Goal: Task Accomplishment & Management: Complete application form

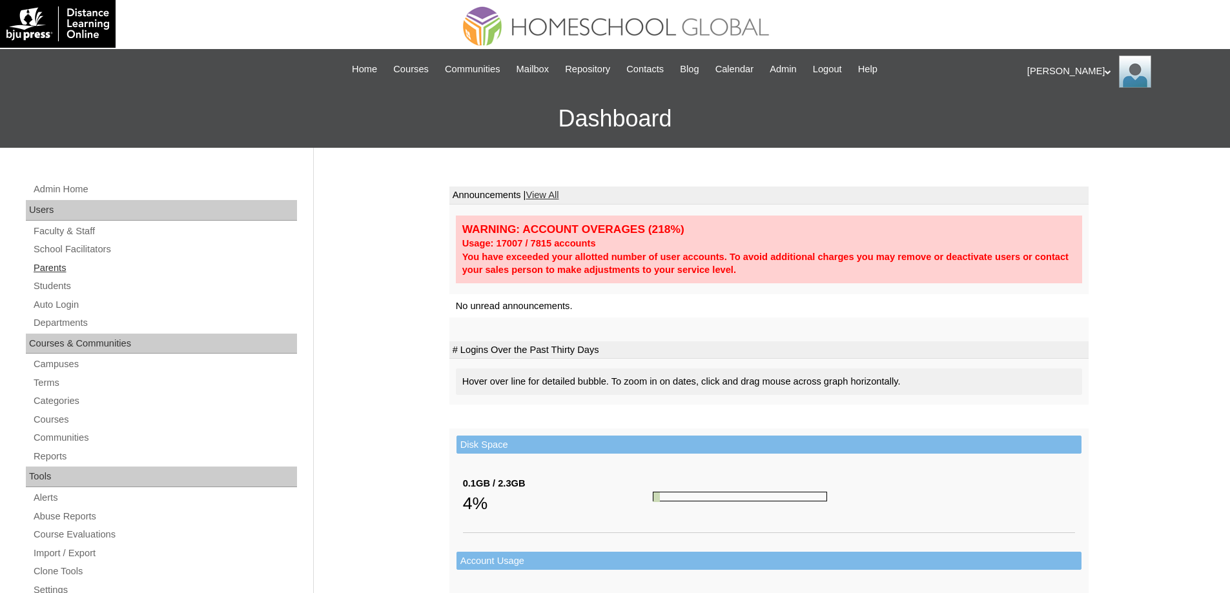
click at [98, 272] on link "Parents" at bounding box center [164, 268] width 265 height 16
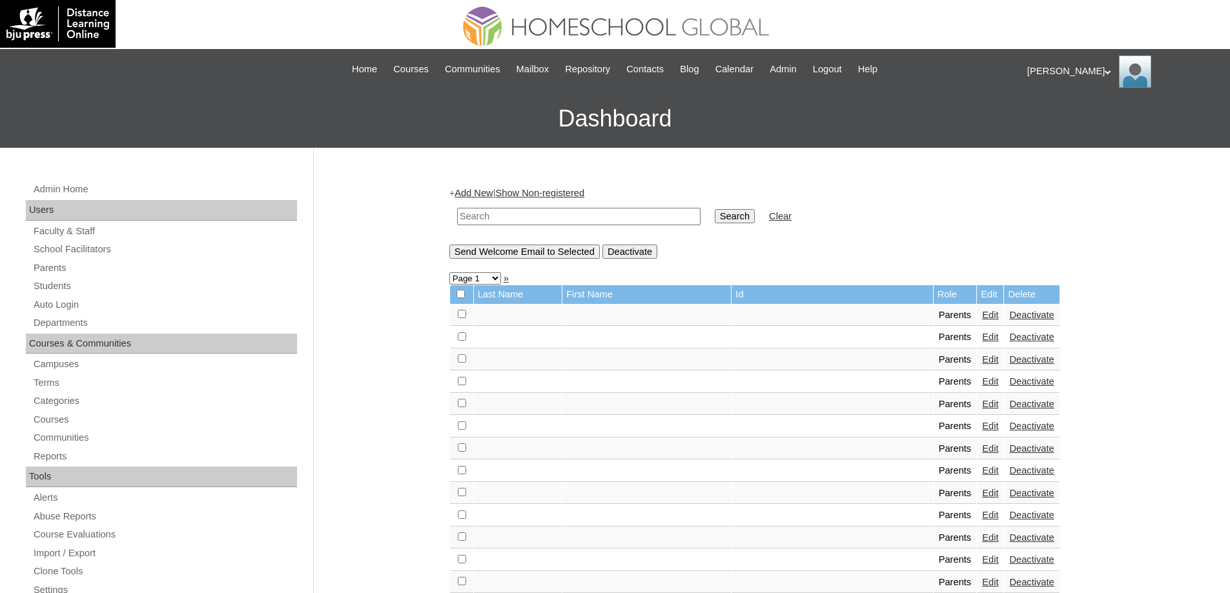
click at [591, 219] on input "text" at bounding box center [578, 216] width 243 height 17
paste input "MHP0233-TECHPH2025"
type input "MHP0233-TECHPH2025"
click at [726, 217] on input "Search" at bounding box center [735, 216] width 40 height 14
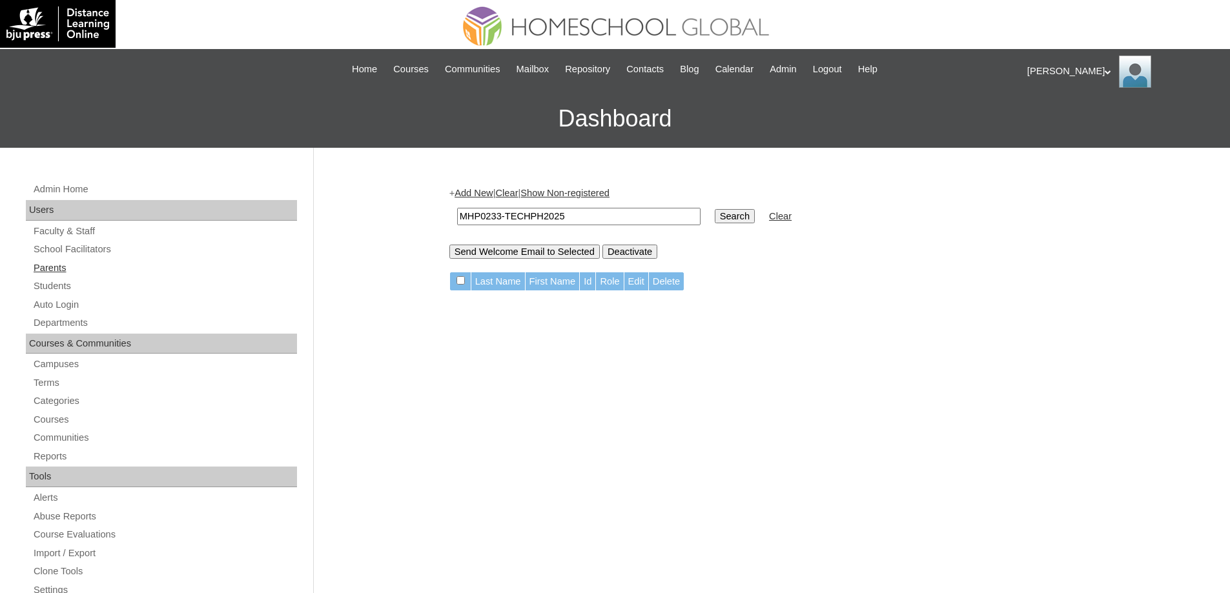
click at [84, 260] on link "Parents" at bounding box center [164, 268] width 265 height 16
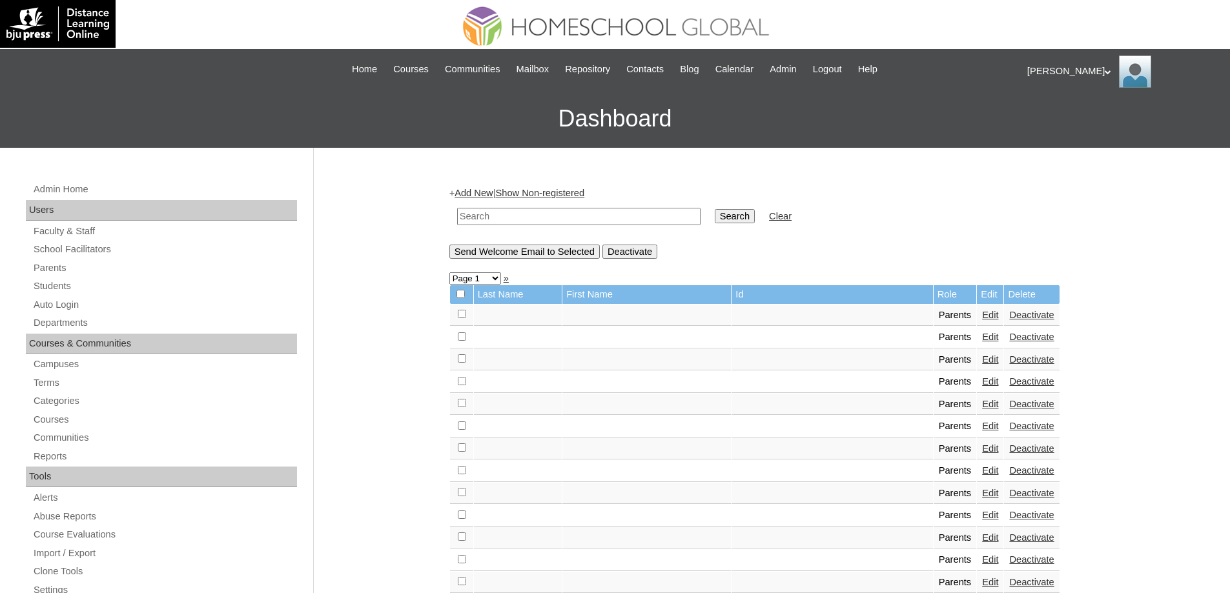
click at [549, 214] on input "text" at bounding box center [578, 216] width 243 height 17
paste input "MHP0233-TECHPH2025"
type input "MHP0233-TECHPH2025"
click at [744, 220] on input "Search" at bounding box center [735, 216] width 40 height 14
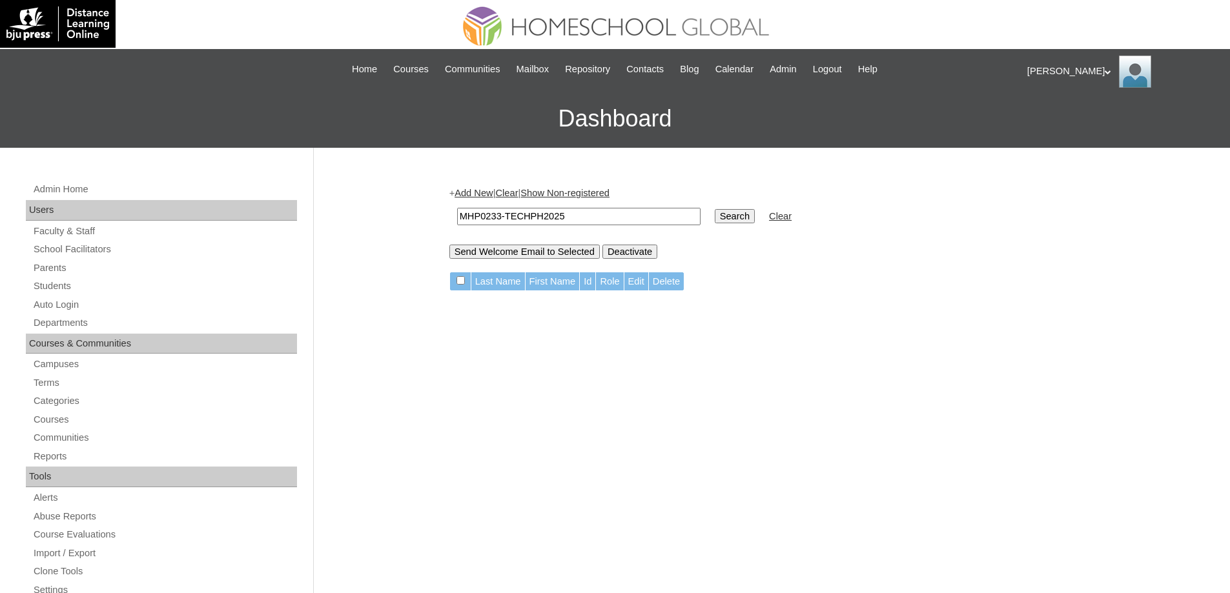
click at [482, 197] on link "Add New" at bounding box center [474, 193] width 38 height 10
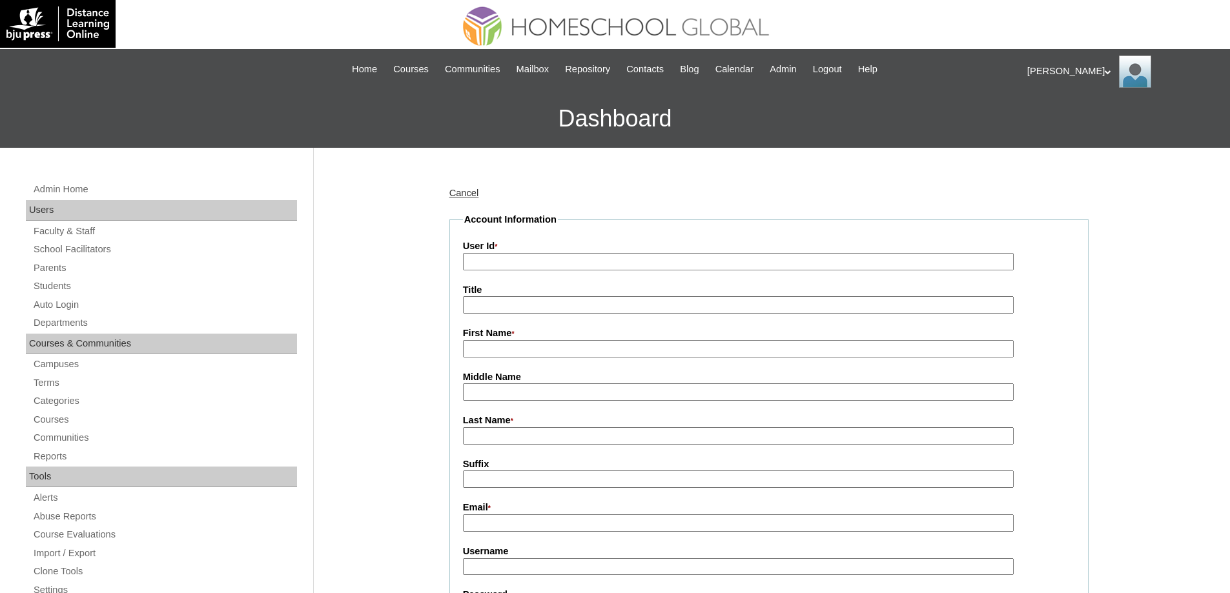
click at [517, 268] on input "User Id *" at bounding box center [738, 261] width 551 height 17
paste input "MHP0233-TECHPH2025"
type input "MHP0233-TECHPH2025"
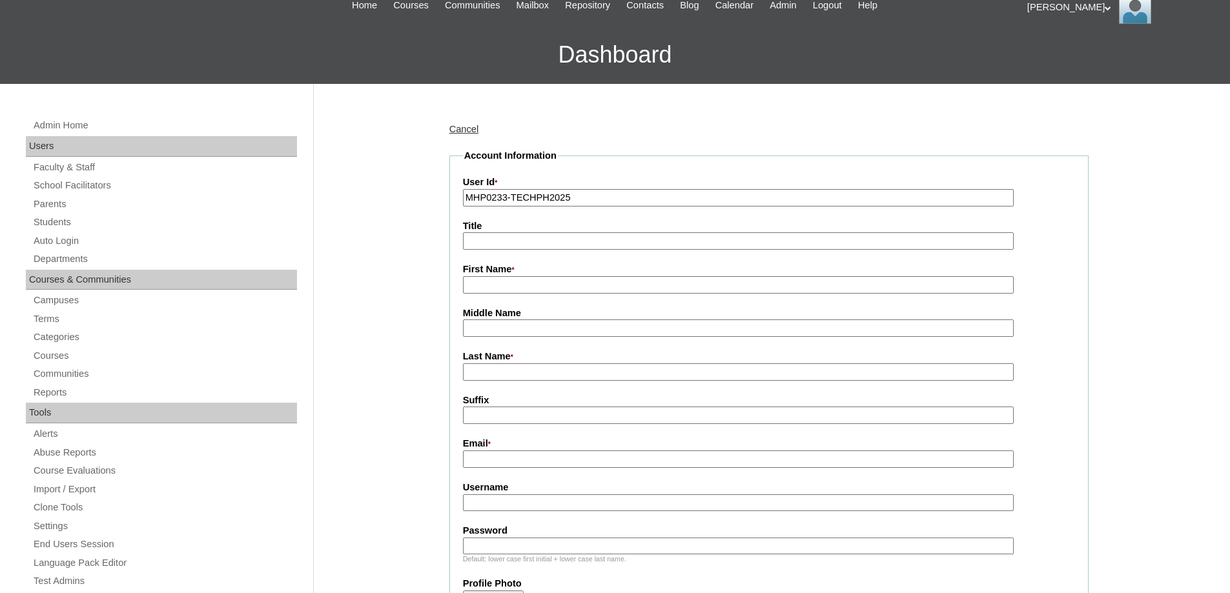
scroll to position [258, 0]
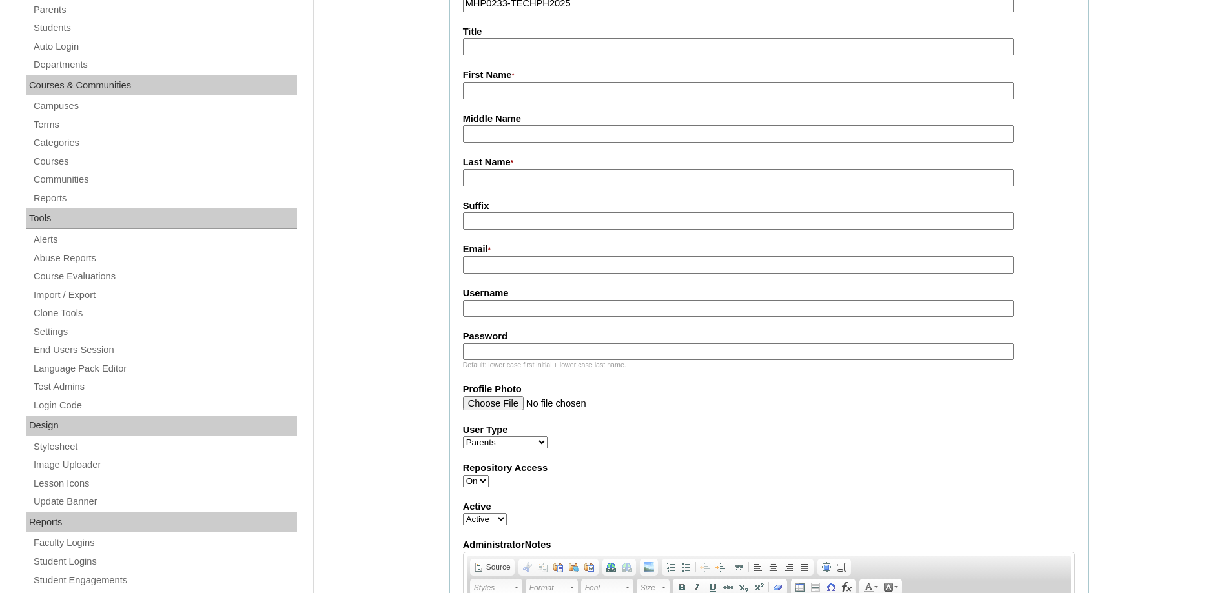
click at [476, 96] on input "First Name *" at bounding box center [738, 90] width 551 height 17
drag, startPoint x: 502, startPoint y: 88, endPoint x: 510, endPoint y: 93, distance: 9.9
click at [502, 88] on input "First Name *" at bounding box center [738, 90] width 551 height 17
paste input "Noa Olivia"
type input "Noa Olivia"
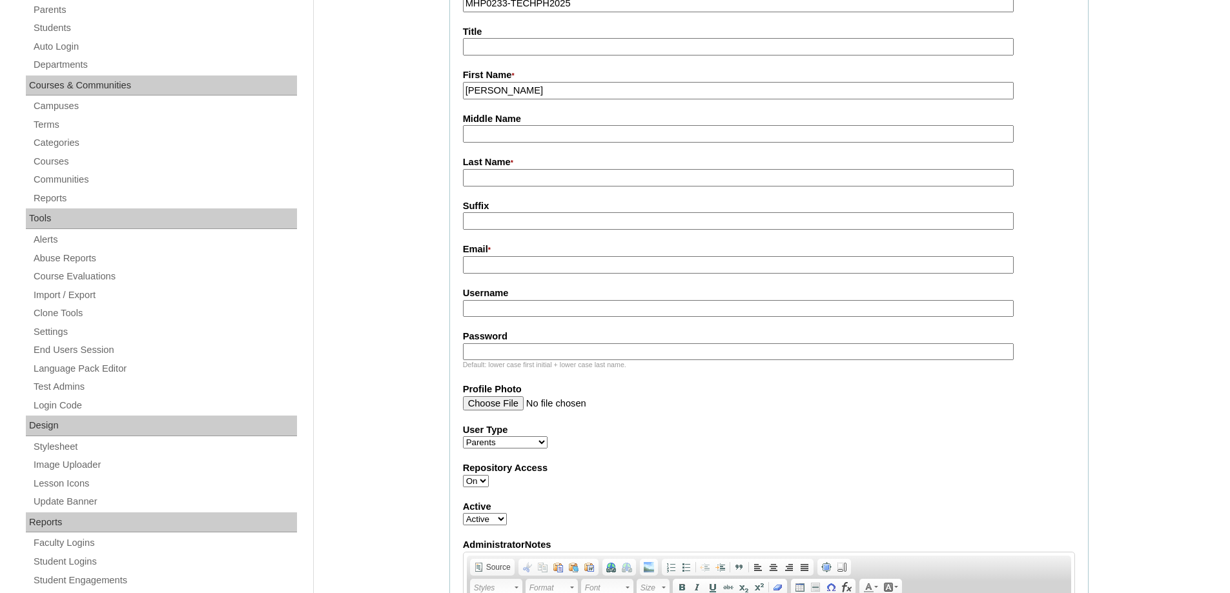
drag, startPoint x: 506, startPoint y: 138, endPoint x: 515, endPoint y: 143, distance: 11.0
click at [506, 138] on input "Middle Name" at bounding box center [738, 133] width 551 height 17
paste input "Pagsaligan"
type input "Pagsaligan"
click at [517, 189] on fieldset "Account Information User Id * MHP0233-TECHPH2025 Title First Name * Noa Olivia …" at bounding box center [768, 365] width 639 height 821
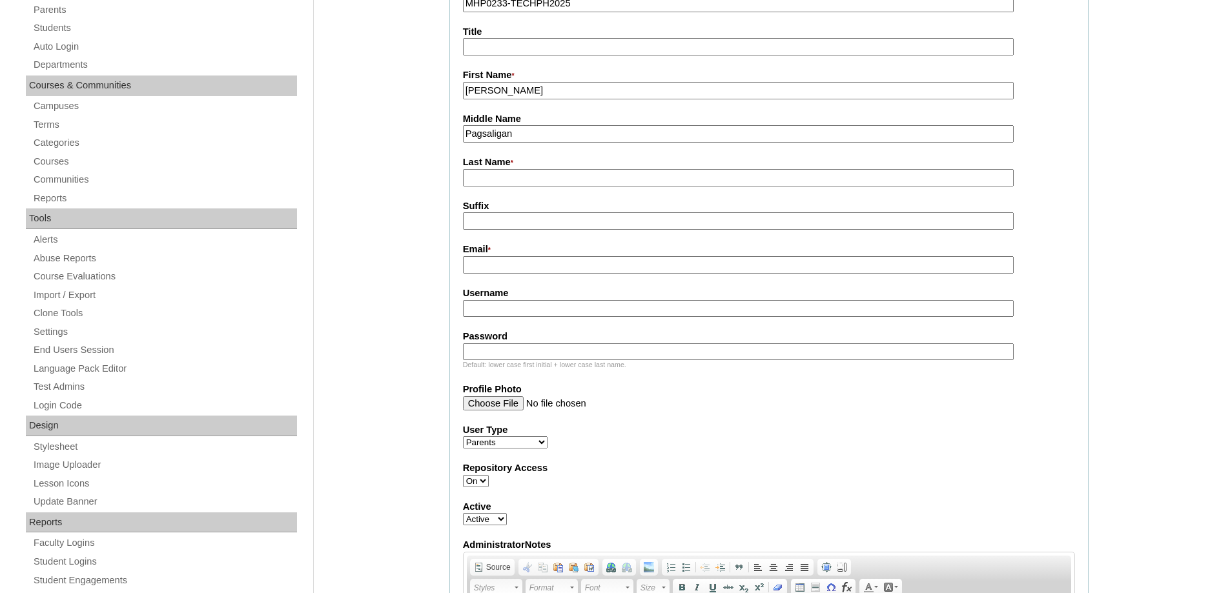
drag, startPoint x: 478, startPoint y: 183, endPoint x: 462, endPoint y: 188, distance: 17.4
click at [478, 183] on input "Last Name *" at bounding box center [738, 177] width 551 height 17
paste input "Saguisag"
type input "Saguisag"
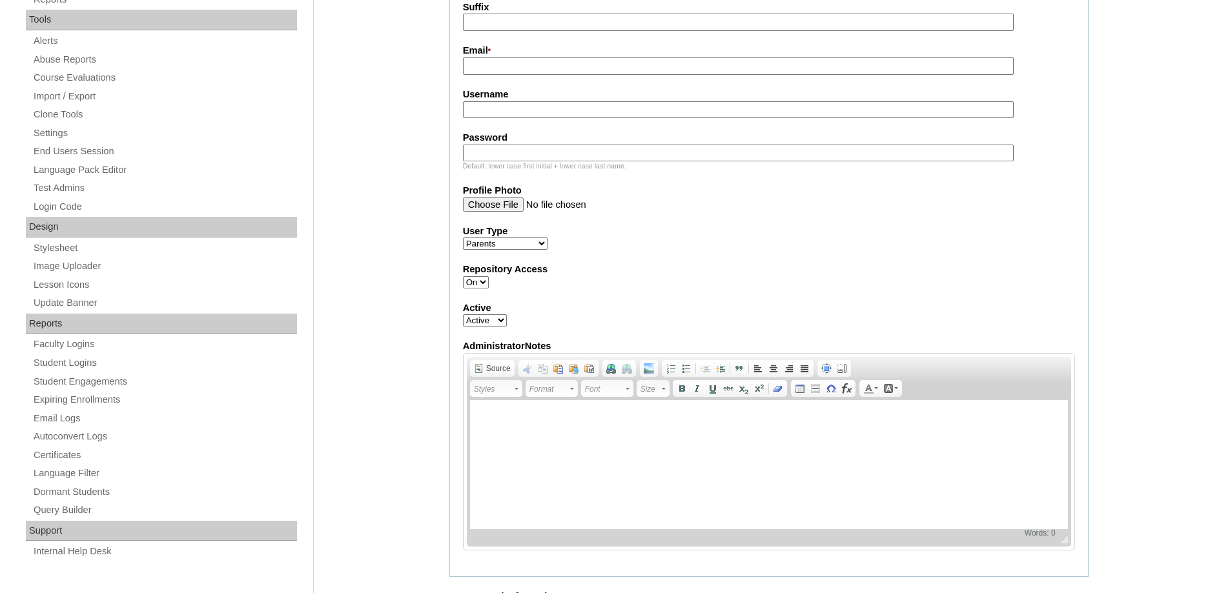
scroll to position [452, 0]
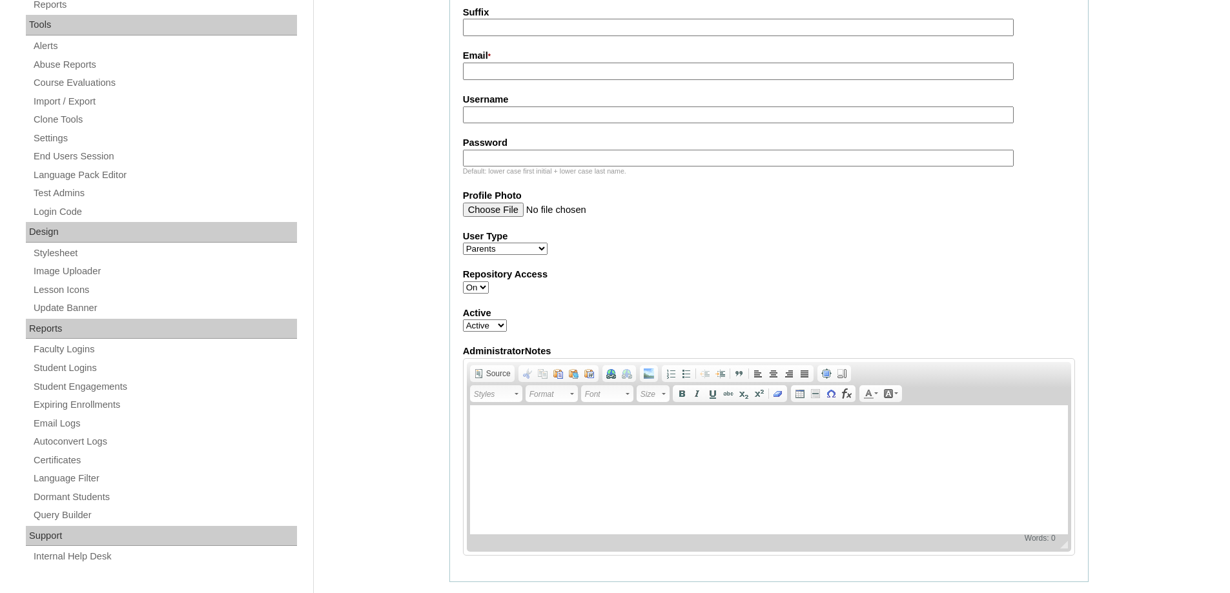
click at [486, 70] on input "Email *" at bounding box center [738, 71] width 551 height 17
paste input "shielasaguisag@gmail.com"
type input "shielasaguisag@gmail.com"
click at [493, 124] on input "Username" at bounding box center [738, 115] width 551 height 17
paste input "saguisagS2025"
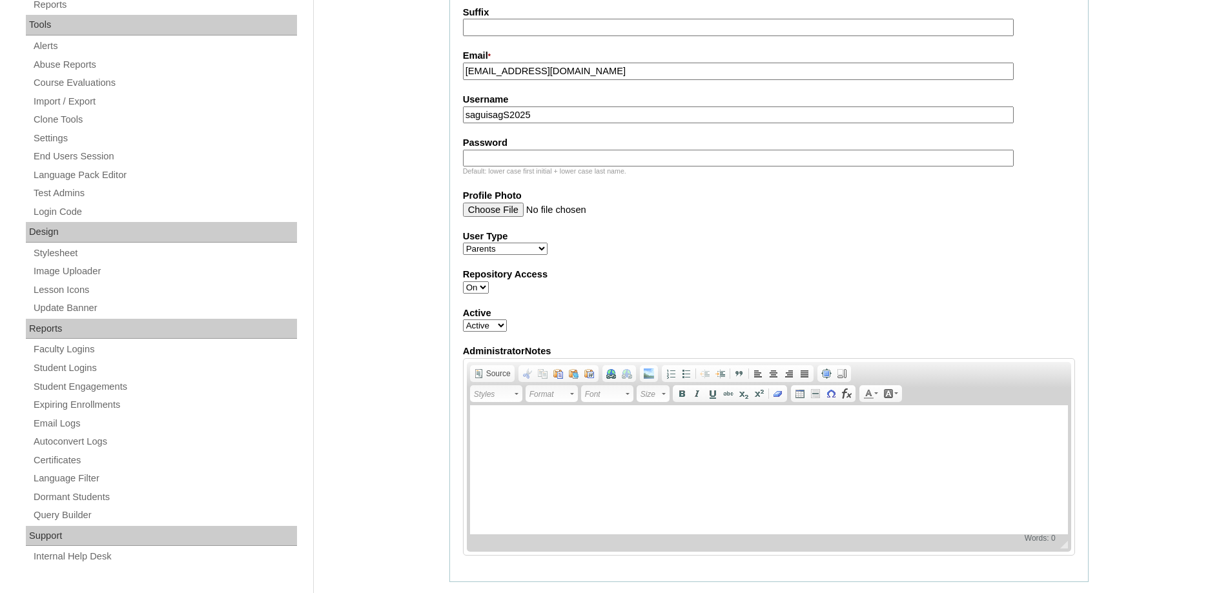
type input "saguisagS2025"
click at [527, 156] on input "Password" at bounding box center [738, 158] width 551 height 17
paste input "techKbt448"
type input "techKbt448"
click at [378, 174] on div "Admin Home Users Faculty & Staff School Facilitators Parents Students Auto Logi…" at bounding box center [615, 485] width 1230 height 1579
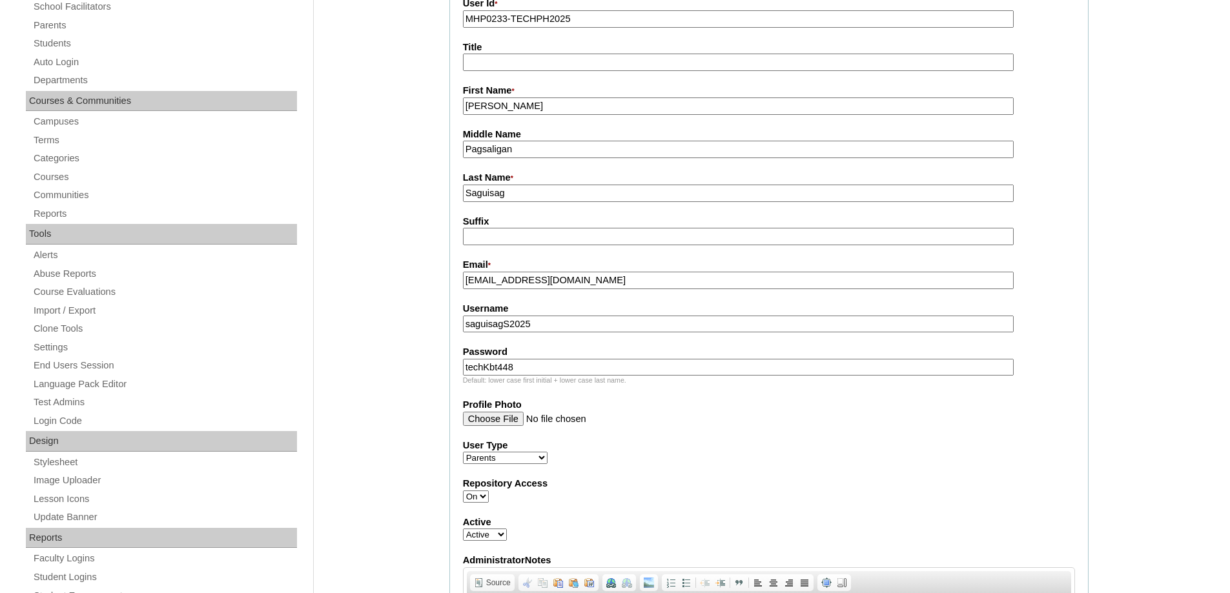
scroll to position [194, 0]
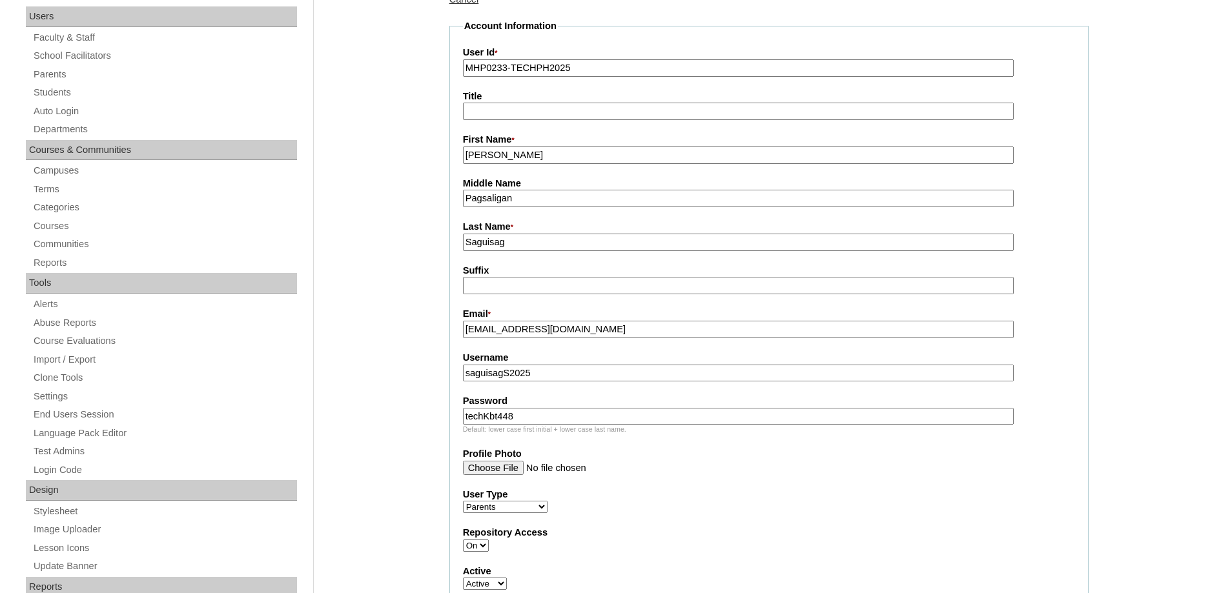
drag, startPoint x: 555, startPoint y: 159, endPoint x: 303, endPoint y: 111, distance: 255.8
paste input "Shiel"
type input "Shiela"
drag, startPoint x: 502, startPoint y: 247, endPoint x: 373, endPoint y: 231, distance: 130.1
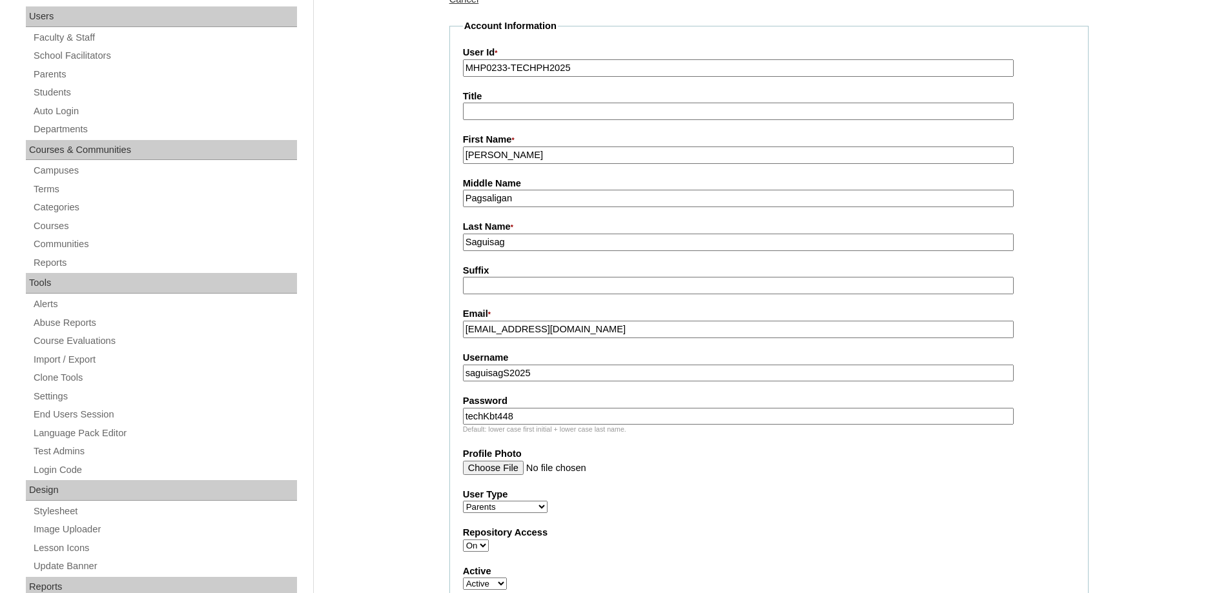
paste input "Pagsaligan"
type input "Pagsaligan"
drag, startPoint x: 391, startPoint y: 187, endPoint x: 387, endPoint y: 200, distance: 13.5
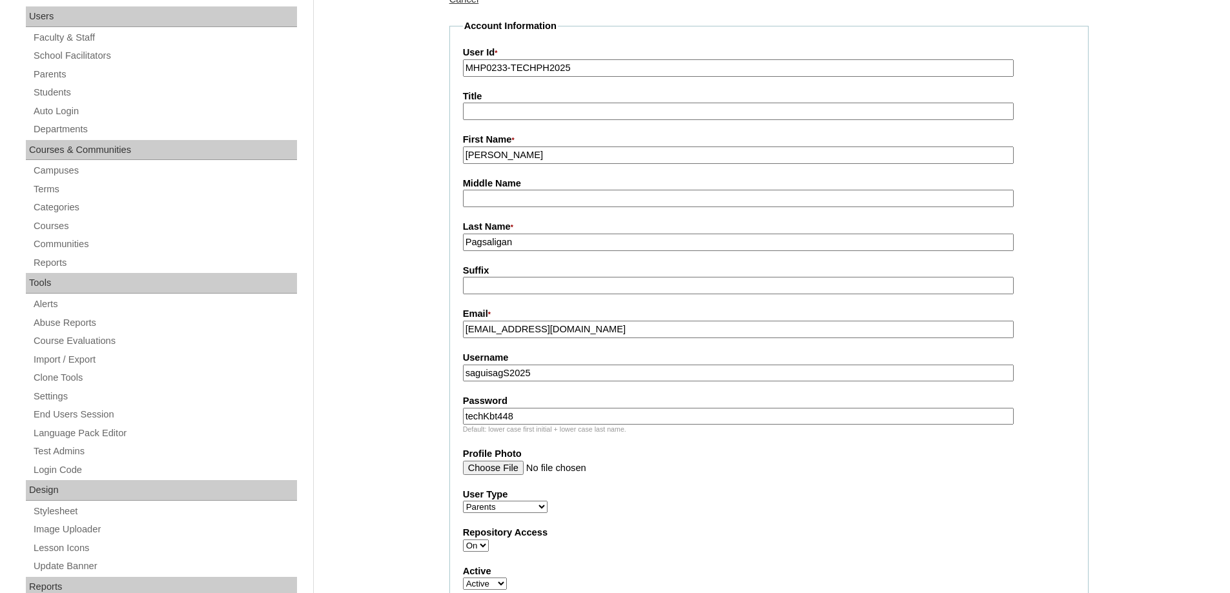
drag, startPoint x: 393, startPoint y: 232, endPoint x: 368, endPoint y: 230, distance: 25.3
type input "p"
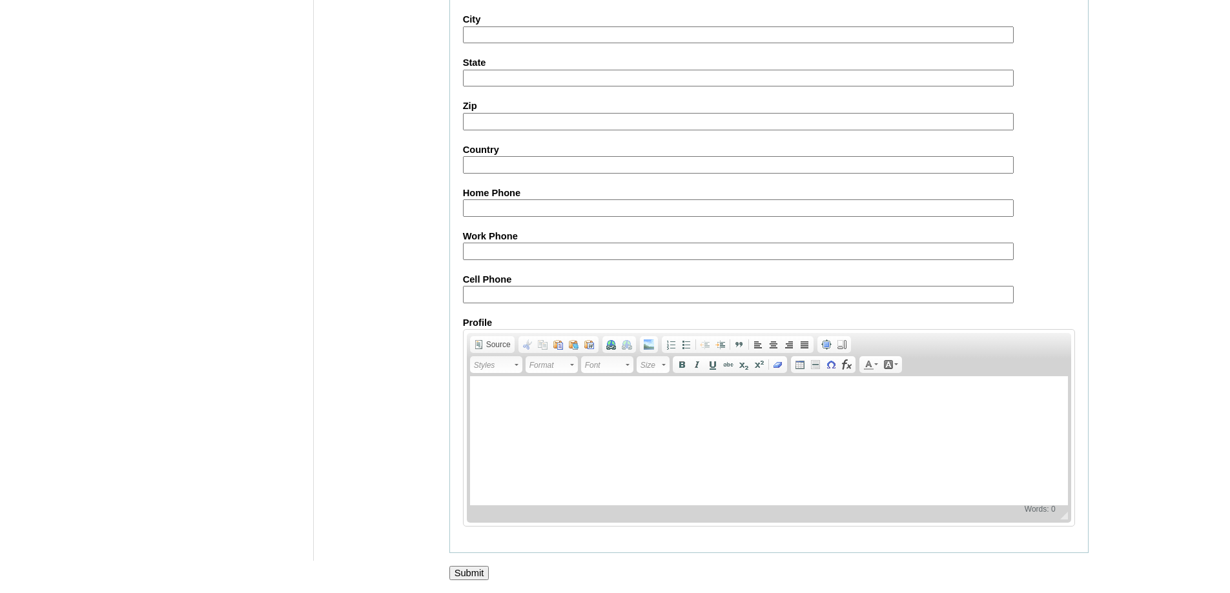
scroll to position [1151, 0]
type input "PAGSALIGAN"
click at [469, 571] on input "Submit" at bounding box center [469, 573] width 40 height 14
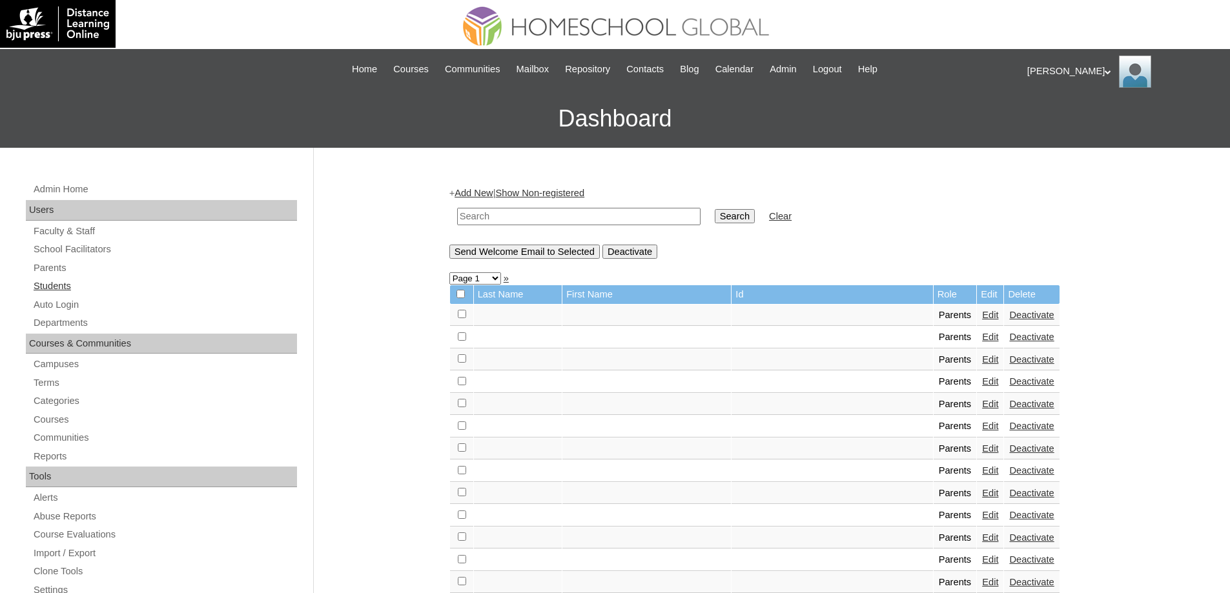
click at [87, 286] on link "Students" at bounding box center [164, 286] width 265 height 16
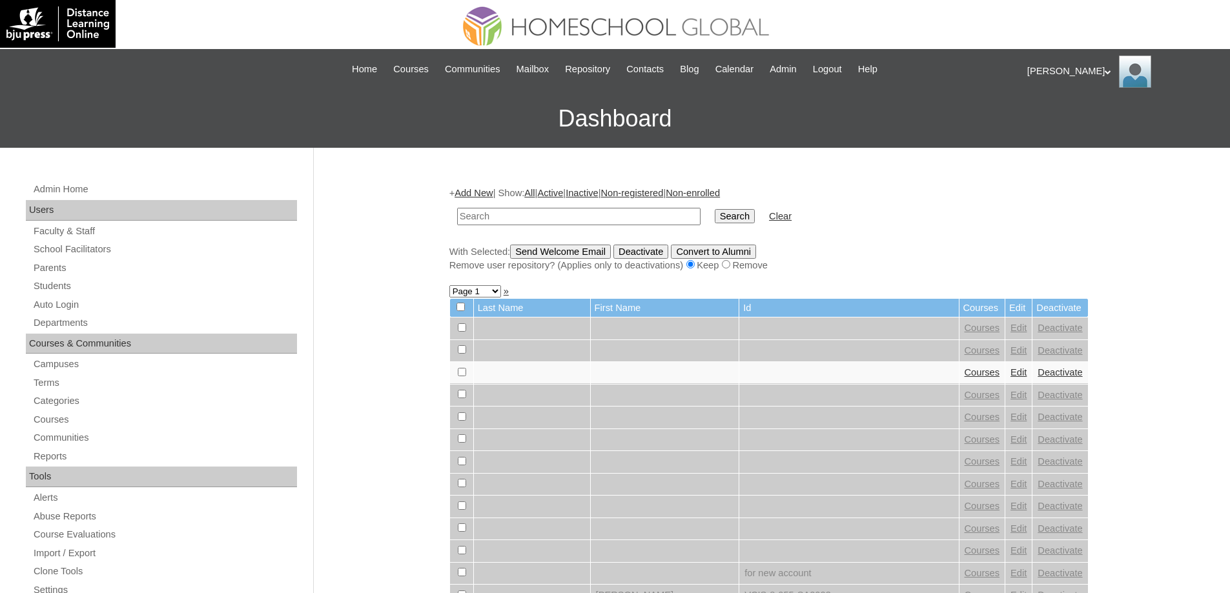
drag, startPoint x: 529, startPoint y: 212, endPoint x: 703, endPoint y: 220, distance: 174.5
click at [529, 212] on input "text" at bounding box center [578, 216] width 243 height 17
paste input "MHS00339-TECHPH2025"
type input "MHS00339-TECHPH2025"
click at [750, 214] on input "Search" at bounding box center [735, 216] width 40 height 14
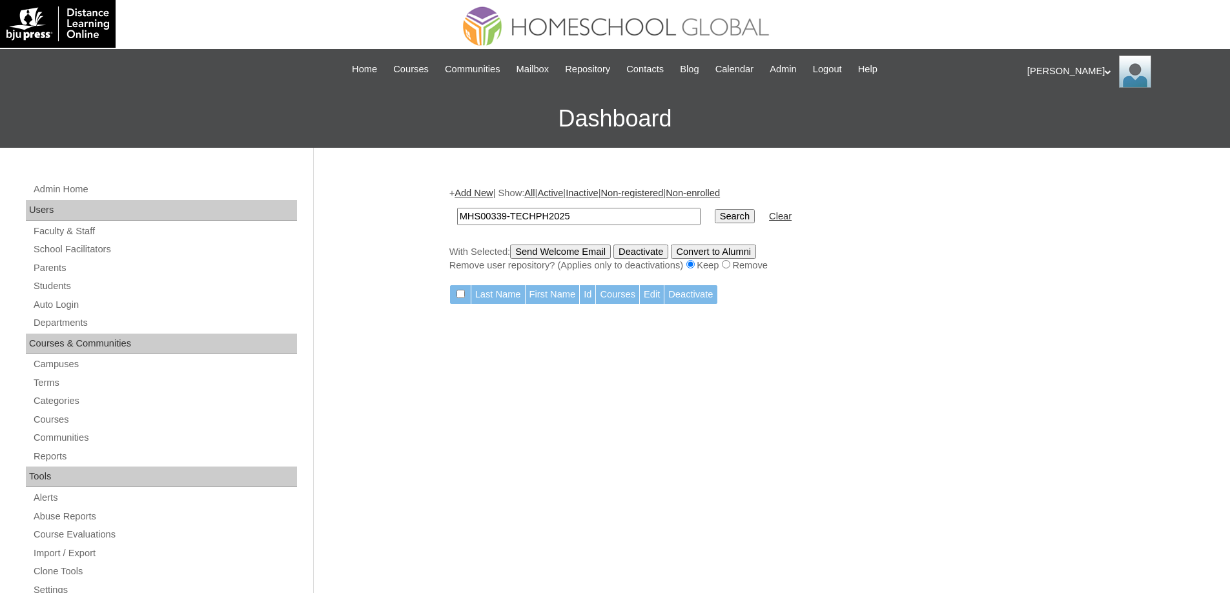
click at [490, 194] on link "Add New" at bounding box center [474, 193] width 38 height 10
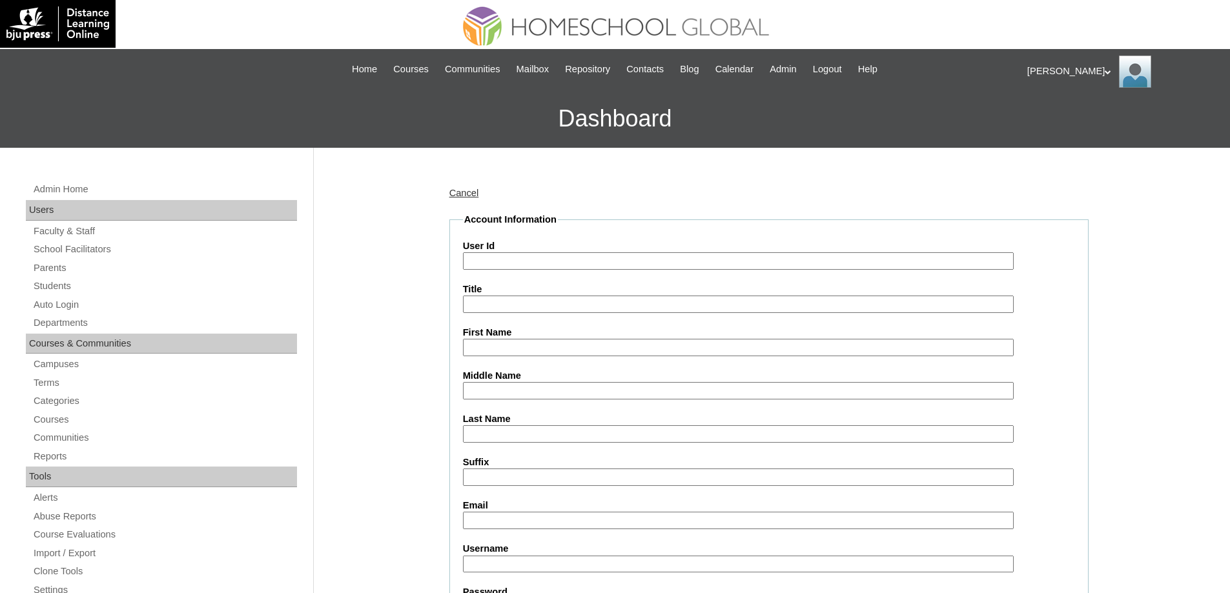
click at [517, 258] on input "User Id" at bounding box center [738, 260] width 551 height 17
paste input "MHS00339-TECHPH2025"
type input "MHS00339-TECHPH2025"
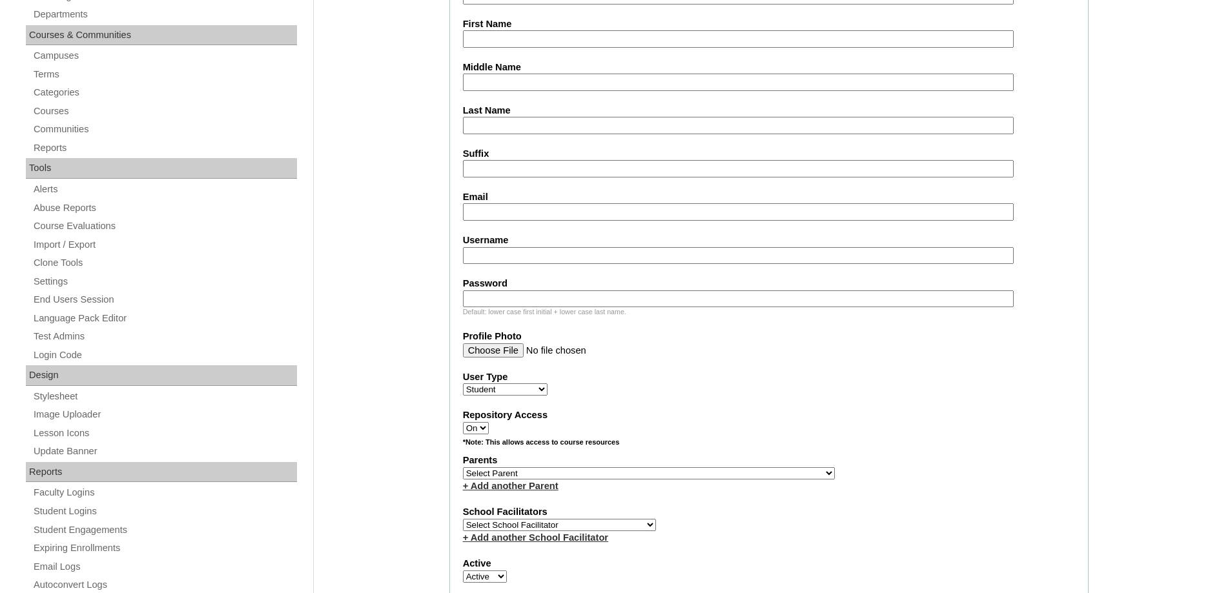
scroll to position [323, 0]
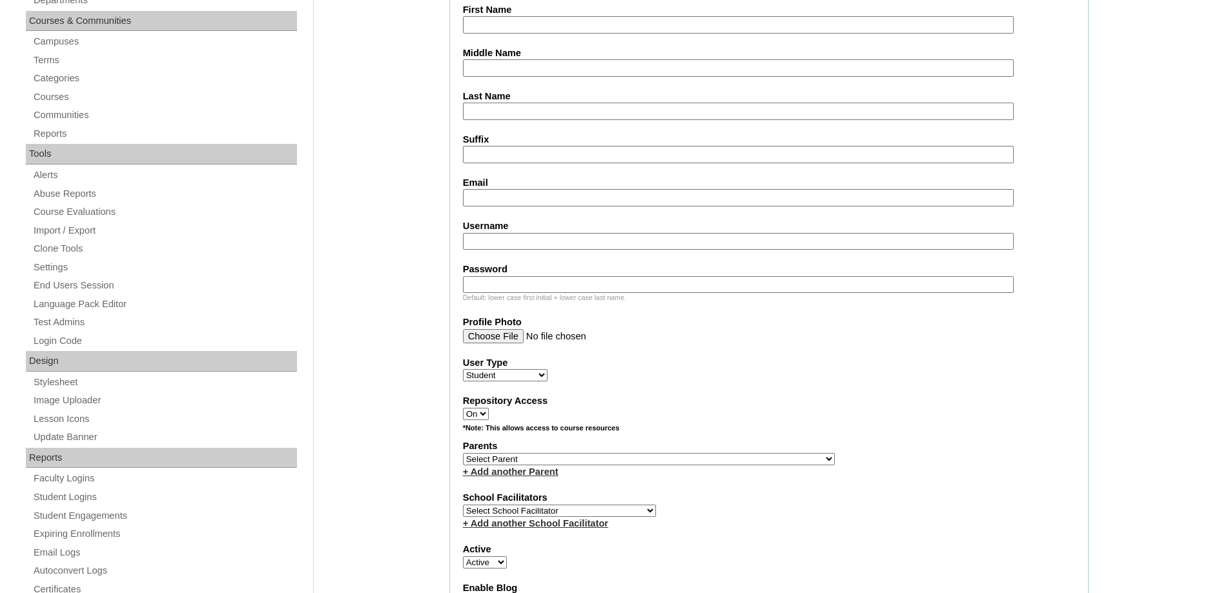
click at [491, 67] on input "Middle Name" at bounding box center [738, 67] width 551 height 17
drag, startPoint x: 477, startPoint y: 30, endPoint x: 458, endPoint y: 14, distance: 23.8
click at [477, 30] on input "First Name" at bounding box center [738, 24] width 551 height 17
paste input "[PERSON_NAME]"
type input "Noa Olivia"
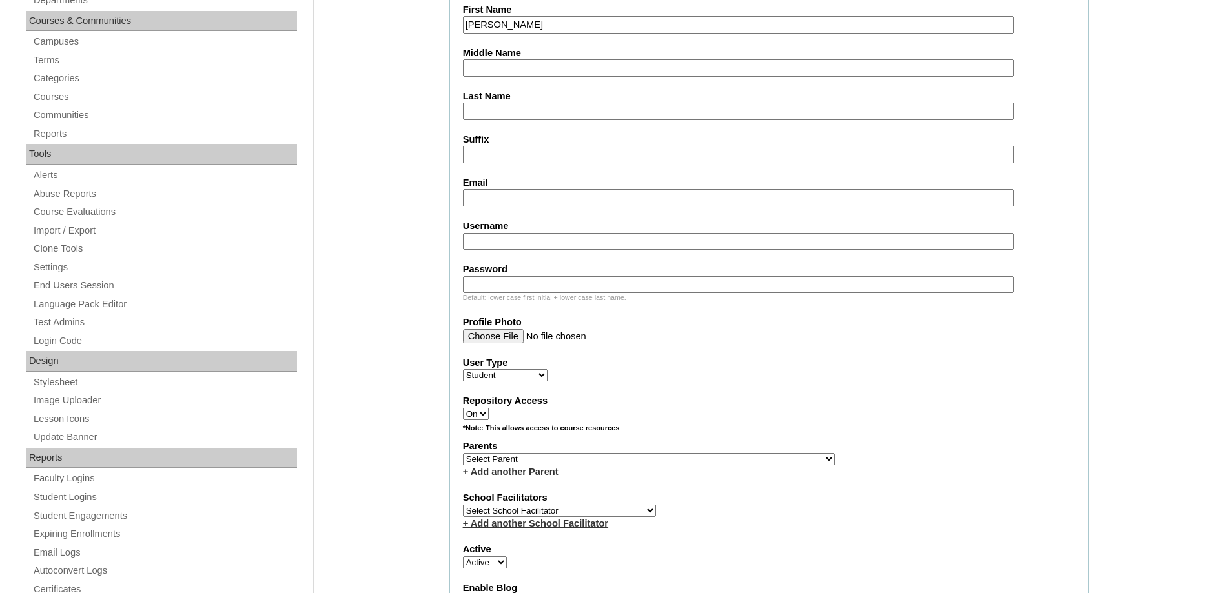
click at [484, 70] on input "Middle Name" at bounding box center [738, 67] width 551 height 17
paste input "Pagsaligan"
type input "Pagsaligan"
click at [511, 117] on input "Last Name" at bounding box center [738, 111] width 551 height 17
paste input "Saguisag"
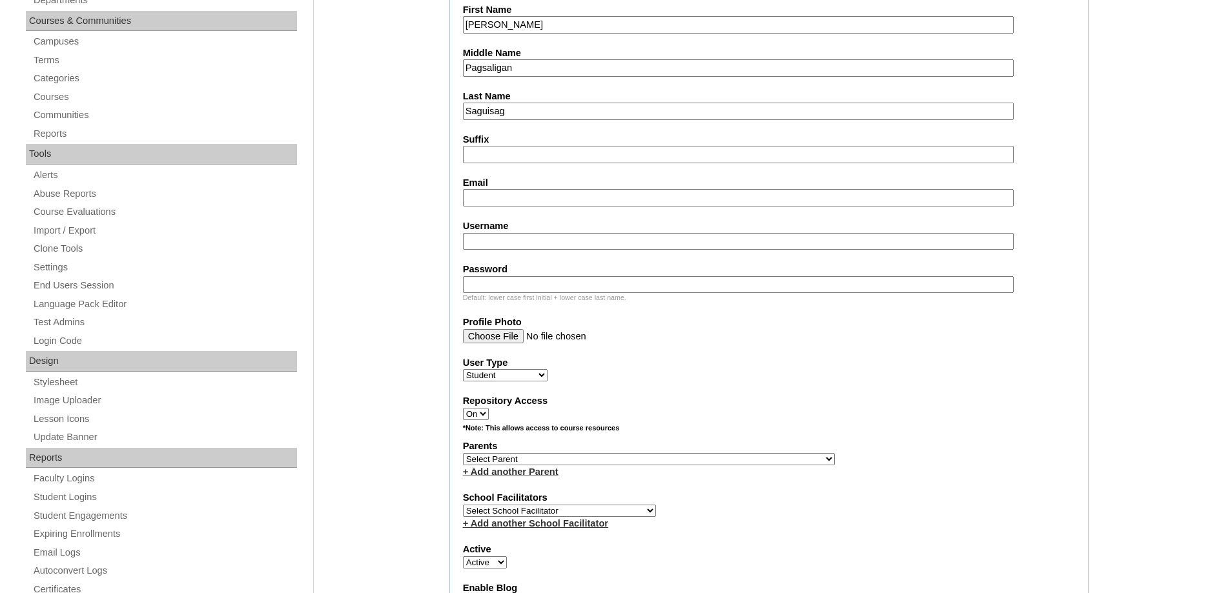
type input "Saguisag"
click at [498, 190] on input "Email" at bounding box center [738, 197] width 551 height 17
paste input "shielasaguisag@gmail.com"
type input "shielasaguisag@gmail.com"
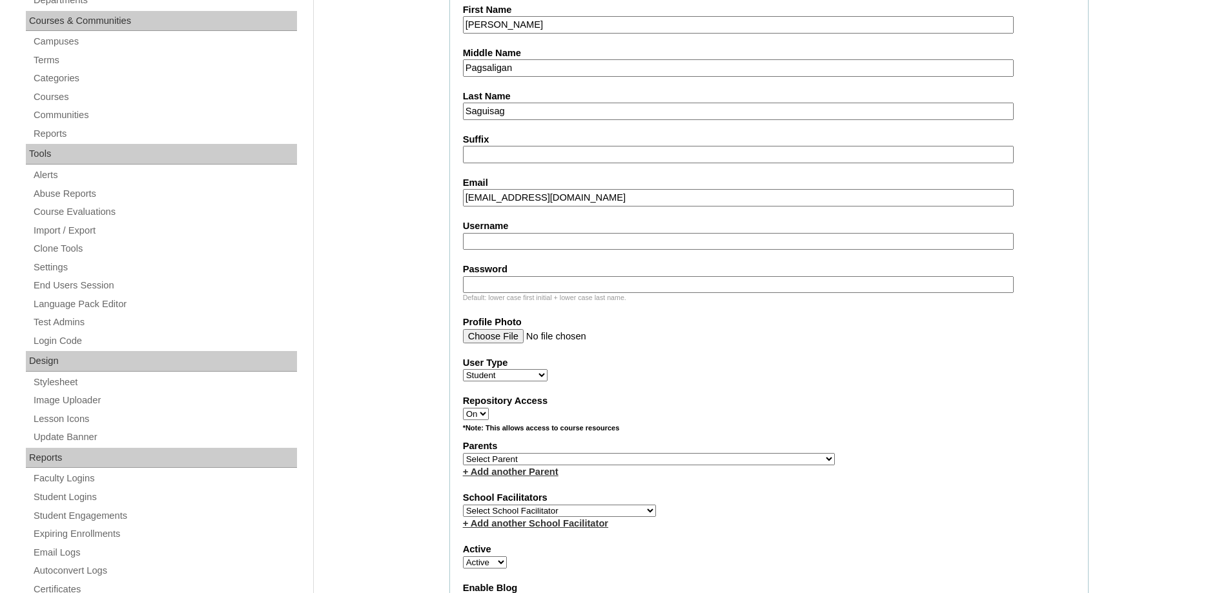
drag, startPoint x: 484, startPoint y: 242, endPoint x: 494, endPoint y: 254, distance: 16.0
click at [484, 242] on input "Username" at bounding box center [738, 241] width 551 height 17
paste input "noaoliviasaguisag"
type input "noaoliviasaguisag"
drag, startPoint x: 511, startPoint y: 282, endPoint x: 496, endPoint y: 282, distance: 15.5
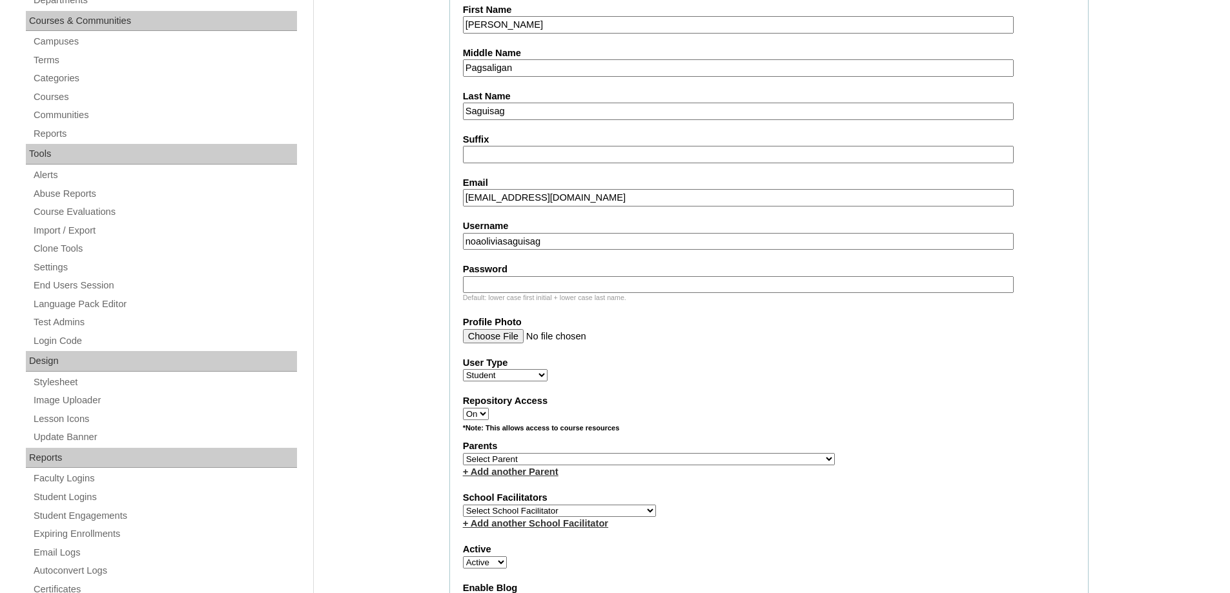
click at [511, 282] on input "Password" at bounding box center [738, 284] width 551 height 17
paste input "250007172"
type input "250007172"
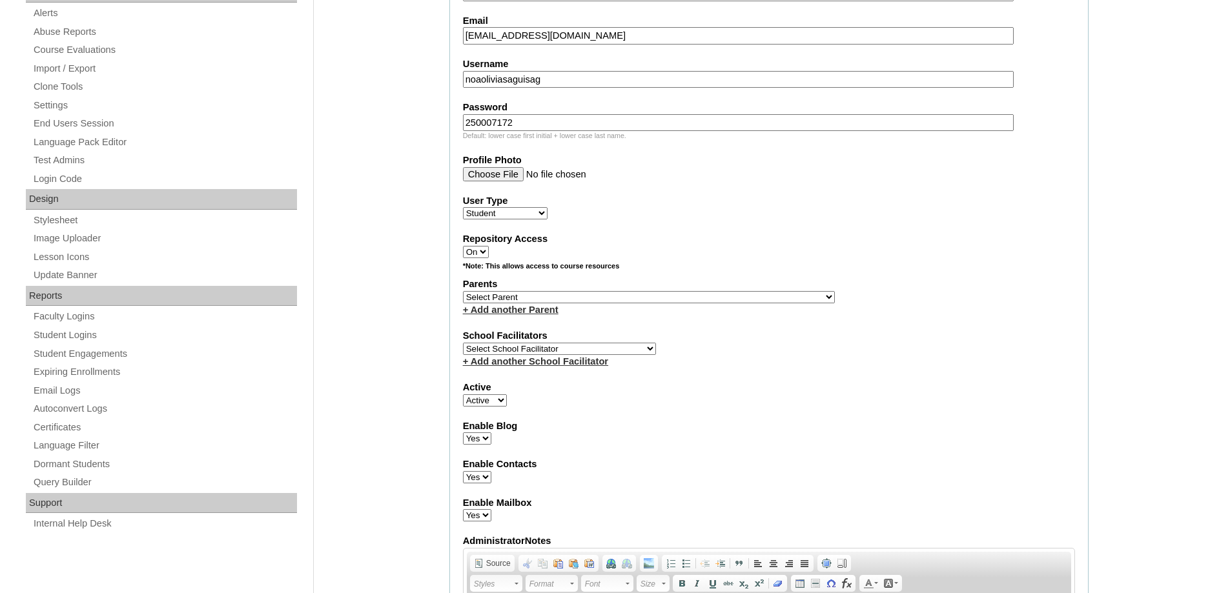
scroll to position [517, 0]
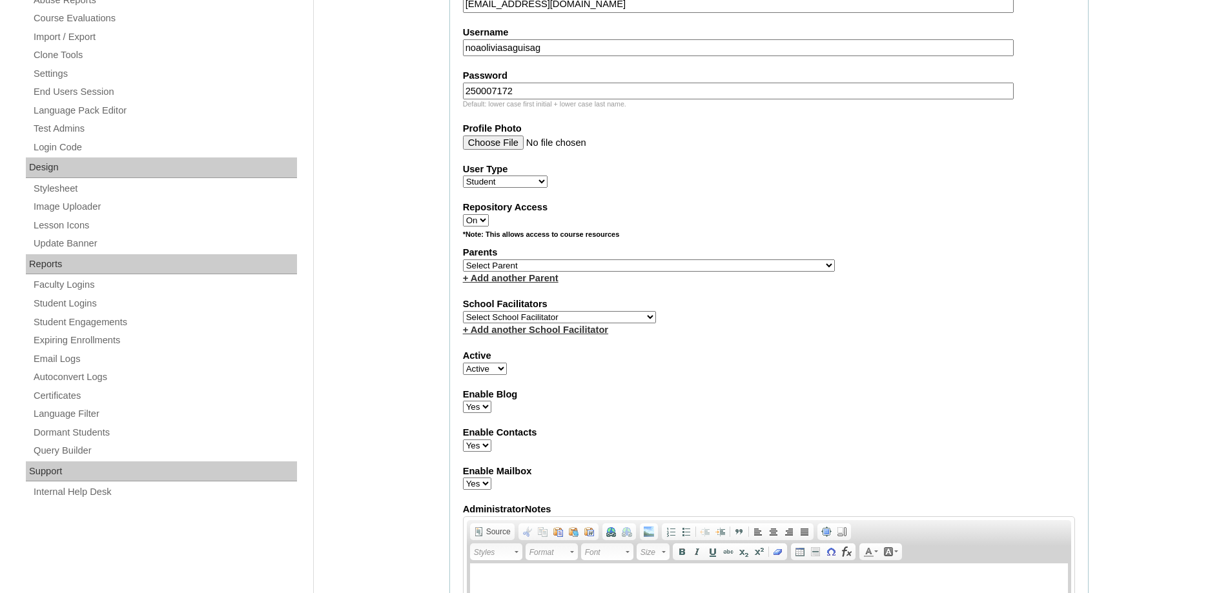
click at [481, 266] on select "Select Parent , , , , , , , , , , , , , , , , , , , , , , , , , , , , , , , , ,…" at bounding box center [649, 266] width 372 height 12
select select "44150"
click at [463, 260] on select "Select Parent , , , , , , , , , , , , , , , , , , , , , , , , , , , , , , , , ,…" at bounding box center [649, 266] width 372 height 12
click at [734, 399] on label "Enable Blog" at bounding box center [769, 395] width 612 height 14
click at [491, 401] on select "Yes No" at bounding box center [477, 407] width 28 height 12
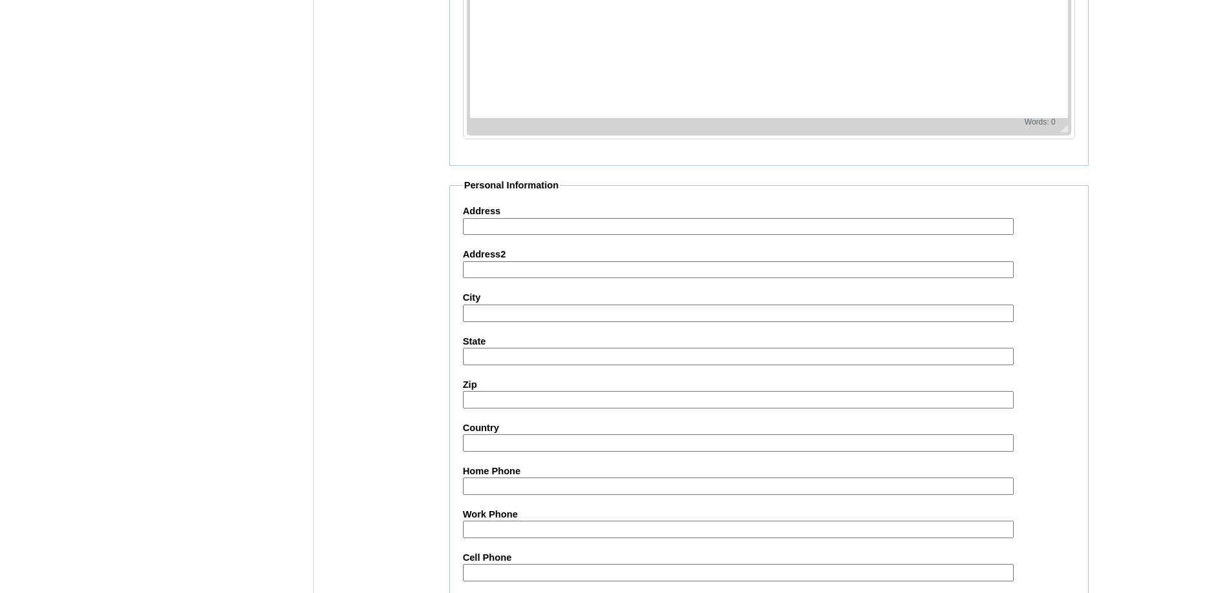
scroll to position [1371, 0]
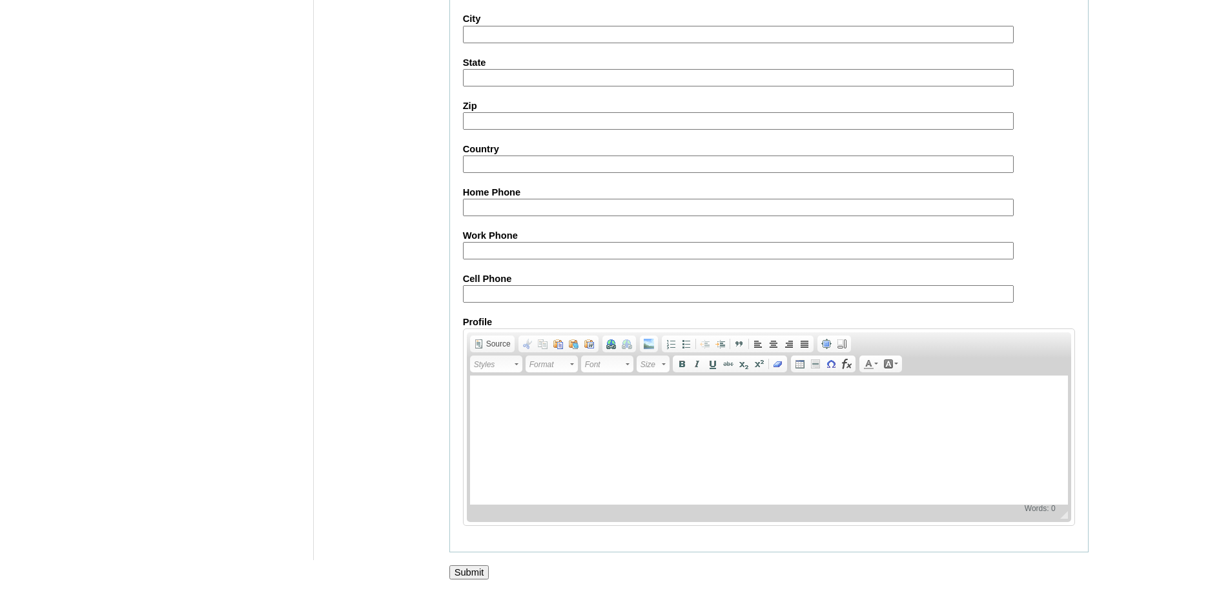
click at [473, 573] on input "Submit" at bounding box center [469, 573] width 40 height 14
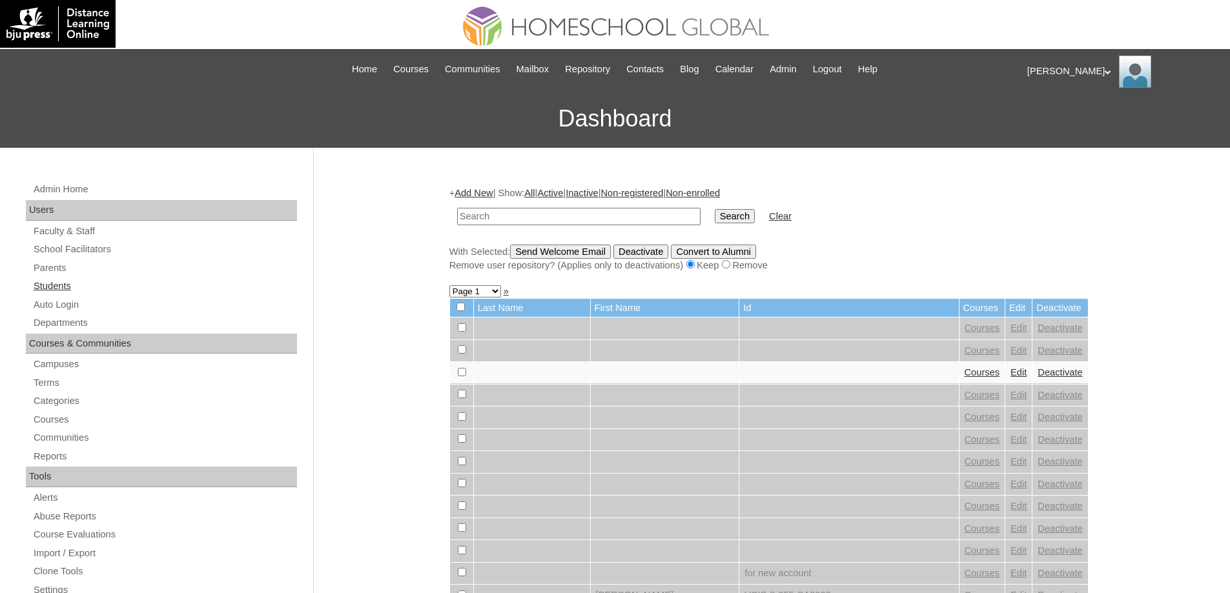
click at [158, 280] on link "Students" at bounding box center [164, 286] width 265 height 16
click at [589, 221] on input "text" at bounding box center [578, 216] width 243 height 17
type input "MHS00339-TECHPH2025"
click at [732, 216] on input "Search" at bounding box center [735, 216] width 40 height 14
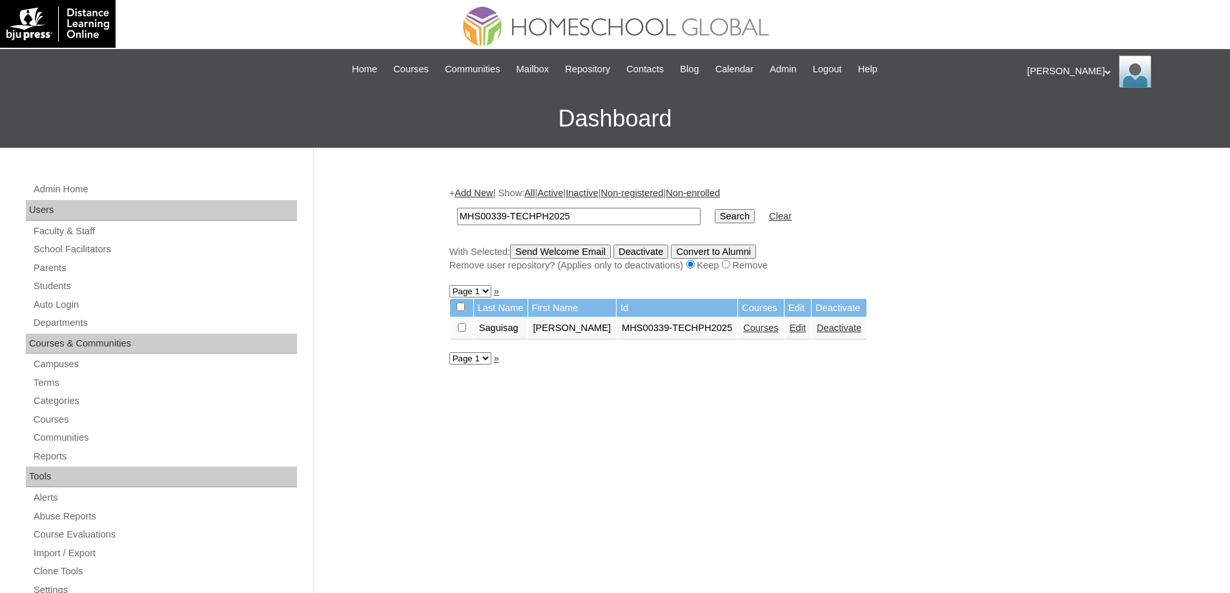
click at [746, 333] on link "Courses" at bounding box center [761, 328] width 36 height 10
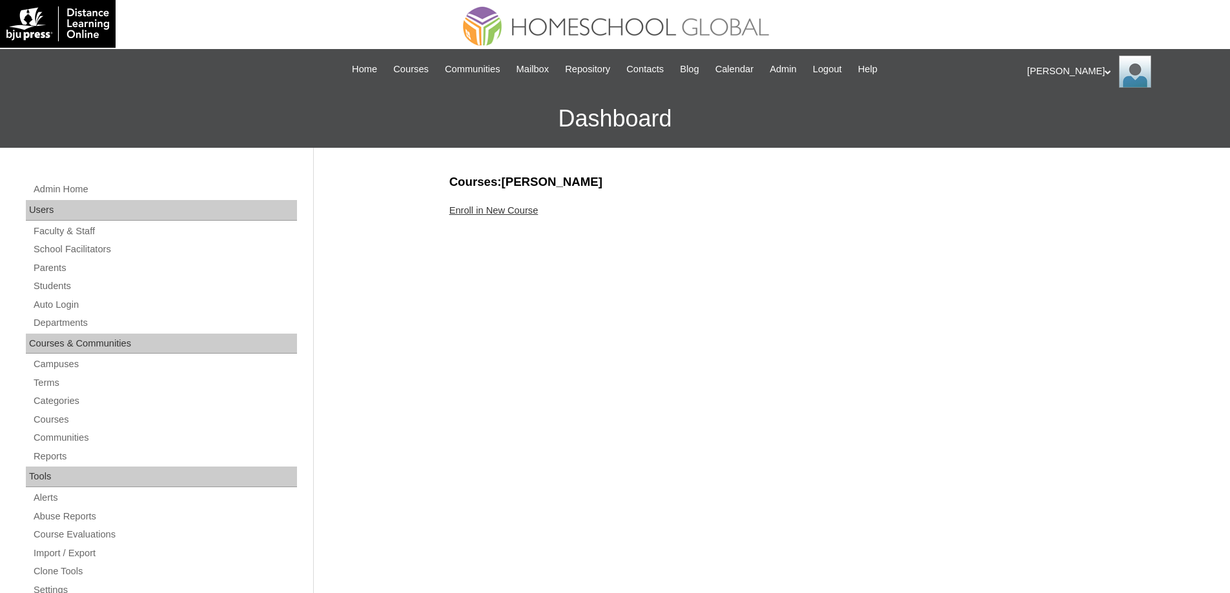
click at [488, 212] on link "Enroll in New Course" at bounding box center [493, 210] width 89 height 10
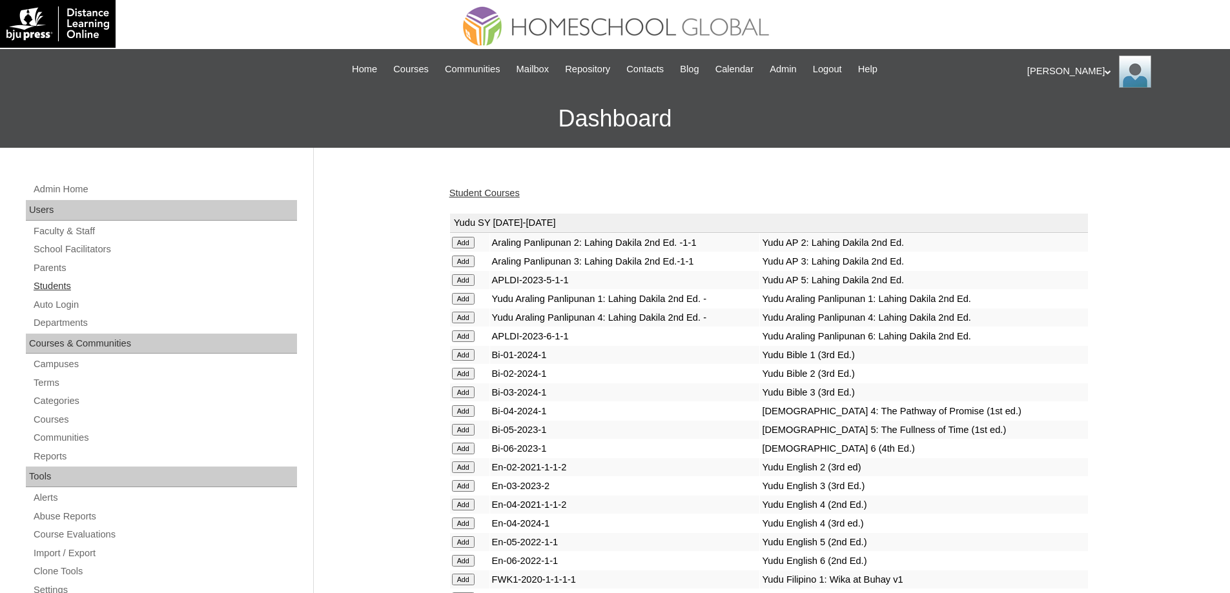
click at [96, 291] on link "Students" at bounding box center [164, 286] width 265 height 16
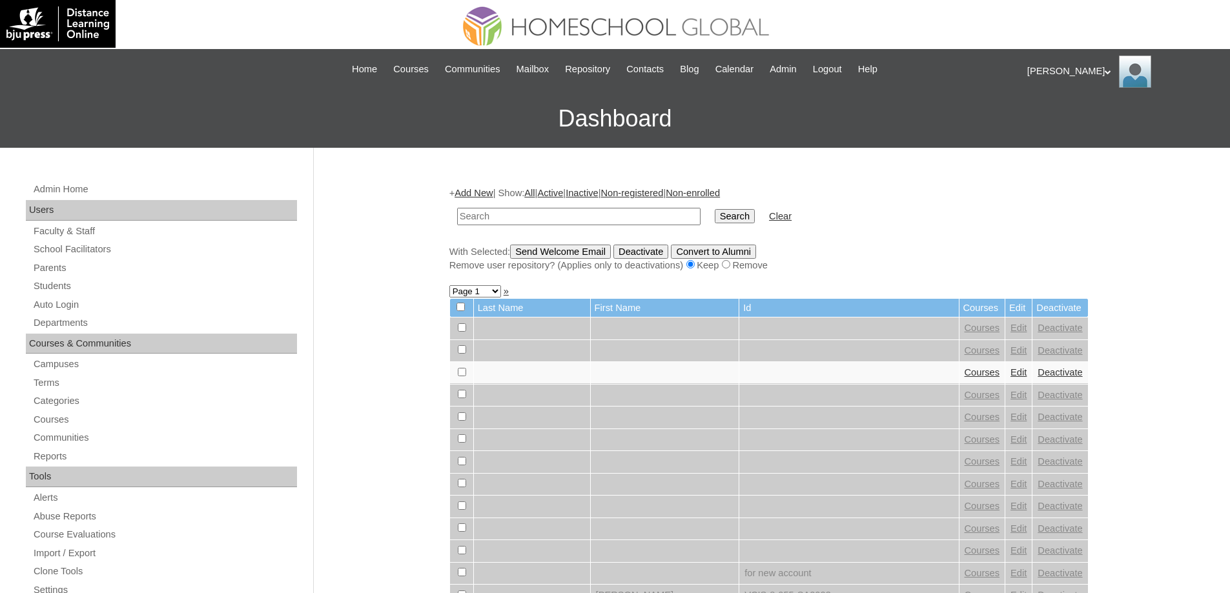
paste input "MHS00339-TECHPH2025"
type input "MHS00339-TECHPH2025"
click at [747, 216] on input "Search" at bounding box center [735, 216] width 40 height 14
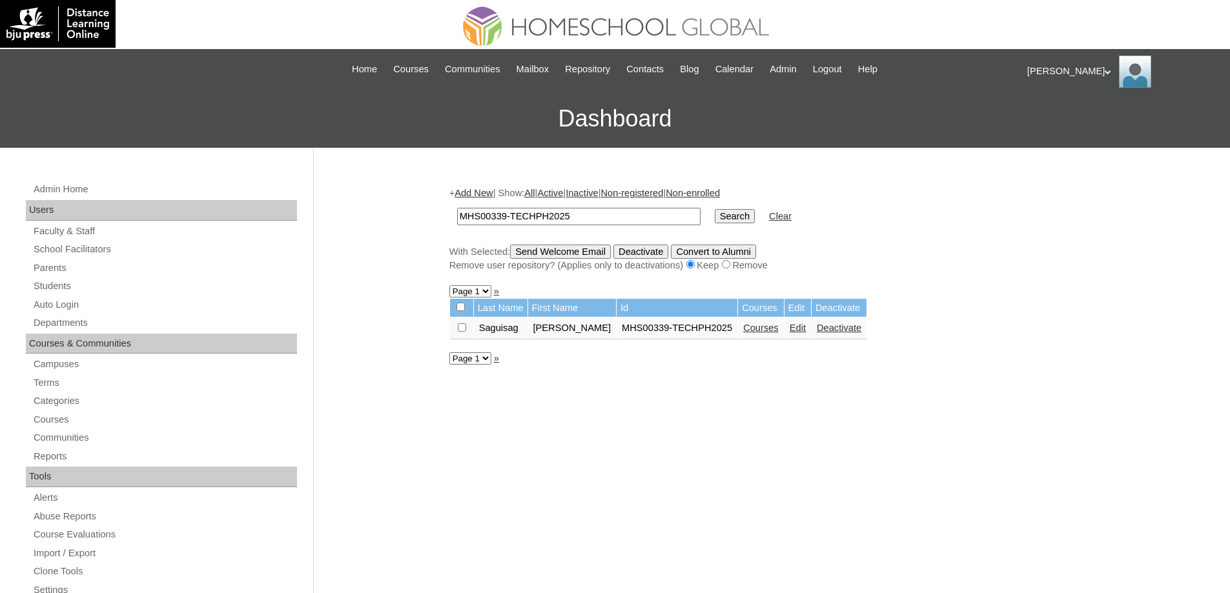
click at [743, 329] on link "Courses" at bounding box center [761, 328] width 36 height 10
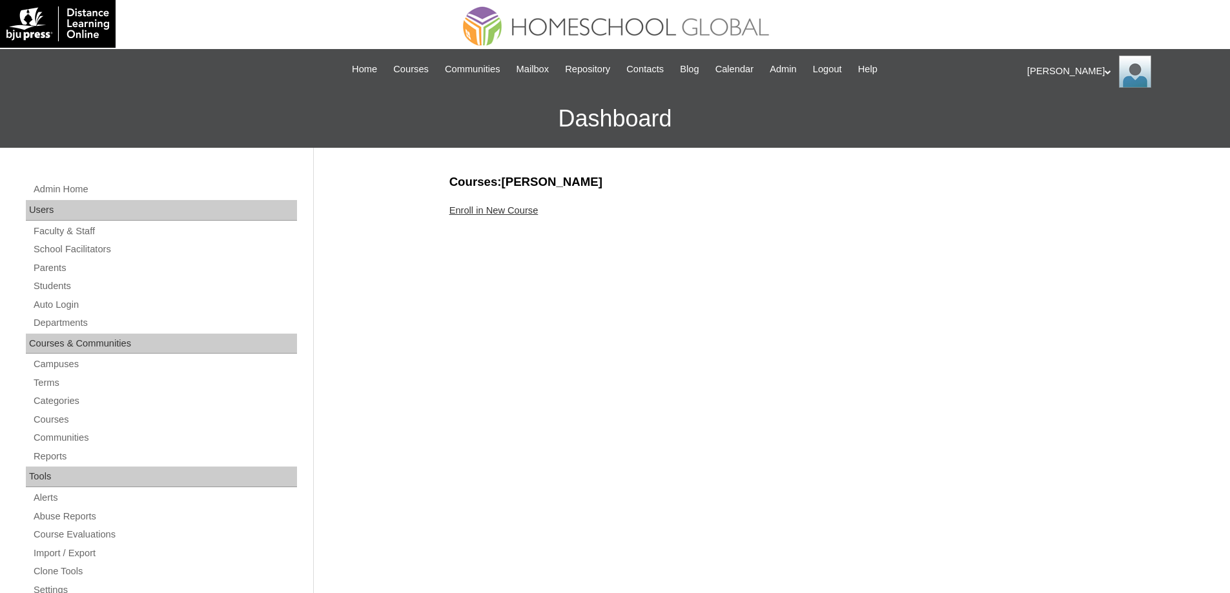
click at [488, 207] on link "Enroll in New Course" at bounding box center [493, 210] width 89 height 10
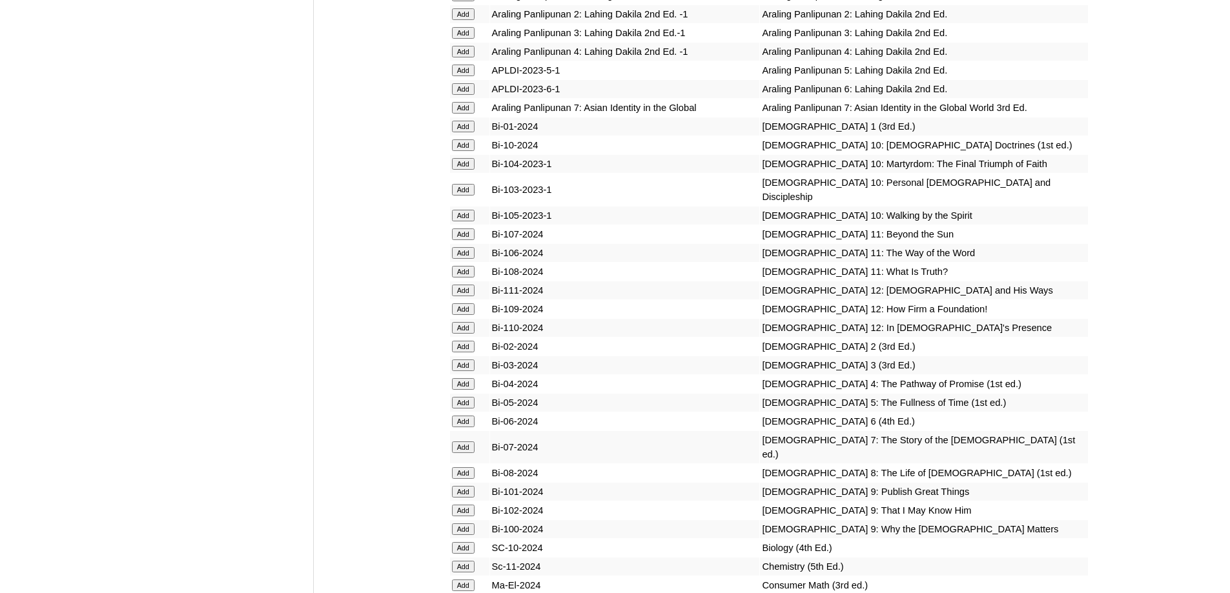
scroll to position [3358, 0]
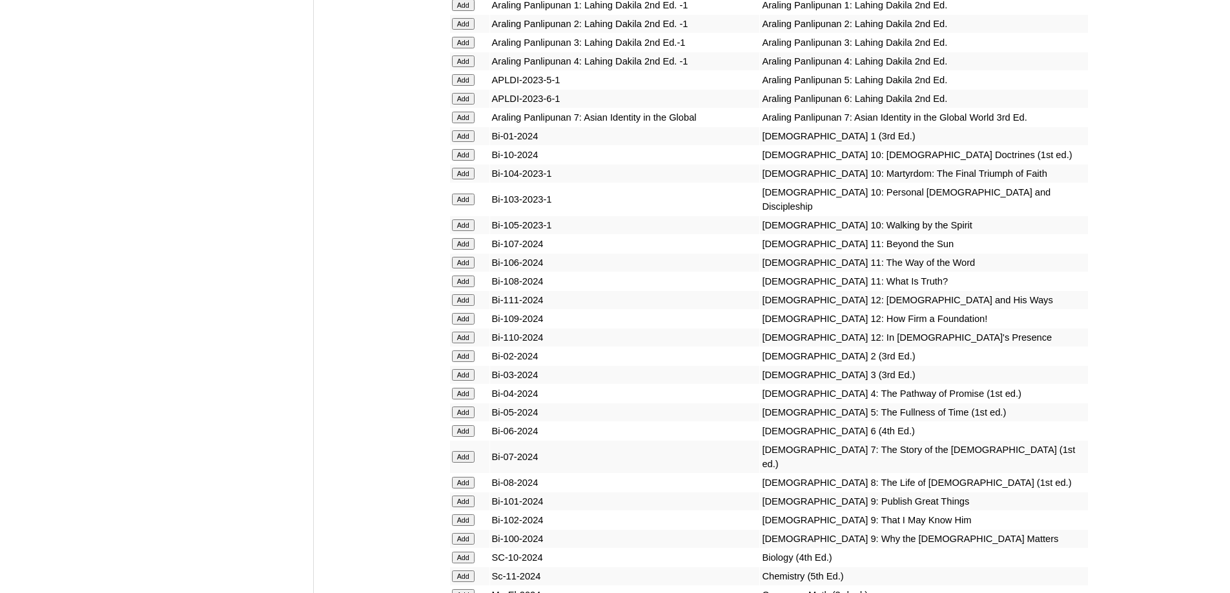
click at [461, 142] on input "Add" at bounding box center [463, 136] width 23 height 12
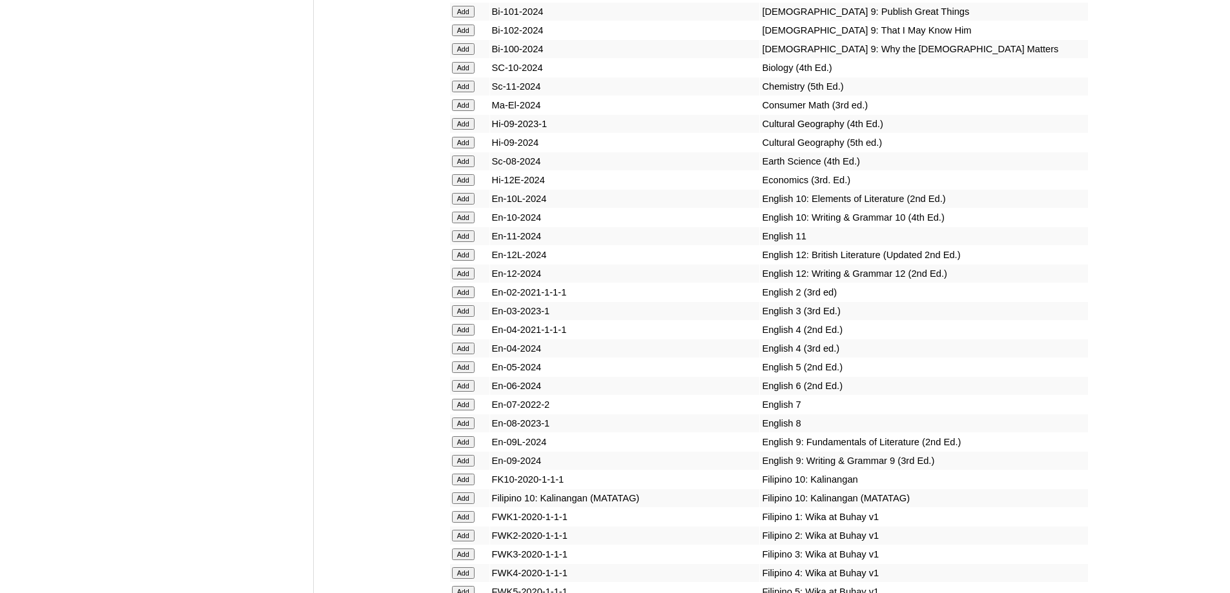
scroll to position [3874, 0]
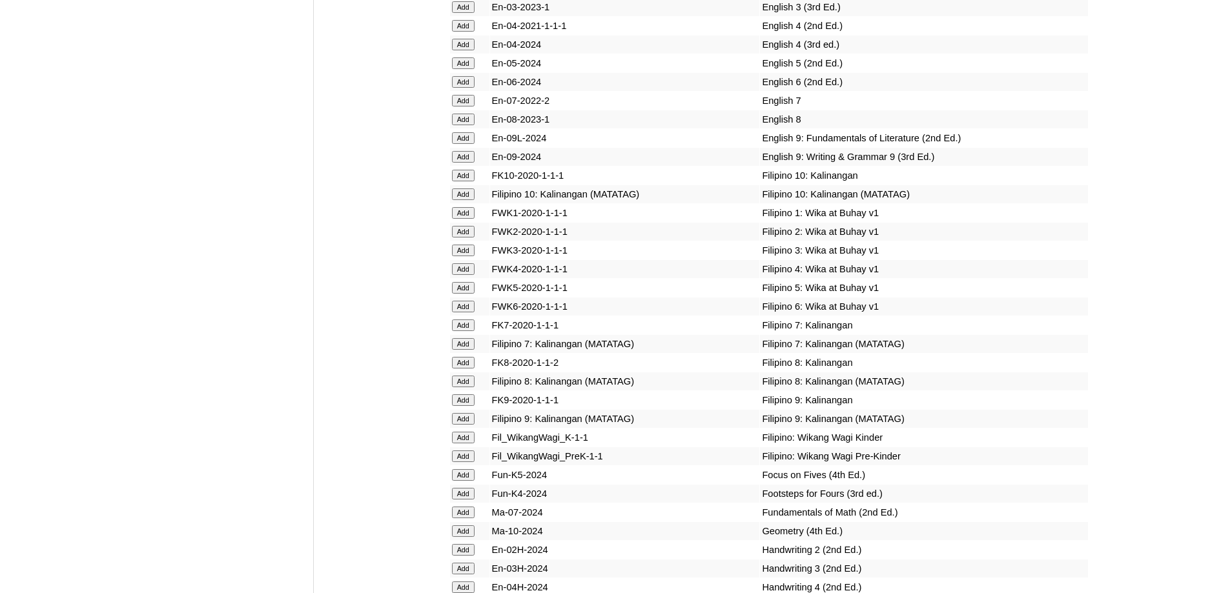
scroll to position [4369, 0]
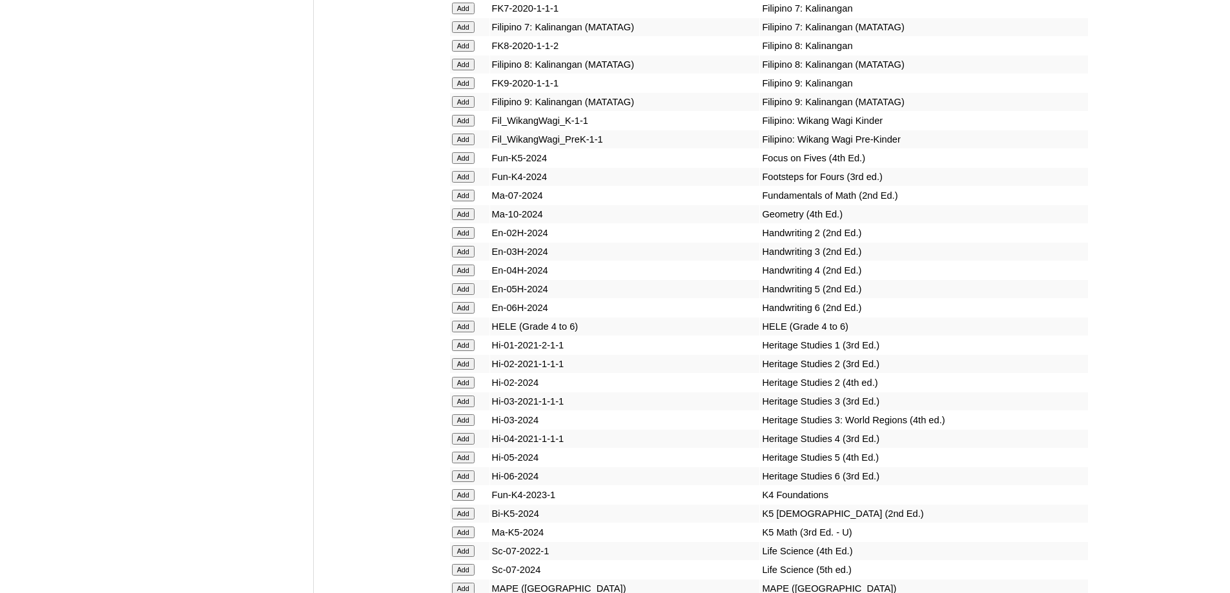
scroll to position [4821, 0]
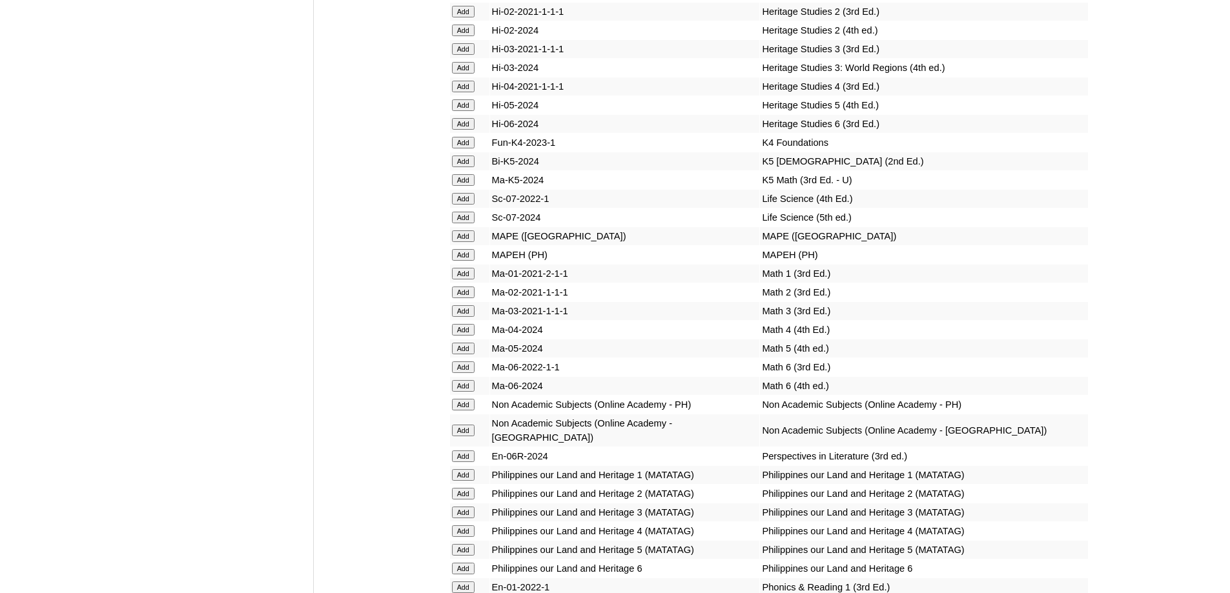
click at [467, 261] on input "Add" at bounding box center [463, 255] width 23 height 12
click at [461, 280] on input "Add" at bounding box center [463, 274] width 23 height 12
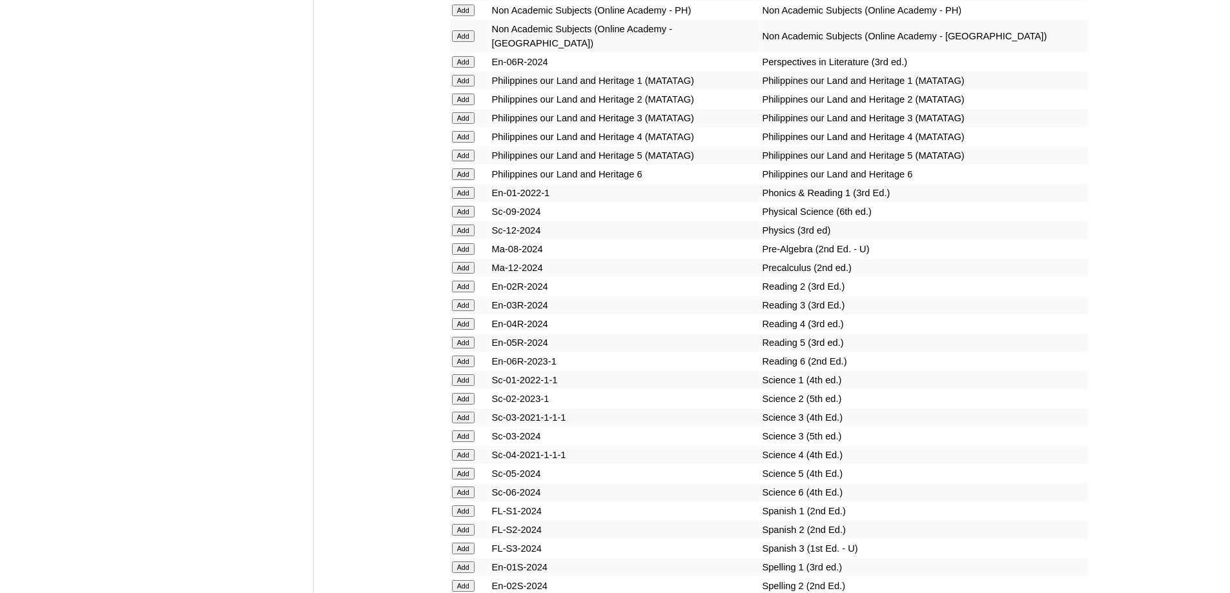
scroll to position [5249, 0]
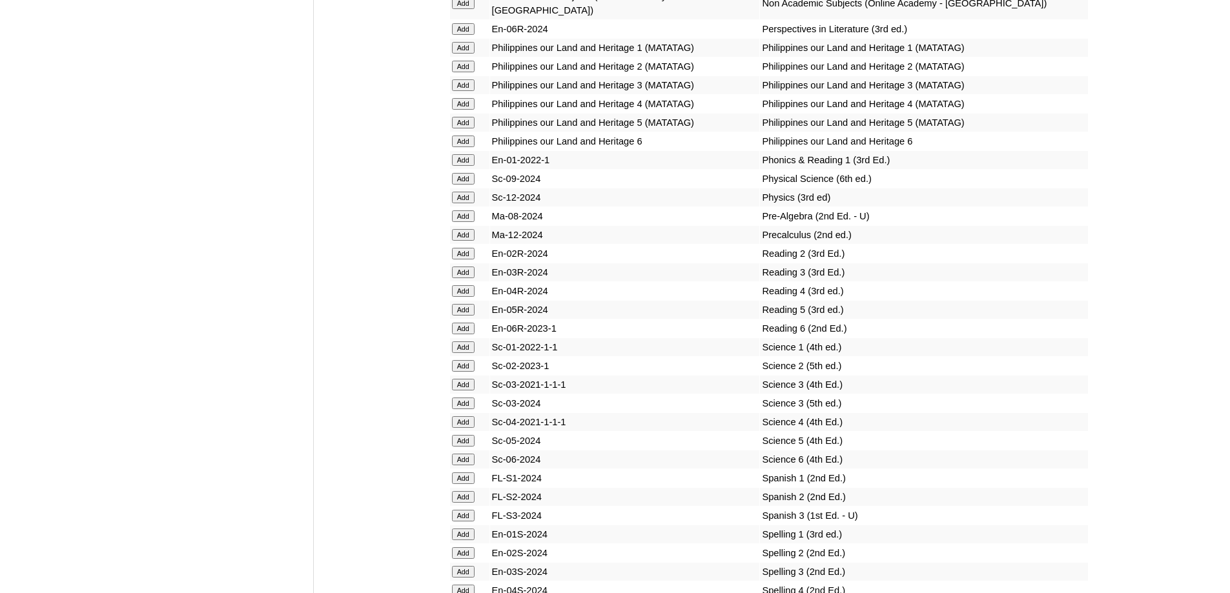
click at [464, 54] on input "Add" at bounding box center [463, 48] width 23 height 12
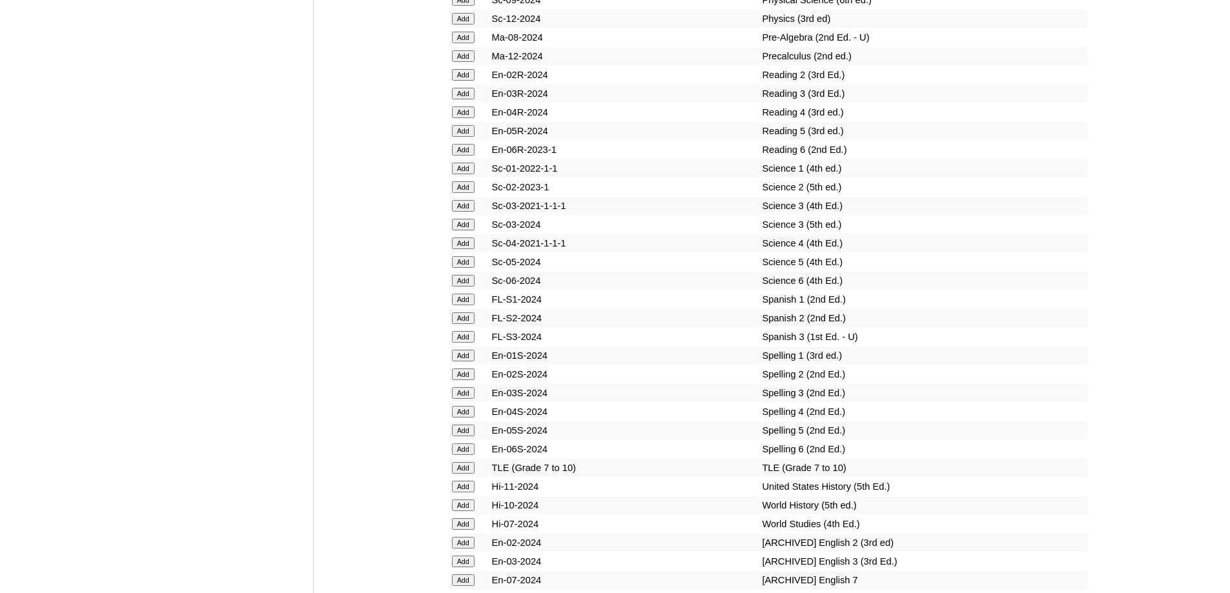
scroll to position [5443, 0]
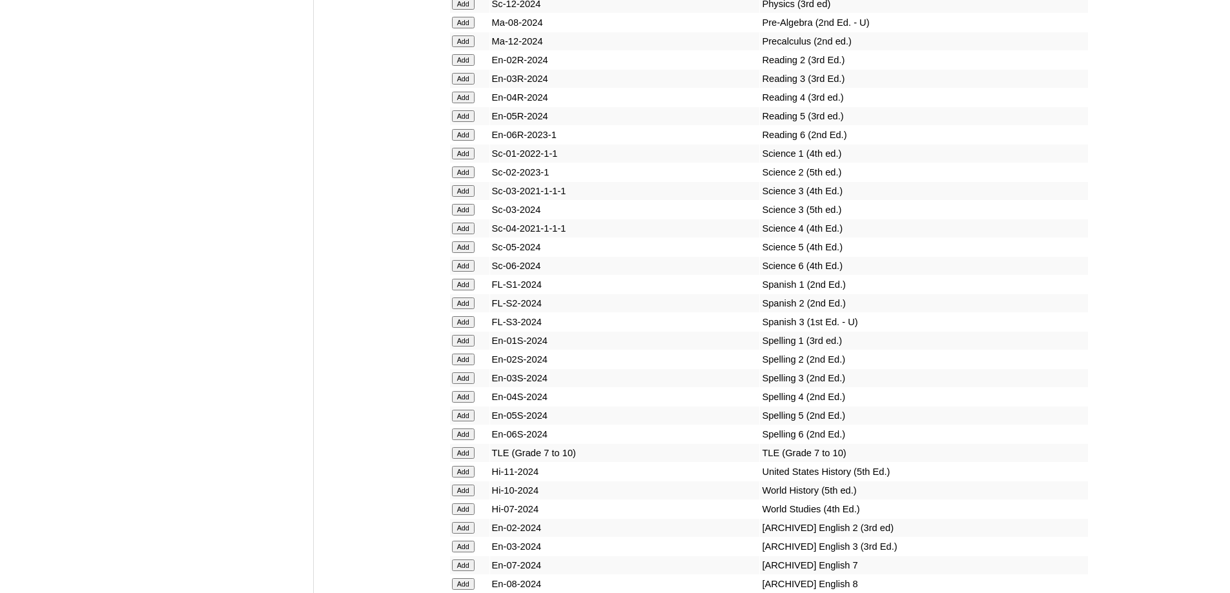
click at [467, 159] on input "Add" at bounding box center [463, 154] width 23 height 12
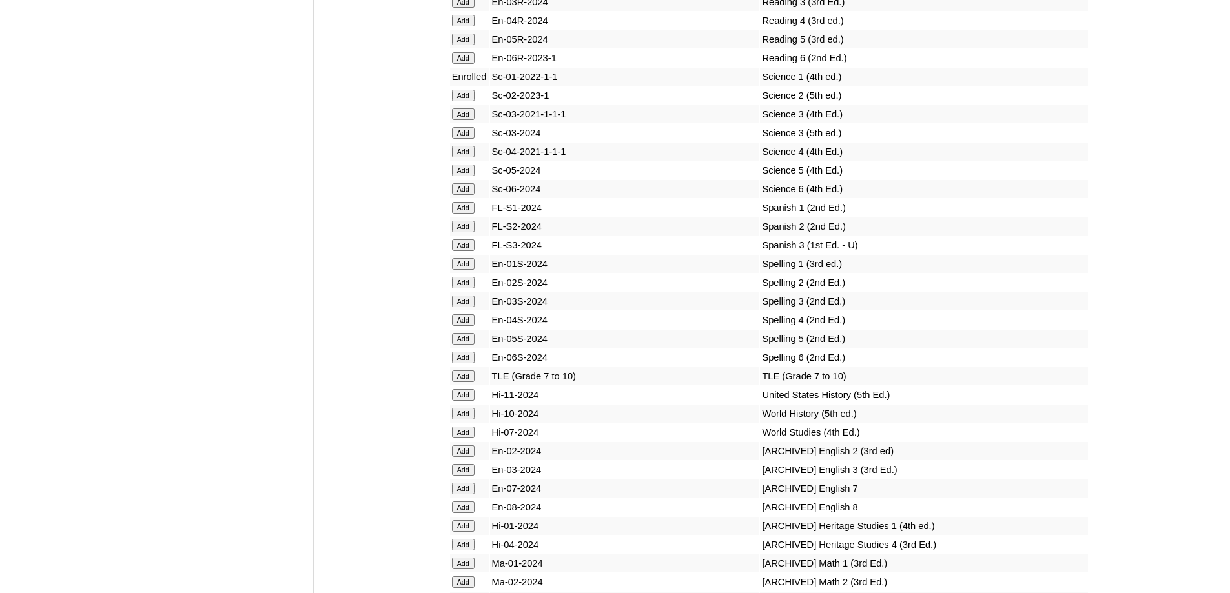
scroll to position [5620, 0]
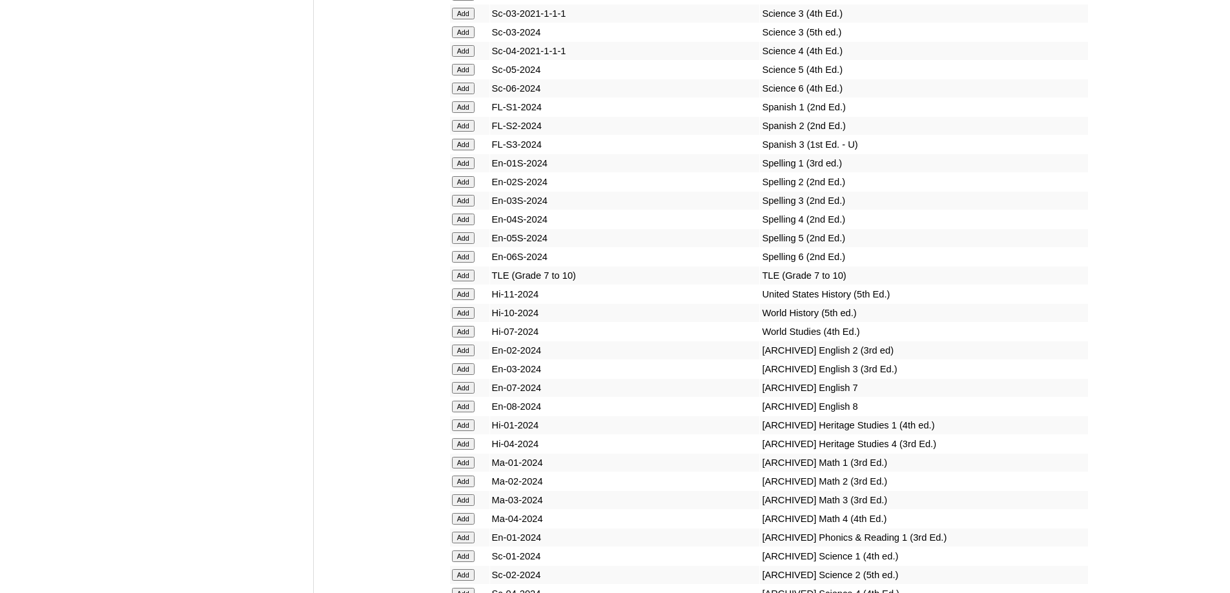
click at [465, 169] on input "Add" at bounding box center [463, 164] width 23 height 12
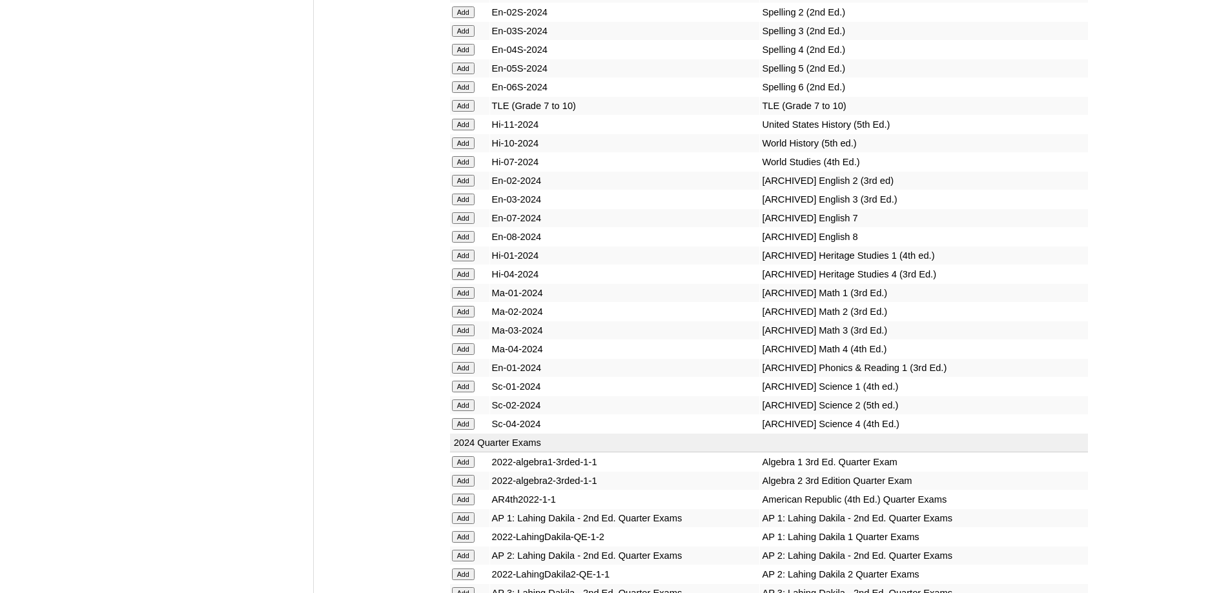
scroll to position [5491, 0]
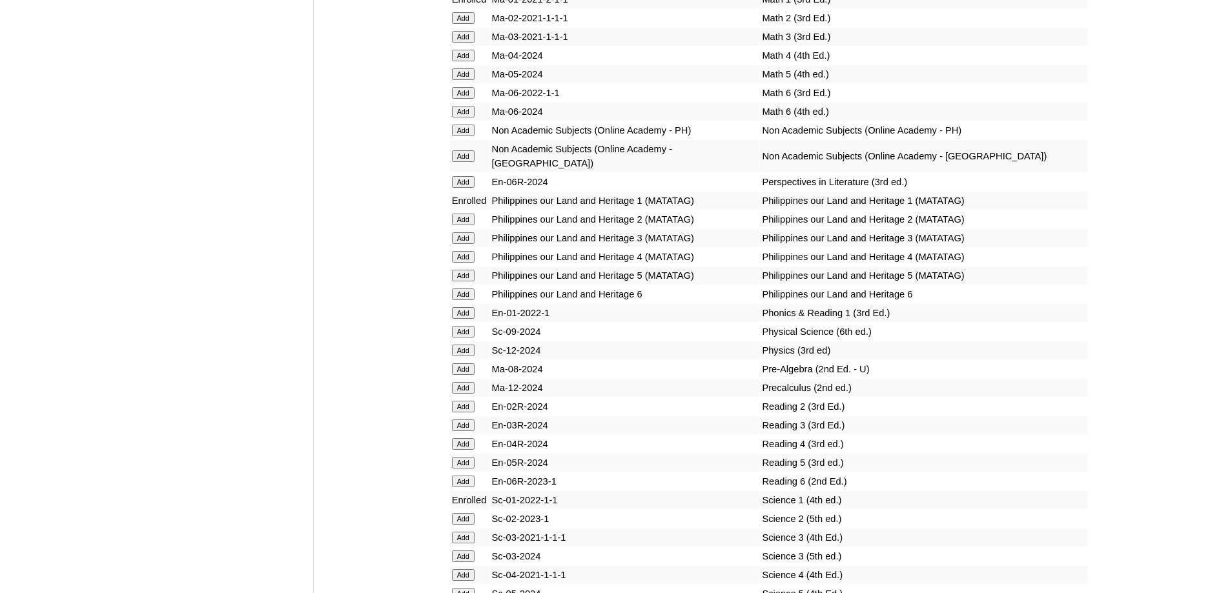
scroll to position [5149, 0]
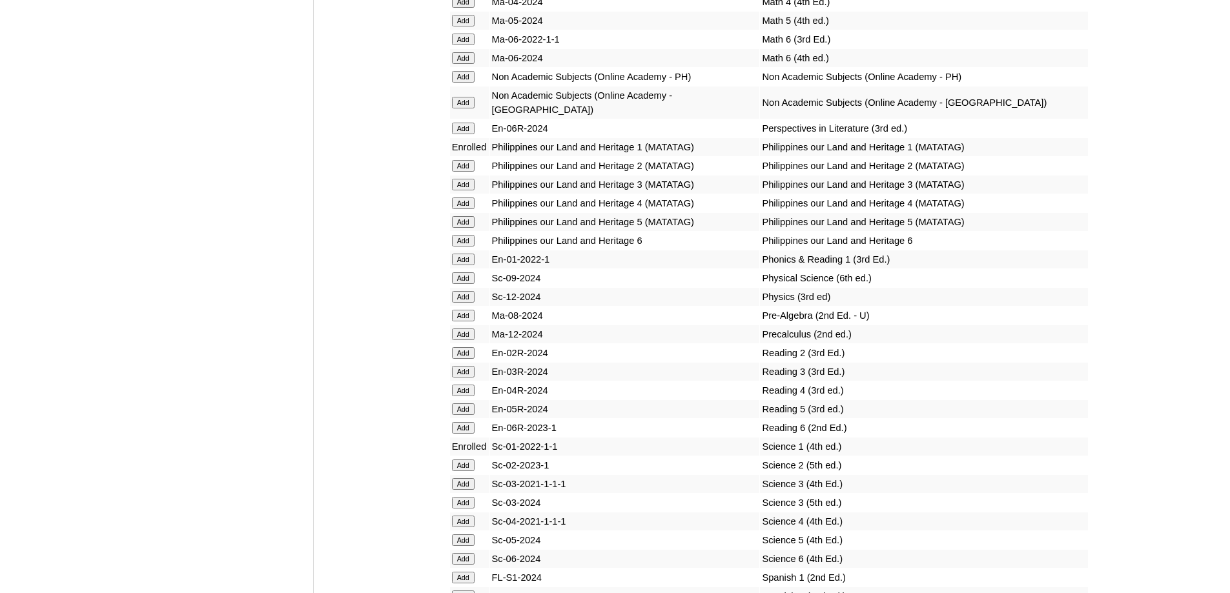
click at [460, 265] on input "Add" at bounding box center [463, 260] width 23 height 12
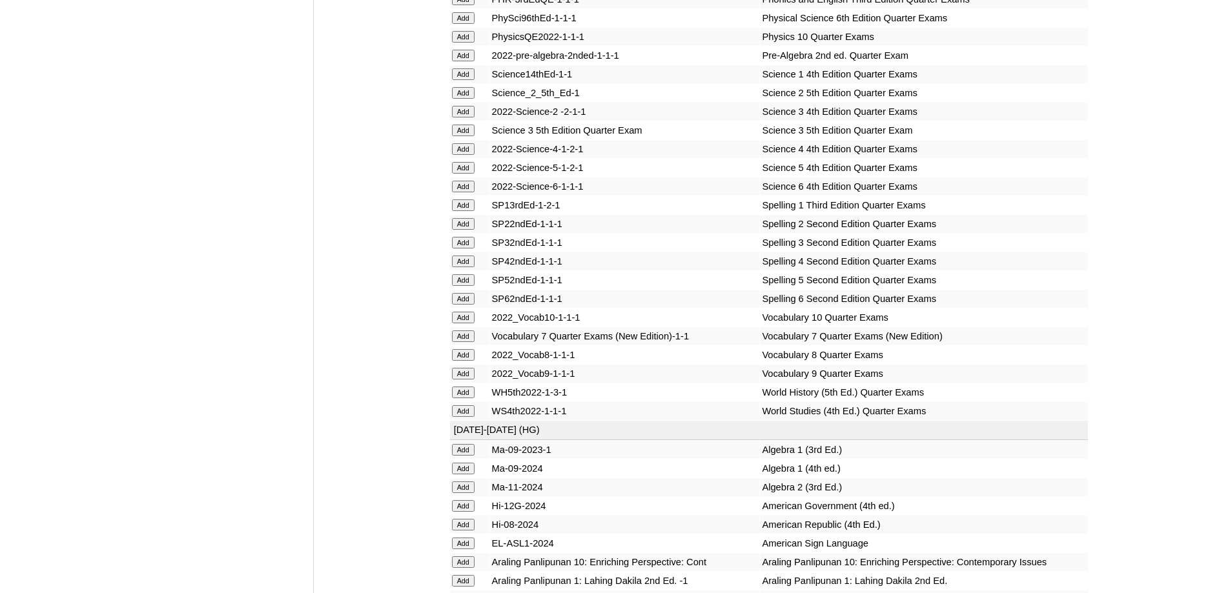
scroll to position [2776, 0]
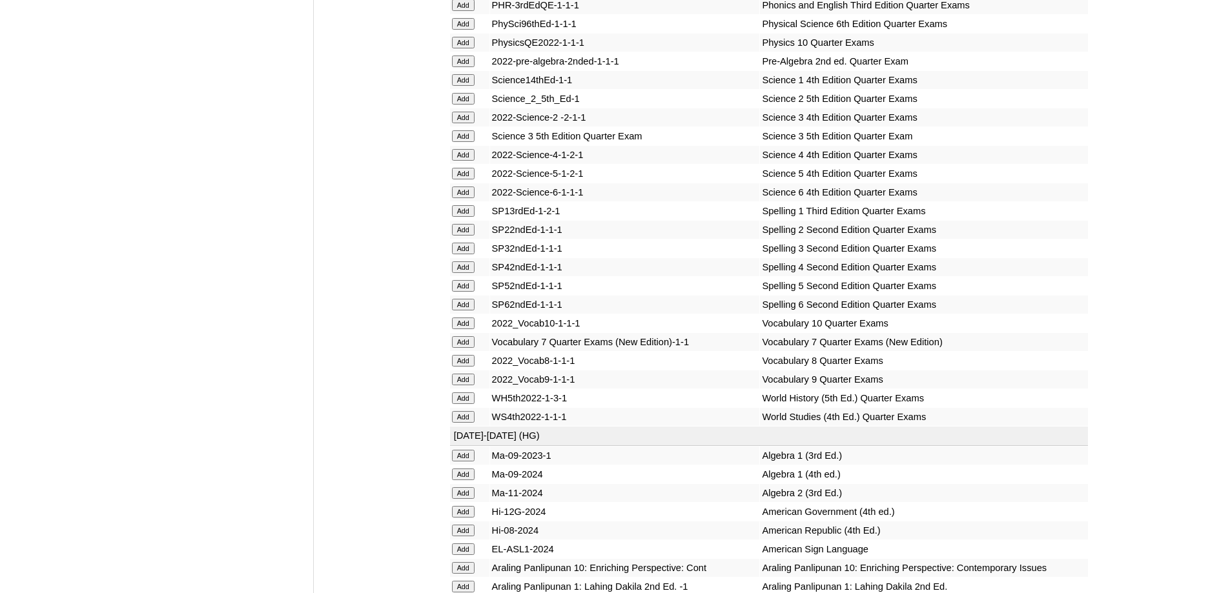
click at [463, 86] on input "Add" at bounding box center [463, 80] width 23 height 12
click at [468, 217] on input "Add" at bounding box center [463, 211] width 23 height 12
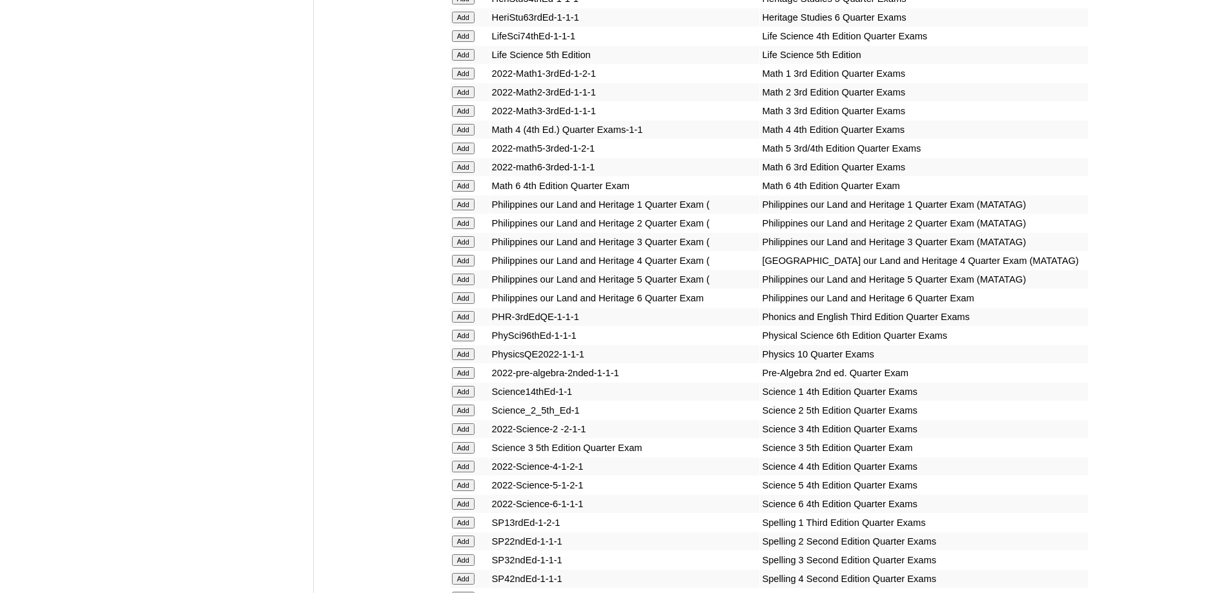
scroll to position [2453, 0]
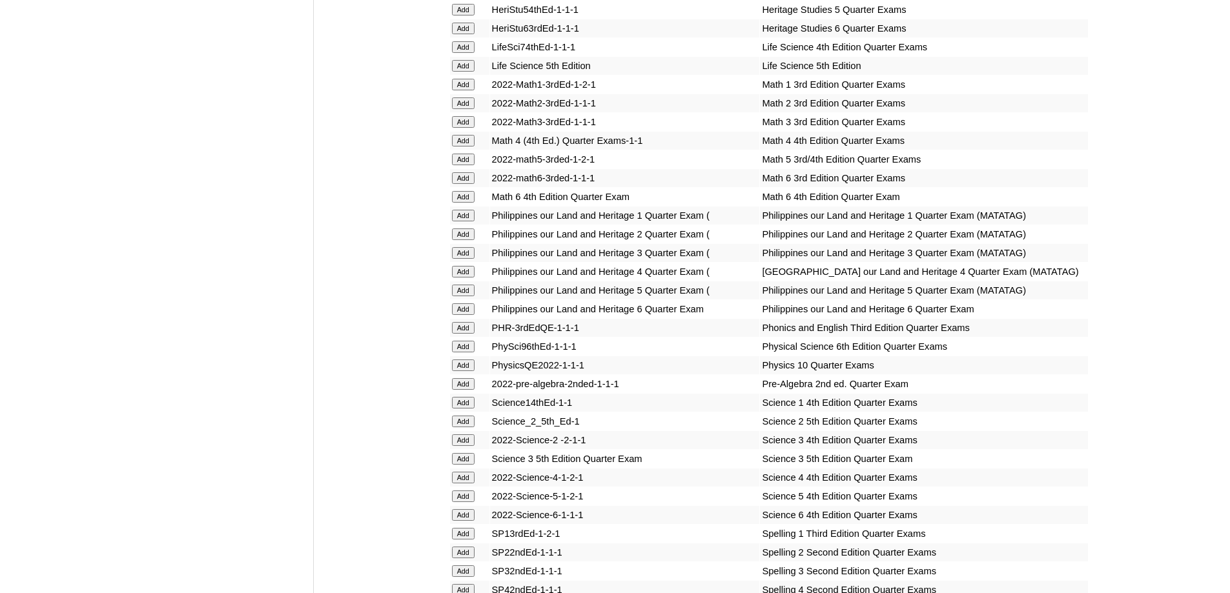
click at [465, 221] on input "Add" at bounding box center [463, 216] width 23 height 12
click at [468, 90] on input "Add" at bounding box center [463, 85] width 23 height 12
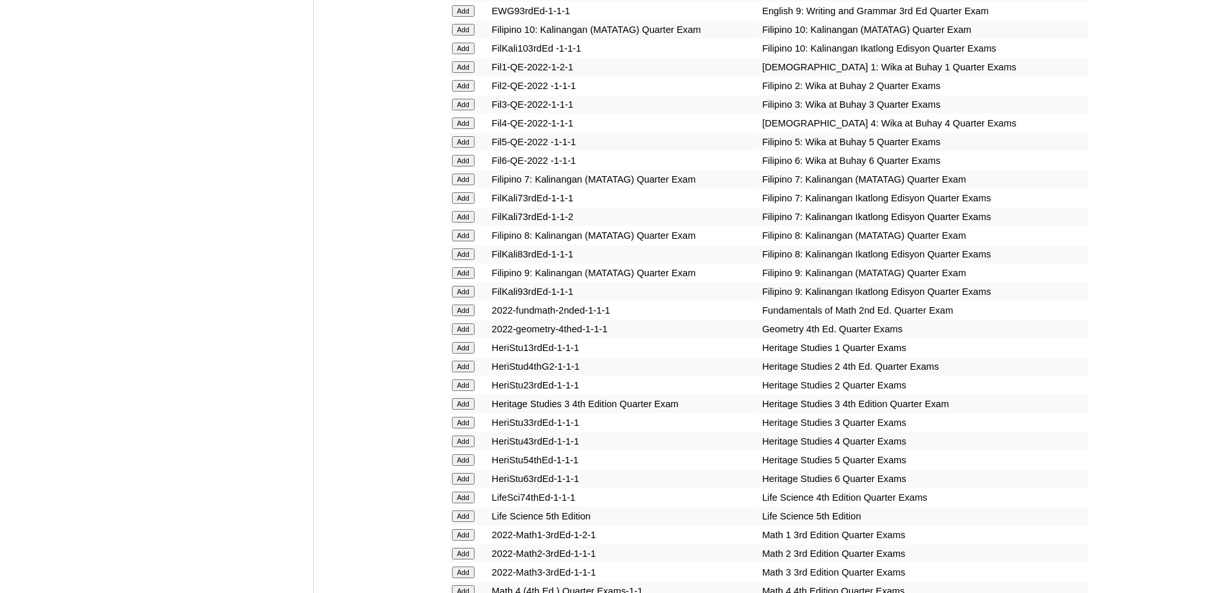
scroll to position [2001, 0]
click at [470, 74] on input "Add" at bounding box center [463, 69] width 23 height 12
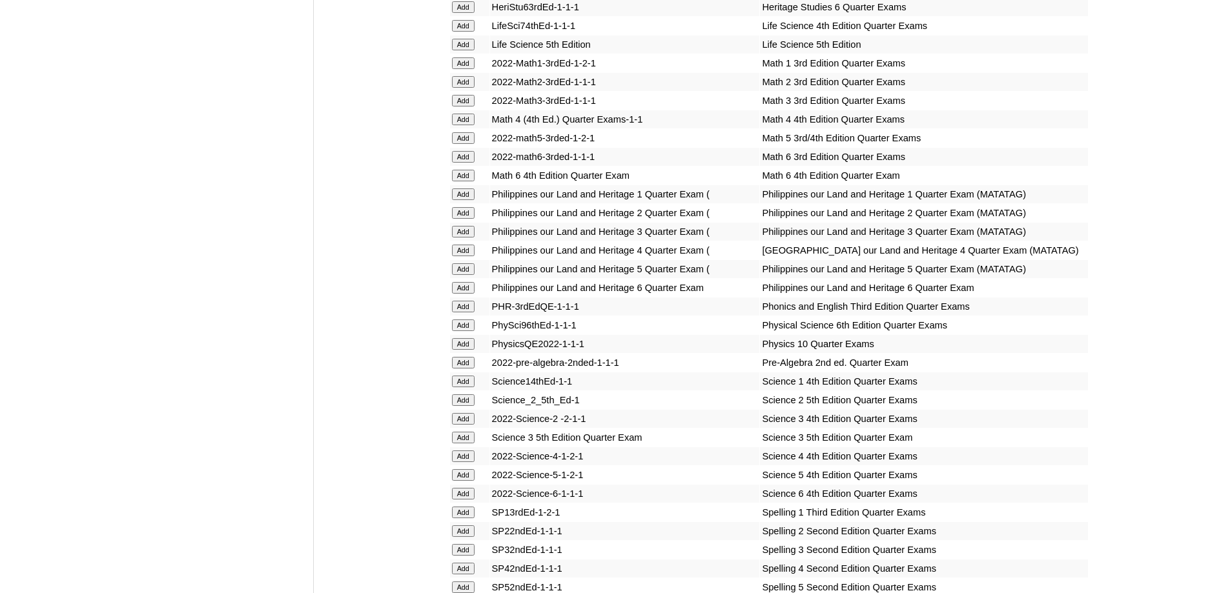
scroll to position [2518, 0]
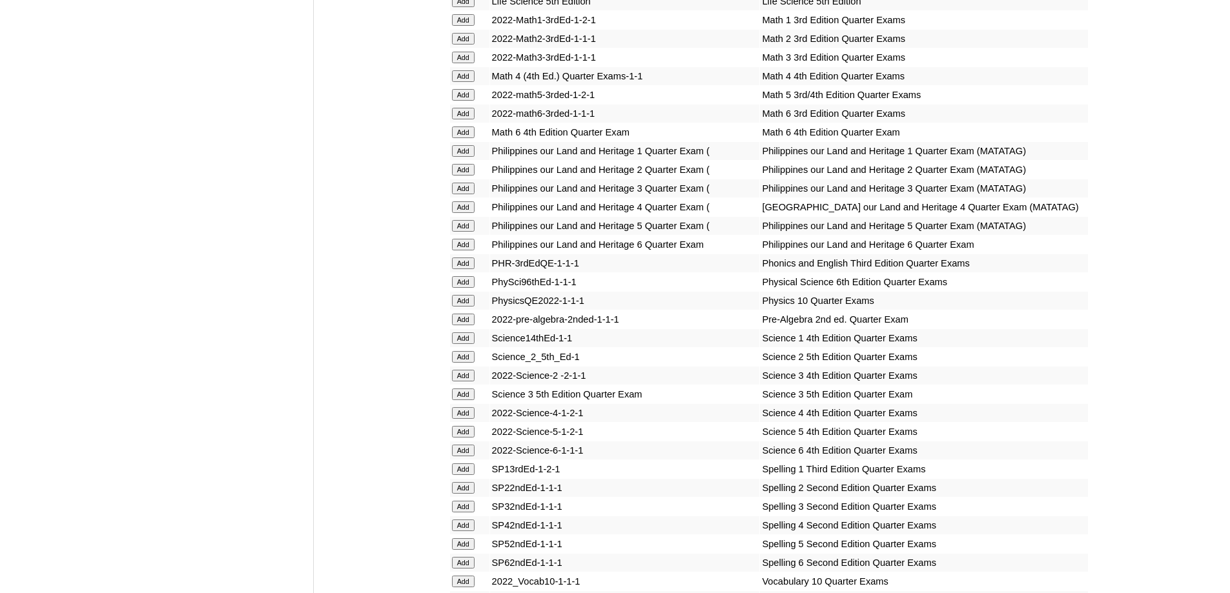
click at [467, 269] on input "Add" at bounding box center [463, 264] width 23 height 12
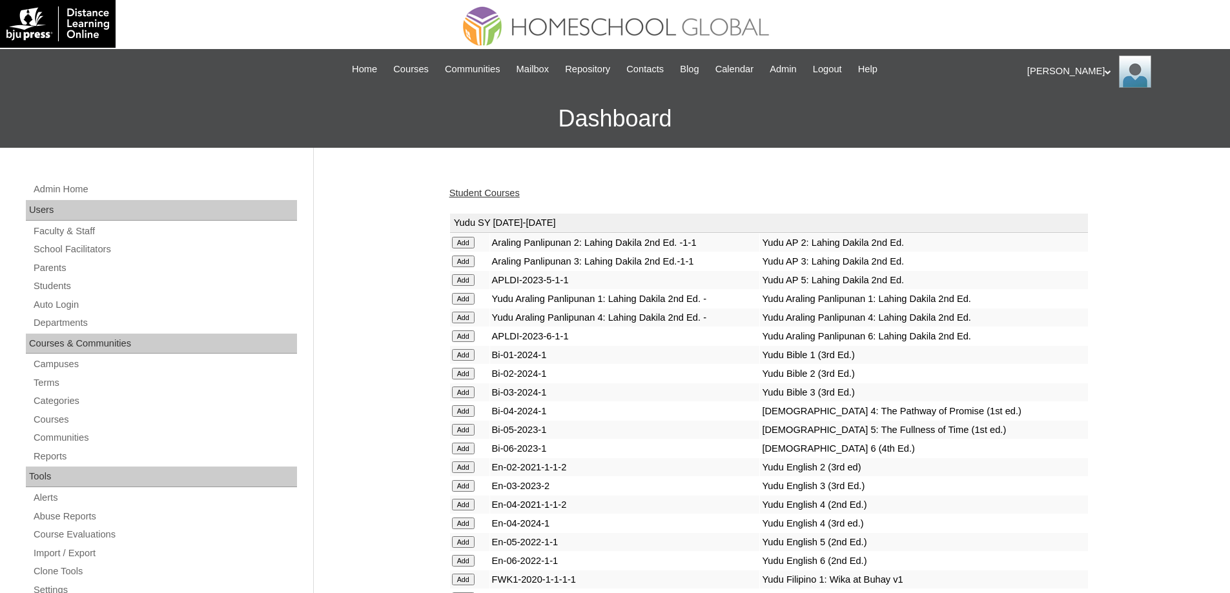
click at [501, 198] on link "Student Courses" at bounding box center [484, 193] width 70 height 10
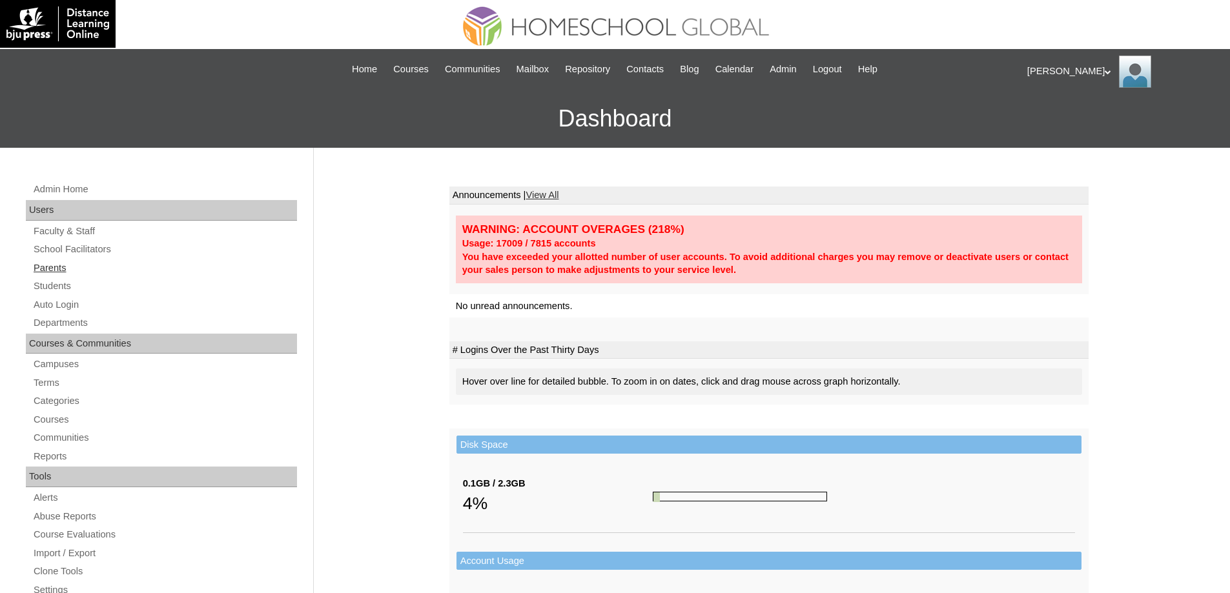
click at [102, 267] on link "Parents" at bounding box center [164, 268] width 265 height 16
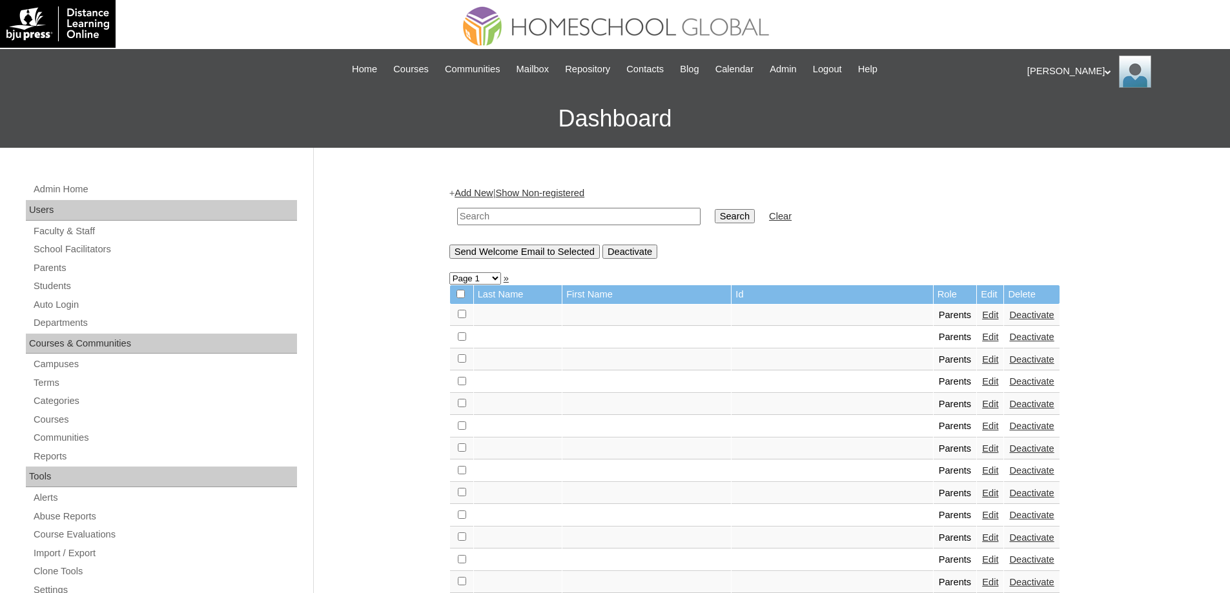
drag, startPoint x: 560, startPoint y: 220, endPoint x: 679, endPoint y: 222, distance: 118.8
click at [561, 220] on input "text" at bounding box center [578, 216] width 243 height 17
paste input "MHP012635-TECHPH2020"
type input "MHP012635-TECHPH2020"
click at [740, 222] on input "Search" at bounding box center [735, 216] width 40 height 14
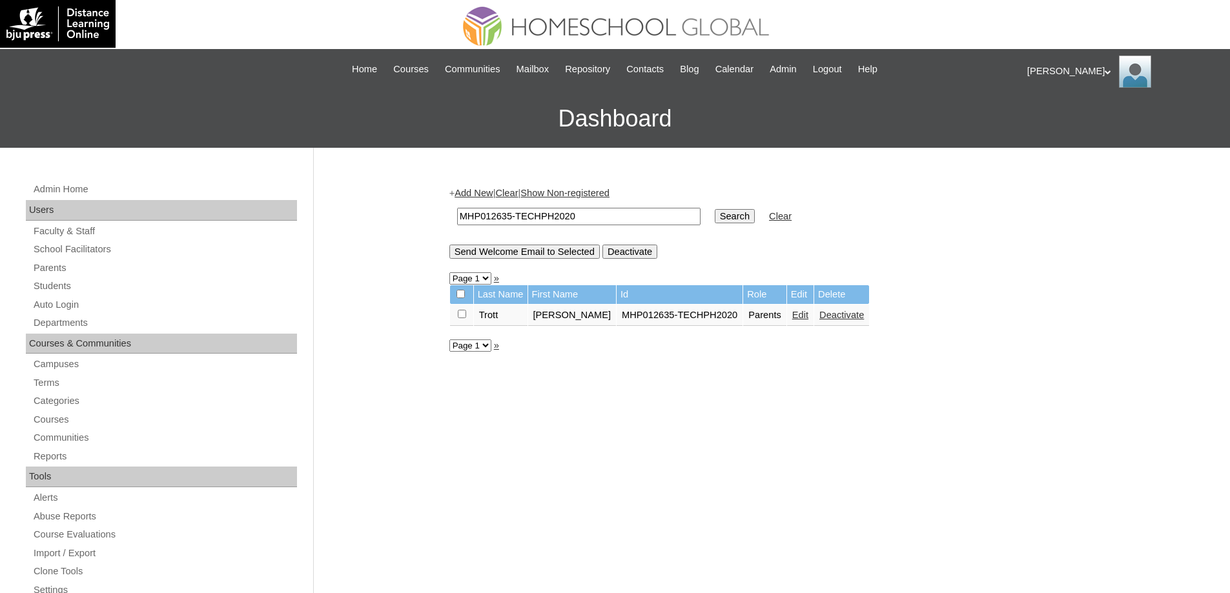
click at [792, 320] on link "Edit" at bounding box center [800, 315] width 16 height 10
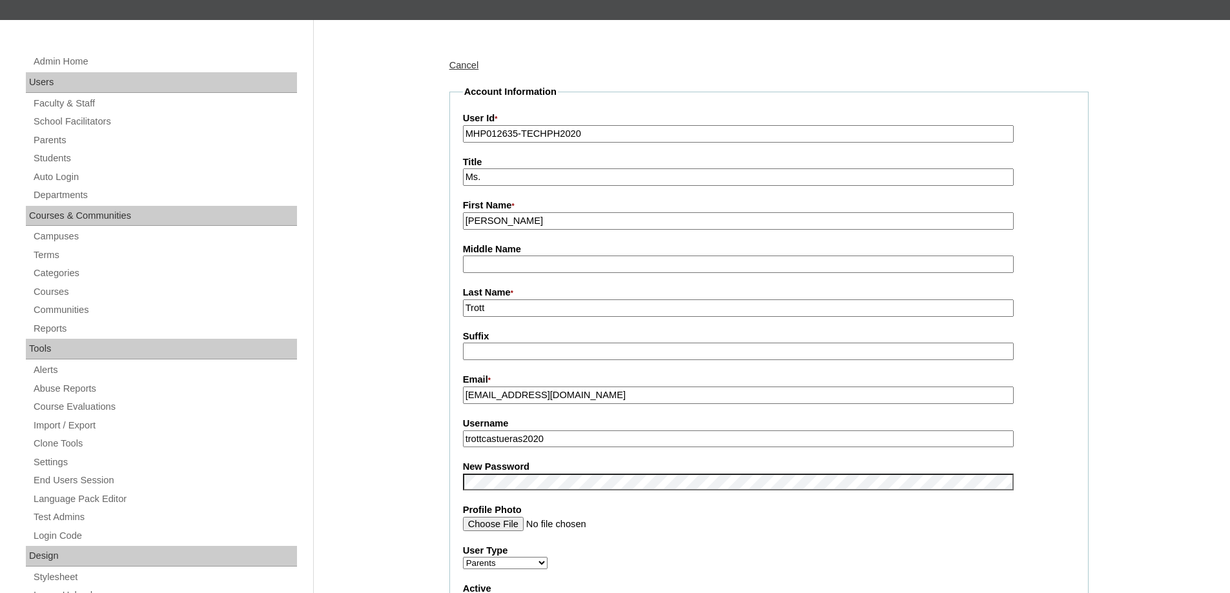
scroll to position [517, 0]
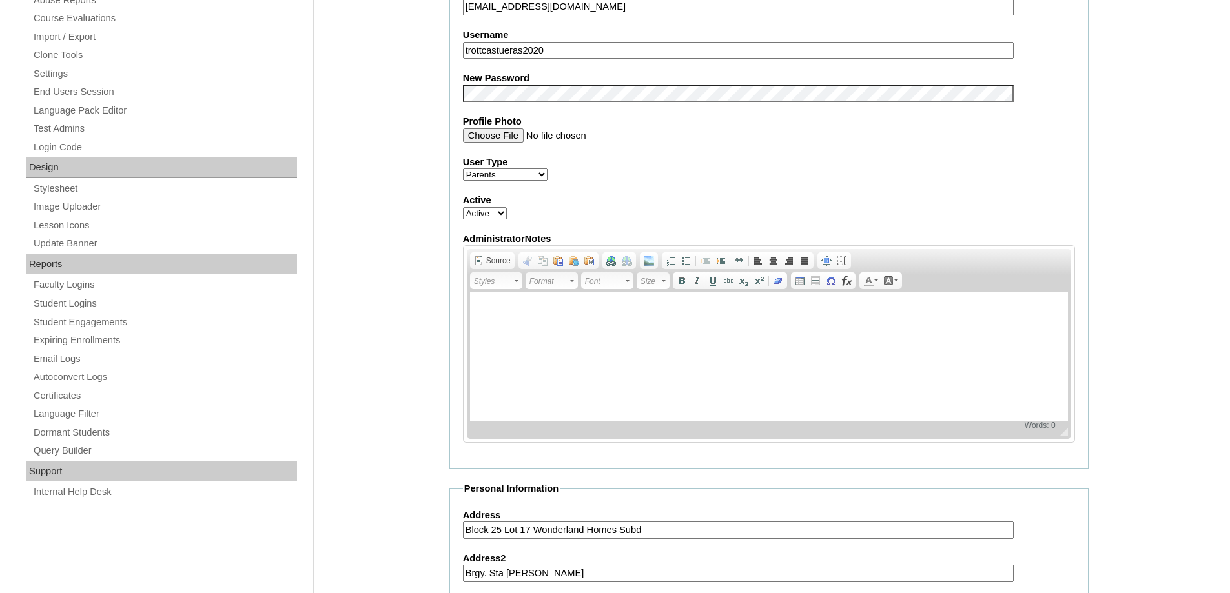
click at [416, 185] on div "Admin Home Users Faculty & Staff School Facilitators Parents Students Auto Logi…" at bounding box center [615, 396] width 1230 height 1531
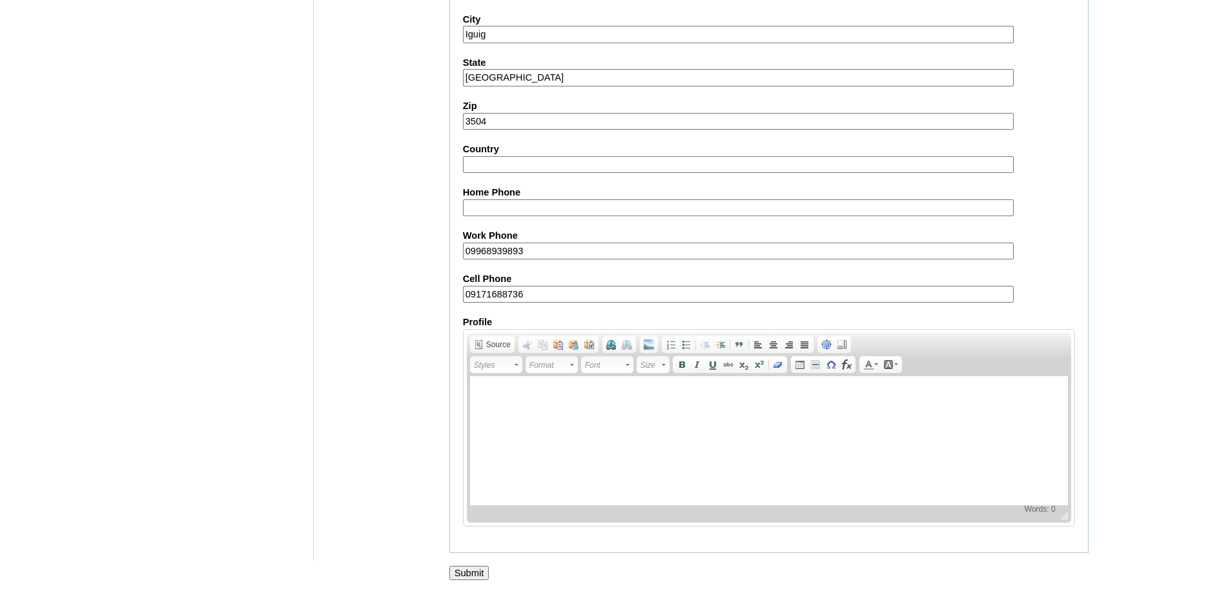
scroll to position [1103, 0]
click at [482, 569] on input "Submit" at bounding box center [469, 573] width 40 height 14
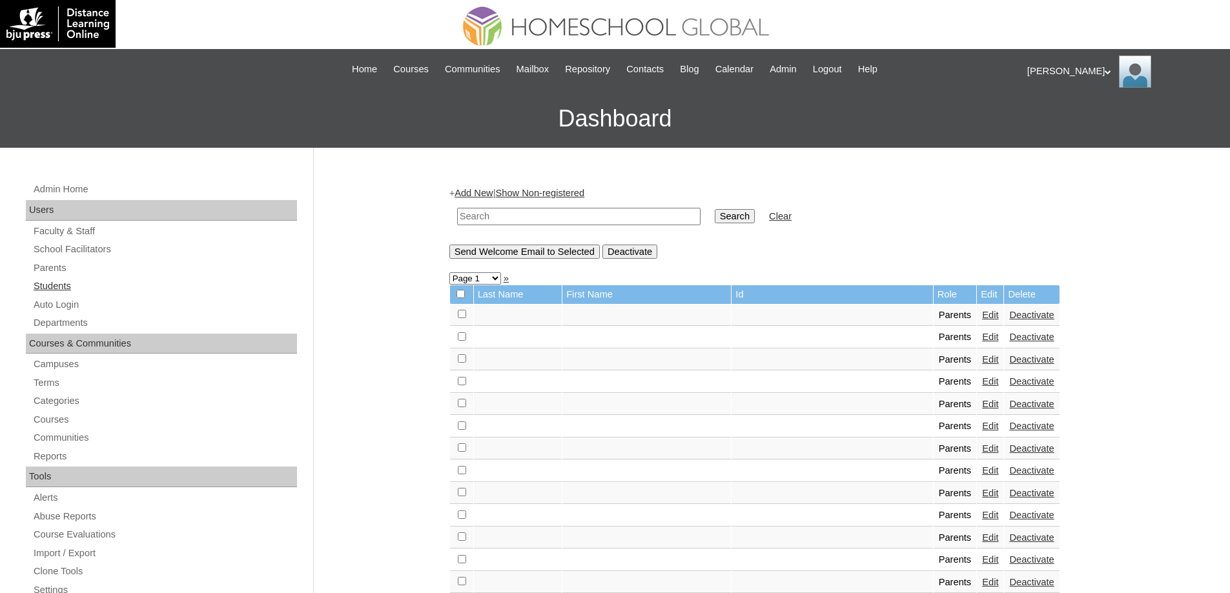
click at [137, 283] on link "Students" at bounding box center [164, 286] width 265 height 16
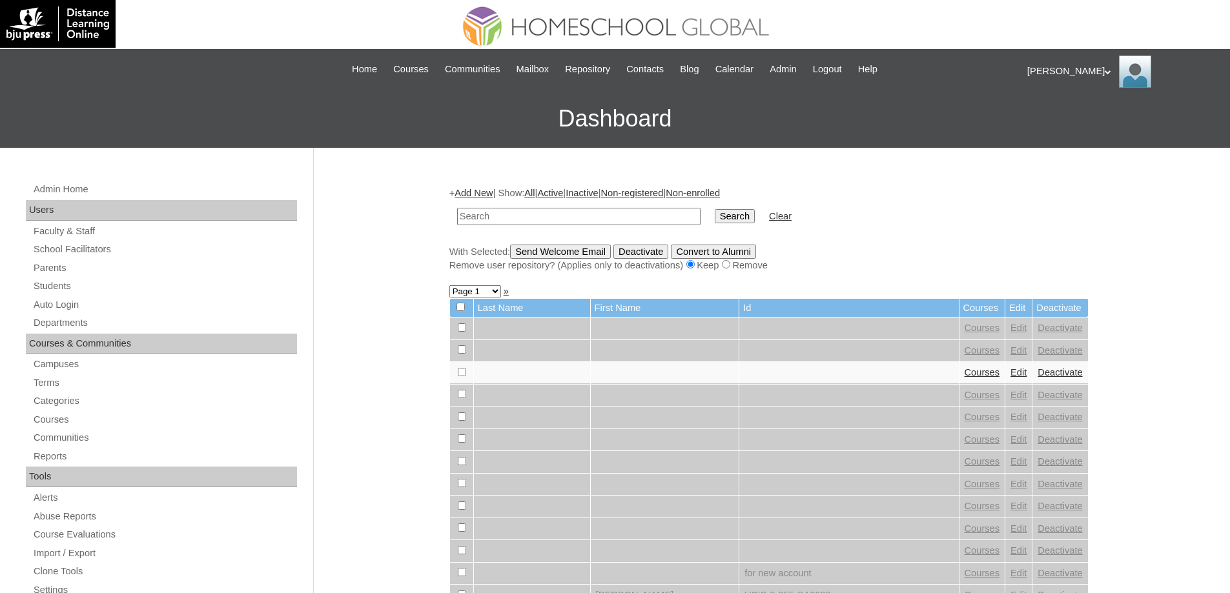
drag, startPoint x: 0, startPoint y: 0, endPoint x: 591, endPoint y: 218, distance: 630.4
click at [579, 220] on input "text" at bounding box center [578, 216] width 243 height 17
type input "MHS009481-TECHPH2020"
click at [731, 217] on input "Search" at bounding box center [735, 216] width 40 height 14
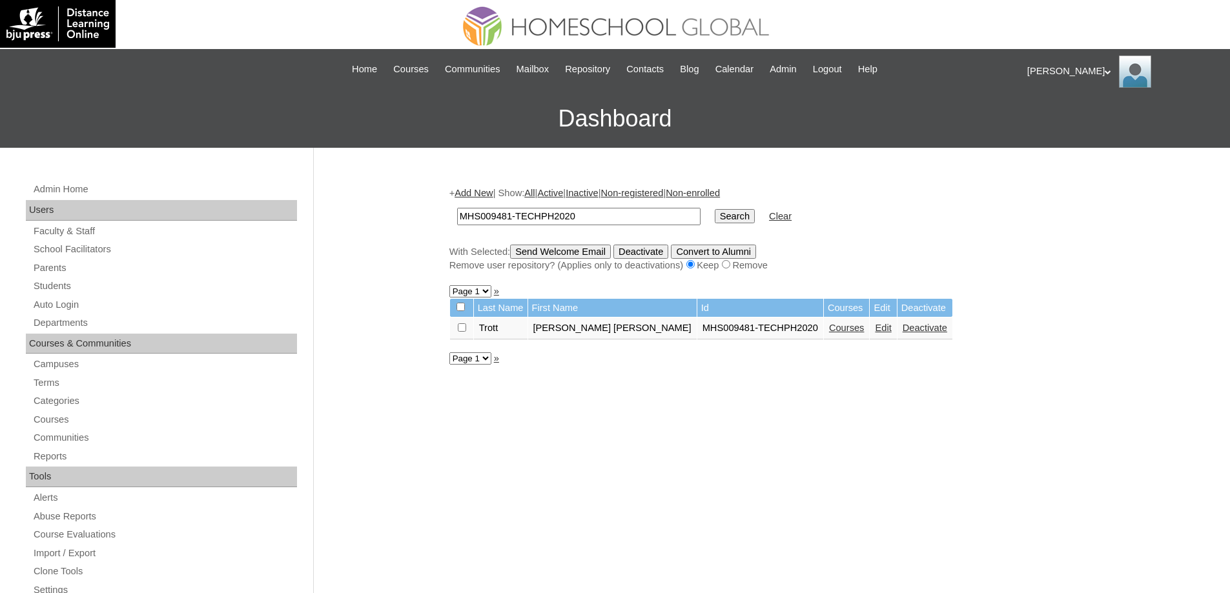
click at [875, 329] on link "Edit" at bounding box center [883, 328] width 16 height 10
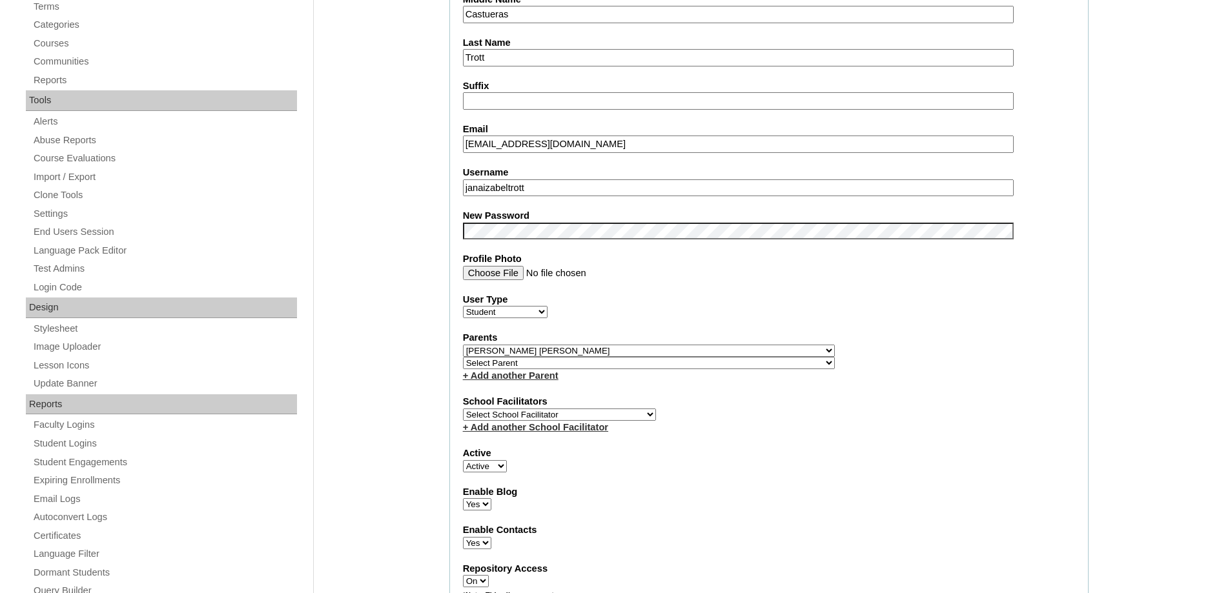
scroll to position [387, 0]
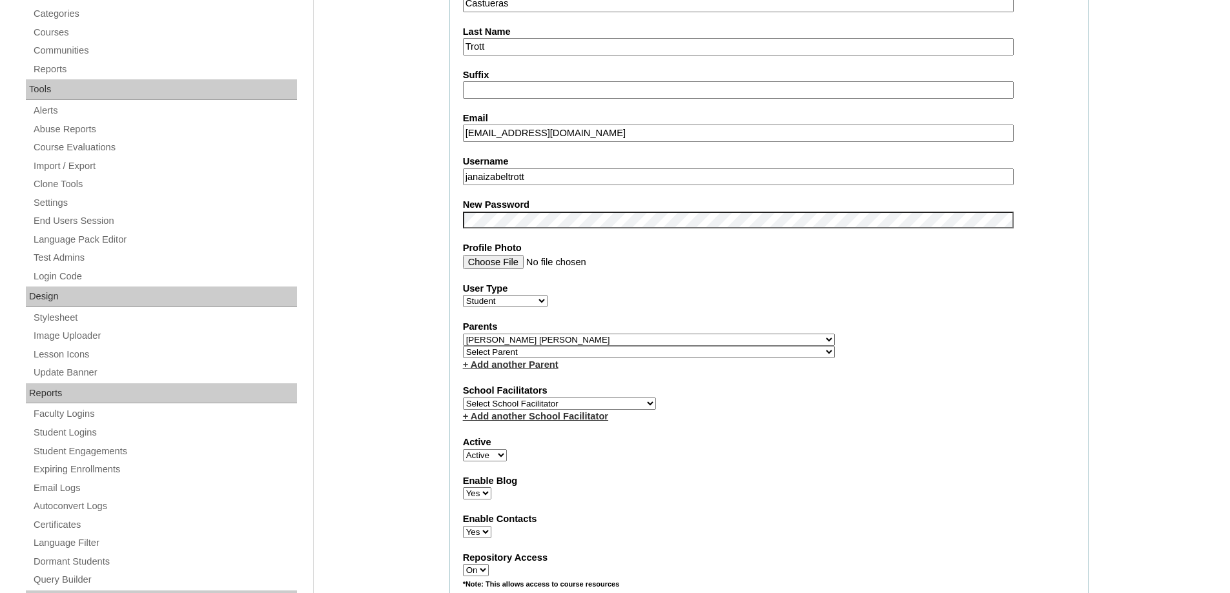
drag, startPoint x: 422, startPoint y: 256, endPoint x: 420, endPoint y: 262, distance: 6.7
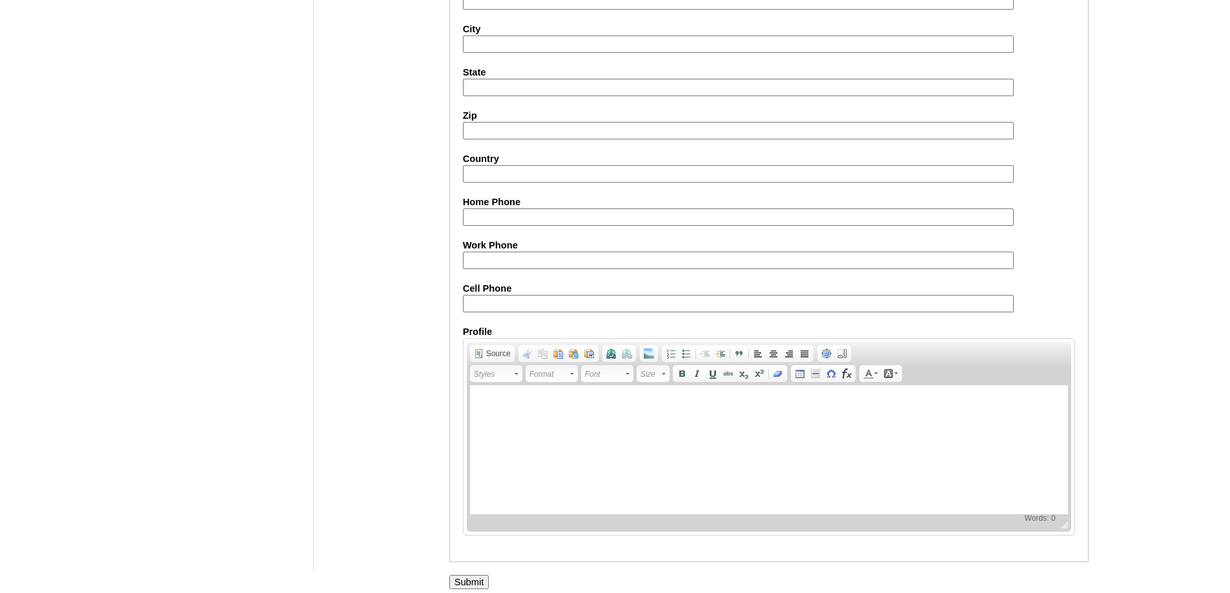
scroll to position [1374, 0]
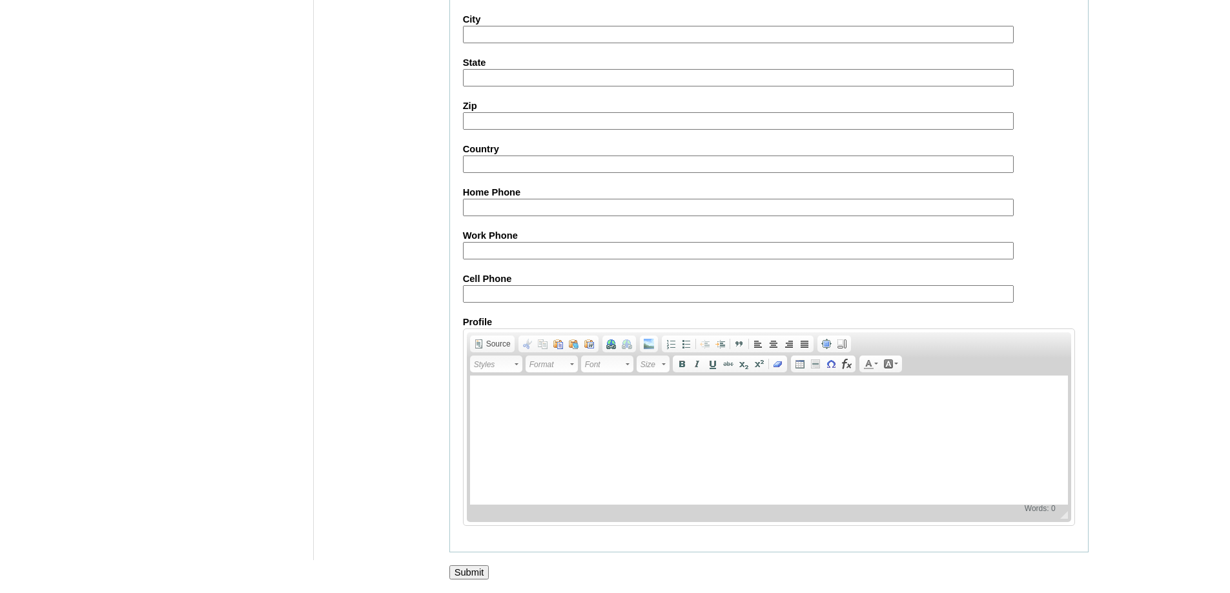
click at [489, 573] on input "Submit" at bounding box center [469, 573] width 40 height 14
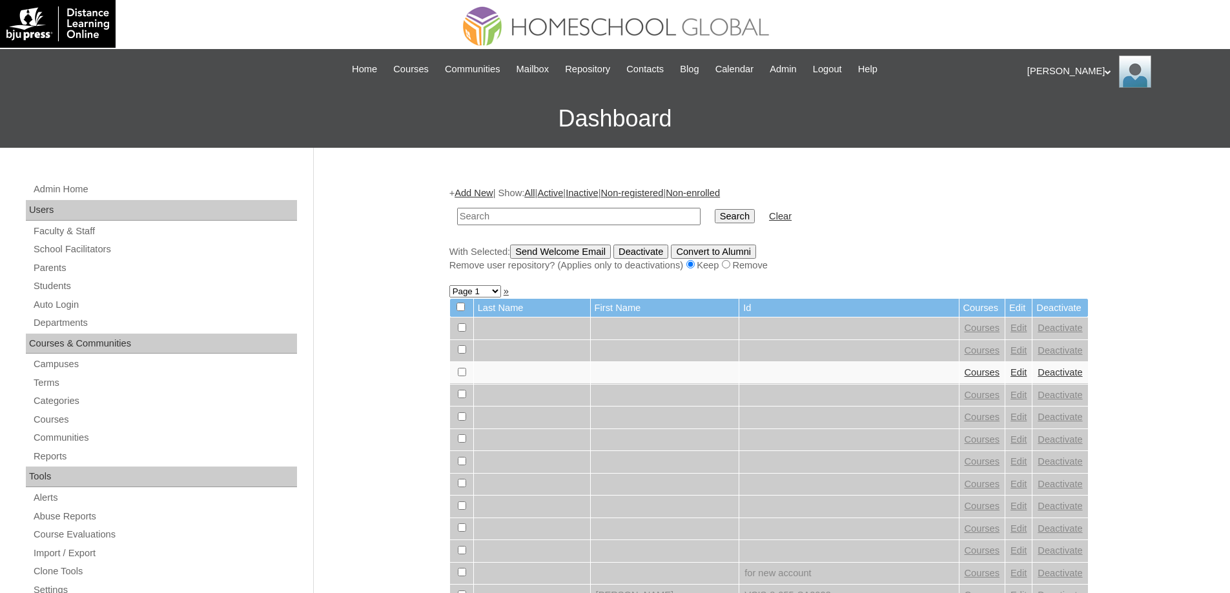
drag, startPoint x: 609, startPoint y: 229, endPoint x: 622, endPoint y: 221, distance: 15.1
click at [610, 229] on td at bounding box center [579, 216] width 256 height 30
click at [622, 221] on input "text" at bounding box center [578, 216] width 243 height 17
paste input "MHS009481-TECHPH2020"
type input "MHS009481-TECHPH2020"
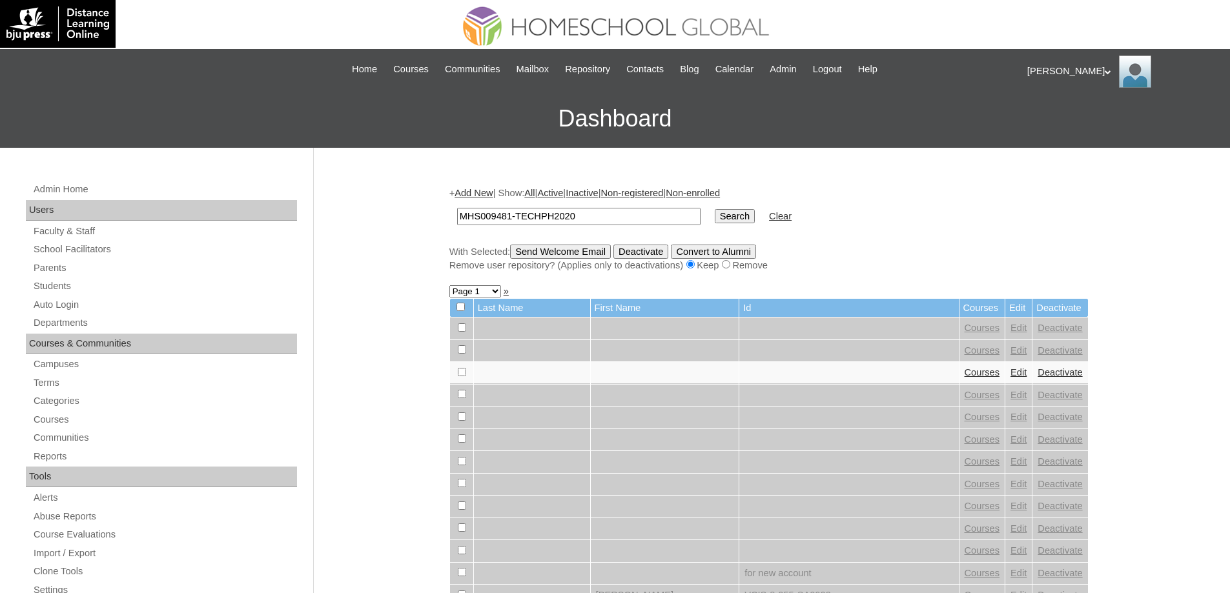
click at [735, 212] on input "Search" at bounding box center [735, 216] width 40 height 14
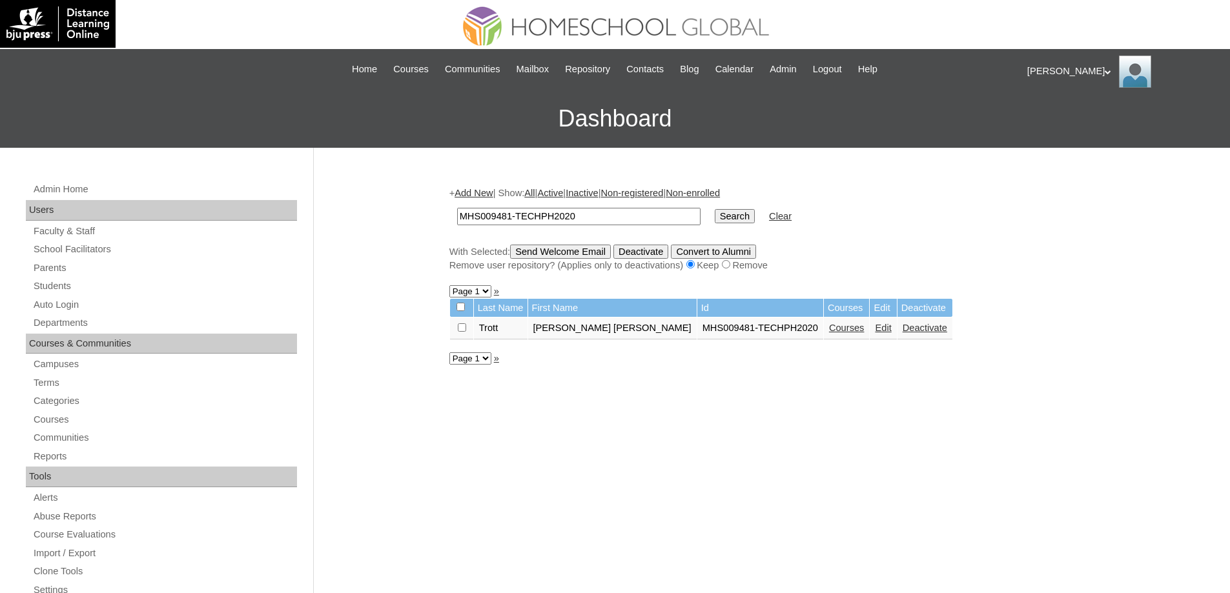
click at [829, 327] on link "Courses" at bounding box center [847, 328] width 36 height 10
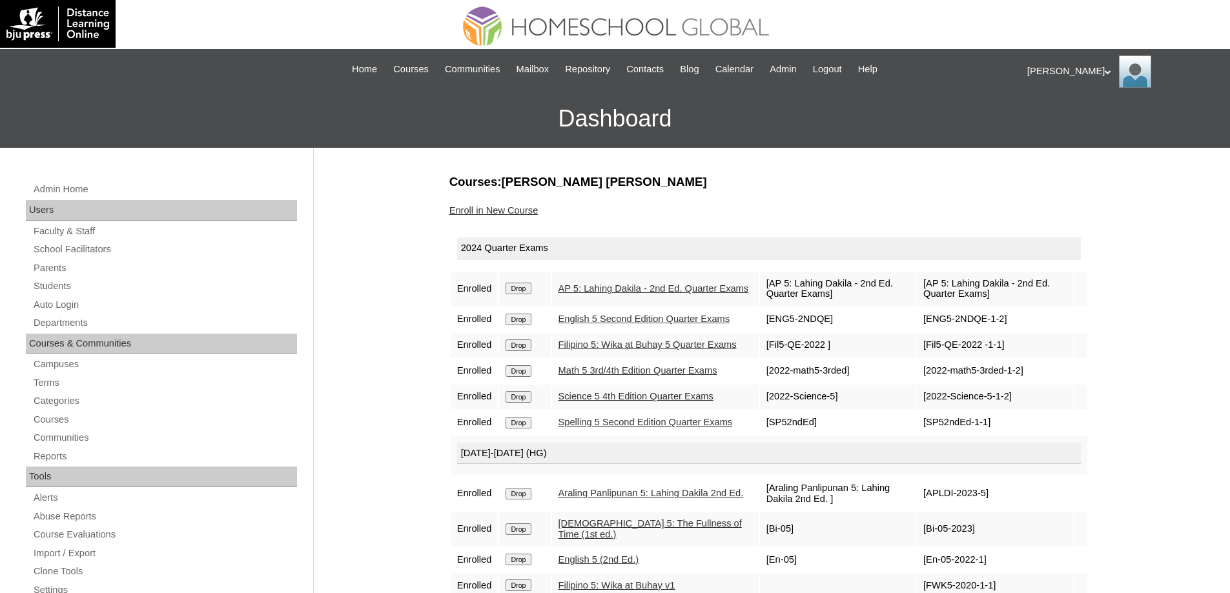
drag, startPoint x: 517, startPoint y: 289, endPoint x: 666, endPoint y: 49, distance: 282.4
click at [518, 289] on input "Drop" at bounding box center [518, 289] width 25 height 12
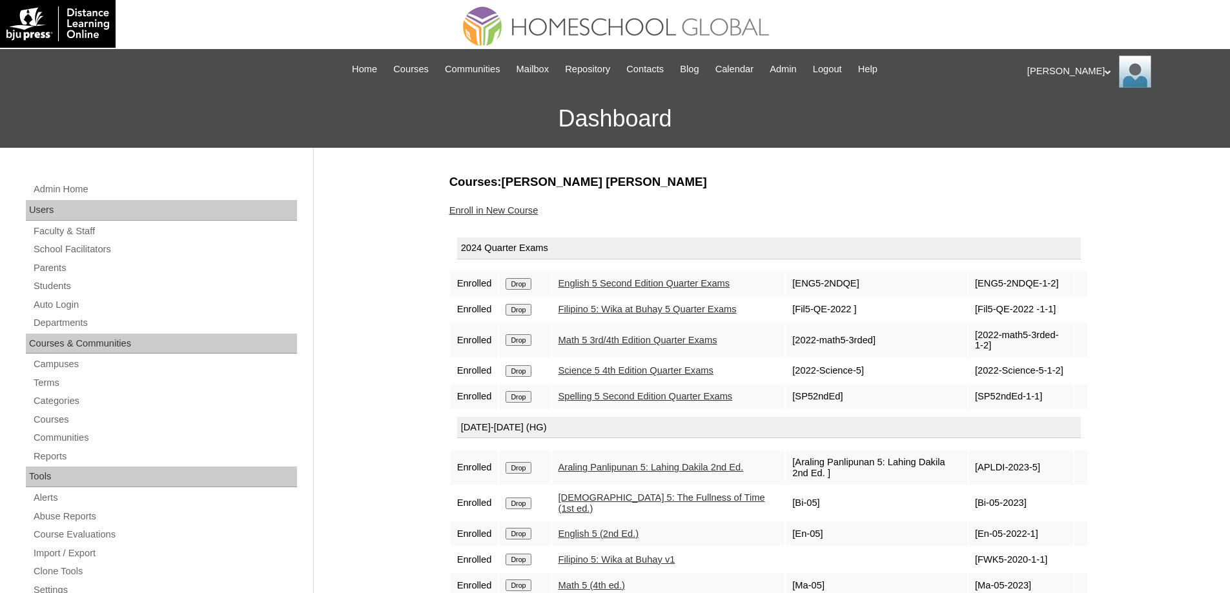
click at [526, 295] on td "Drop" at bounding box center [524, 284] width 51 height 25
click at [519, 281] on td "Drop" at bounding box center [524, 284] width 51 height 25
click at [517, 285] on input "Drop" at bounding box center [518, 284] width 25 height 12
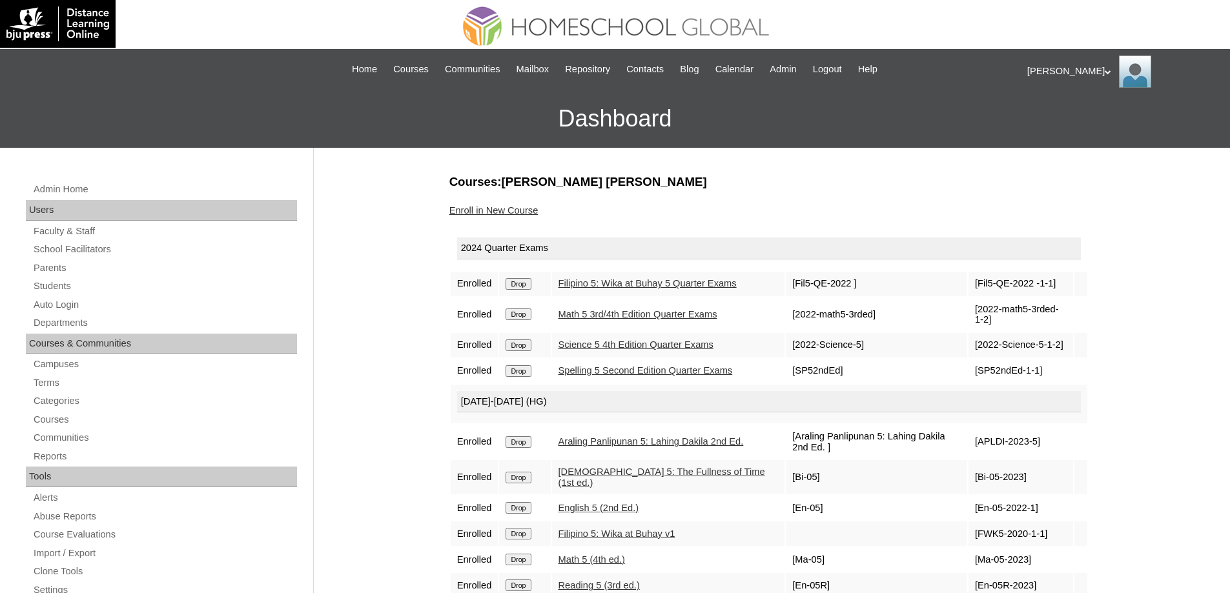
drag, startPoint x: 1165, startPoint y: 443, endPoint x: 1102, endPoint y: 428, distance: 64.4
click at [1163, 444] on div "Admin Home Users Faculty & Staff School Facilitators Parents Students Auto Logi…" at bounding box center [615, 593] width 1230 height 890
click at [523, 290] on input "Drop" at bounding box center [518, 284] width 25 height 12
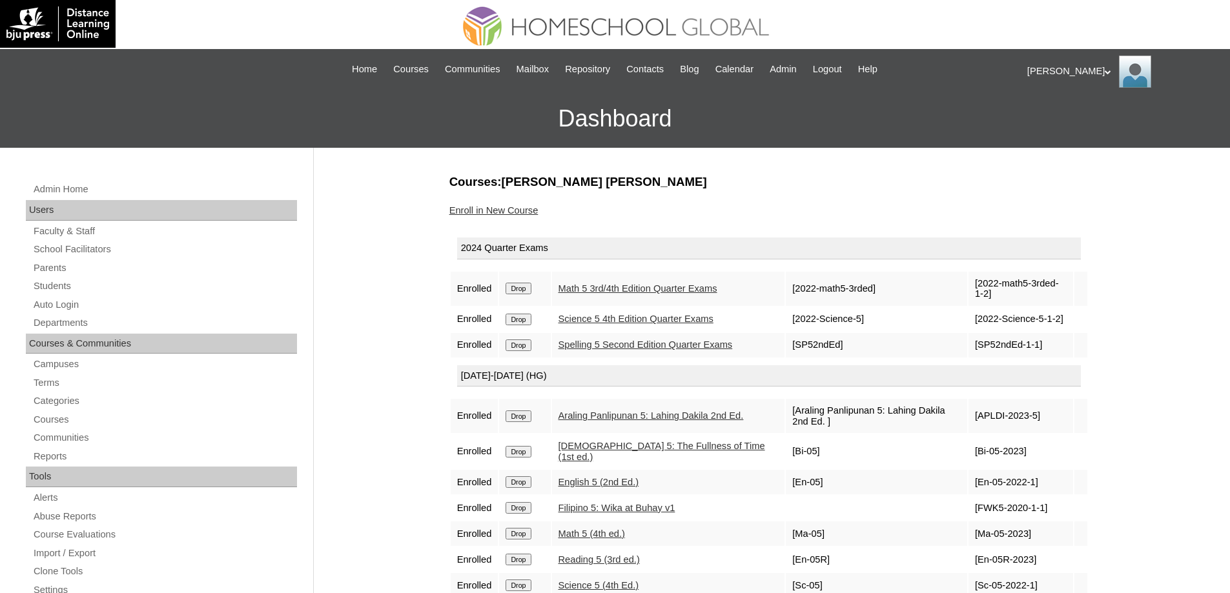
click at [531, 291] on input "Drop" at bounding box center [518, 289] width 25 height 12
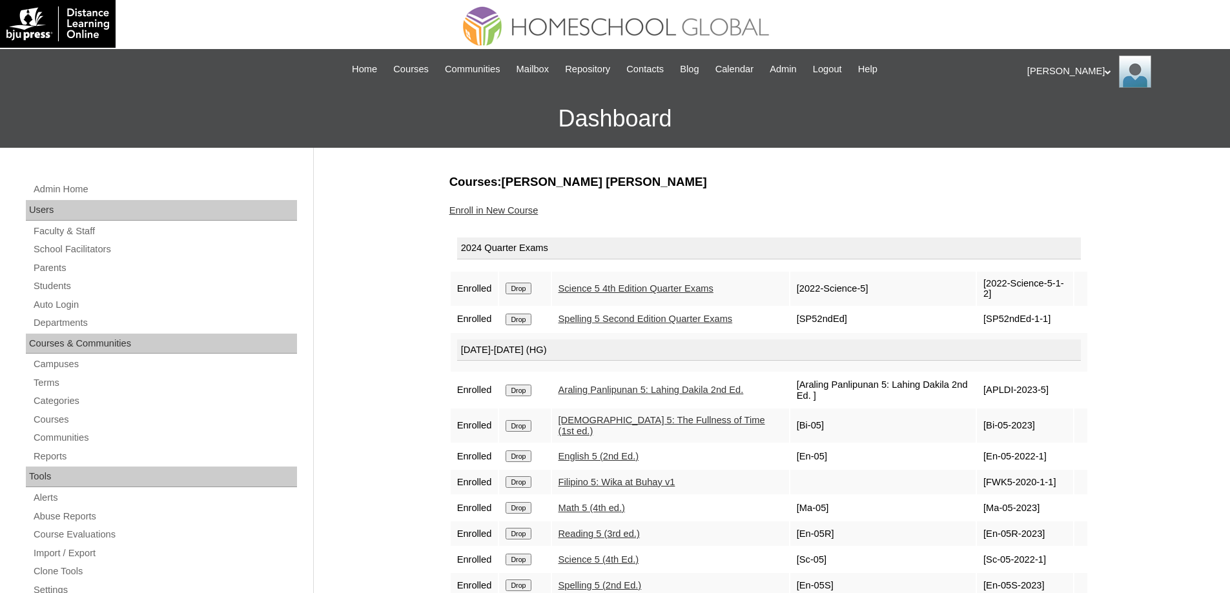
click at [531, 291] on input "Drop" at bounding box center [518, 289] width 25 height 12
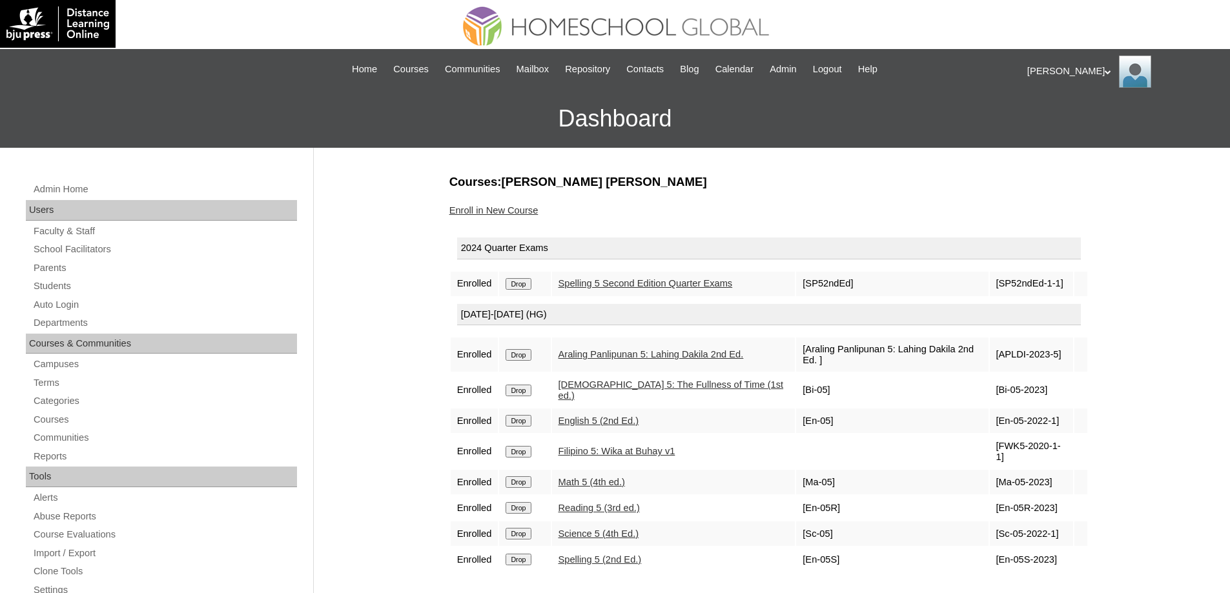
click at [523, 289] on input "Drop" at bounding box center [518, 284] width 25 height 12
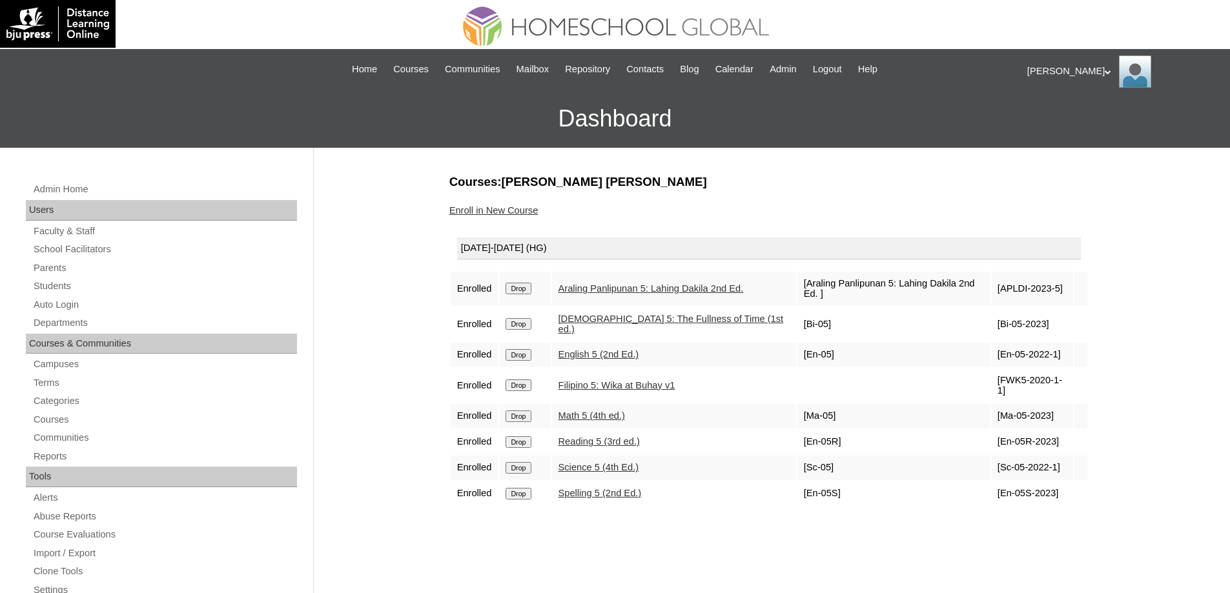
click at [524, 289] on input "Drop" at bounding box center [518, 289] width 25 height 12
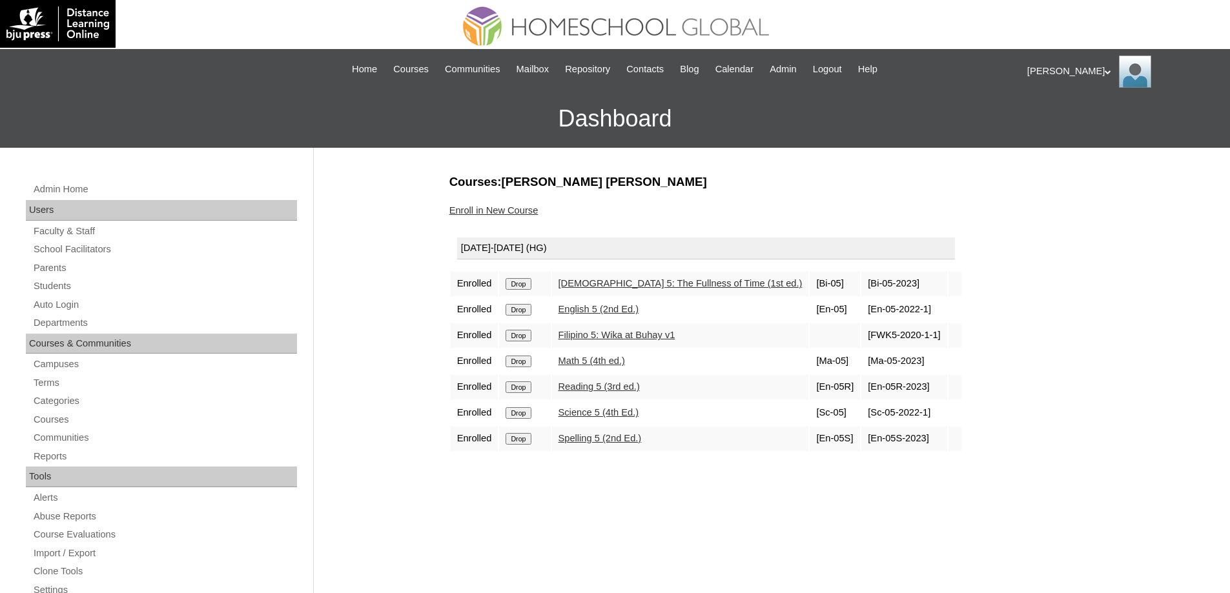
click at [531, 286] on input "Drop" at bounding box center [518, 284] width 25 height 12
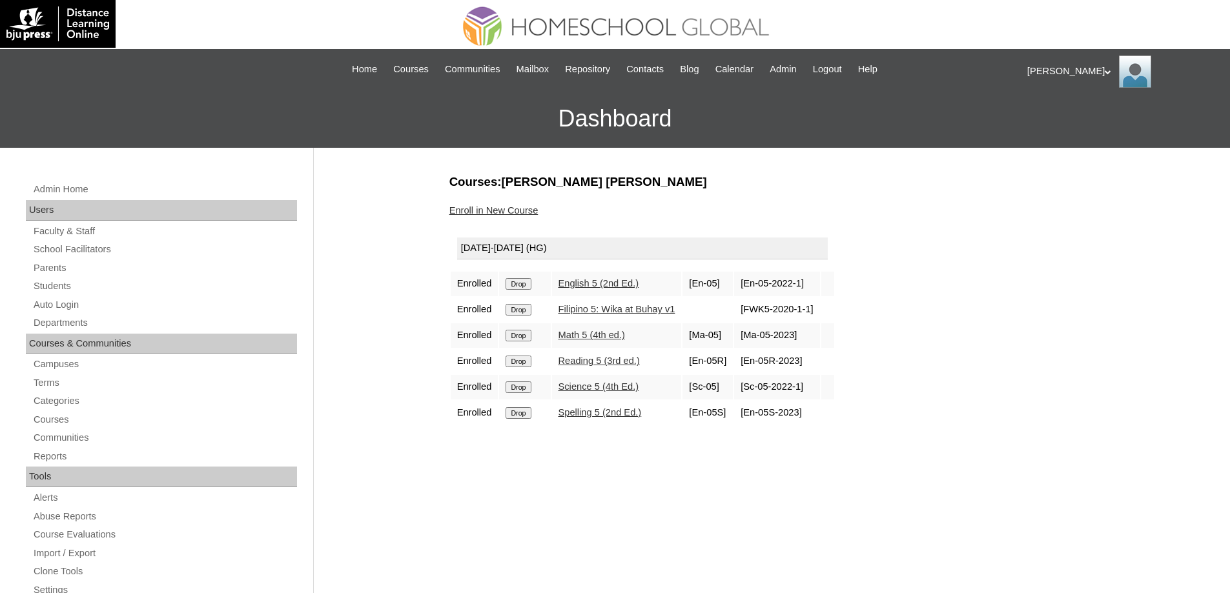
click at [531, 285] on input "Drop" at bounding box center [518, 284] width 25 height 12
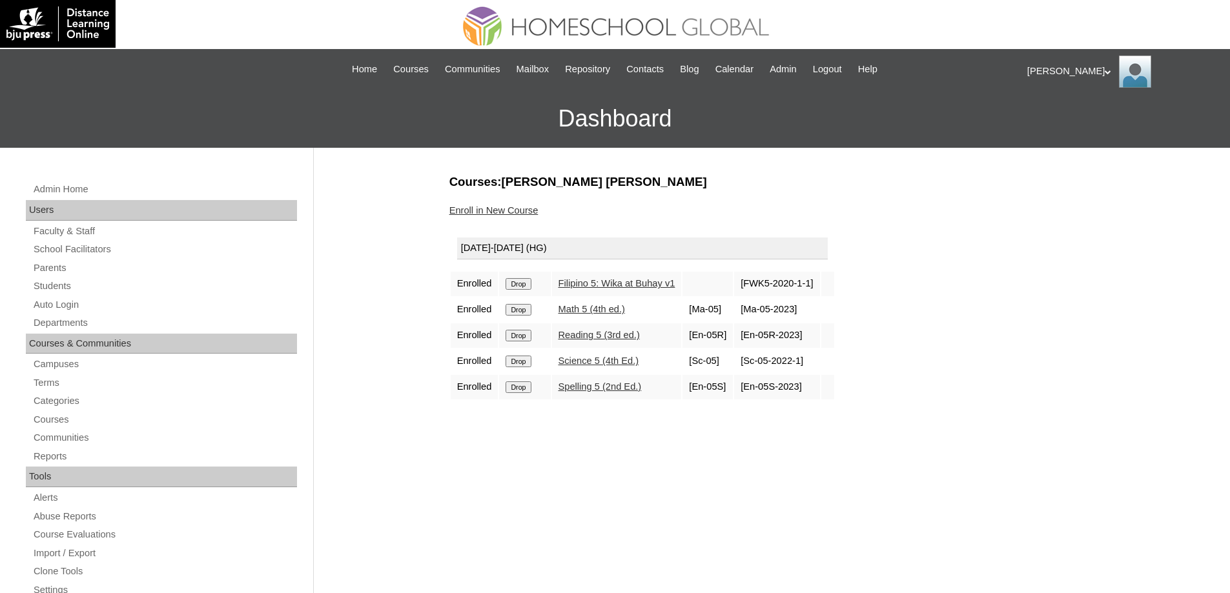
click at [531, 283] on input "Drop" at bounding box center [518, 284] width 25 height 12
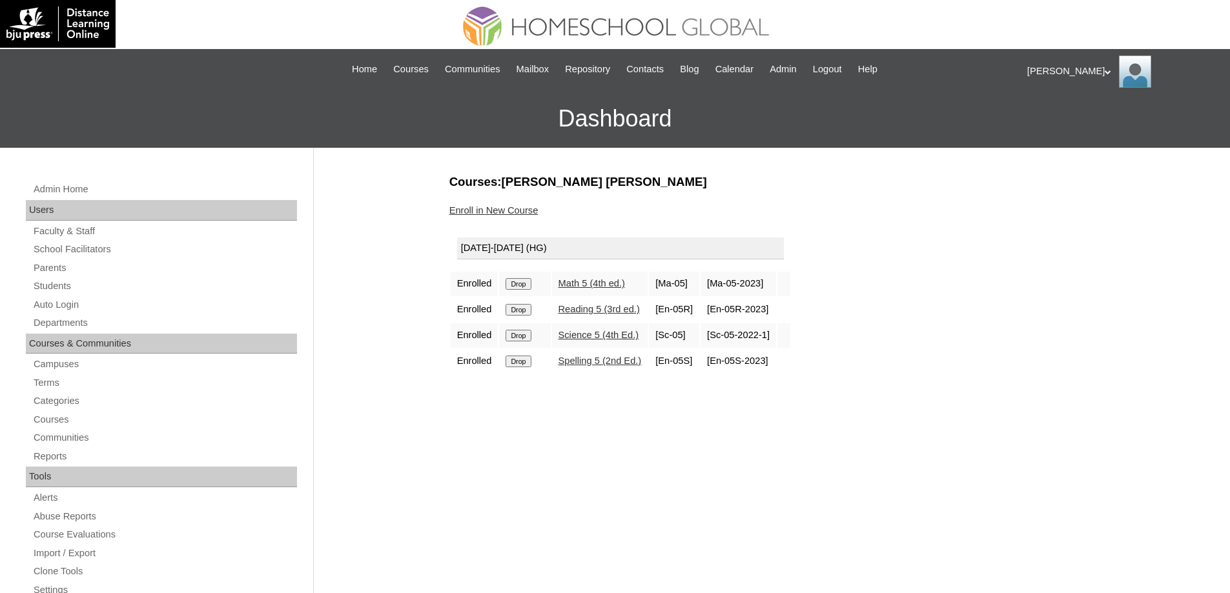
click at [529, 283] on input "Drop" at bounding box center [518, 284] width 25 height 12
click at [520, 287] on input "Drop" at bounding box center [518, 284] width 25 height 12
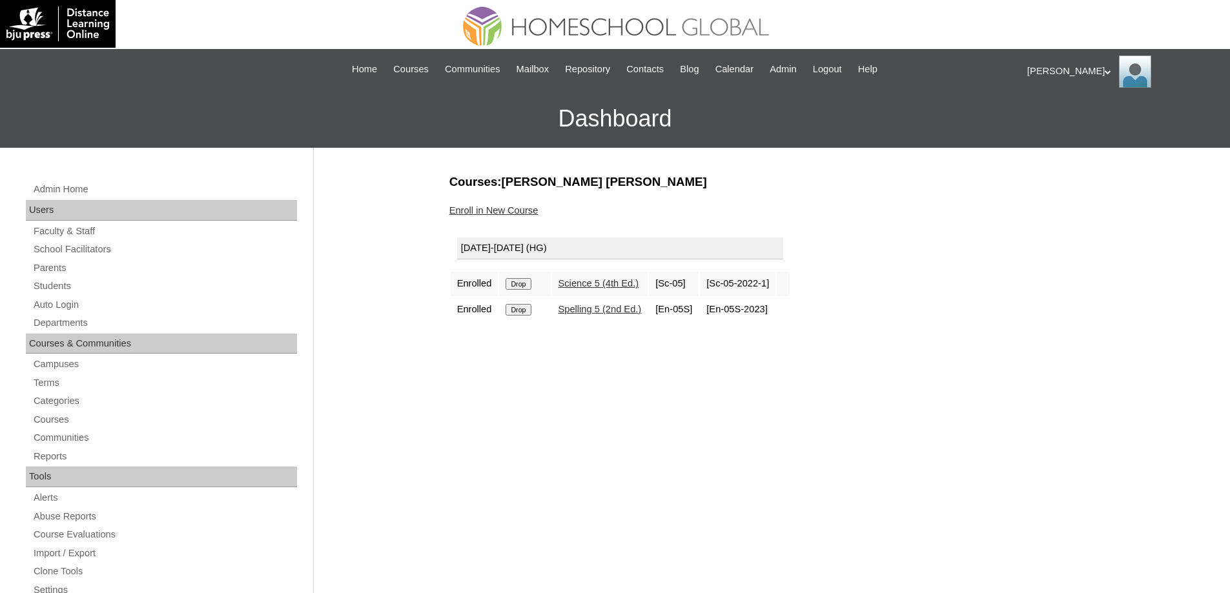
click at [522, 285] on input "Drop" at bounding box center [518, 284] width 25 height 12
click at [525, 291] on td "Drop" at bounding box center [524, 284] width 51 height 25
click at [528, 288] on input "Drop" at bounding box center [518, 284] width 25 height 12
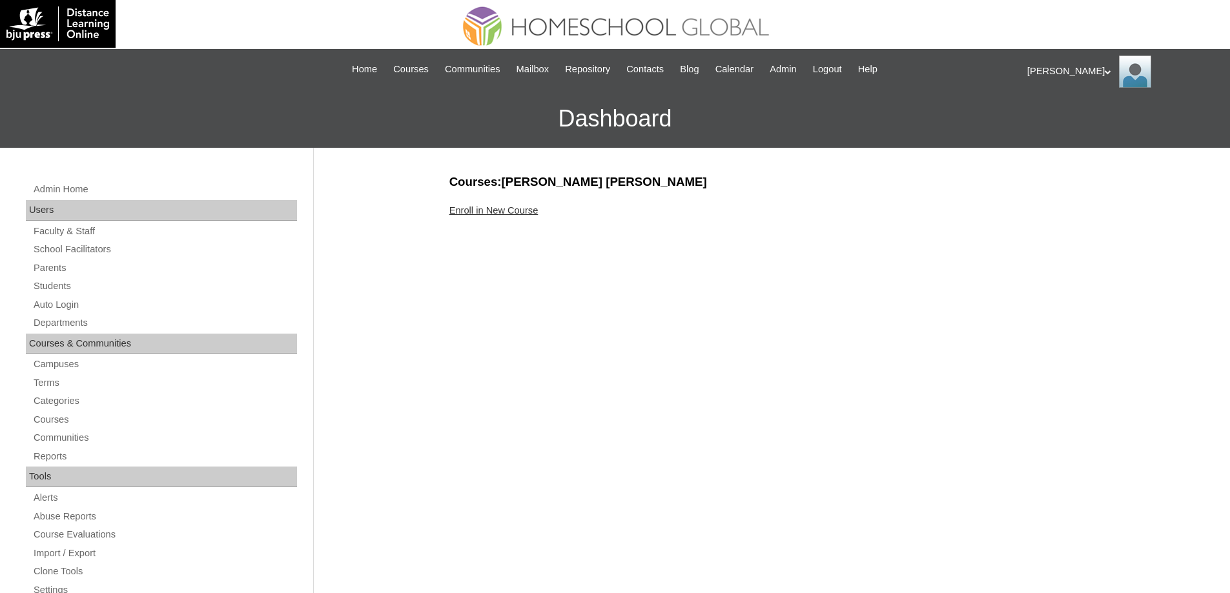
click at [531, 210] on link "Enroll in New Course" at bounding box center [493, 210] width 89 height 10
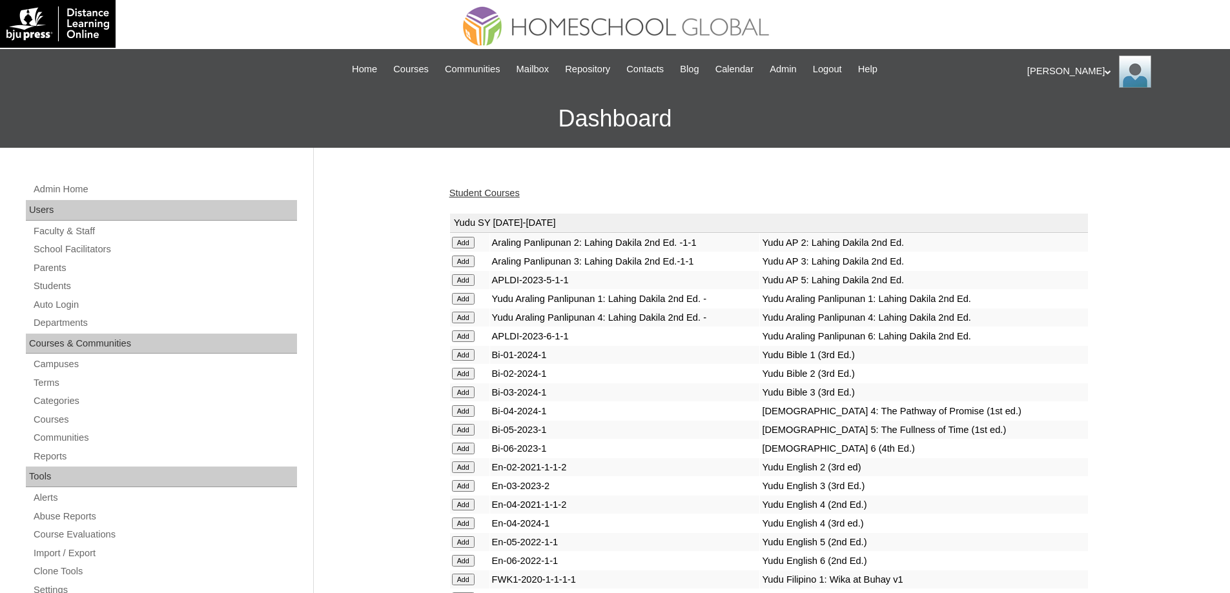
drag, startPoint x: 642, startPoint y: 385, endPoint x: 642, endPoint y: 376, distance: 9.1
click at [642, 364] on td "Bi-01-2024-1" at bounding box center [625, 355] width 270 height 18
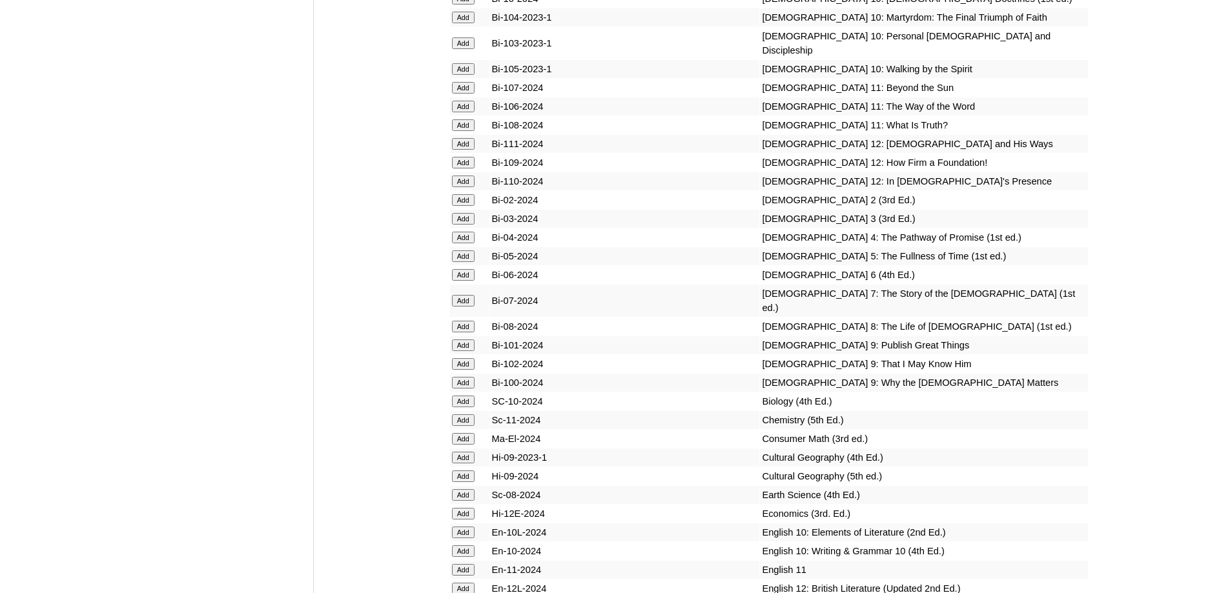
scroll to position [3551, 0]
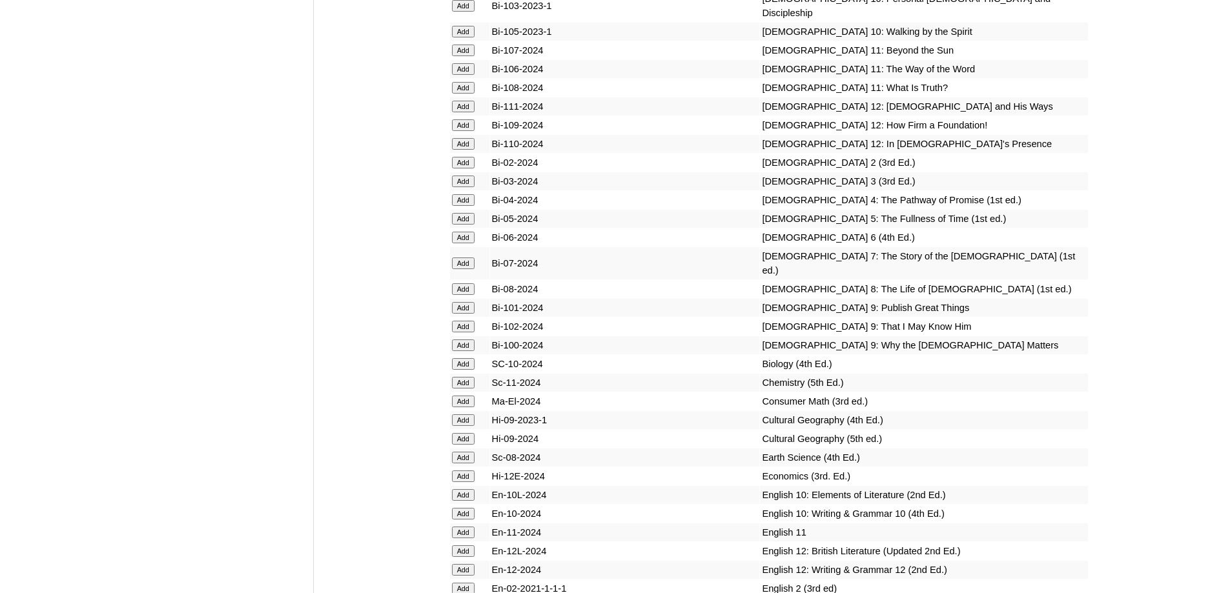
click at [471, 243] on input "Add" at bounding box center [463, 238] width 23 height 12
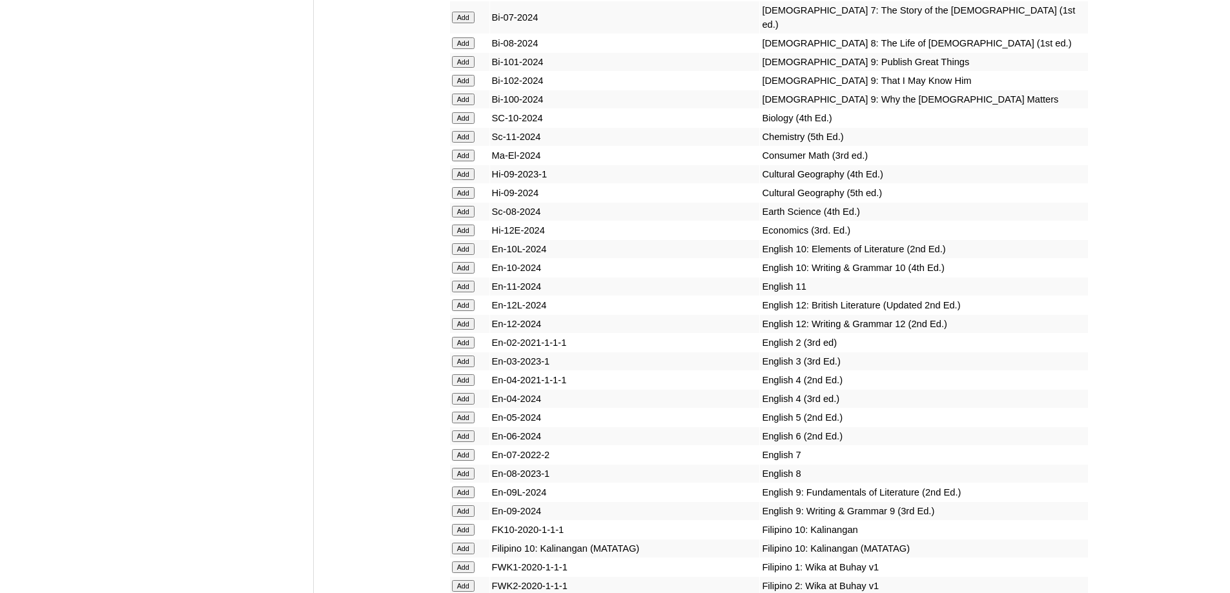
scroll to position [4003, 0]
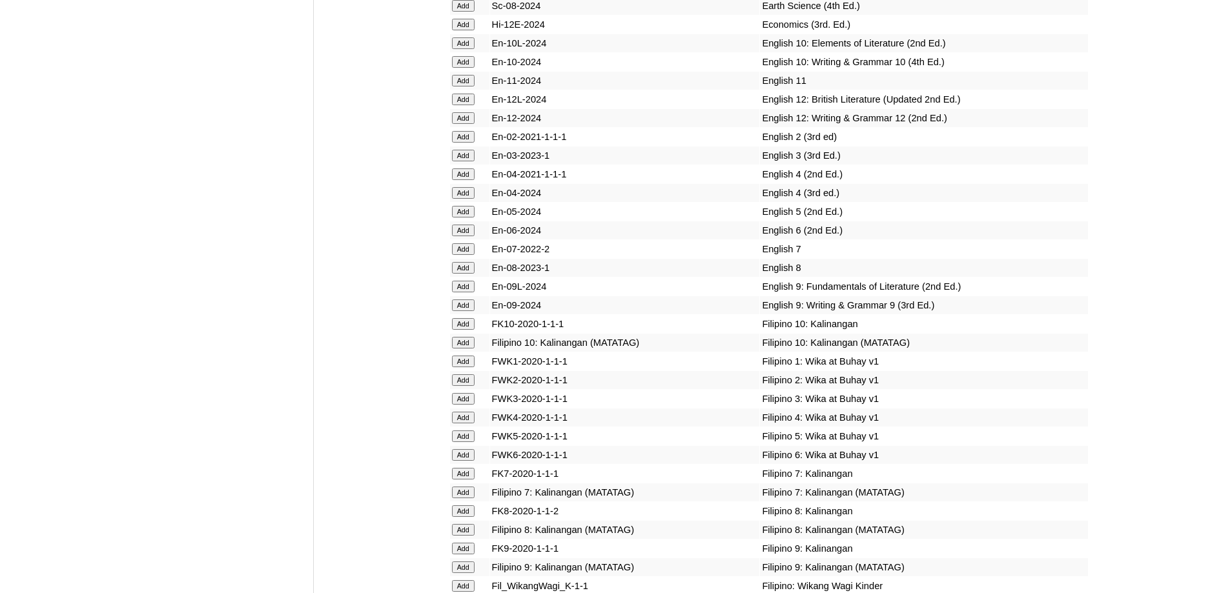
click at [467, 236] on input "Add" at bounding box center [463, 231] width 23 height 12
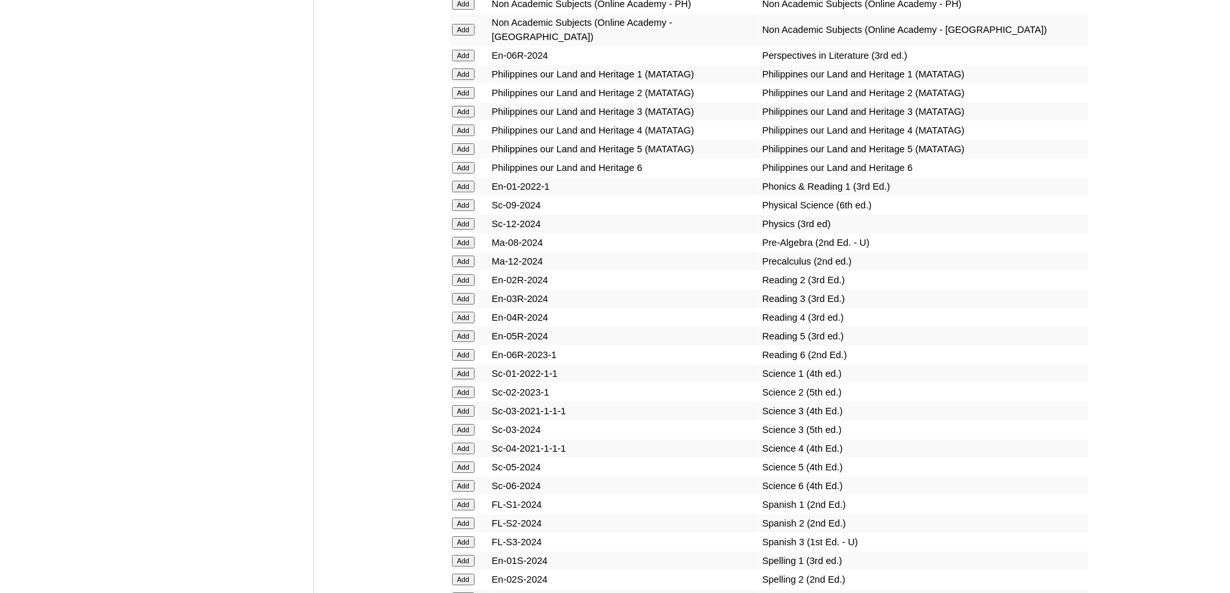
scroll to position [5230, 0]
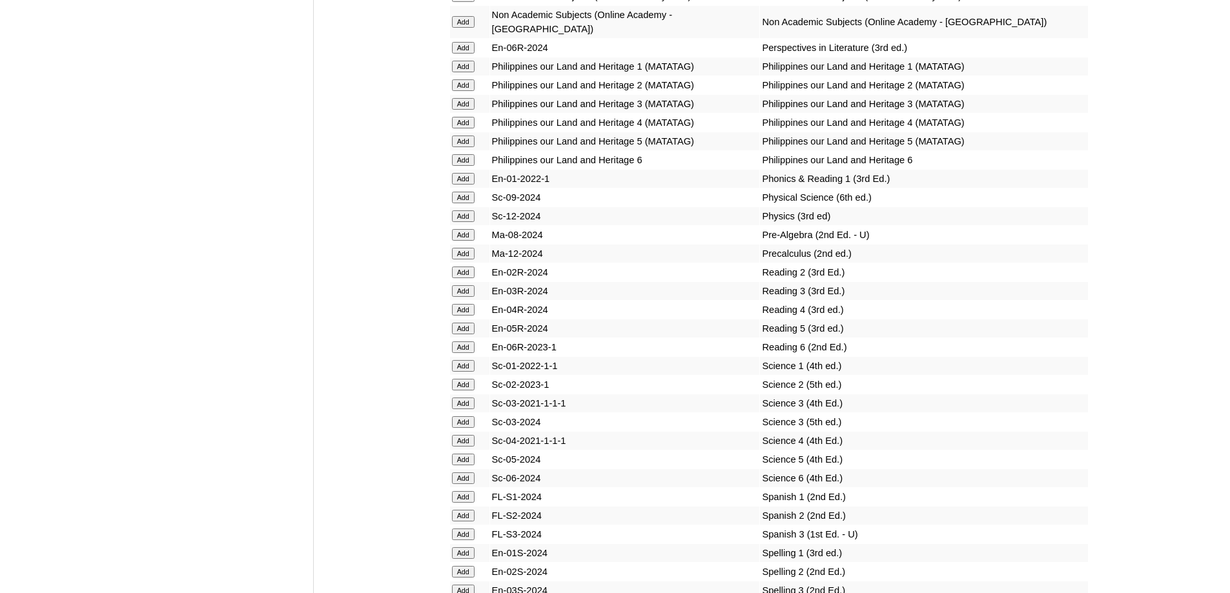
click at [467, 54] on input "Add" at bounding box center [463, 48] width 23 height 12
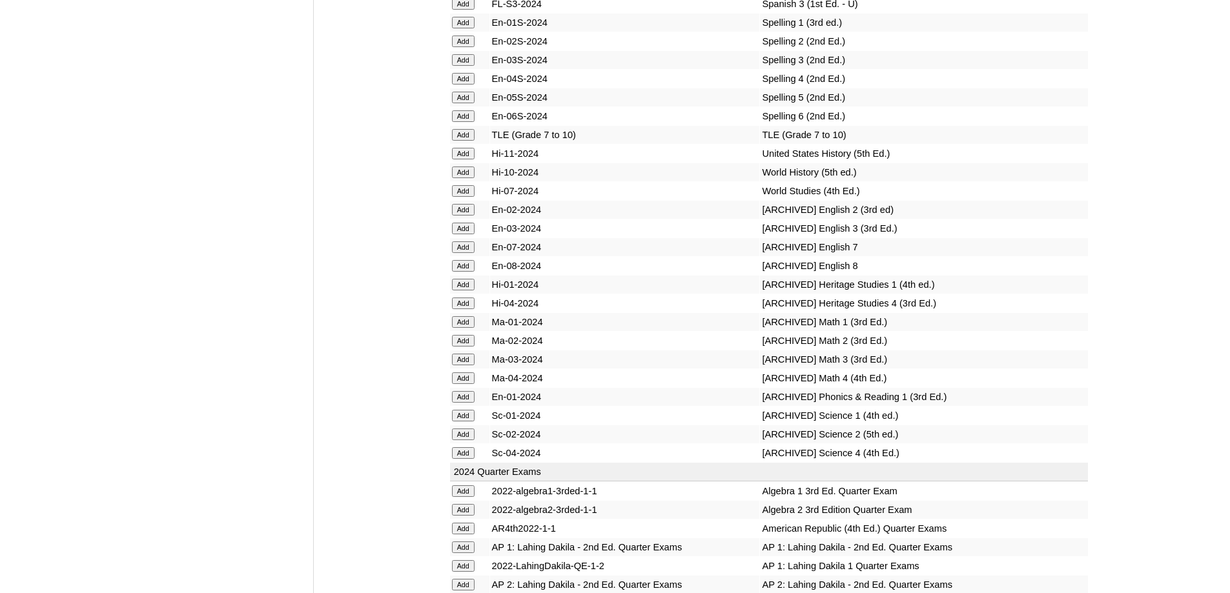
scroll to position [5747, 0]
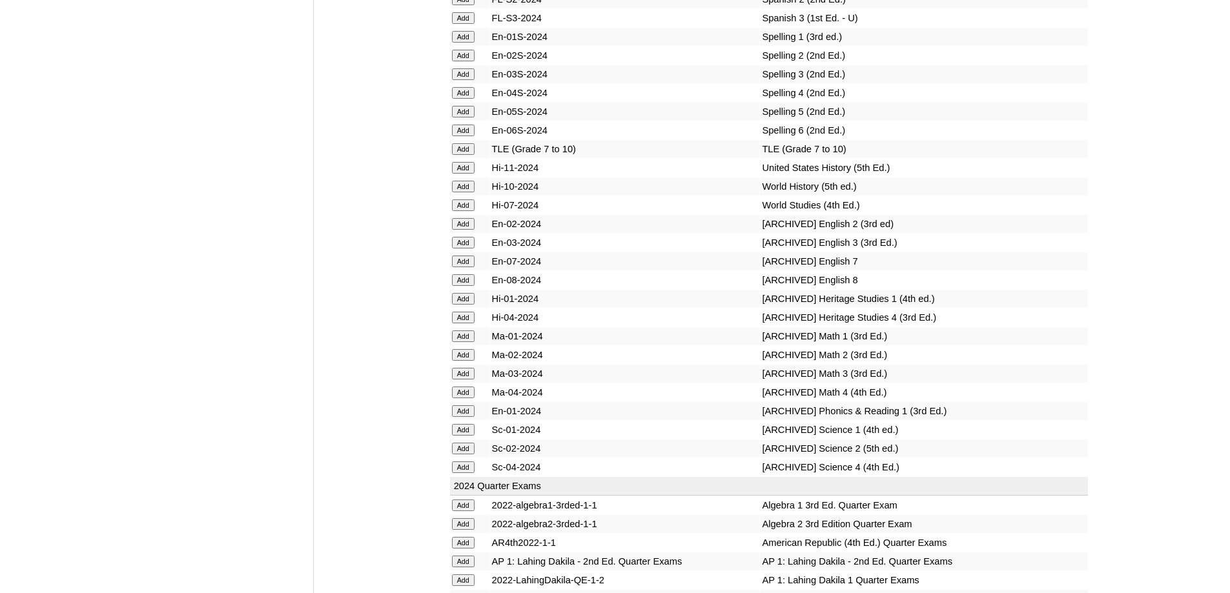
click at [466, 136] on input "Add" at bounding box center [463, 131] width 23 height 12
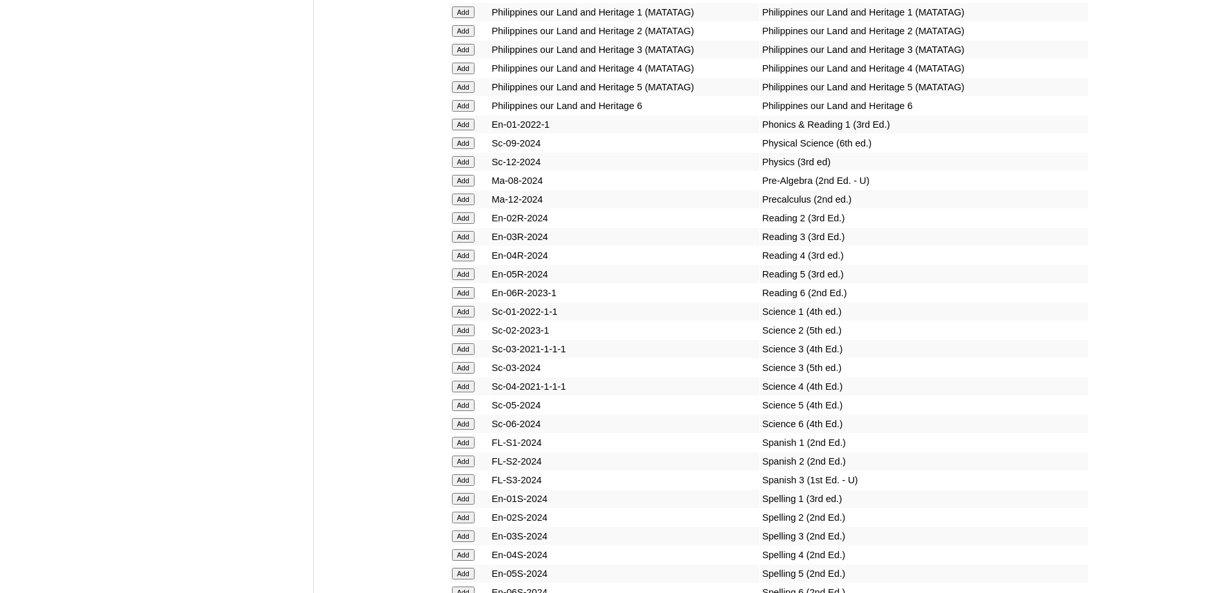
scroll to position [5166, 0]
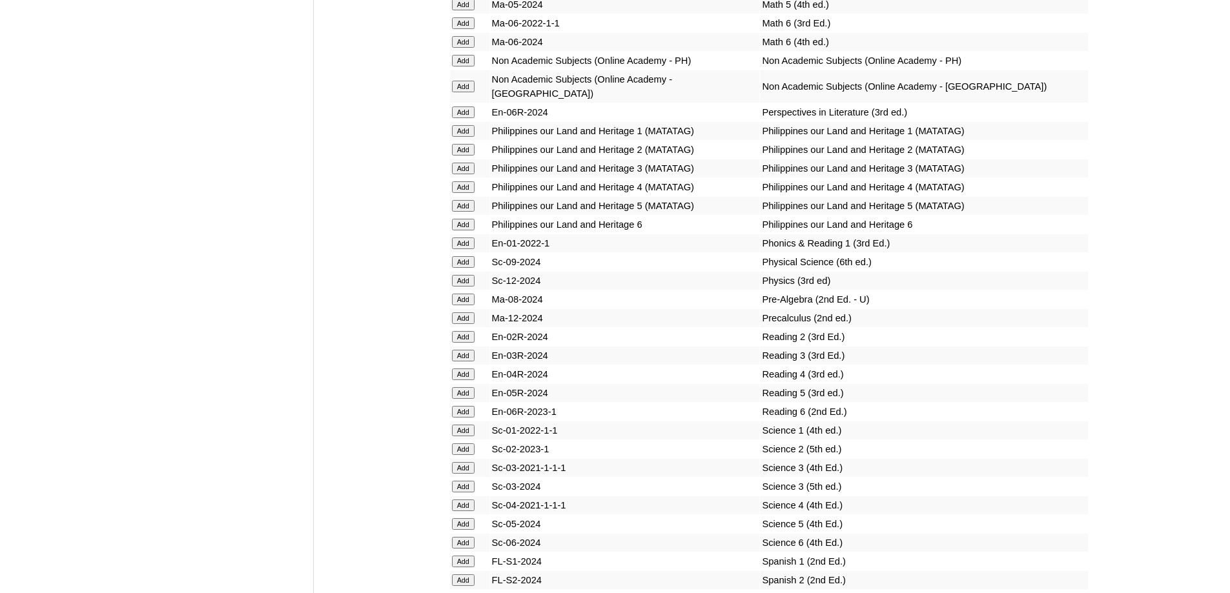
click at [465, 48] on input "Add" at bounding box center [463, 42] width 23 height 12
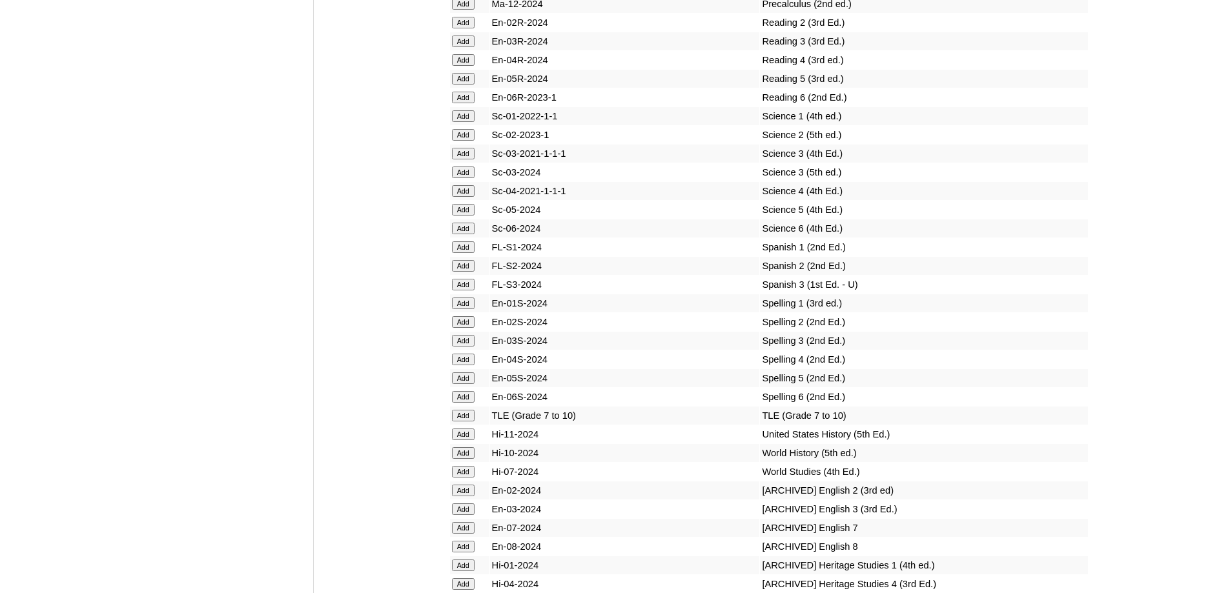
scroll to position [5488, 0]
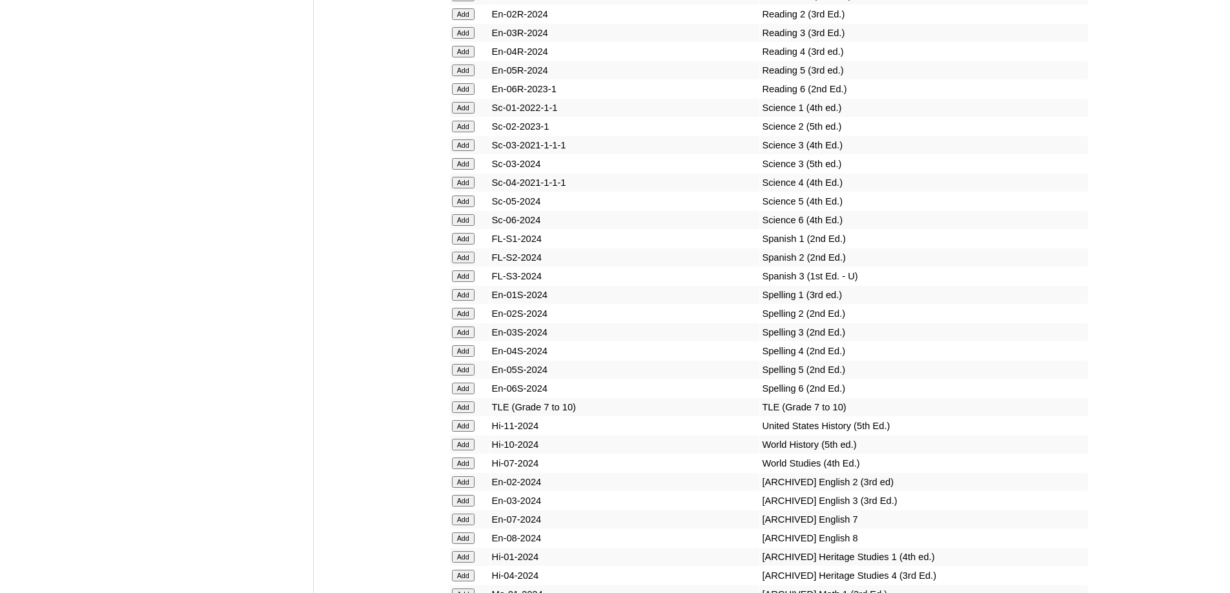
click at [467, 226] on input "Add" at bounding box center [463, 220] width 23 height 12
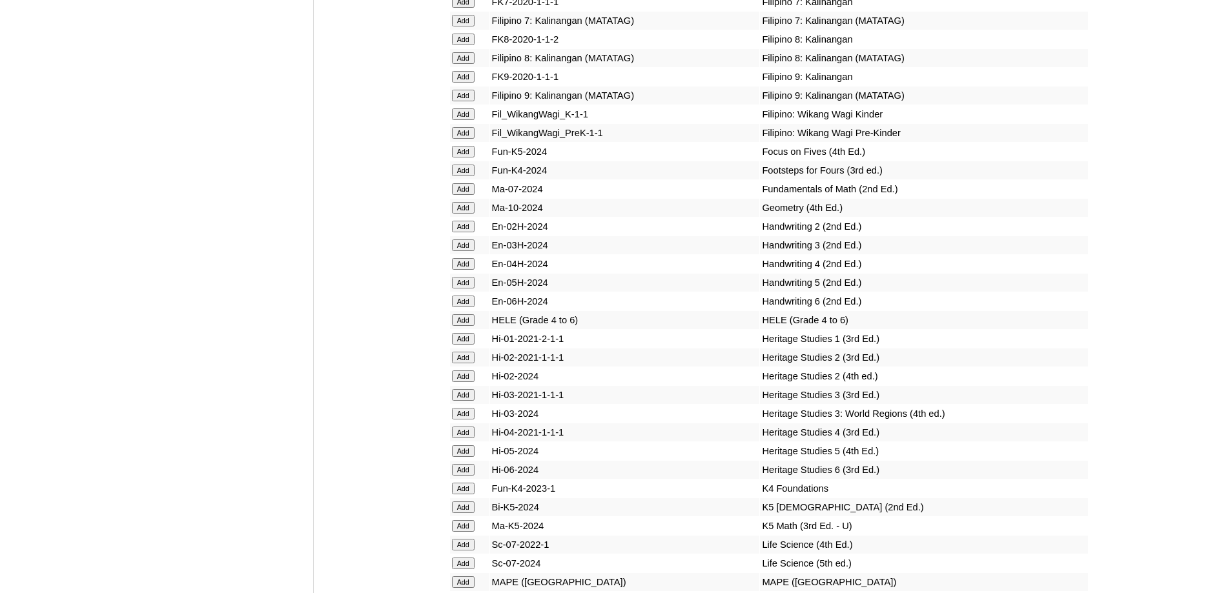
scroll to position [4391, 0]
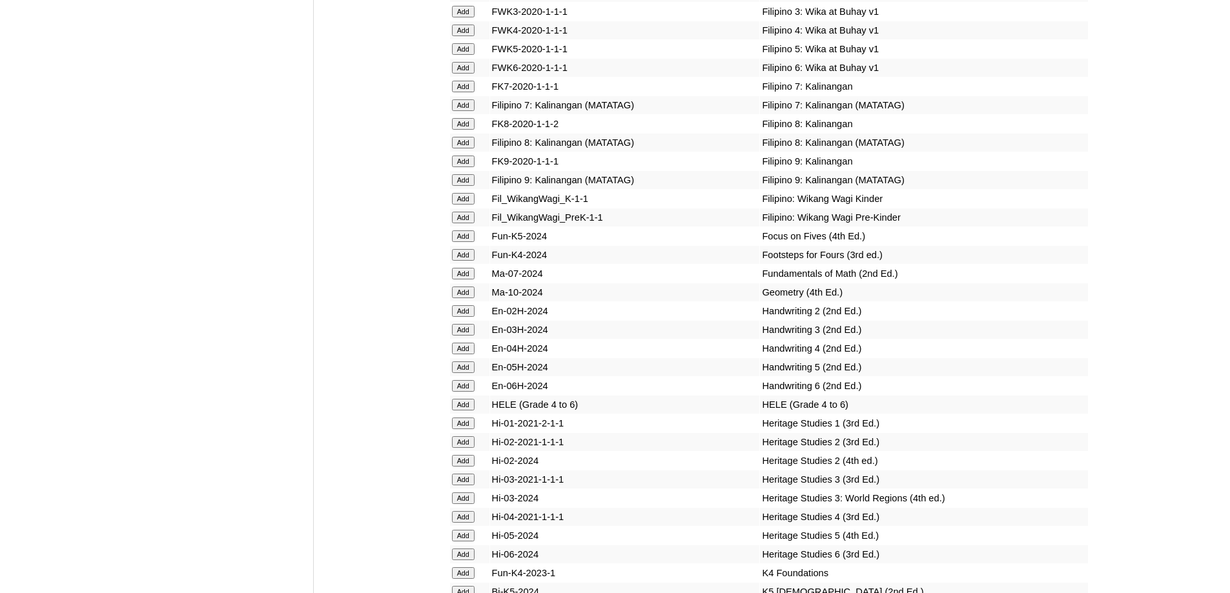
click at [463, 74] on input "Add" at bounding box center [463, 68] width 23 height 12
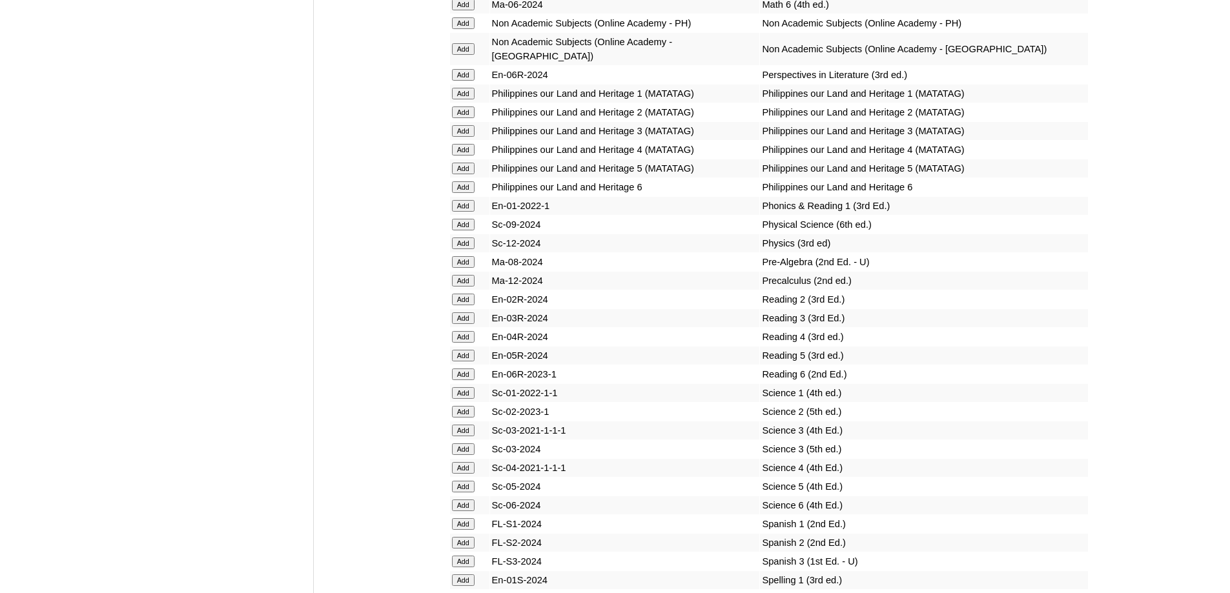
scroll to position [5230, 0]
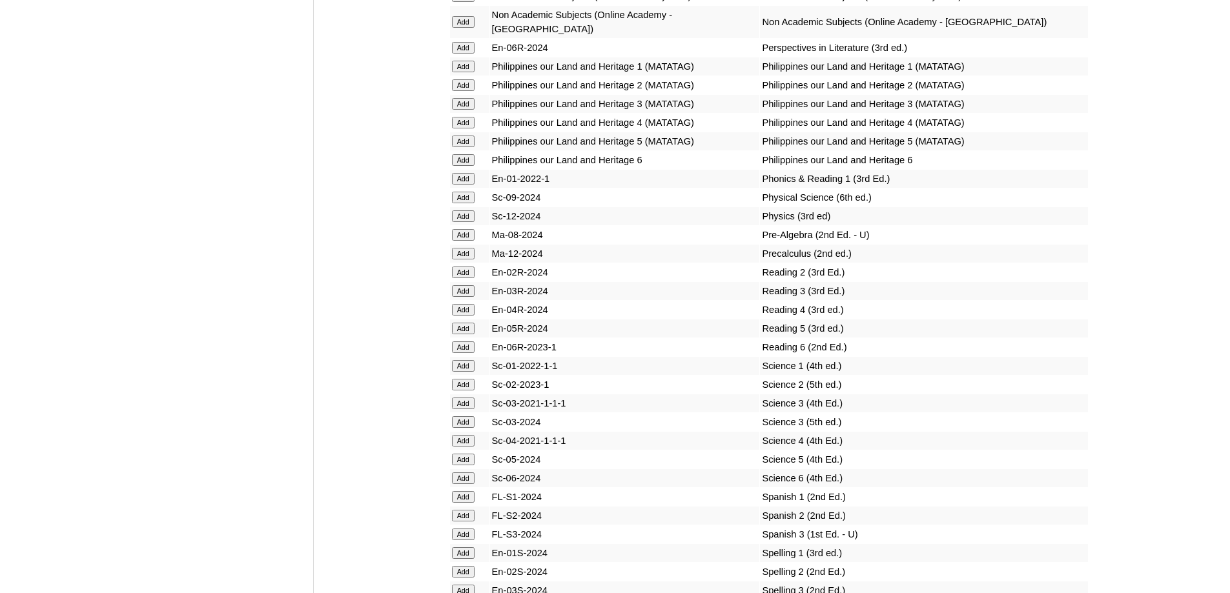
click at [475, 166] on input "Add" at bounding box center [463, 160] width 23 height 12
click at [474, 166] on input "Add" at bounding box center [463, 160] width 23 height 12
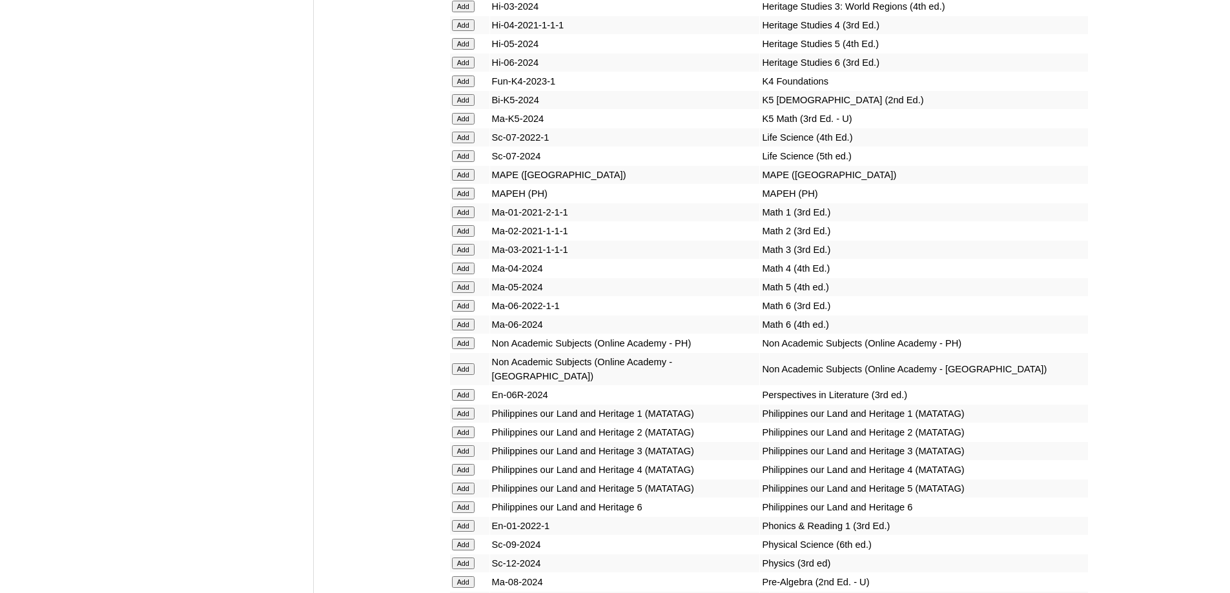
scroll to position [4843, 0]
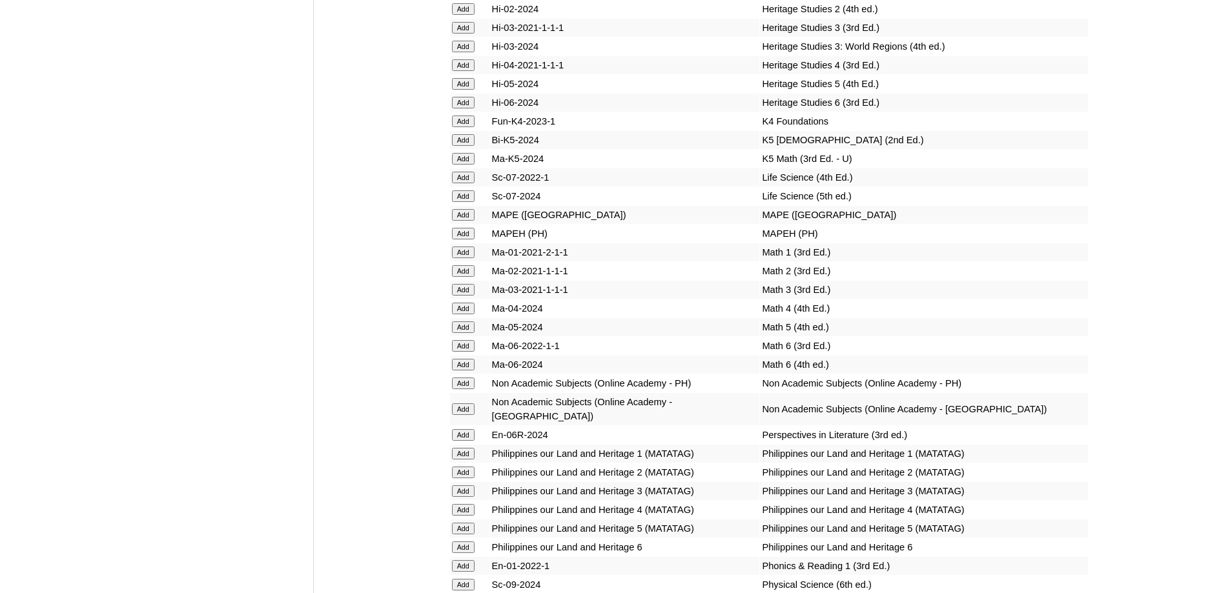
click at [473, 240] on input "Add" at bounding box center [463, 234] width 23 height 12
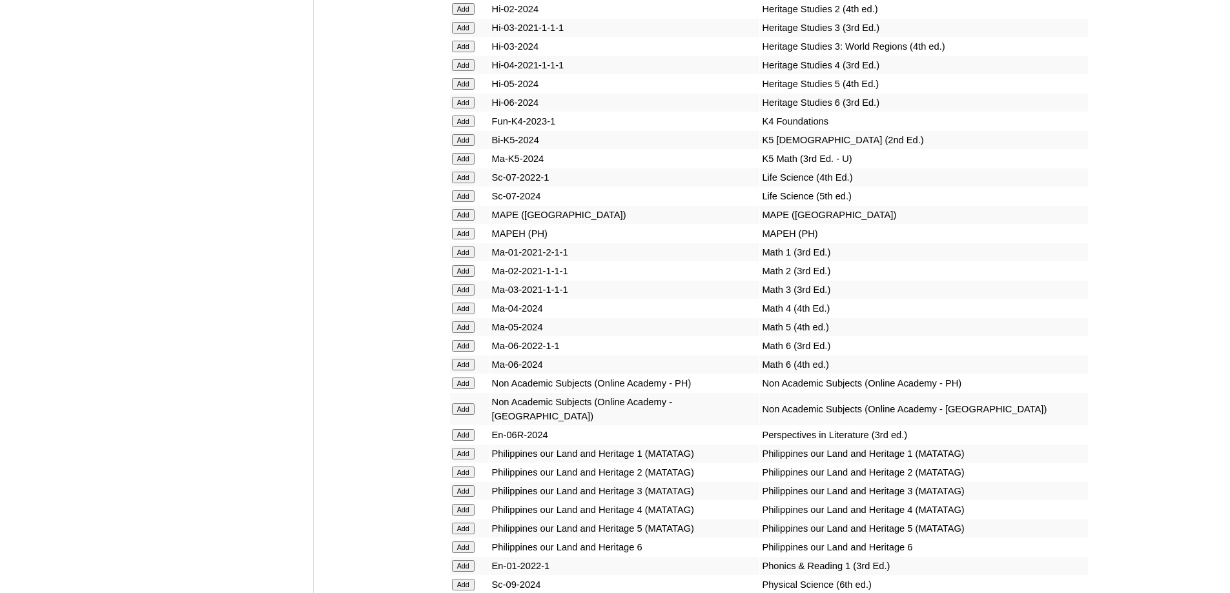
click at [473, 240] on input "Add" at bounding box center [463, 234] width 23 height 12
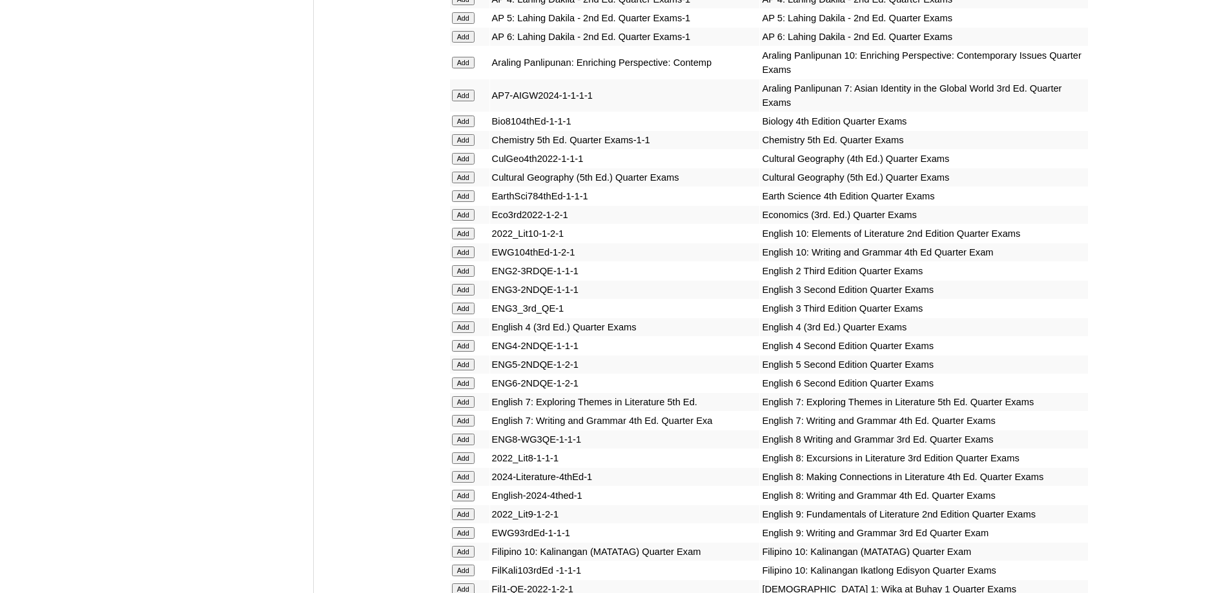
scroll to position [1485, 0]
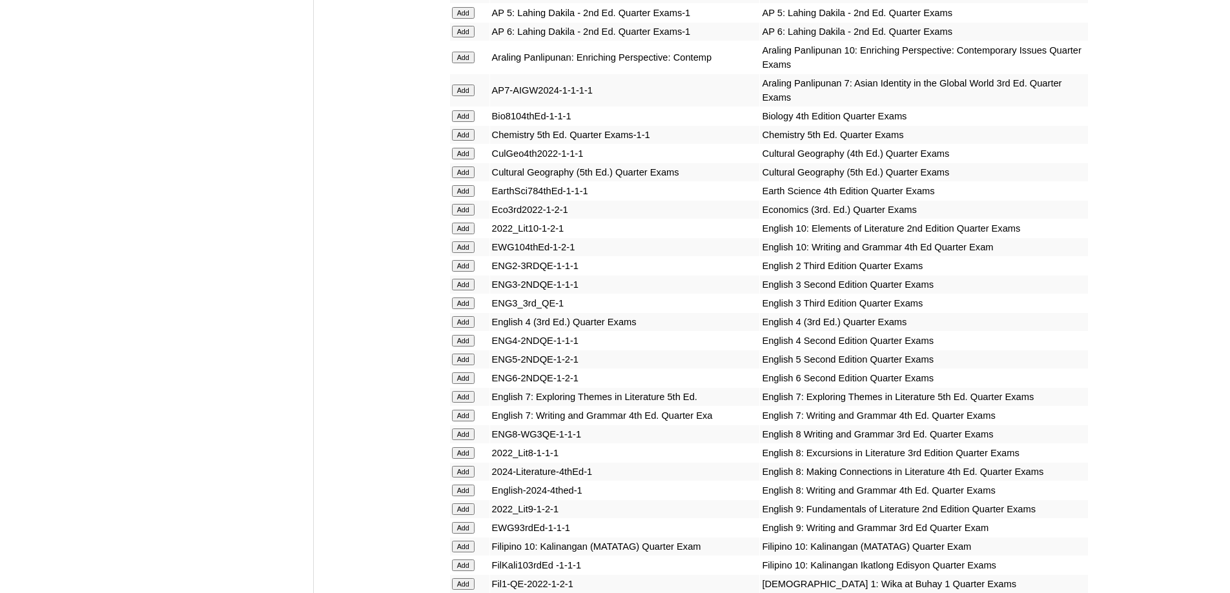
click at [461, 384] on input "Add" at bounding box center [463, 379] width 23 height 12
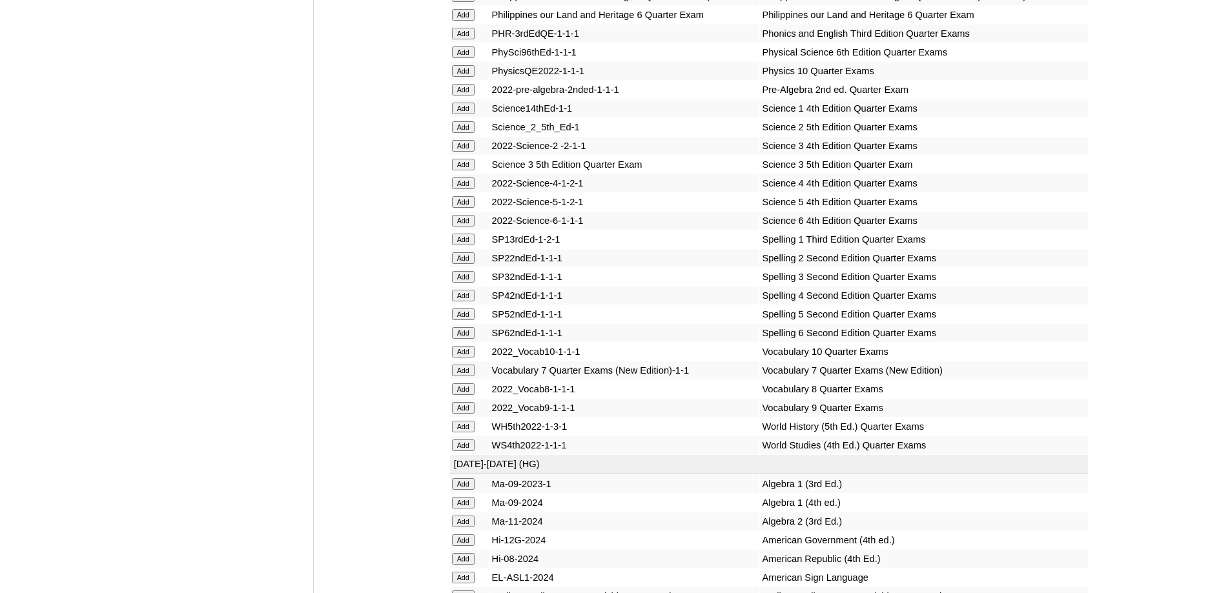
scroll to position [2776, 0]
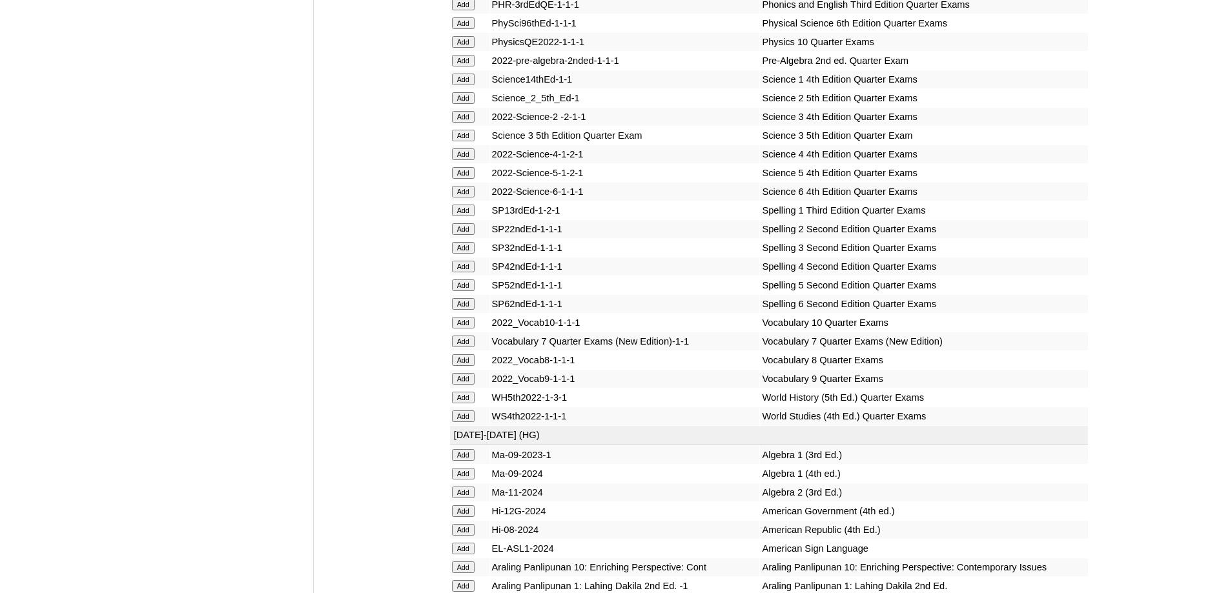
click at [469, 310] on input "Add" at bounding box center [463, 304] width 23 height 12
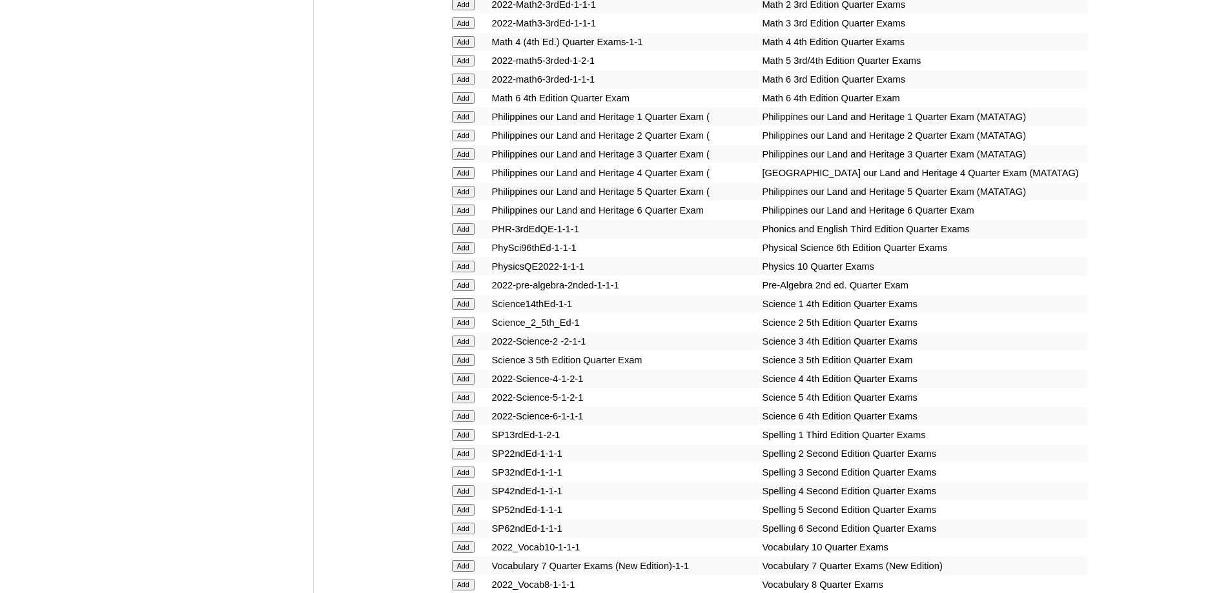
scroll to position [2454, 0]
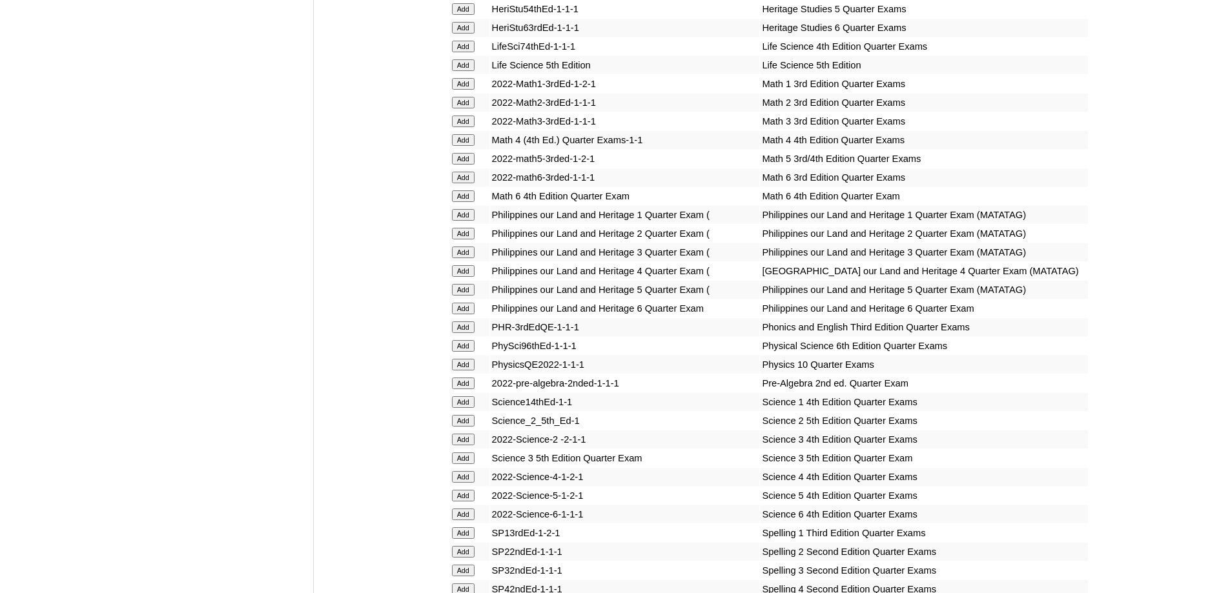
click at [469, 202] on input "Add" at bounding box center [463, 196] width 23 height 12
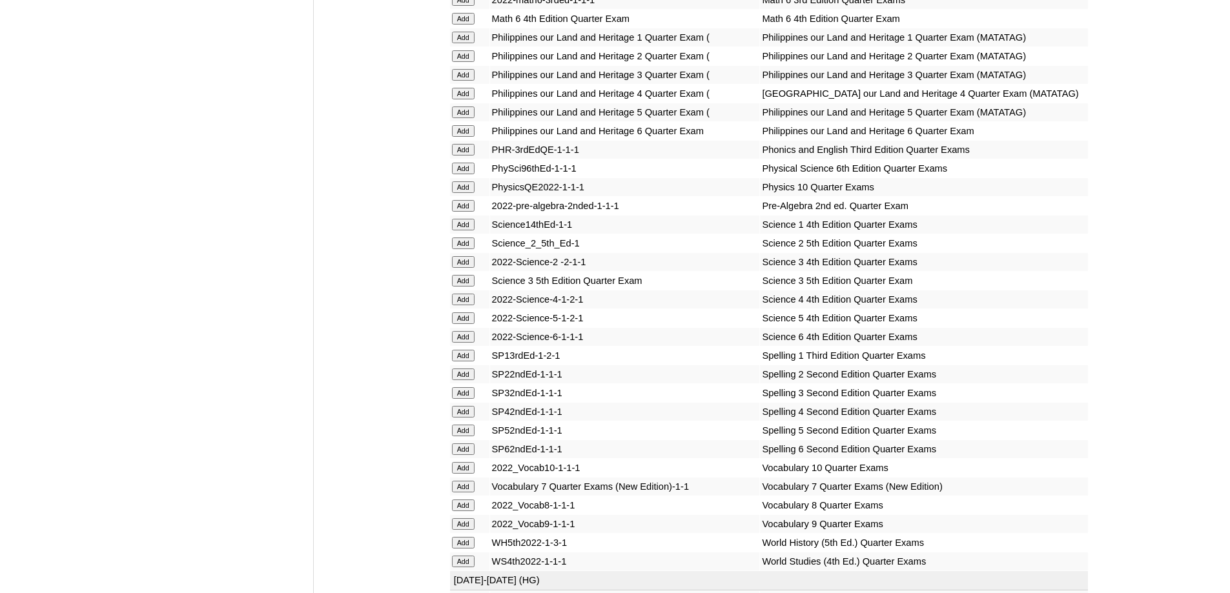
scroll to position [2647, 0]
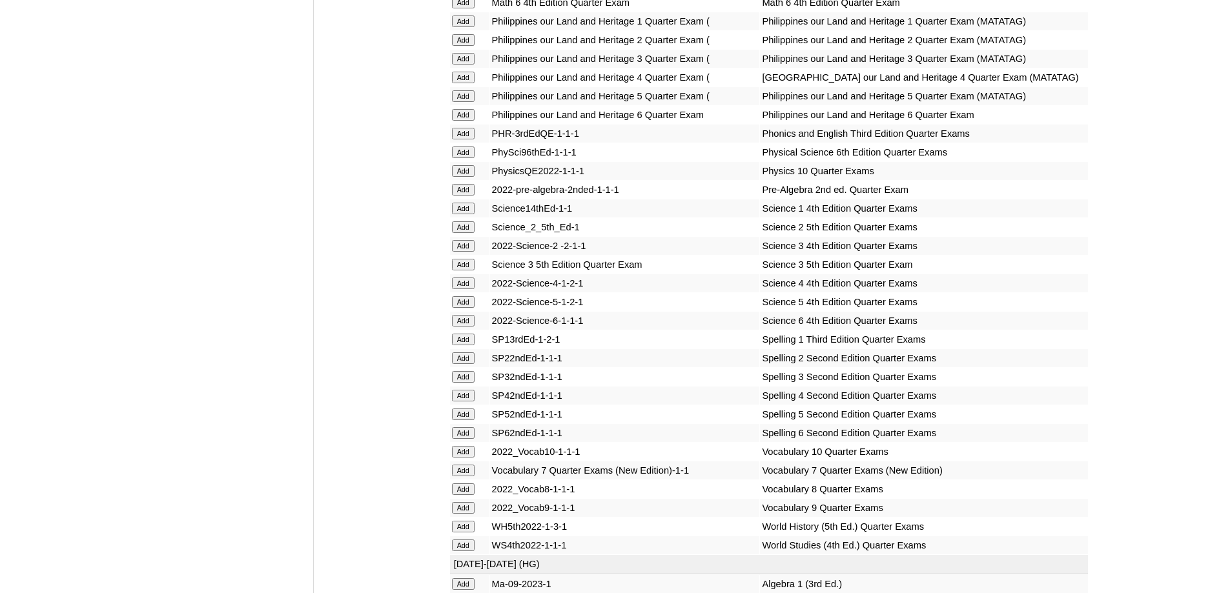
click at [469, 327] on input "Add" at bounding box center [463, 321] width 23 height 12
click at [468, 327] on input "Add" at bounding box center [463, 321] width 23 height 12
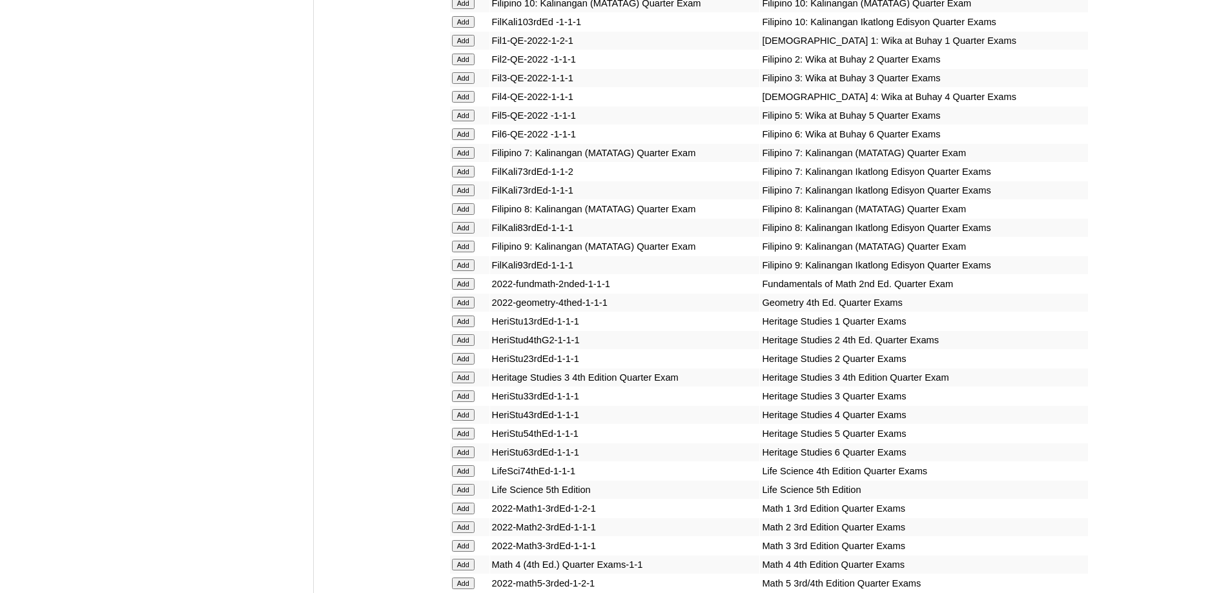
scroll to position [2002, 0]
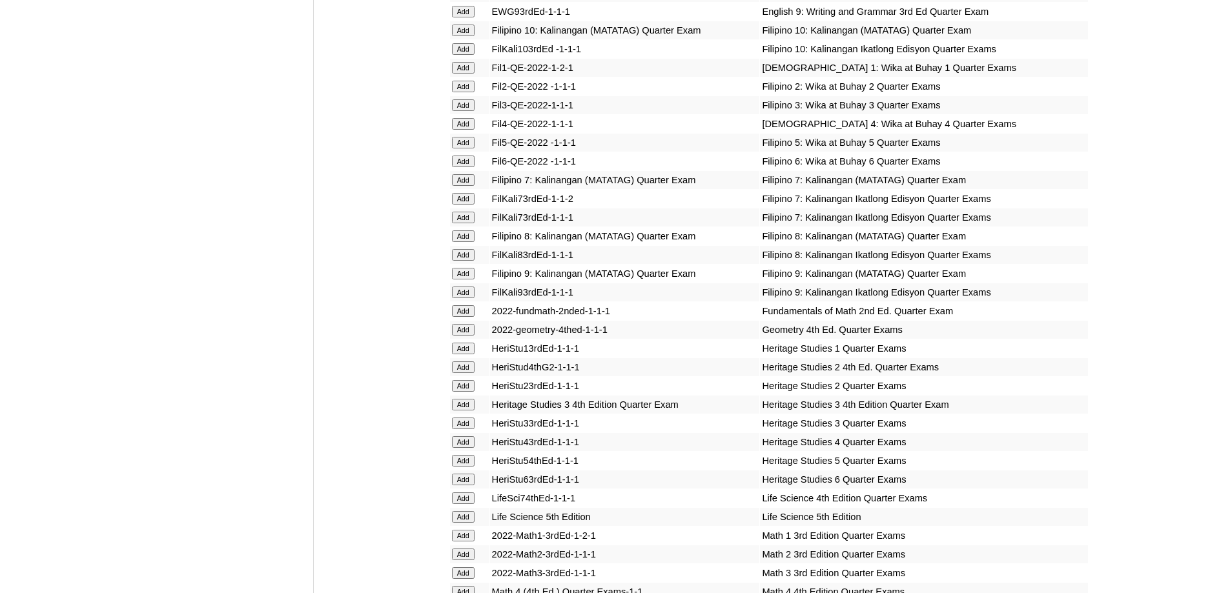
click at [470, 167] on input "Add" at bounding box center [463, 162] width 23 height 12
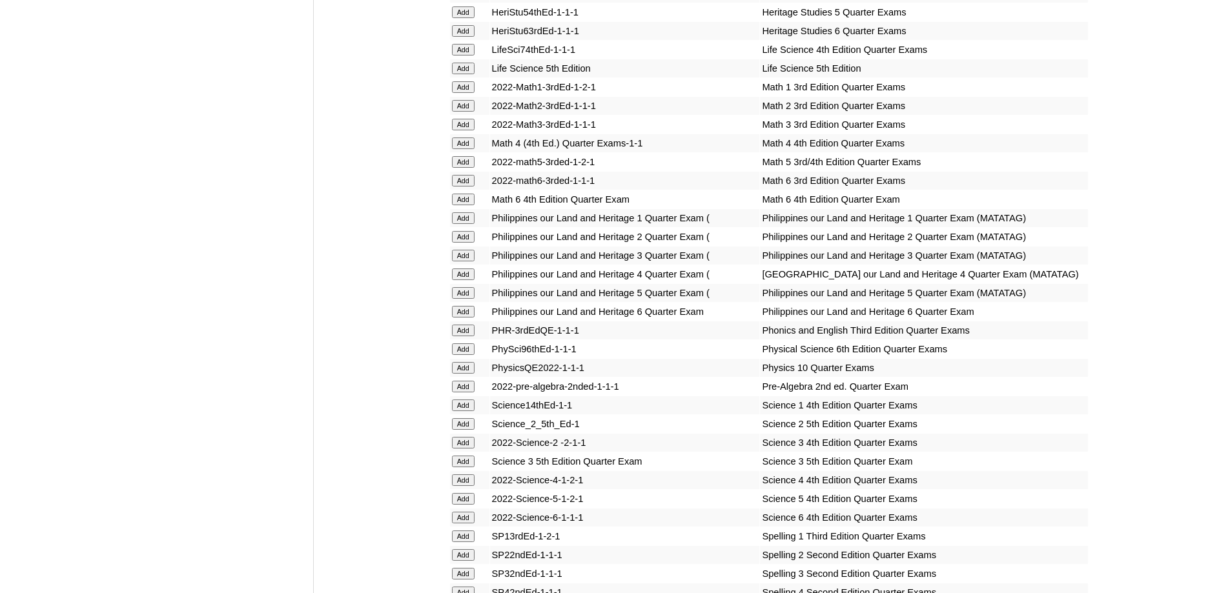
scroll to position [2454, 0]
click at [463, 314] on input "Add" at bounding box center [463, 309] width 23 height 12
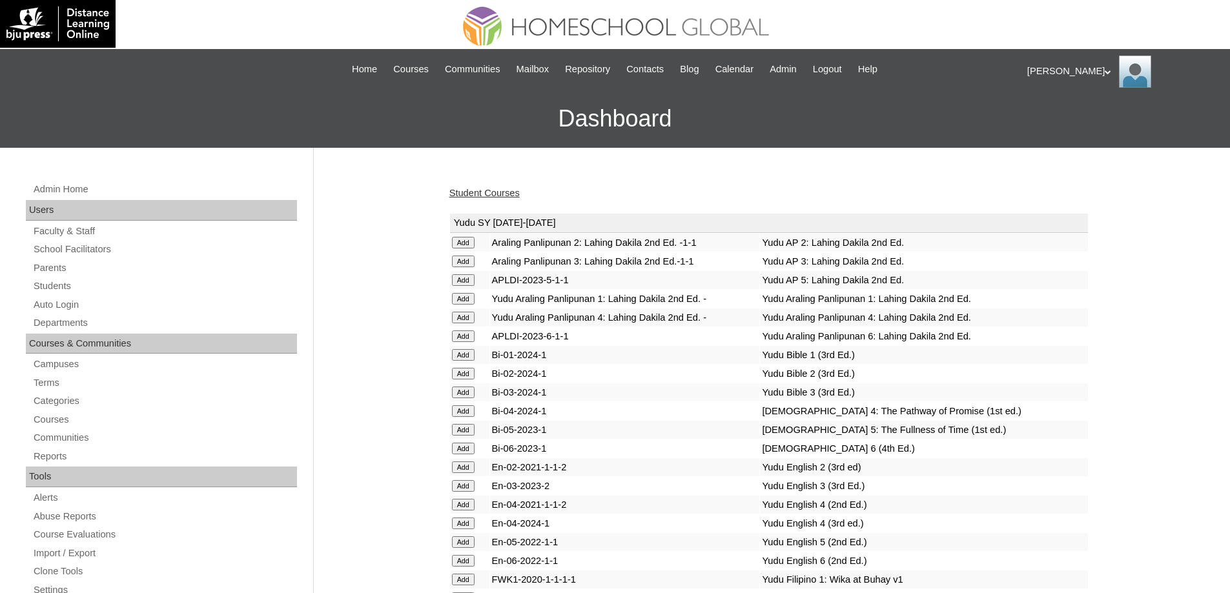
click at [520, 198] on link "Student Courses" at bounding box center [484, 193] width 70 height 10
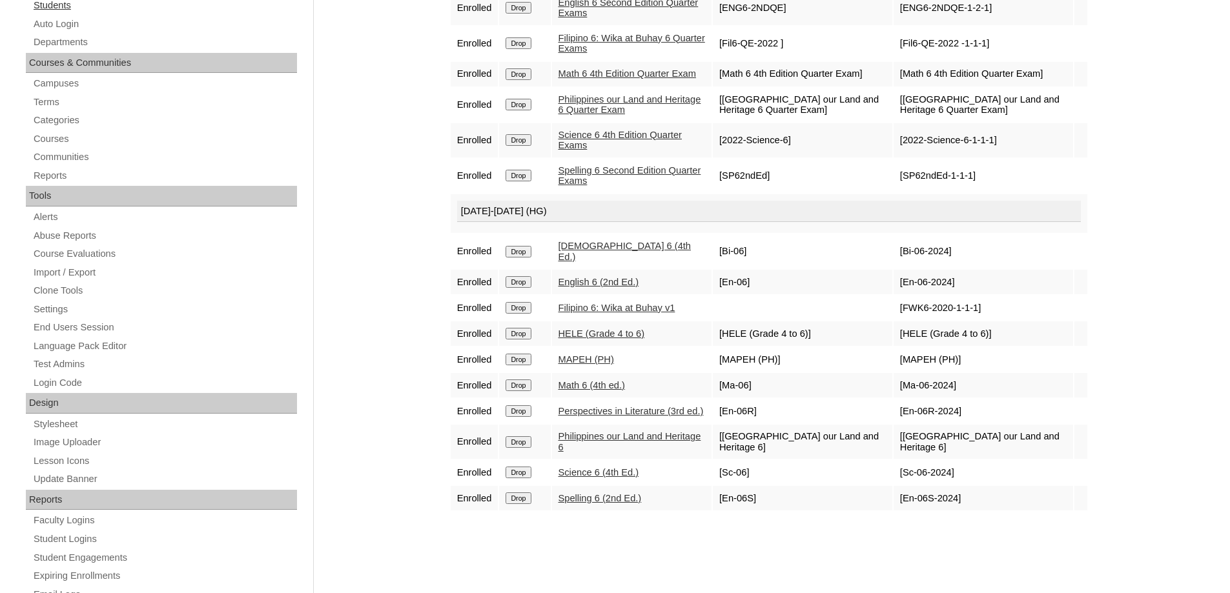
scroll to position [129, 0]
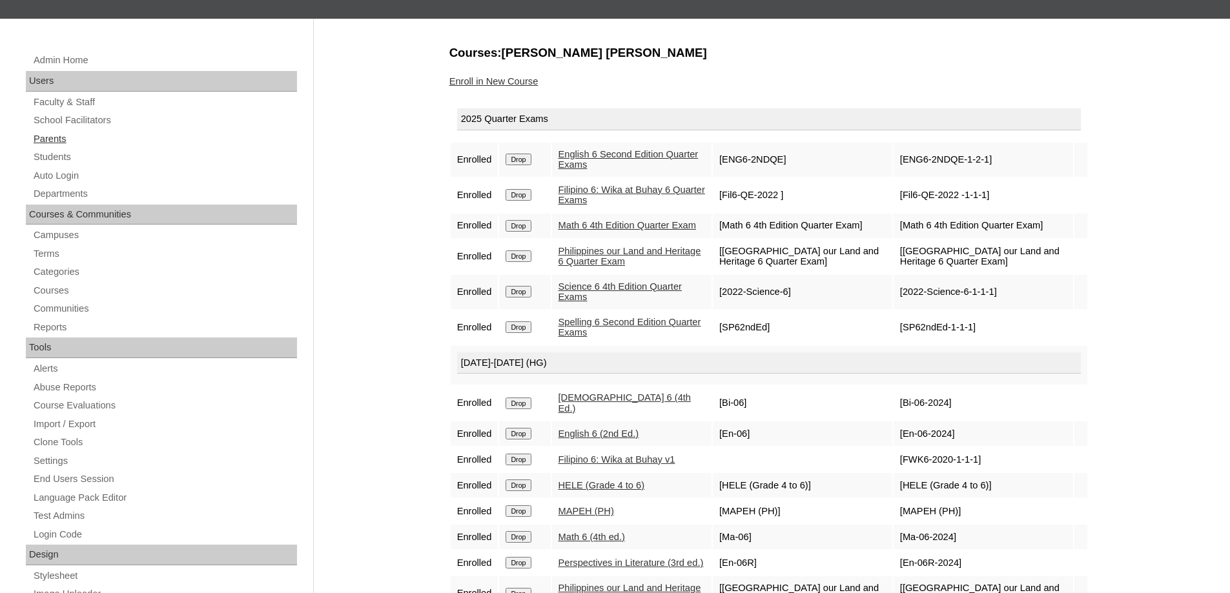
click at [68, 139] on link "Parents" at bounding box center [164, 139] width 265 height 16
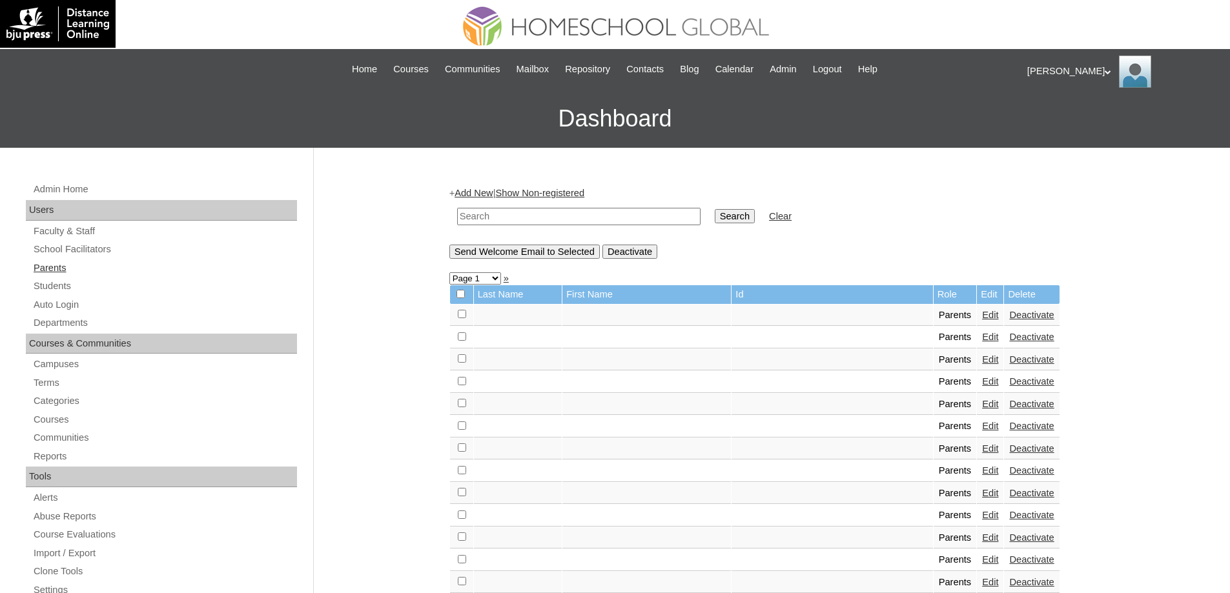
click at [139, 264] on link "Parents" at bounding box center [164, 268] width 265 height 16
click at [553, 216] on input "text" at bounding box center [578, 216] width 243 height 17
paste input "MHP012546-TECHPH2020"
type input "MHP012546-TECHPH2020"
click at [754, 219] on input "Search" at bounding box center [735, 216] width 40 height 14
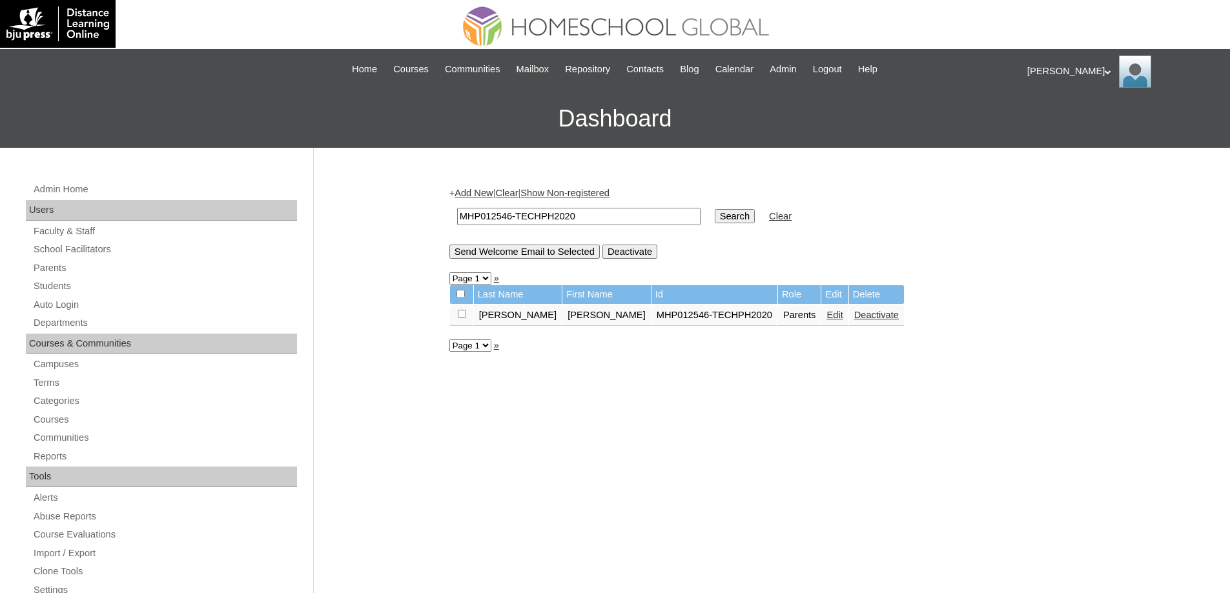
click at [826, 317] on link "Edit" at bounding box center [834, 315] width 16 height 10
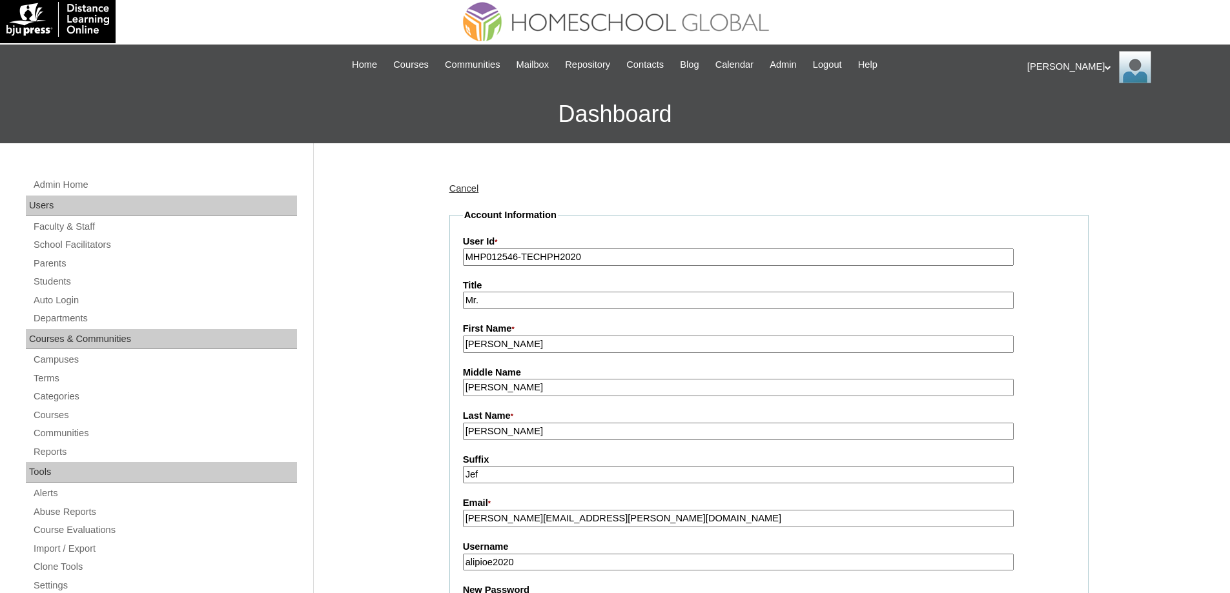
scroll to position [323, 0]
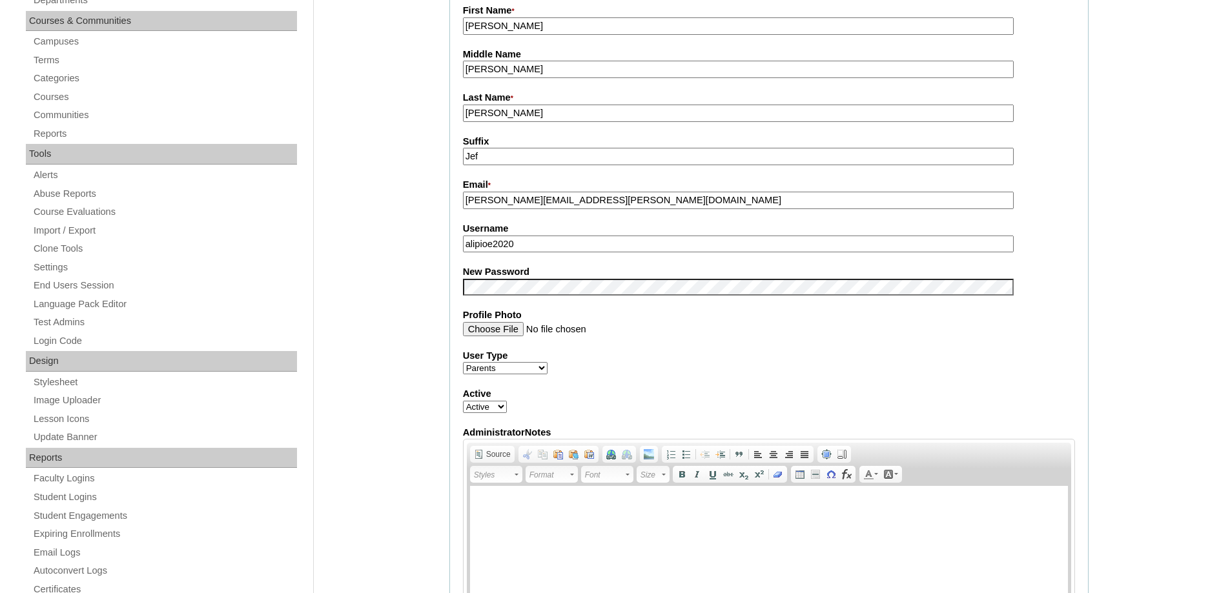
click at [388, 307] on div "Admin Home Users Faculty & Staff School Facilitators Parents Students Auto Logi…" at bounding box center [615, 590] width 1230 height 1531
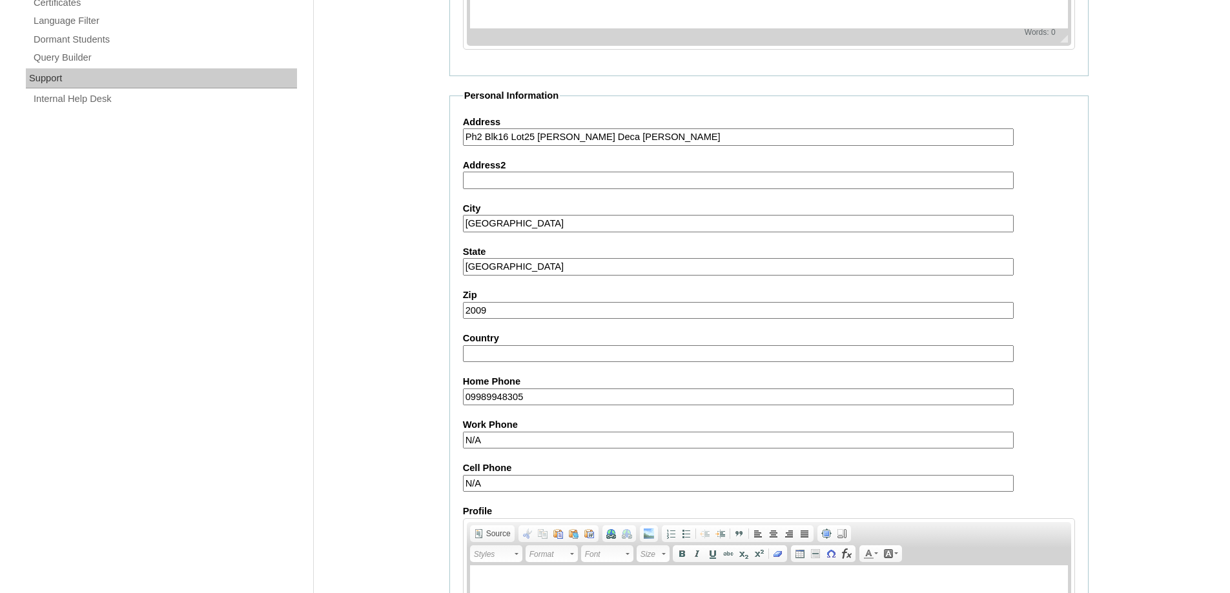
scroll to position [1103, 0]
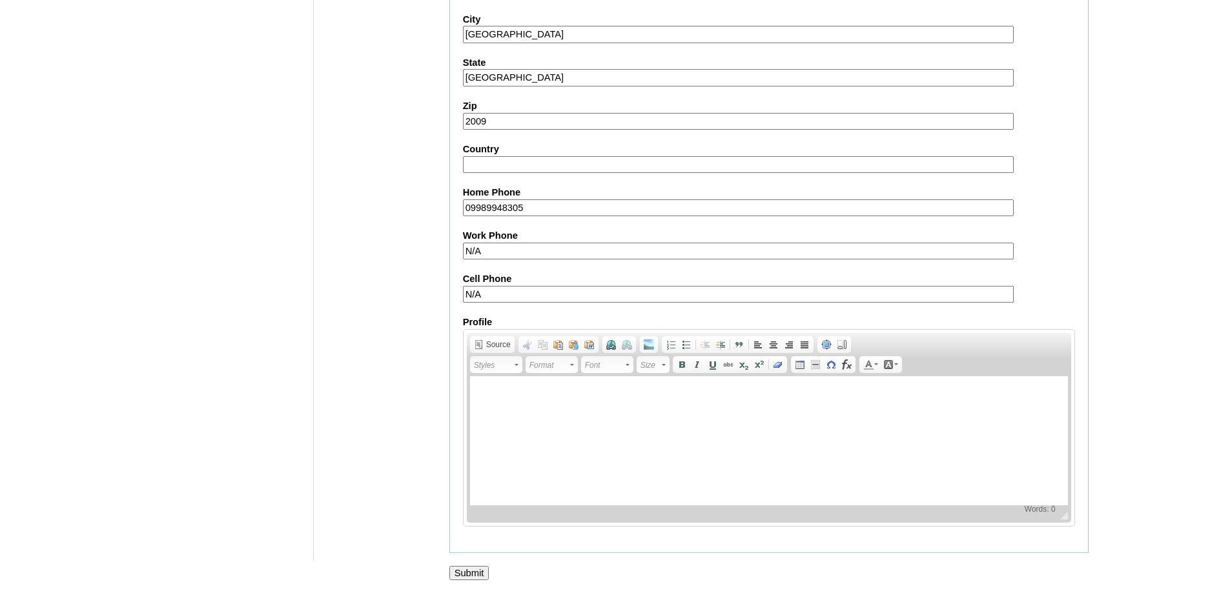
click at [478, 573] on input "Submit" at bounding box center [469, 573] width 40 height 14
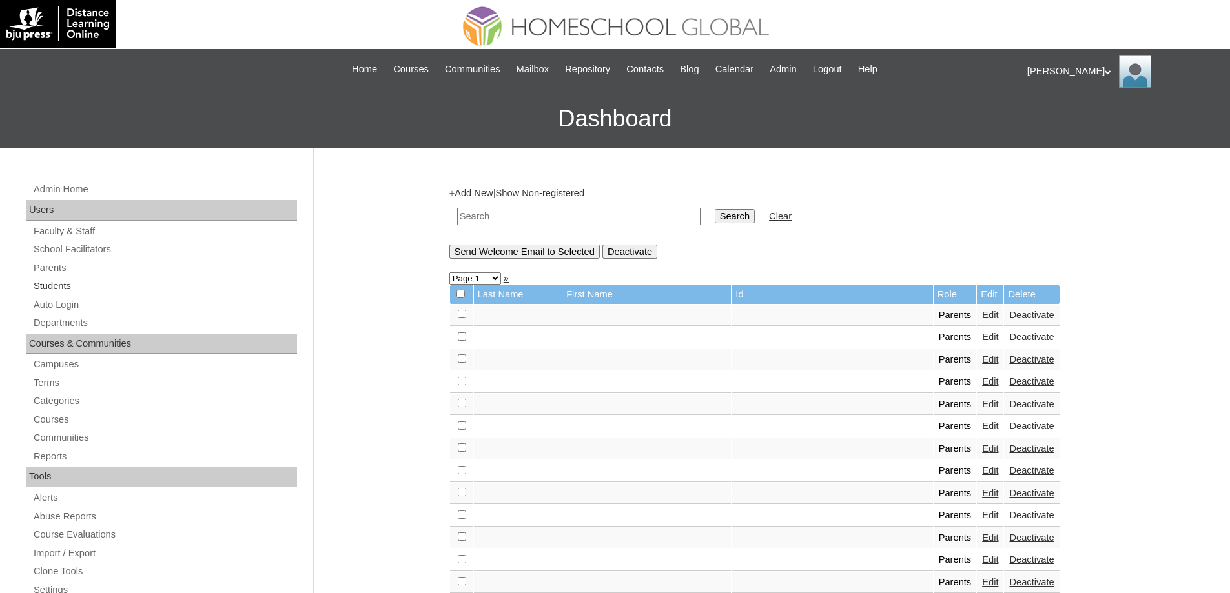
click at [173, 287] on link "Students" at bounding box center [164, 286] width 265 height 16
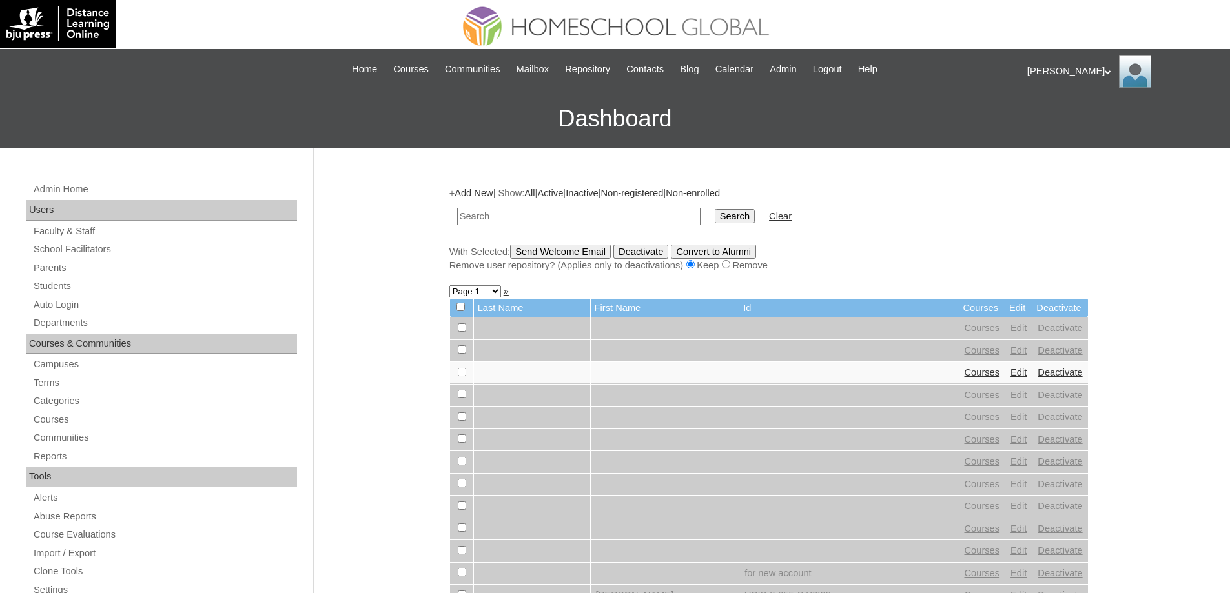
click at [618, 217] on input "text" at bounding box center [578, 216] width 243 height 17
type input "MHS009373-TECHPH2020"
click at [742, 223] on input "Search" at bounding box center [735, 216] width 40 height 14
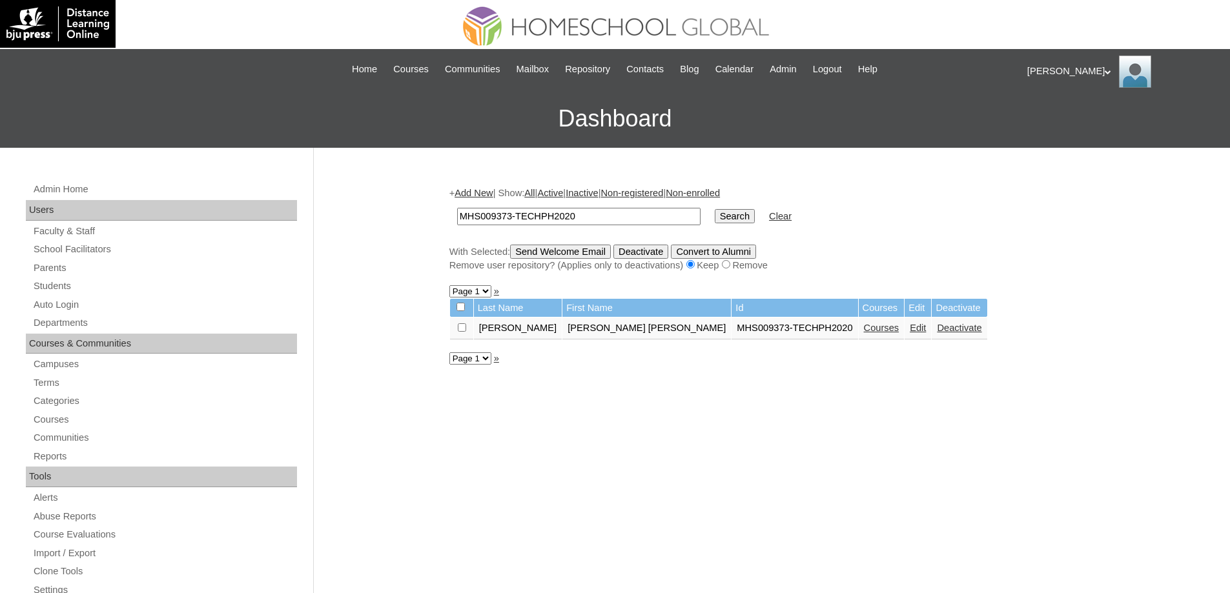
click at [910, 331] on link "Edit" at bounding box center [918, 328] width 16 height 10
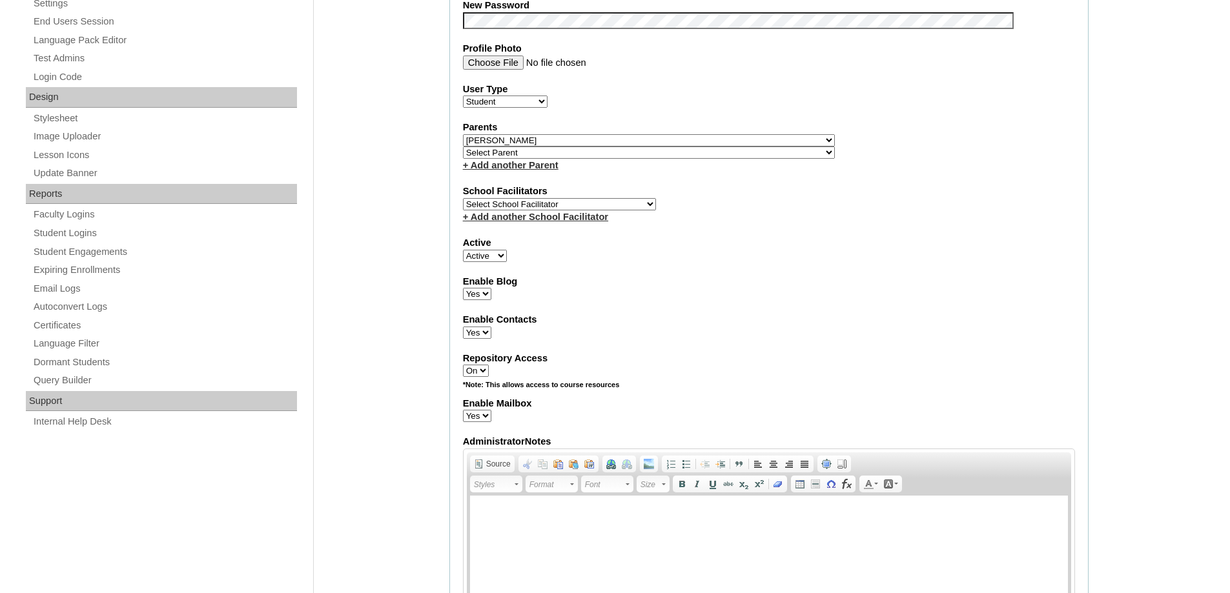
scroll to position [581, 0]
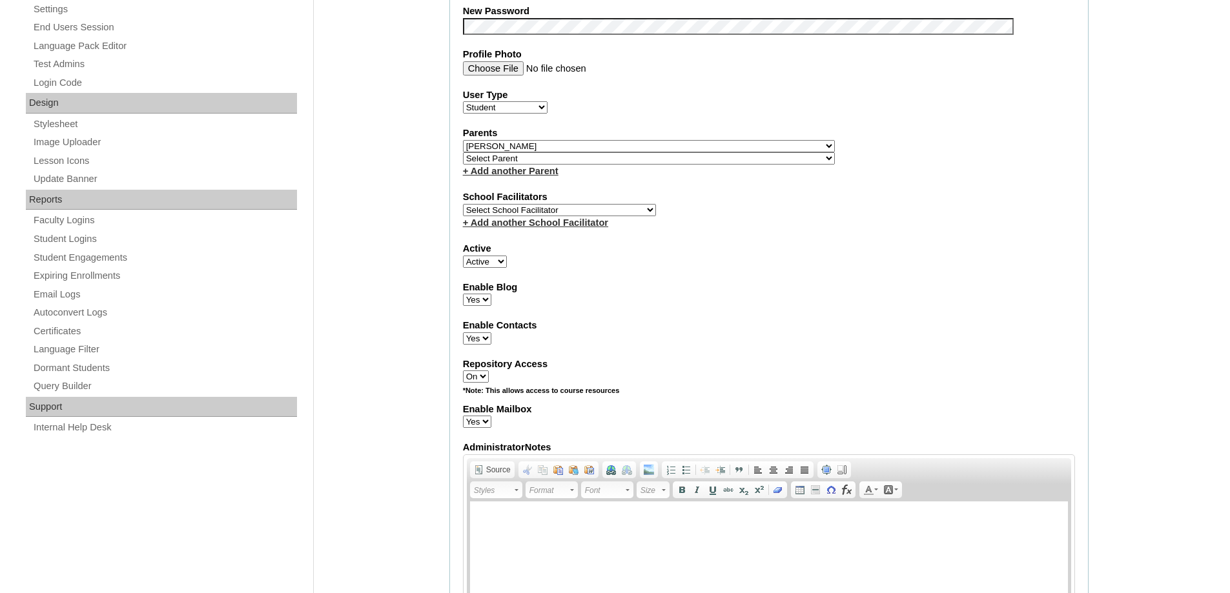
click at [386, 196] on div "Admin Home Users Faculty & Staff School Facilitators Parents Students Auto Logi…" at bounding box center [615, 469] width 1230 height 1805
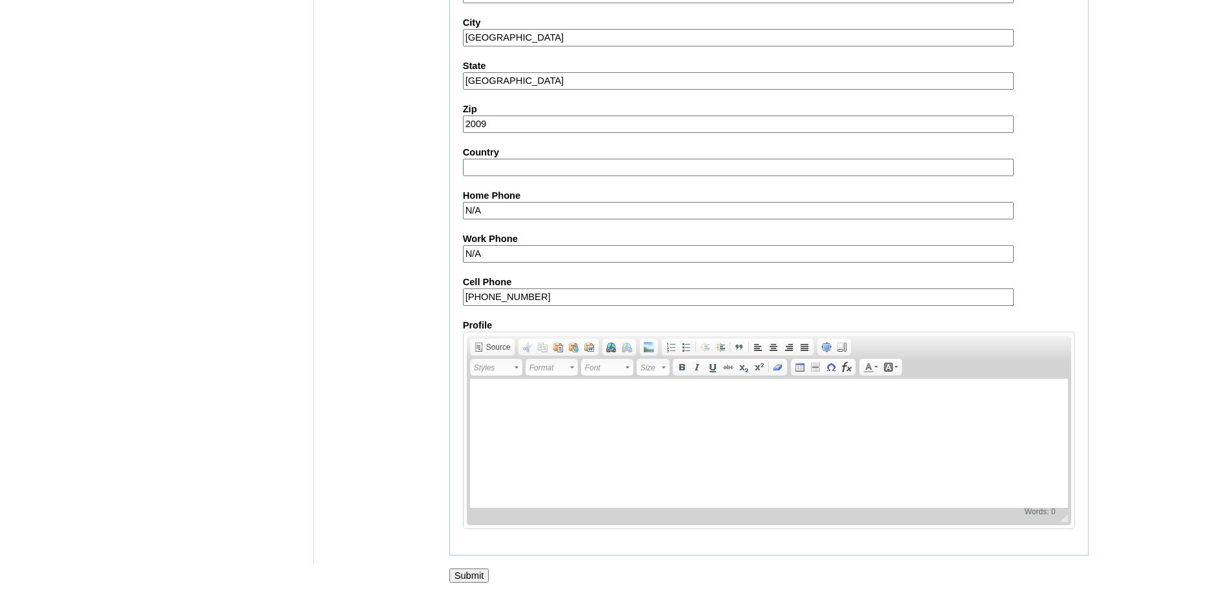
scroll to position [1374, 0]
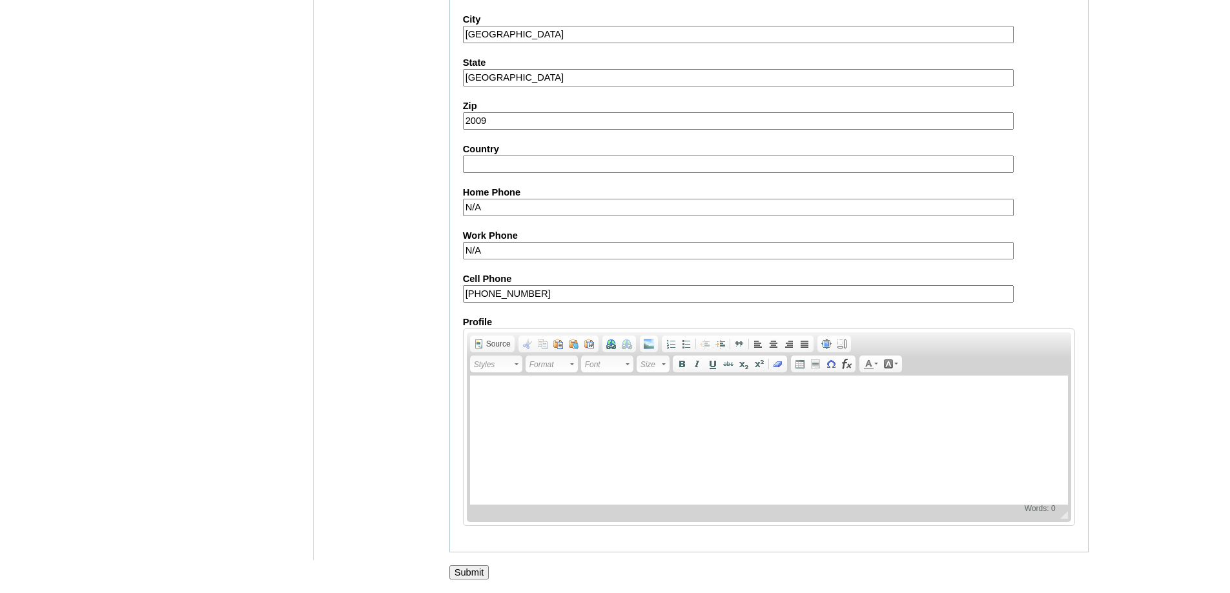
click at [475, 566] on input "Submit" at bounding box center [469, 573] width 40 height 14
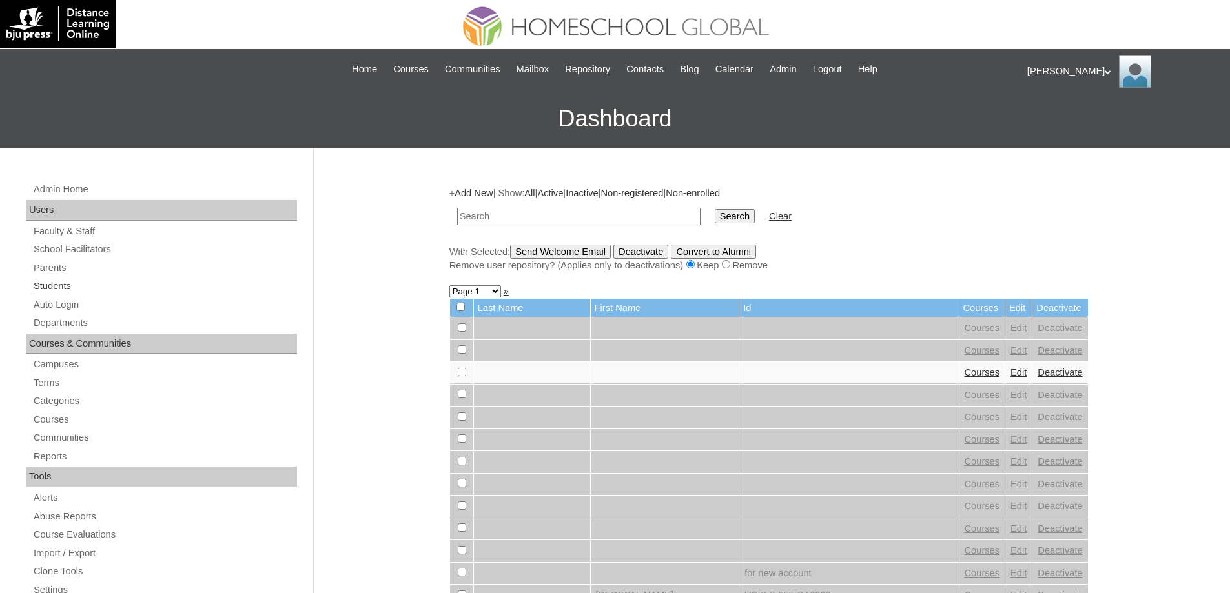
click at [97, 289] on link "Students" at bounding box center [164, 286] width 265 height 16
drag, startPoint x: 0, startPoint y: 0, endPoint x: 628, endPoint y: 215, distance: 664.0
click at [622, 214] on input "text" at bounding box center [578, 216] width 243 height 17
type input "MHS009373-TECHPH2020"
click at [750, 218] on input "Search" at bounding box center [735, 216] width 40 height 14
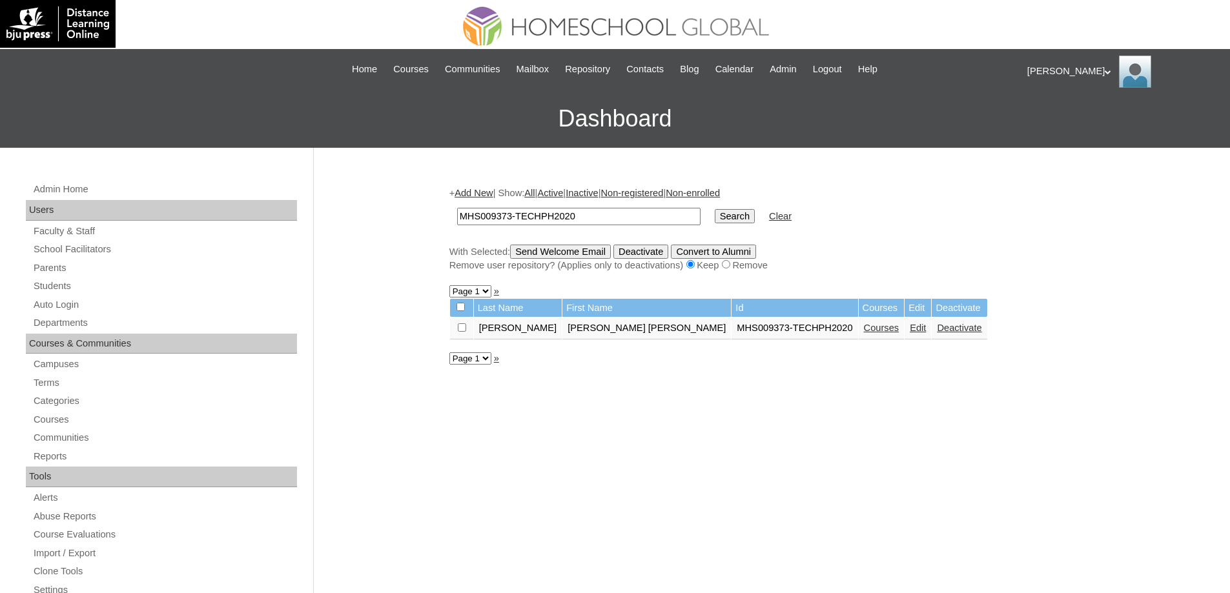
click at [859, 331] on td "Courses" at bounding box center [882, 329] width 46 height 22
click at [864, 331] on link "Courses" at bounding box center [882, 328] width 36 height 10
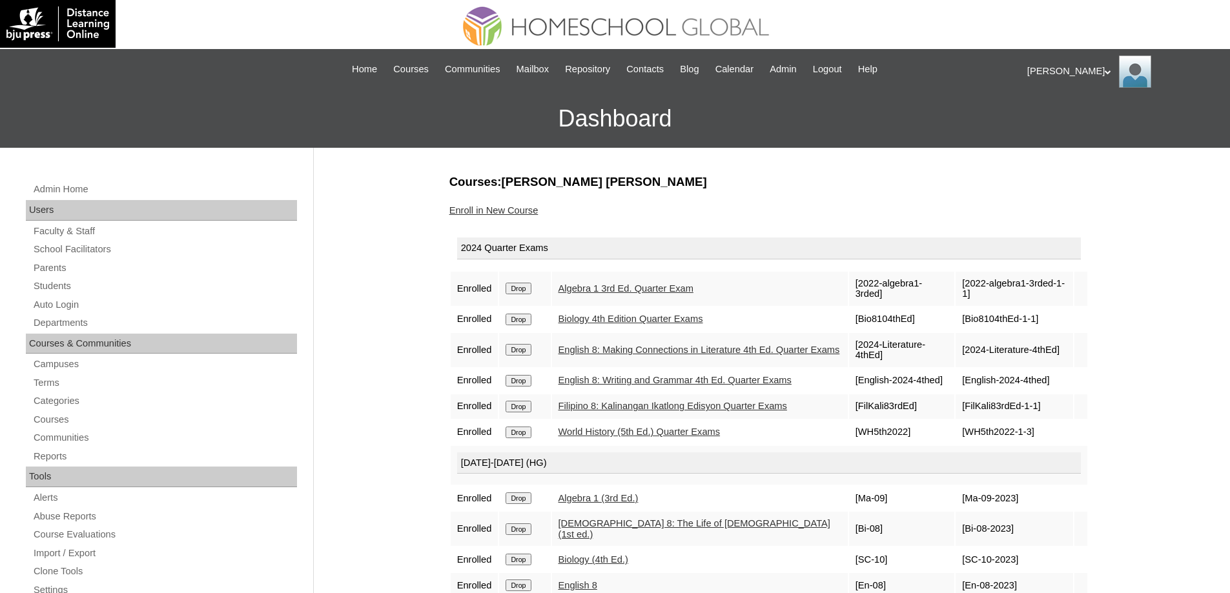
click at [542, 289] on form "Drop" at bounding box center [525, 288] width 38 height 10
click at [531, 289] on input "Drop" at bounding box center [518, 289] width 25 height 12
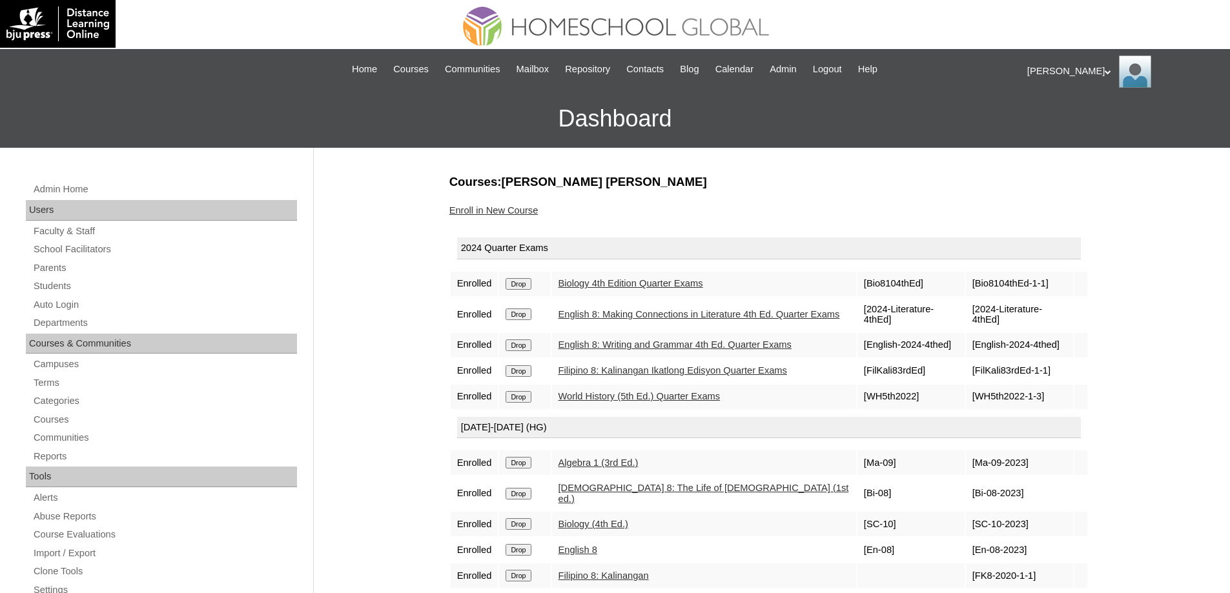
click at [520, 280] on input "Drop" at bounding box center [518, 284] width 25 height 12
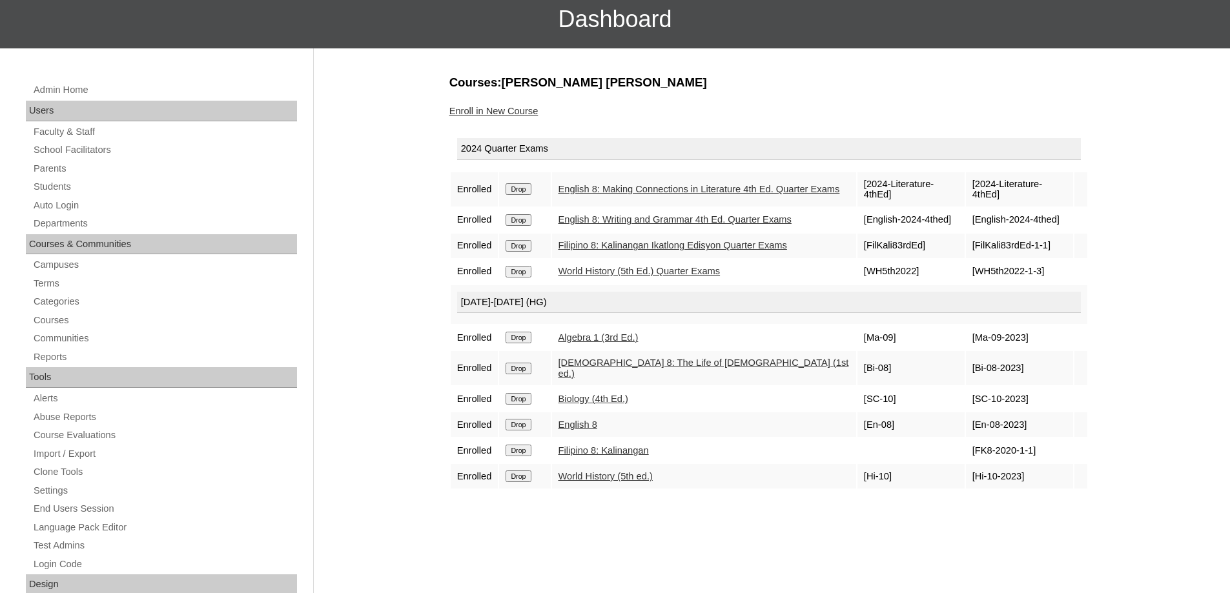
scroll to position [65, 0]
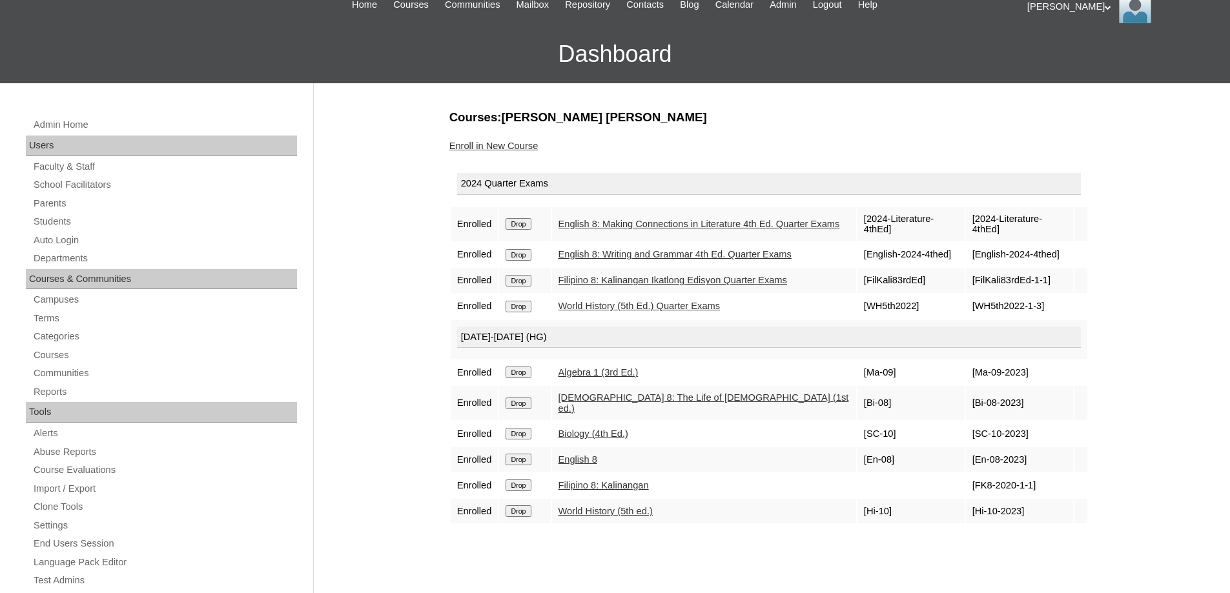
click at [531, 221] on input "Drop" at bounding box center [518, 224] width 25 height 12
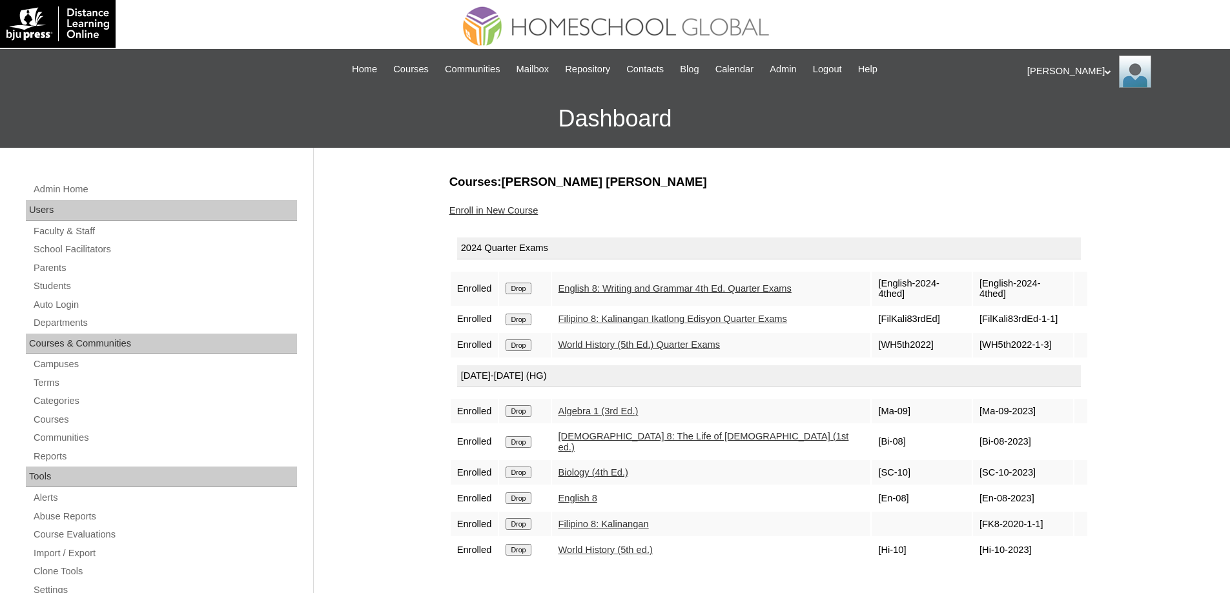
click at [522, 283] on input "Drop" at bounding box center [518, 289] width 25 height 12
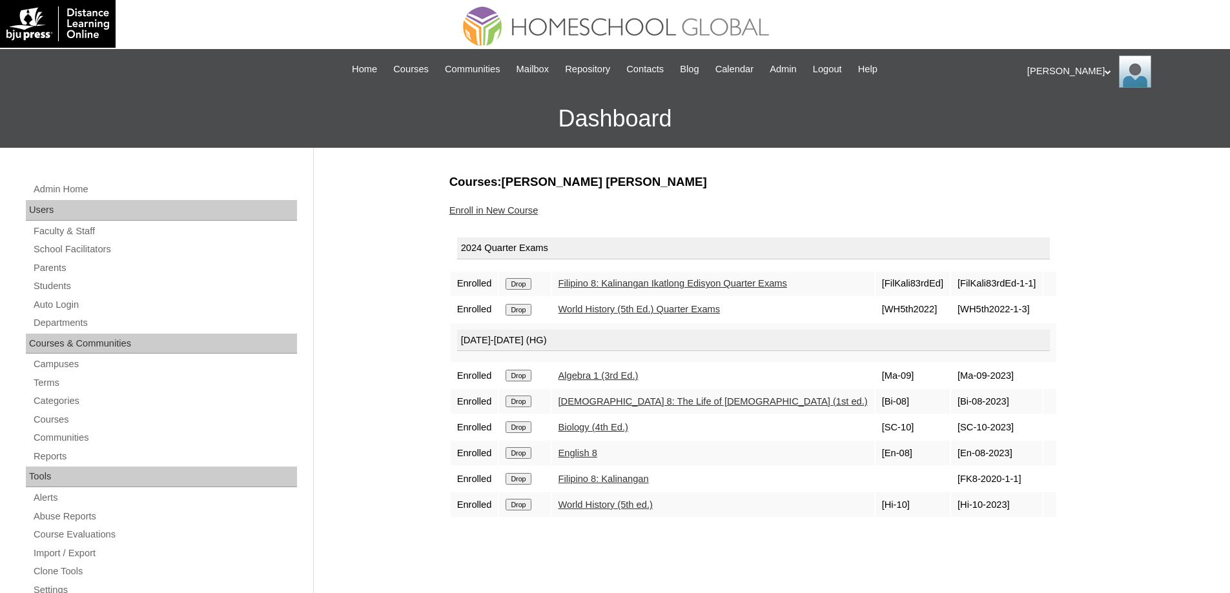
click at [529, 284] on input "Drop" at bounding box center [518, 284] width 25 height 12
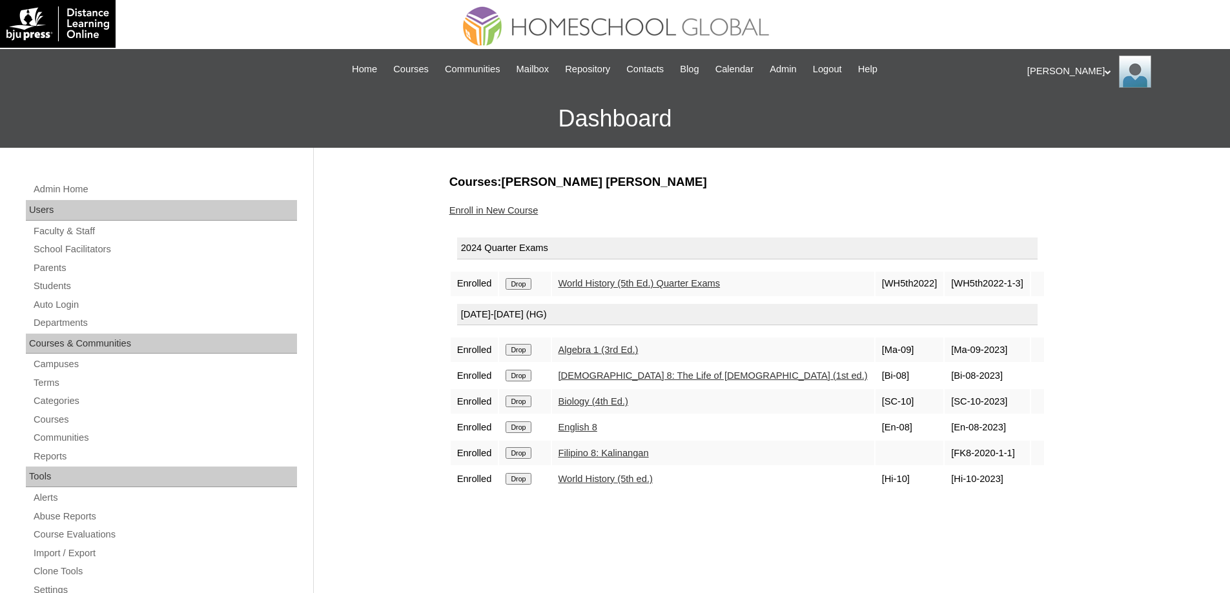
click at [528, 282] on input "Drop" at bounding box center [518, 284] width 25 height 12
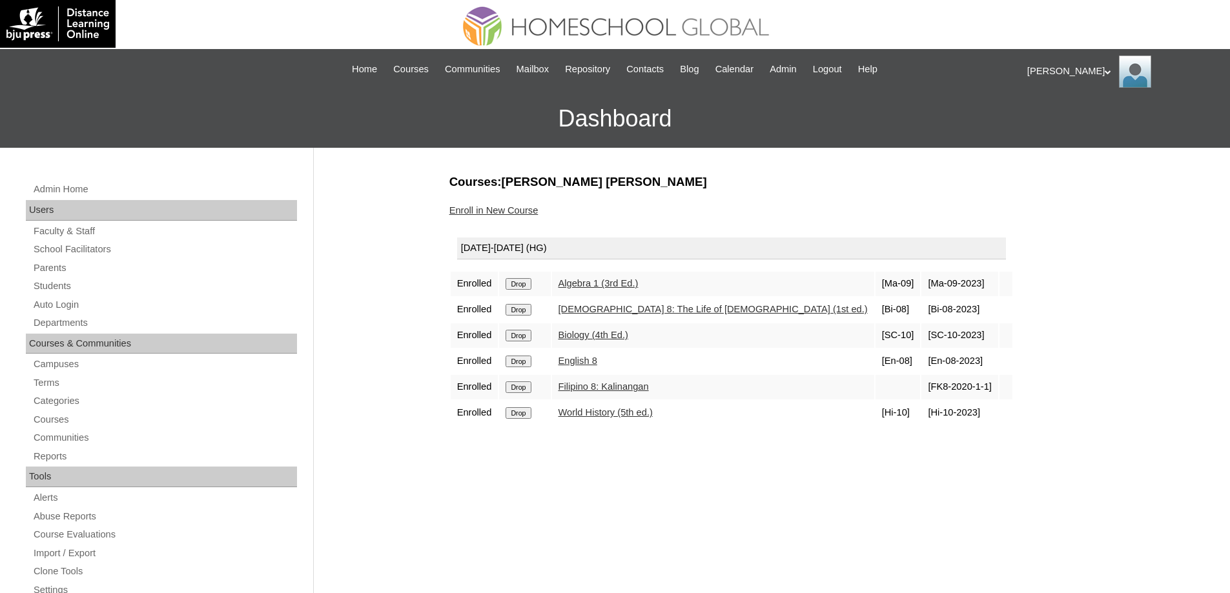
click at [525, 280] on input "Drop" at bounding box center [518, 284] width 25 height 12
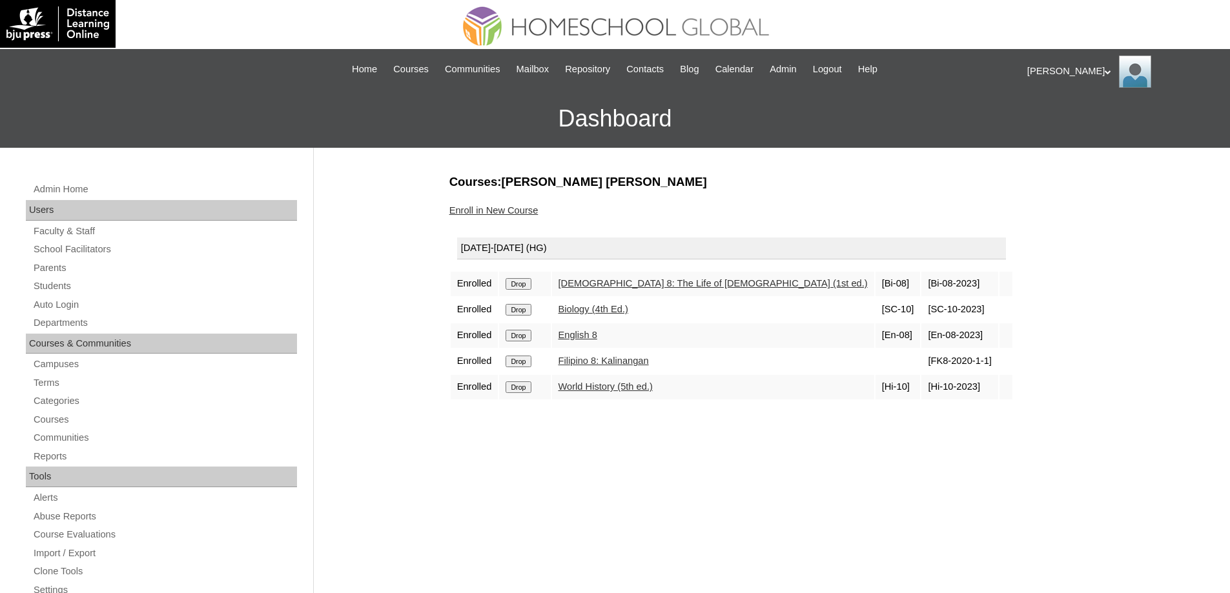
click at [531, 283] on input "Drop" at bounding box center [518, 284] width 25 height 12
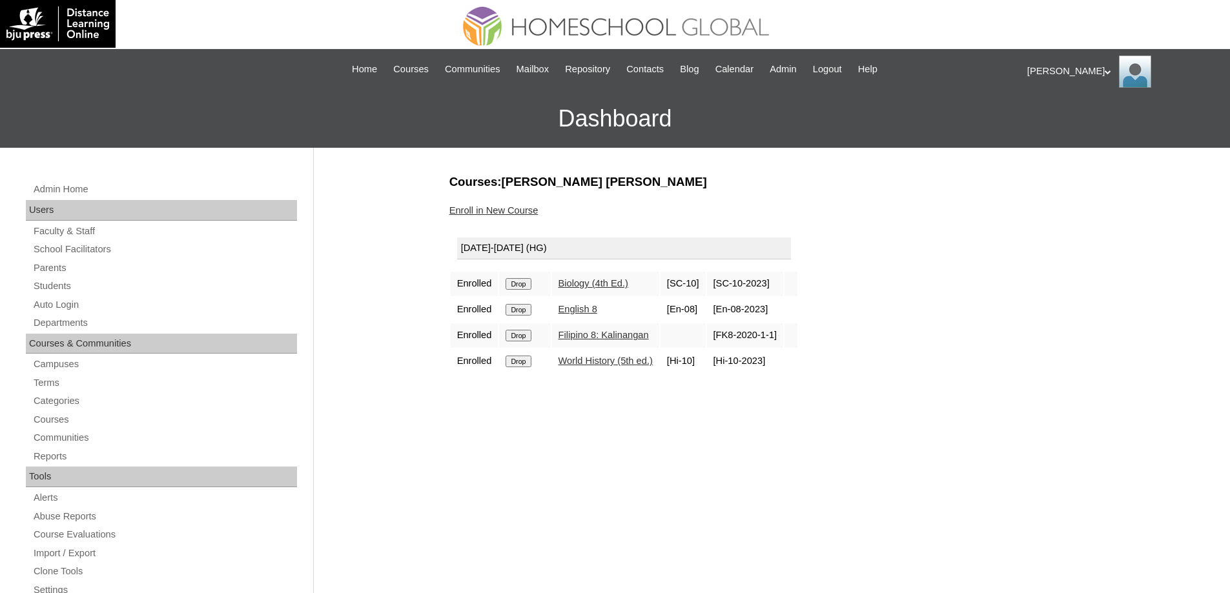
click at [531, 285] on input "Drop" at bounding box center [518, 284] width 25 height 12
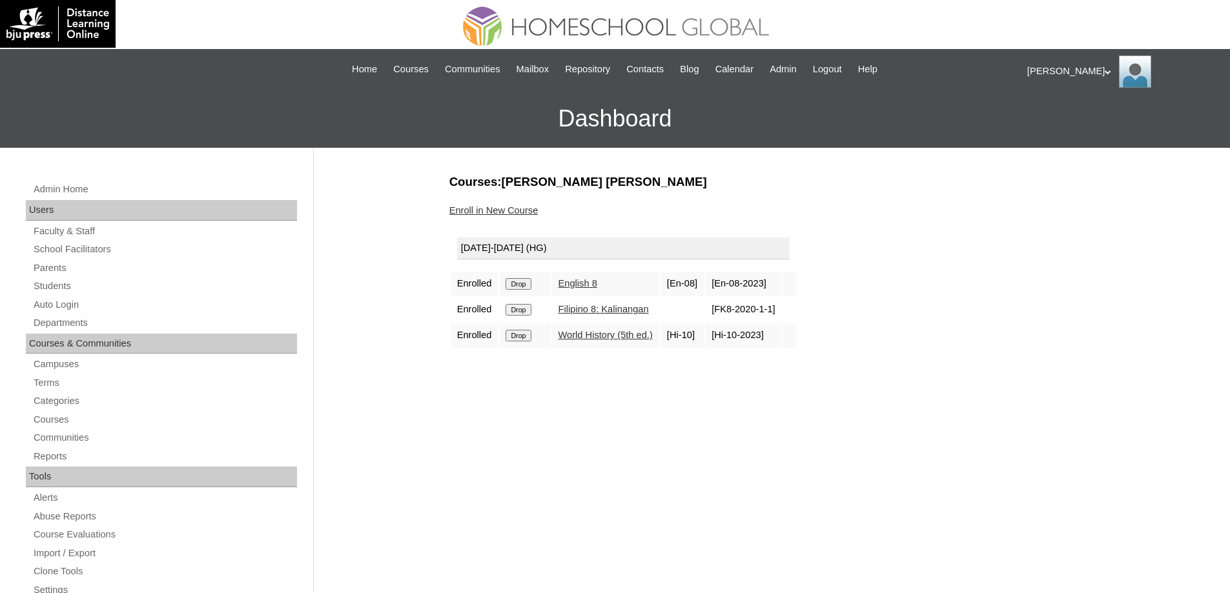
drag, startPoint x: 0, startPoint y: 0, endPoint x: 678, endPoint y: 38, distance: 679.1
click at [529, 285] on input "Drop" at bounding box center [518, 284] width 25 height 12
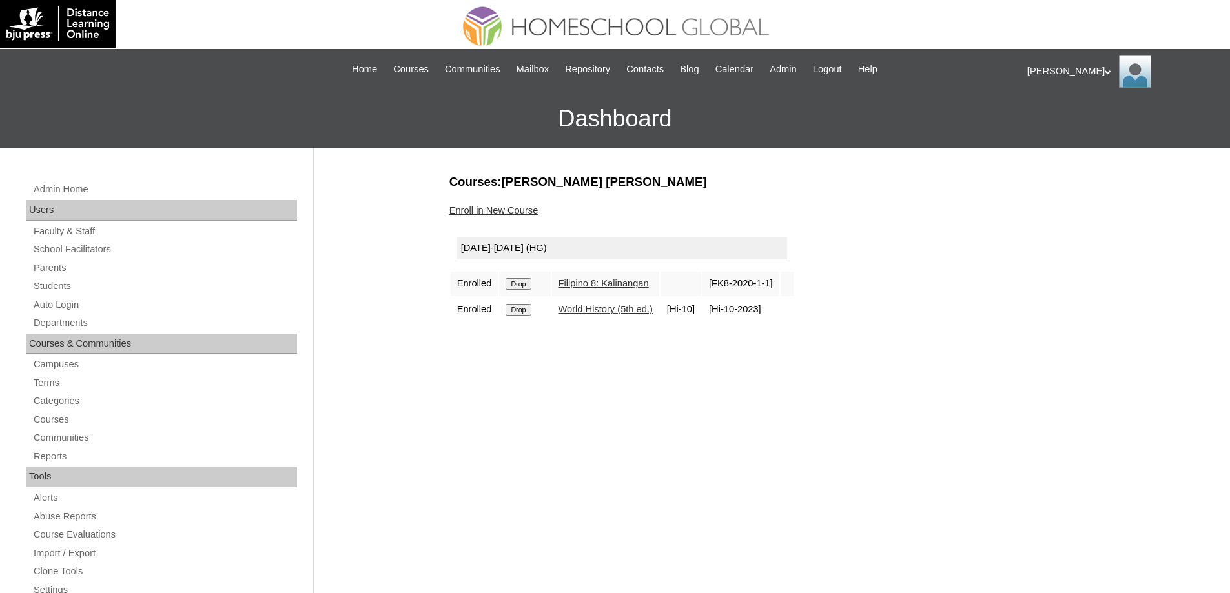
click at [526, 281] on input "Drop" at bounding box center [518, 284] width 25 height 12
click at [529, 281] on input "Drop" at bounding box center [518, 284] width 25 height 12
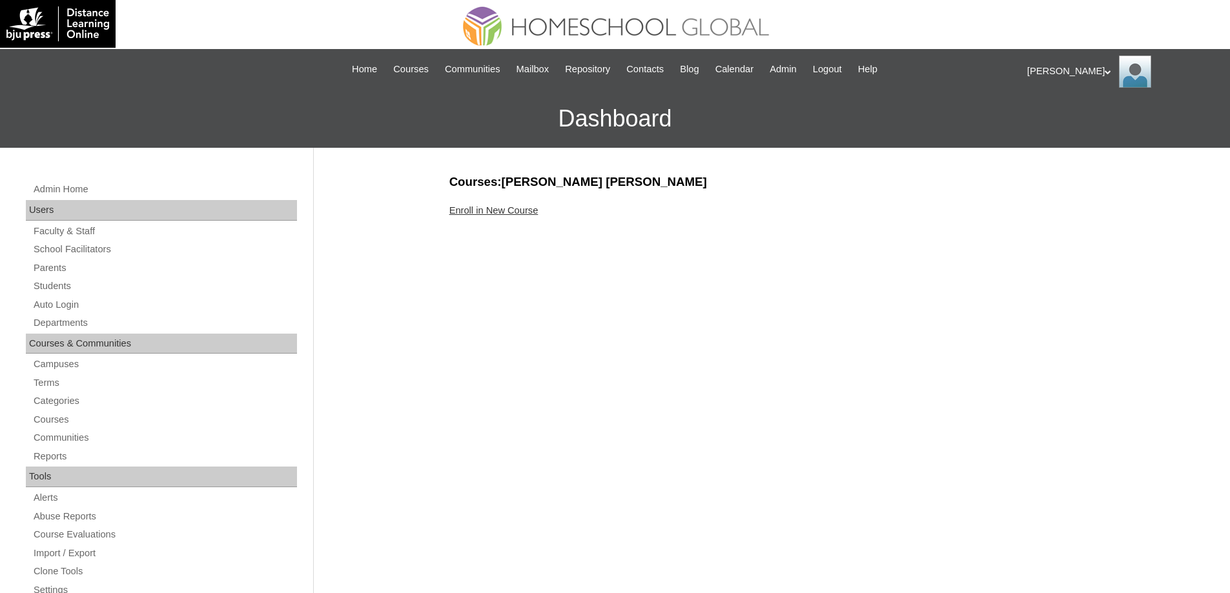
click at [498, 214] on link "Enroll in New Course" at bounding box center [493, 210] width 89 height 10
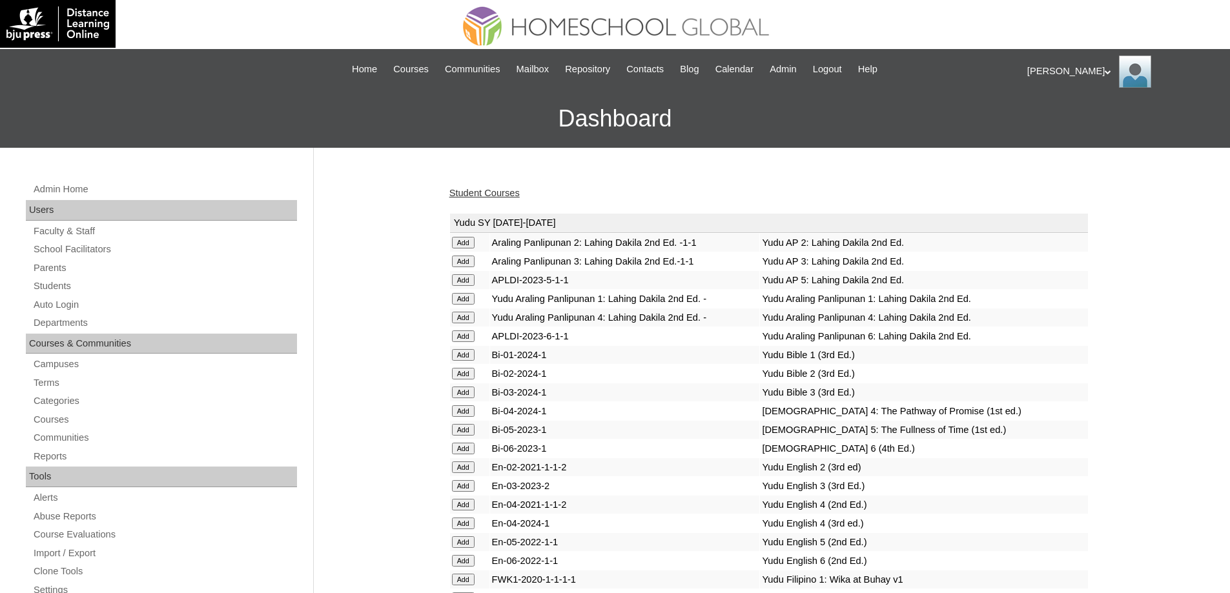
click at [691, 327] on td "Yudu Araling Panlipunan 4: Lahing Dakila 2nd Ed. -" at bounding box center [625, 318] width 270 height 18
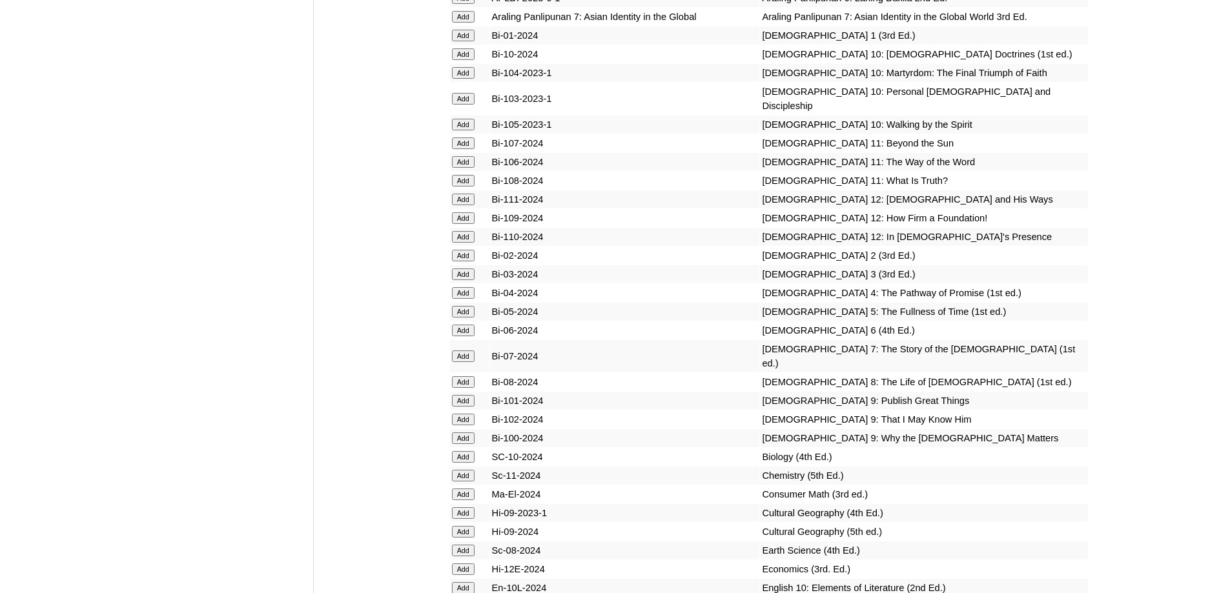
scroll to position [3810, 0]
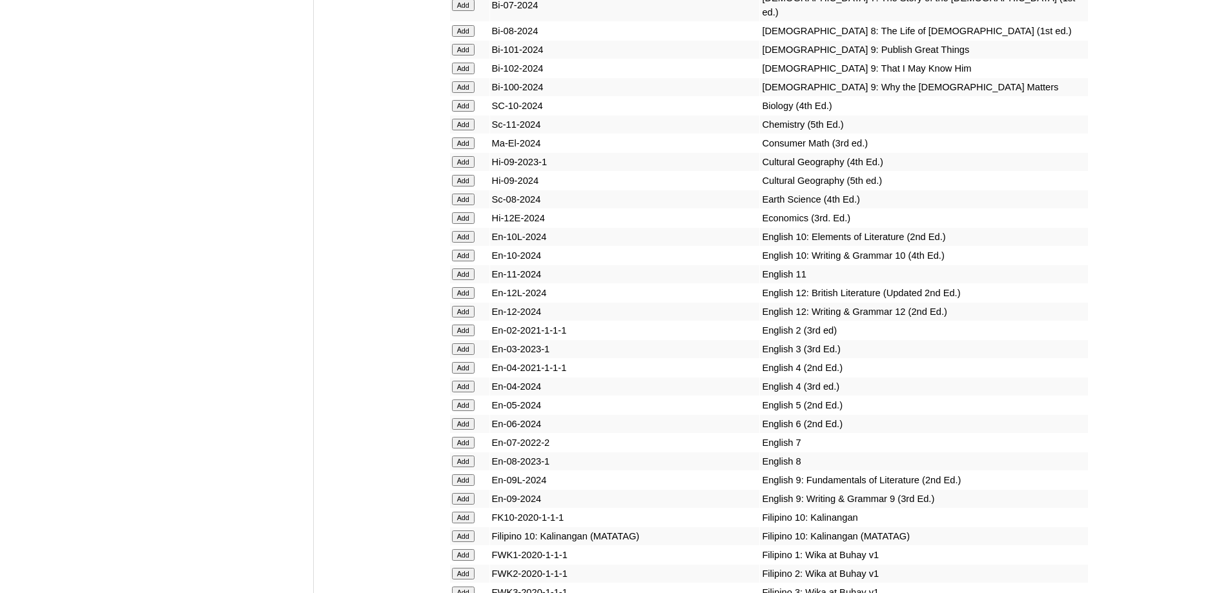
click at [468, 56] on input "Add" at bounding box center [463, 50] width 23 height 12
click at [469, 74] on input "Add" at bounding box center [463, 69] width 23 height 12
click at [464, 93] on input "Add" at bounding box center [463, 87] width 23 height 12
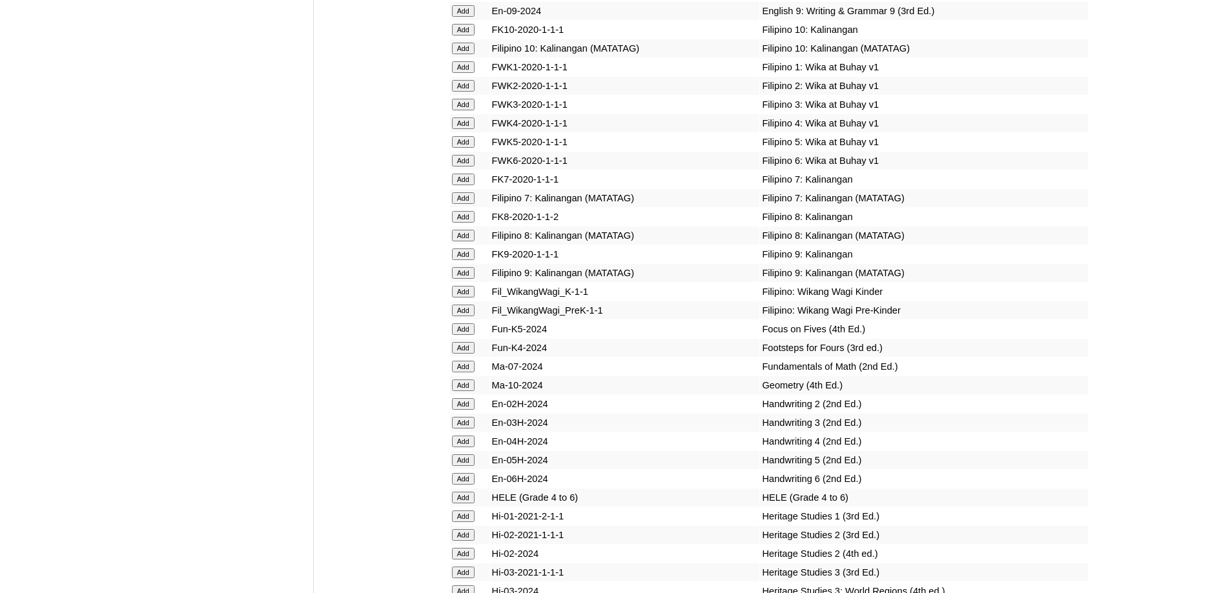
scroll to position [4264, 0]
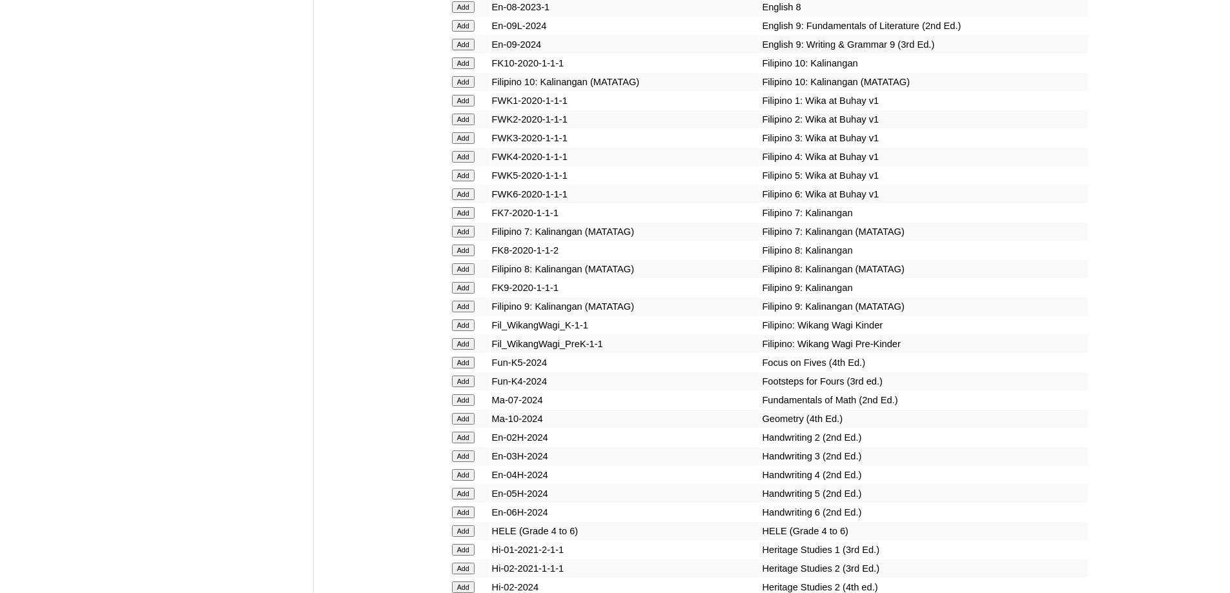
click at [459, 32] on input "Add" at bounding box center [463, 26] width 23 height 12
click at [462, 50] on input "Add" at bounding box center [463, 45] width 23 height 12
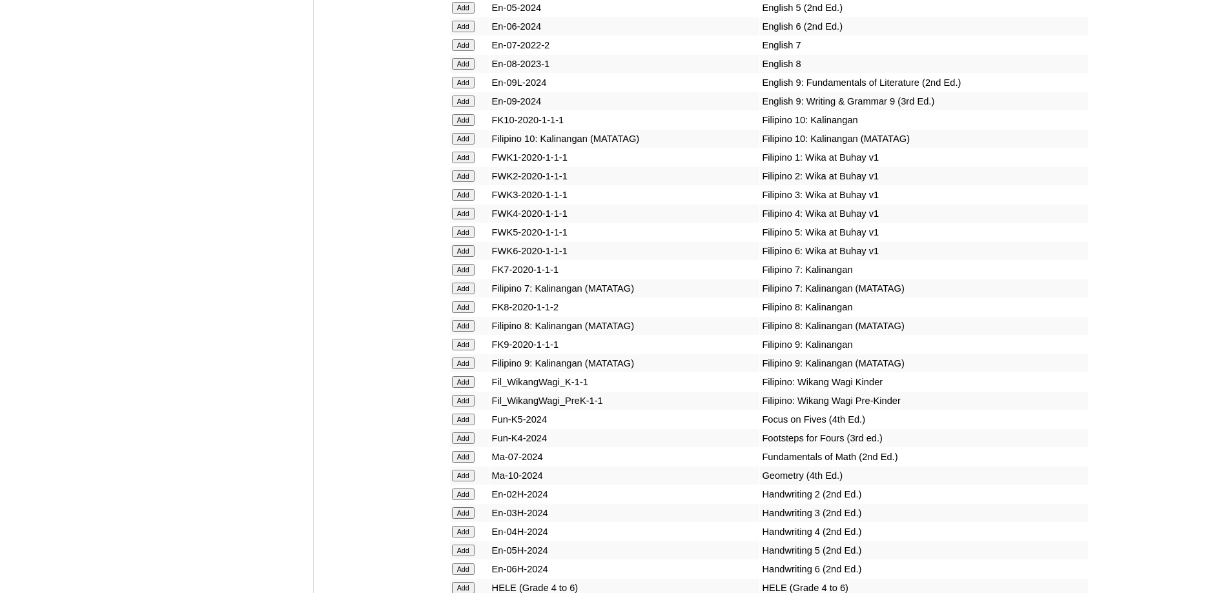
scroll to position [3941, 0]
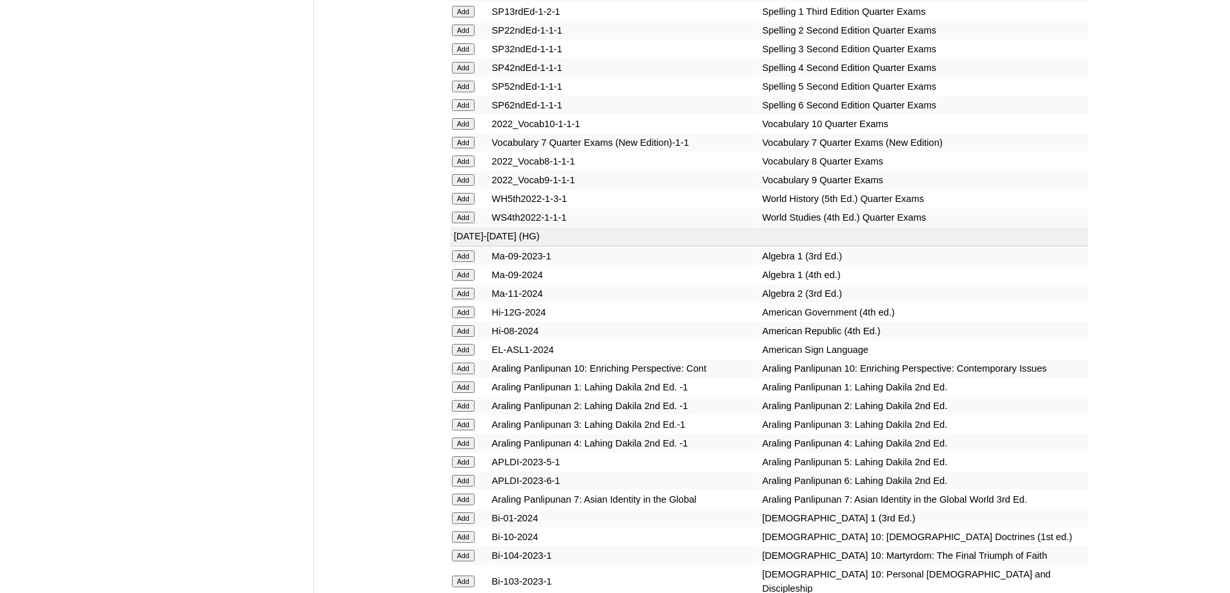
scroll to position [2973, 0]
click at [458, 302] on input "Add" at bounding box center [463, 297] width 23 height 12
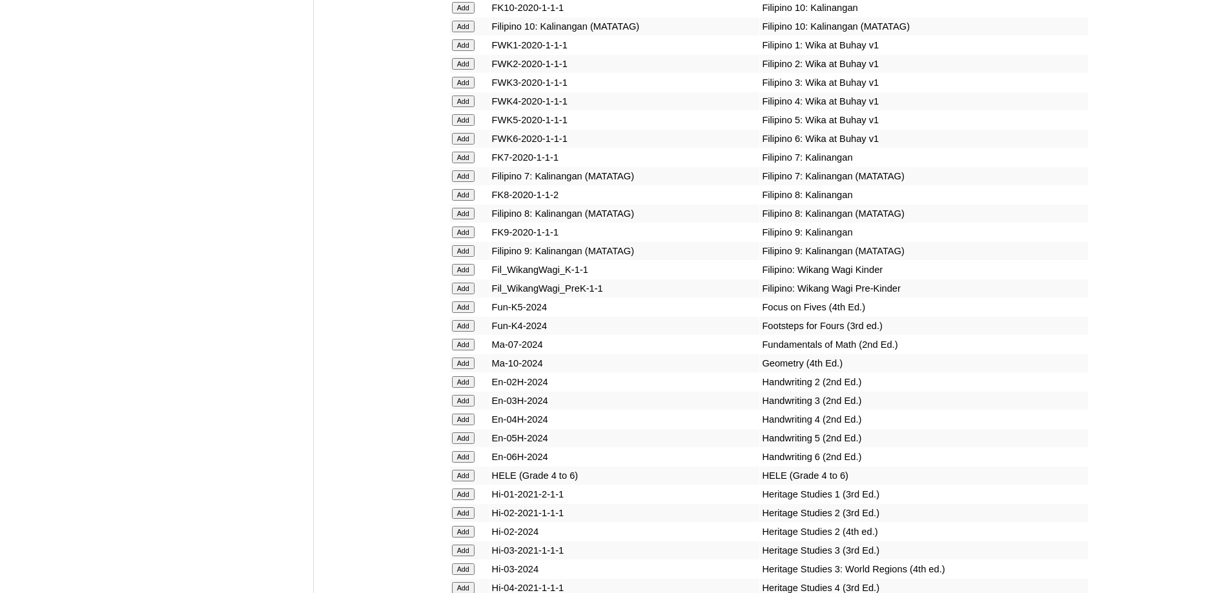
scroll to position [4329, 0]
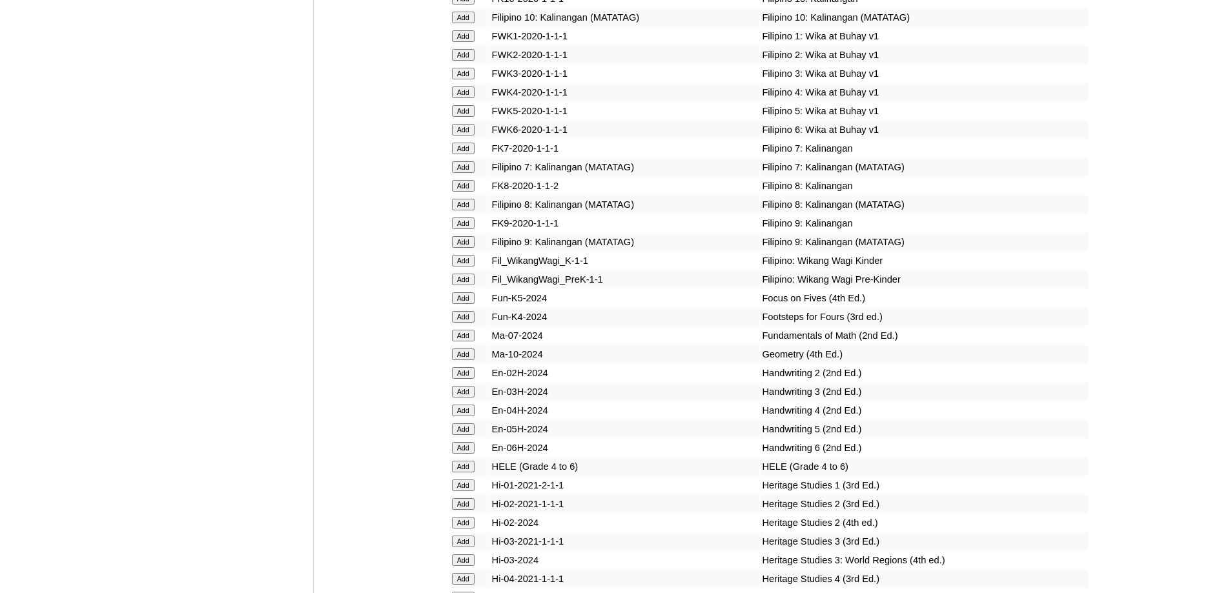
click at [470, 248] on input "Add" at bounding box center [463, 242] width 23 height 12
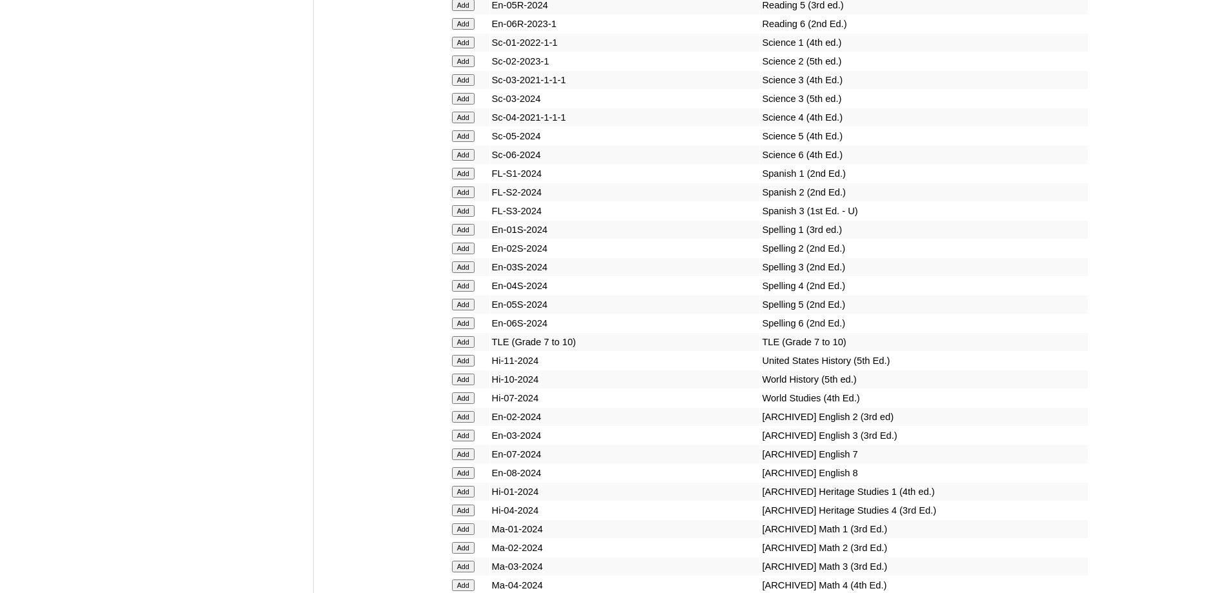
scroll to position [5556, 0]
click at [467, 346] on input "Add" at bounding box center [463, 340] width 23 height 12
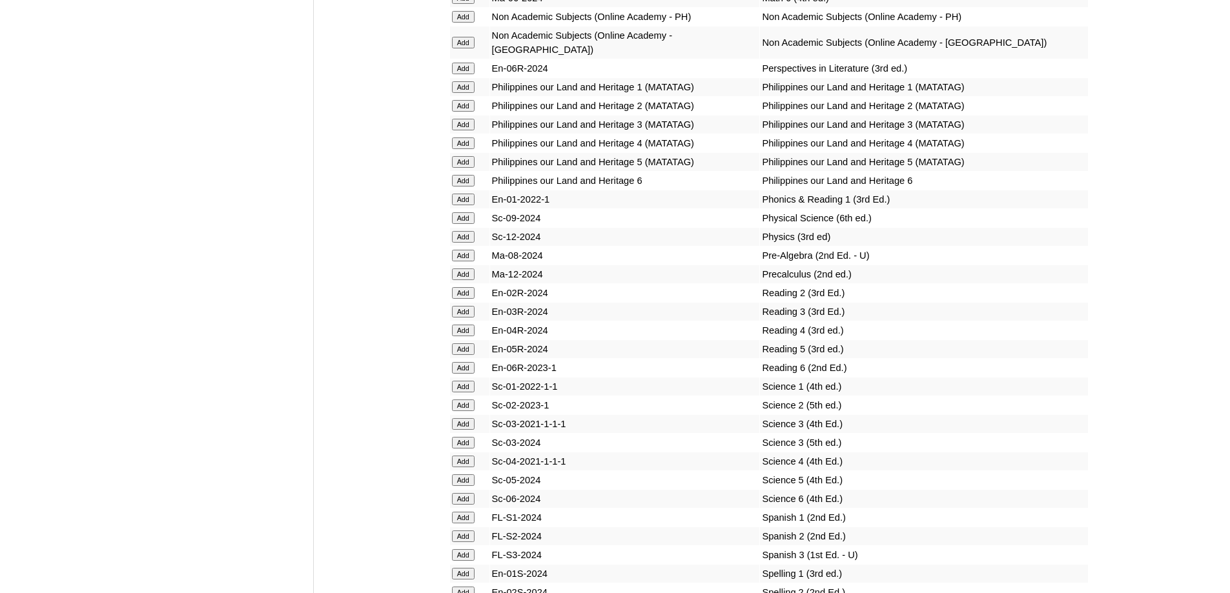
scroll to position [5168, 0]
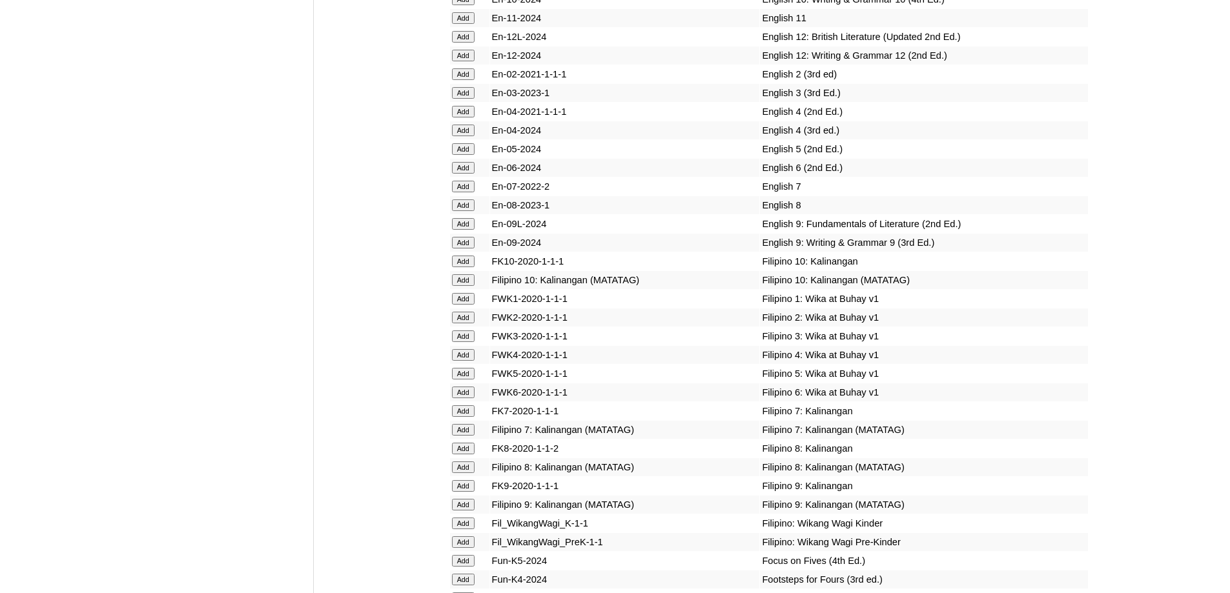
scroll to position [4006, 0]
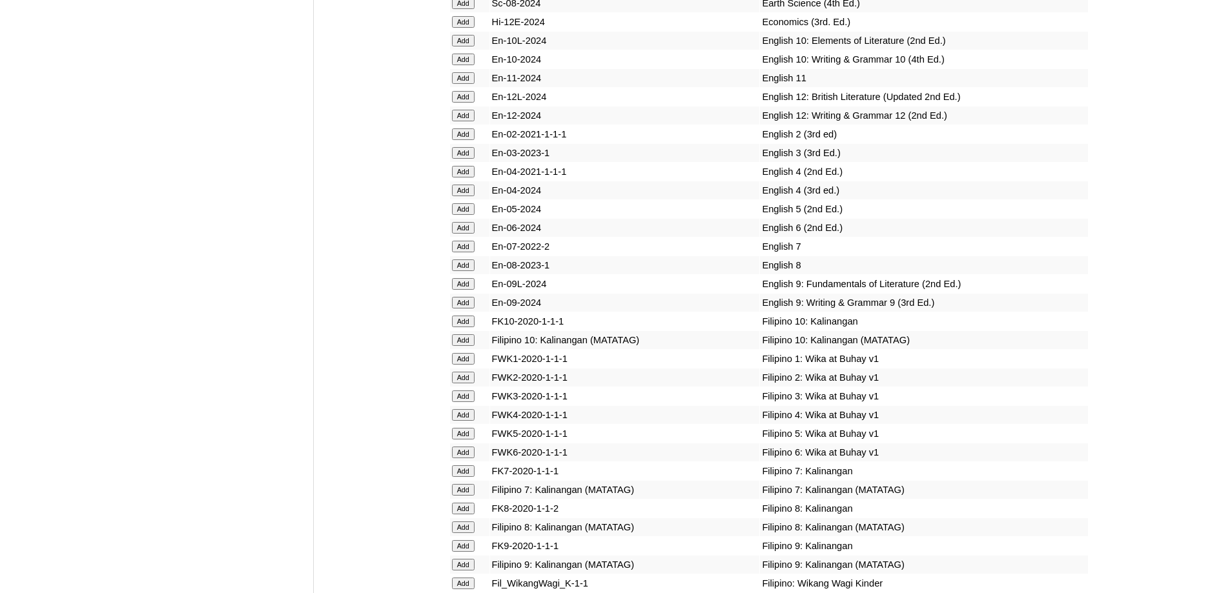
click at [462, 28] on input "Add" at bounding box center [463, 22] width 23 height 12
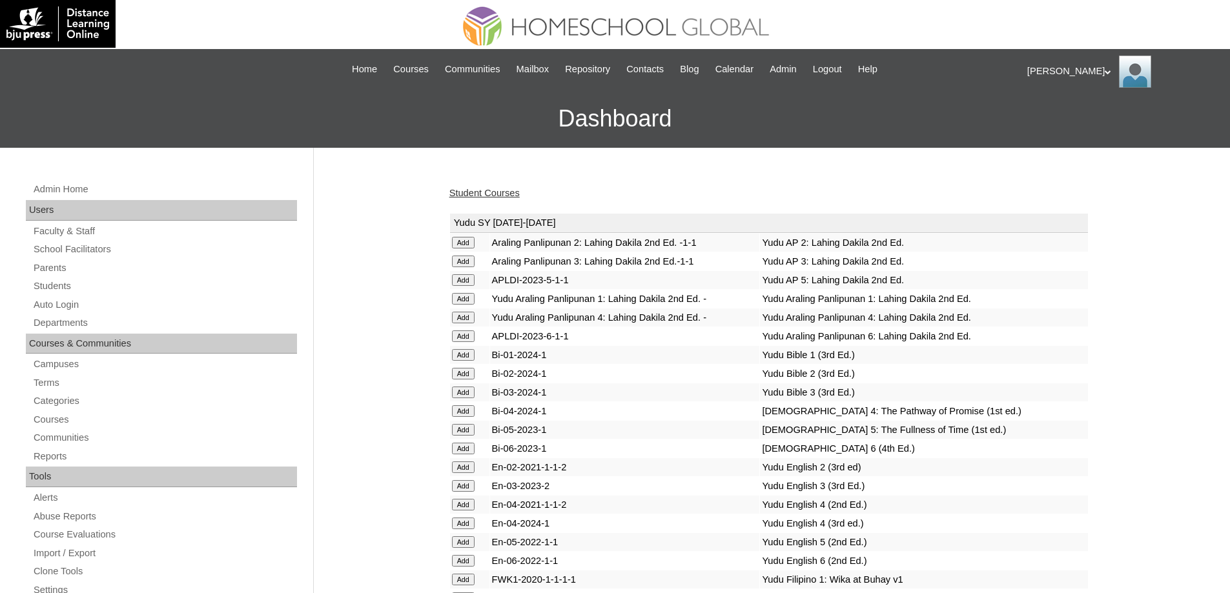
click at [491, 196] on link "Student Courses" at bounding box center [484, 193] width 70 height 10
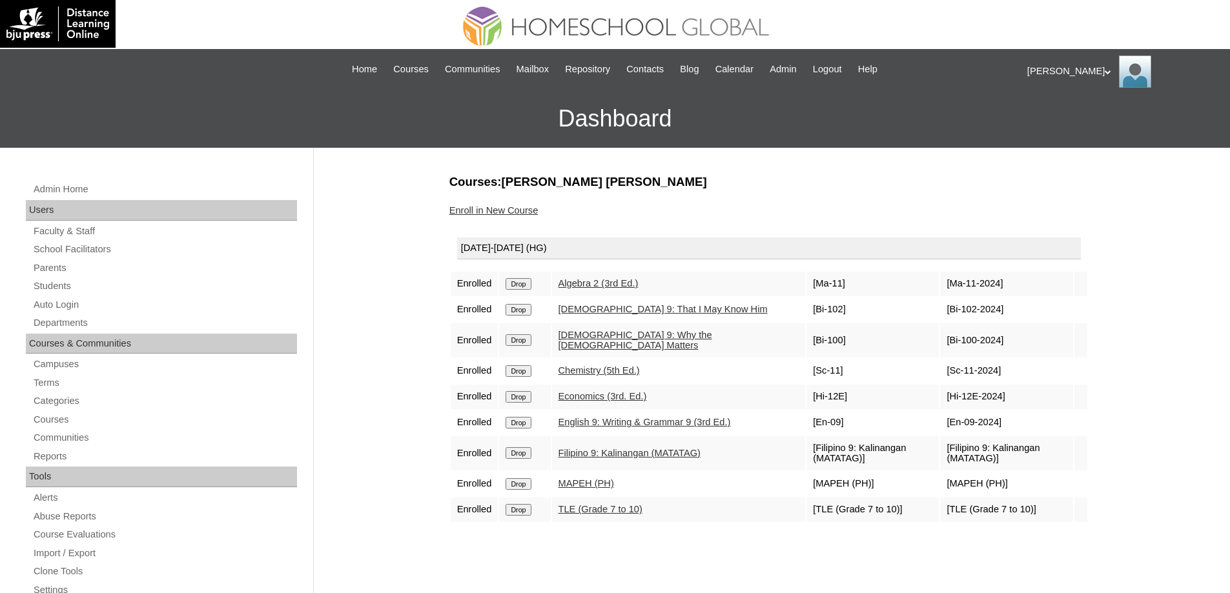
click at [506, 210] on link "Enroll in New Course" at bounding box center [493, 210] width 89 height 10
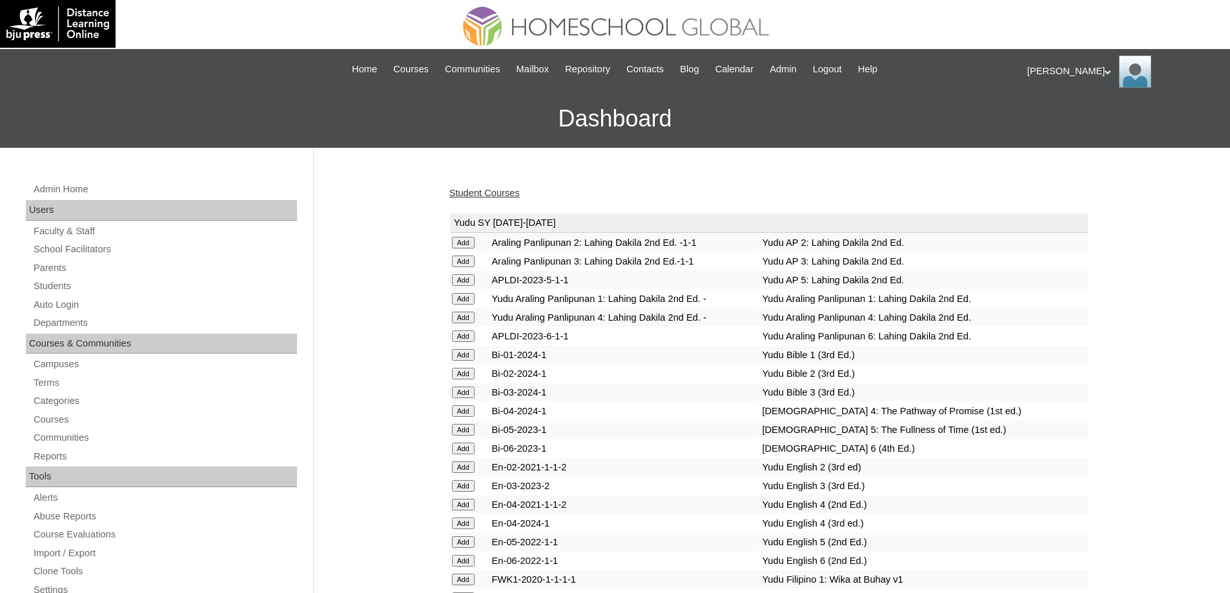
click at [520, 190] on link "Student Courses" at bounding box center [484, 193] width 70 height 10
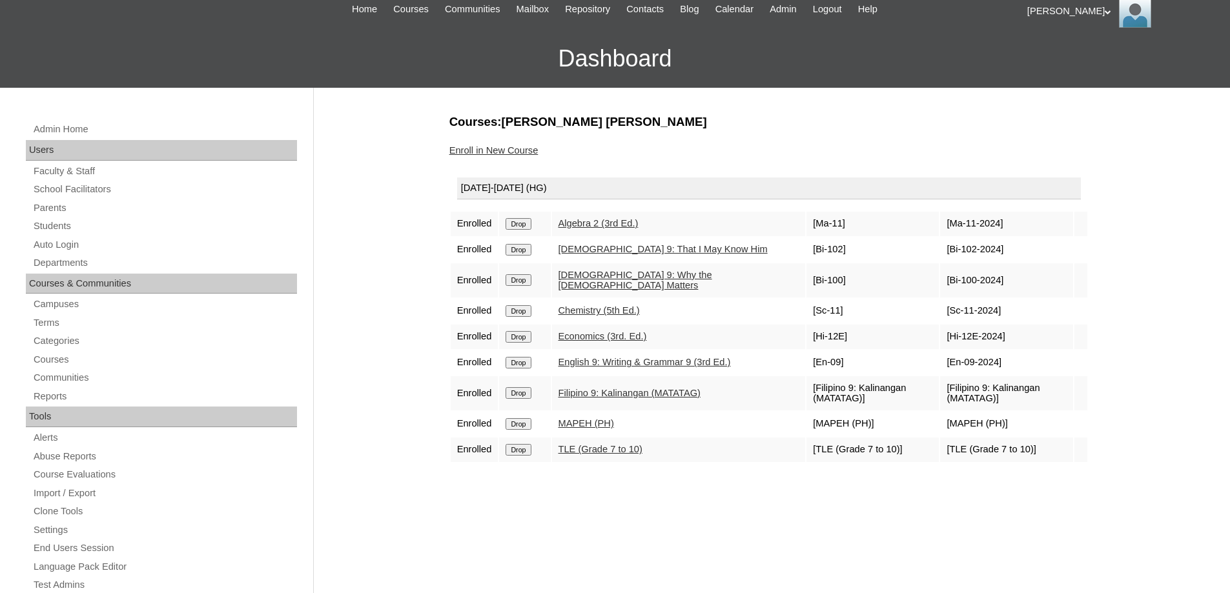
scroll to position [65, 0]
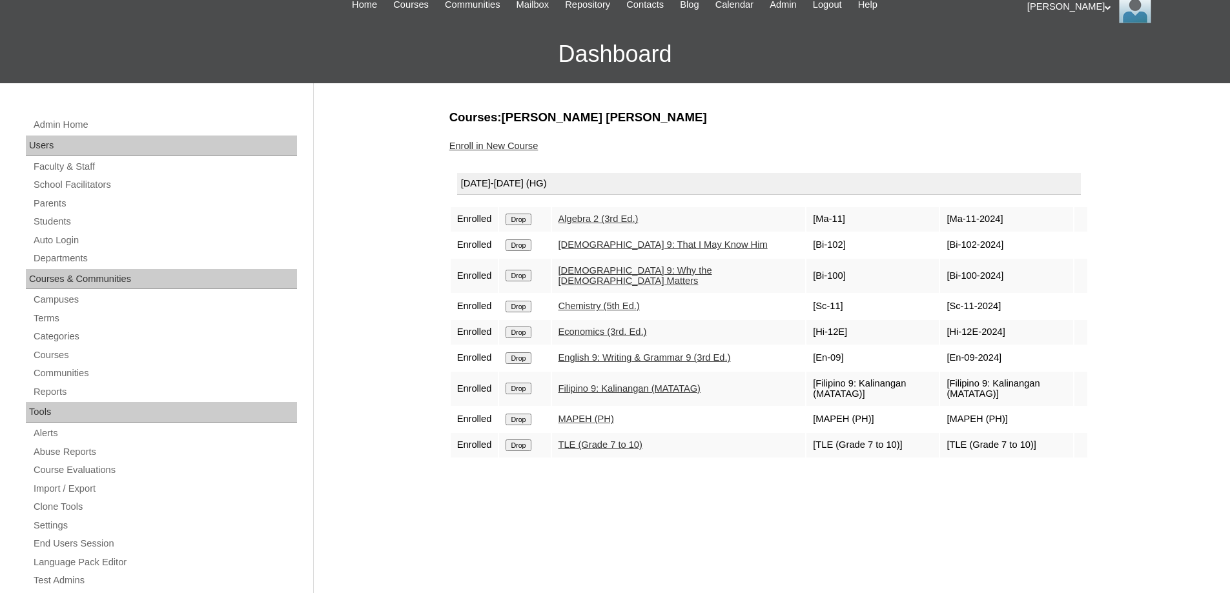
click at [511, 142] on link "Enroll in New Course" at bounding box center [493, 146] width 89 height 10
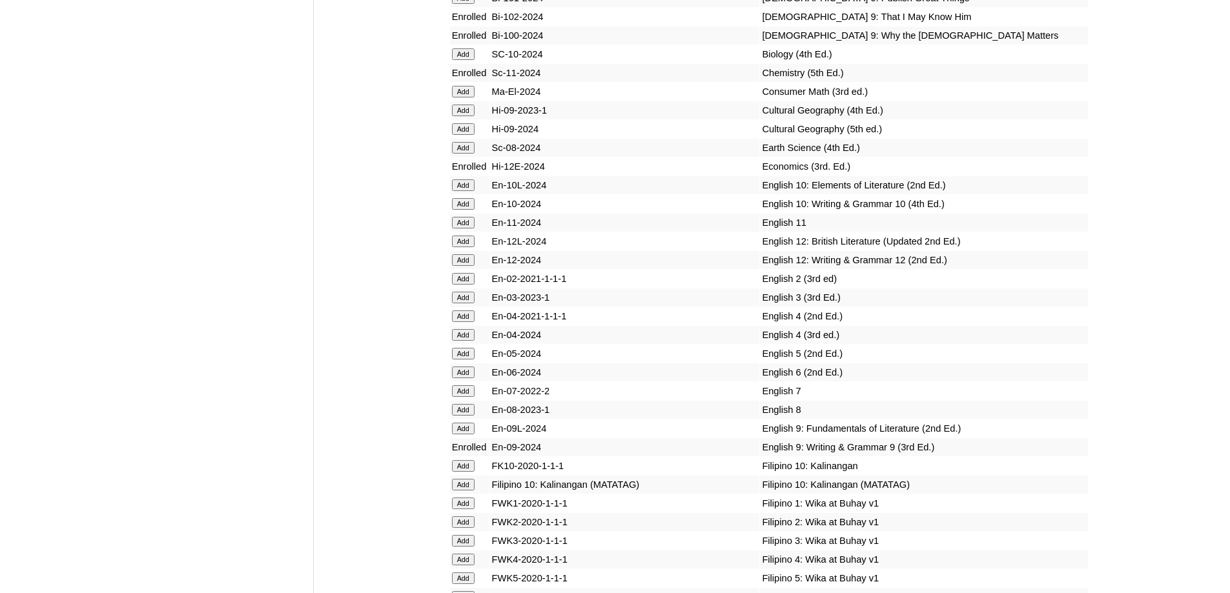
scroll to position [3778, 0]
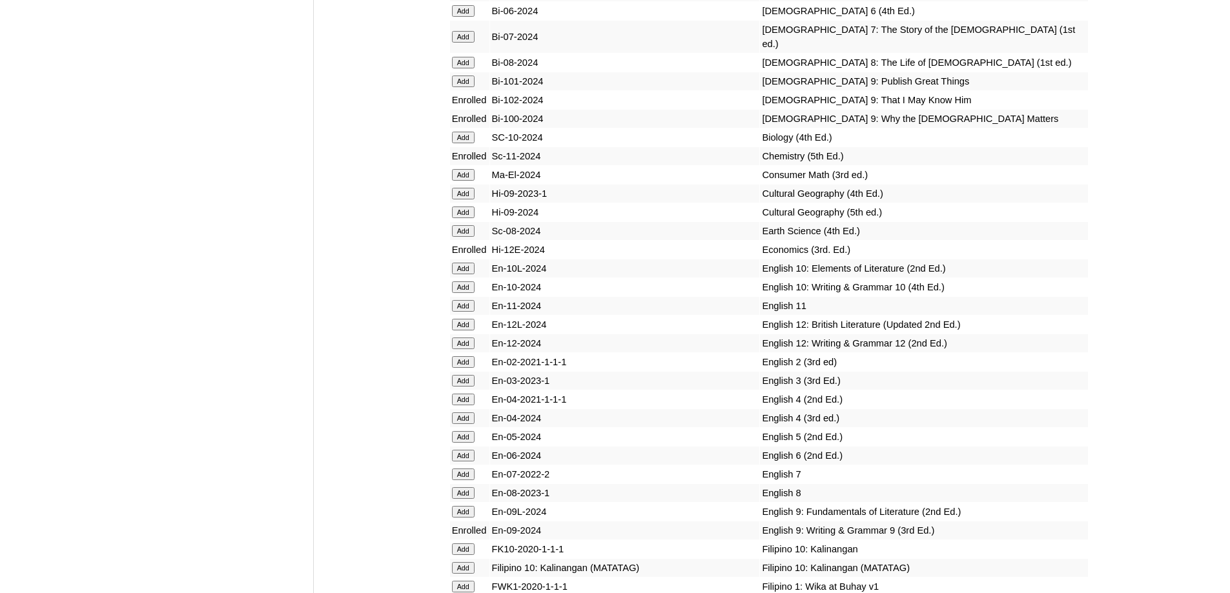
click at [464, 87] on input "Add" at bounding box center [463, 82] width 23 height 12
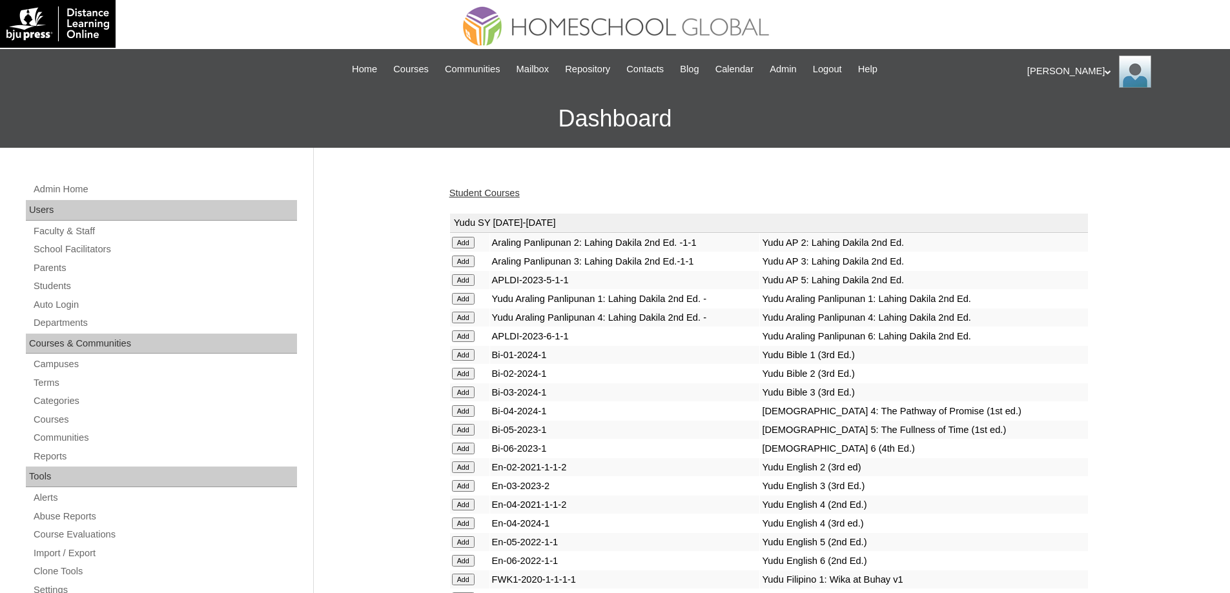
click at [500, 199] on div "Student Courses" at bounding box center [768, 194] width 639 height 14
click at [498, 197] on link "Student Courses" at bounding box center [484, 193] width 70 height 10
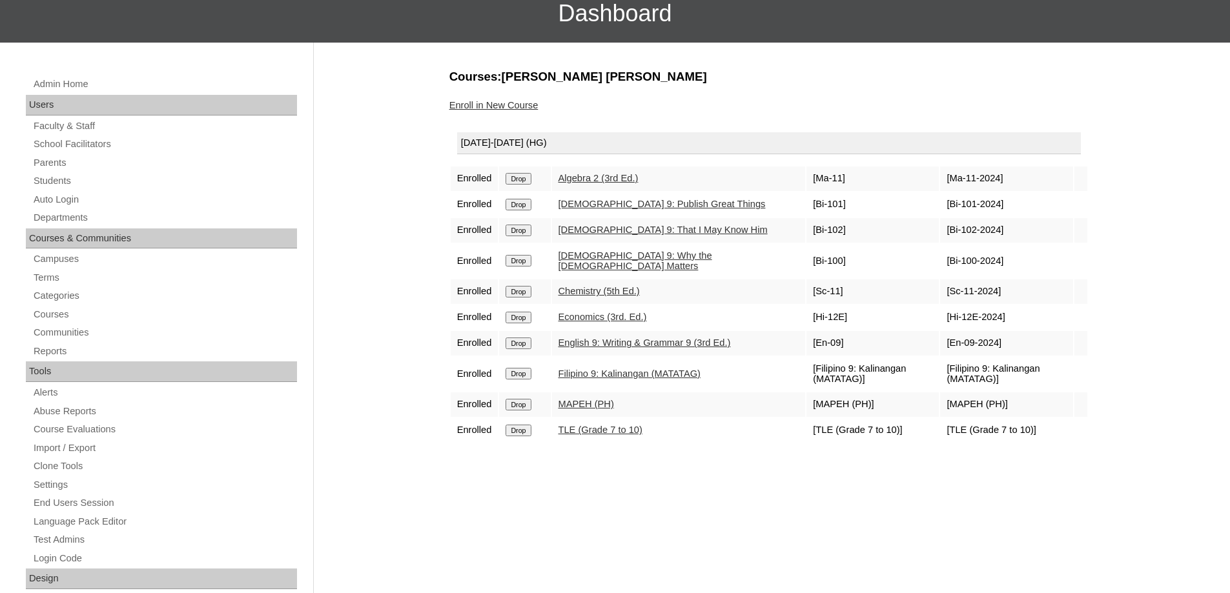
scroll to position [129, 0]
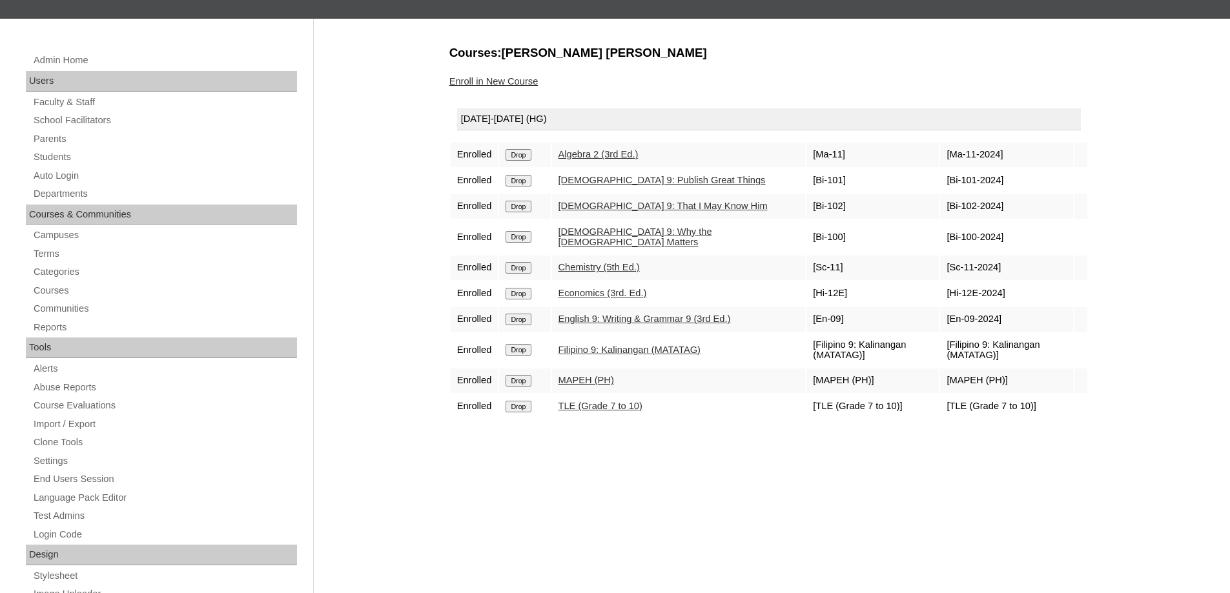
click at [591, 316] on link "English 9: Writing & Grammar 9 (3rd Ed.)" at bounding box center [645, 319] width 172 height 10
click at [521, 81] on link "Enroll in New Course" at bounding box center [493, 81] width 89 height 10
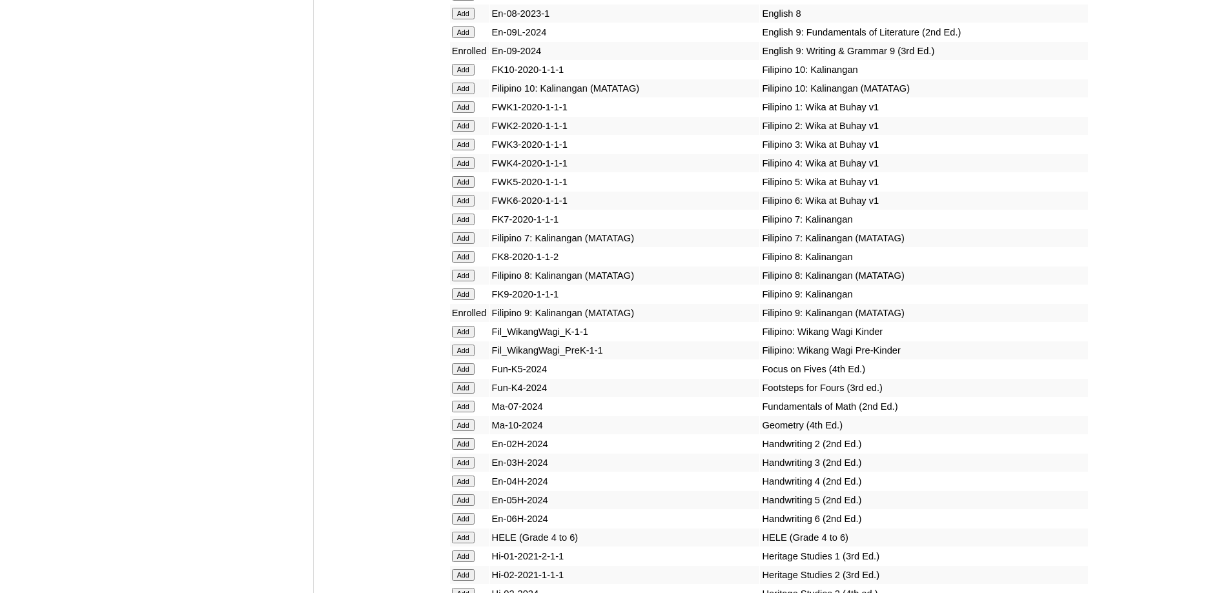
scroll to position [4278, 0]
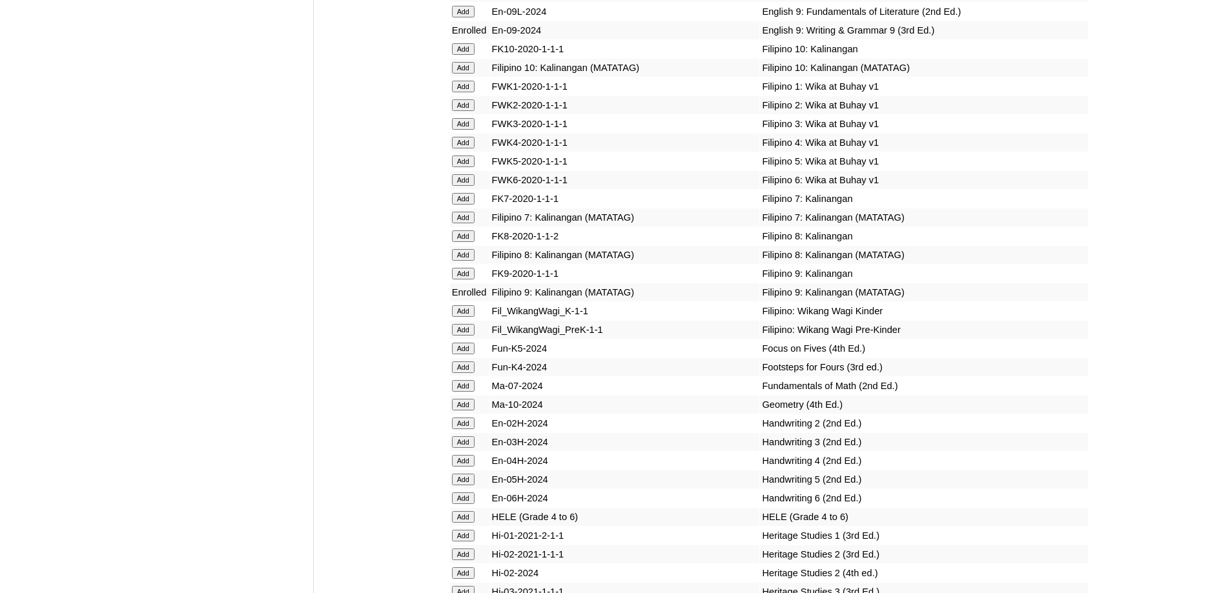
click at [473, 17] on input "Add" at bounding box center [463, 12] width 23 height 12
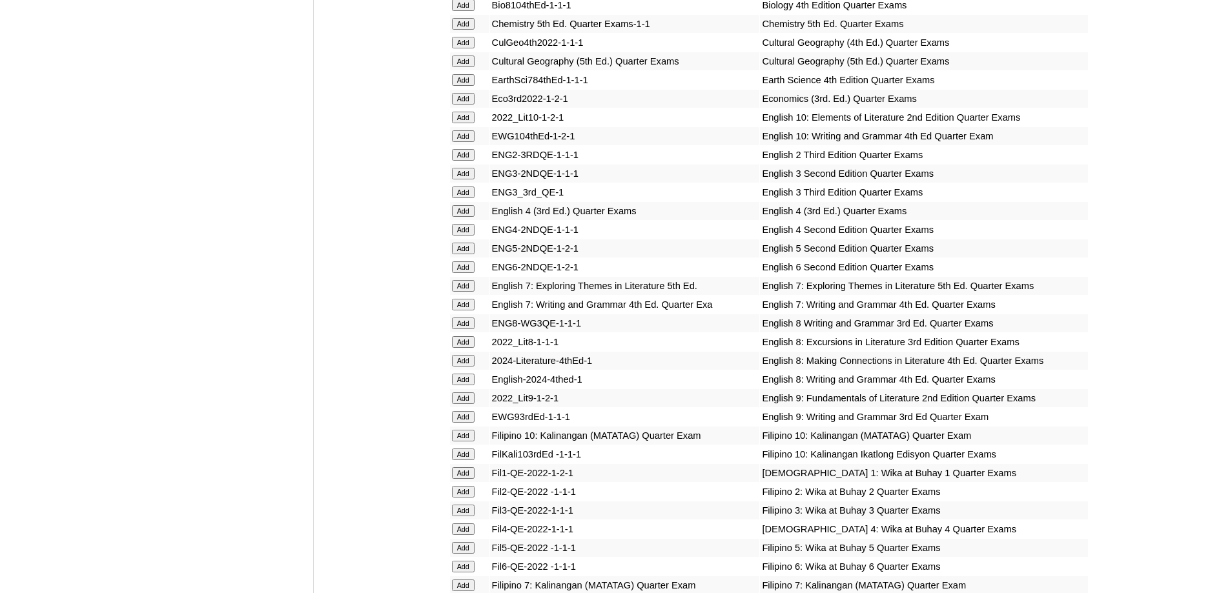
scroll to position [1696, 0]
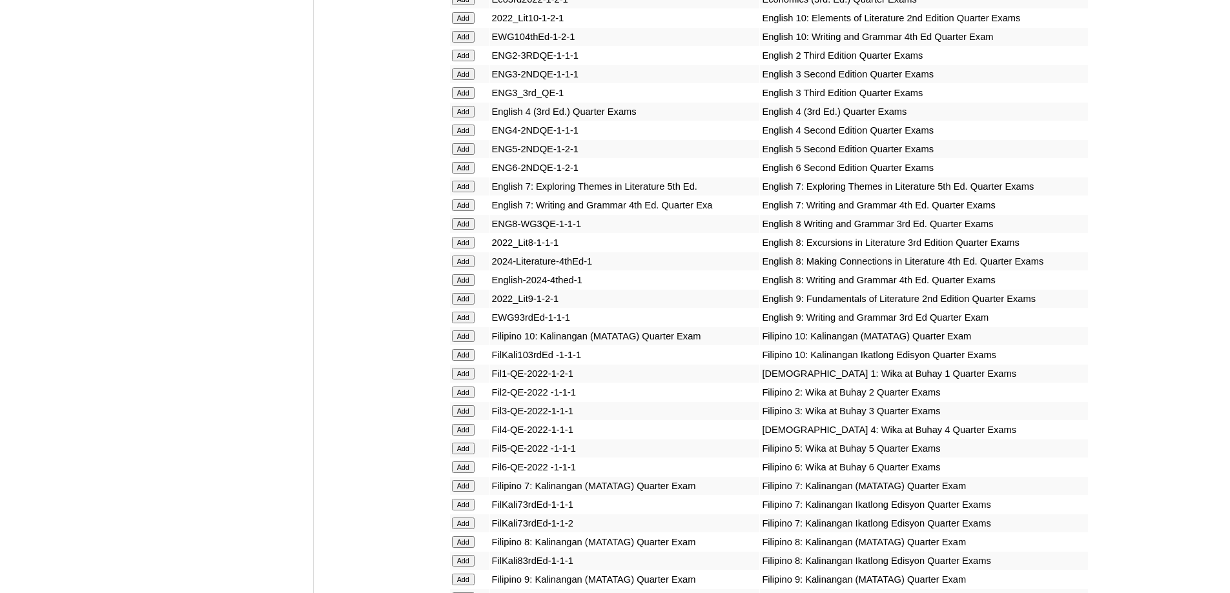
click at [470, 305] on input "Add" at bounding box center [463, 299] width 23 height 12
click at [465, 323] on input "Add" at bounding box center [463, 318] width 23 height 12
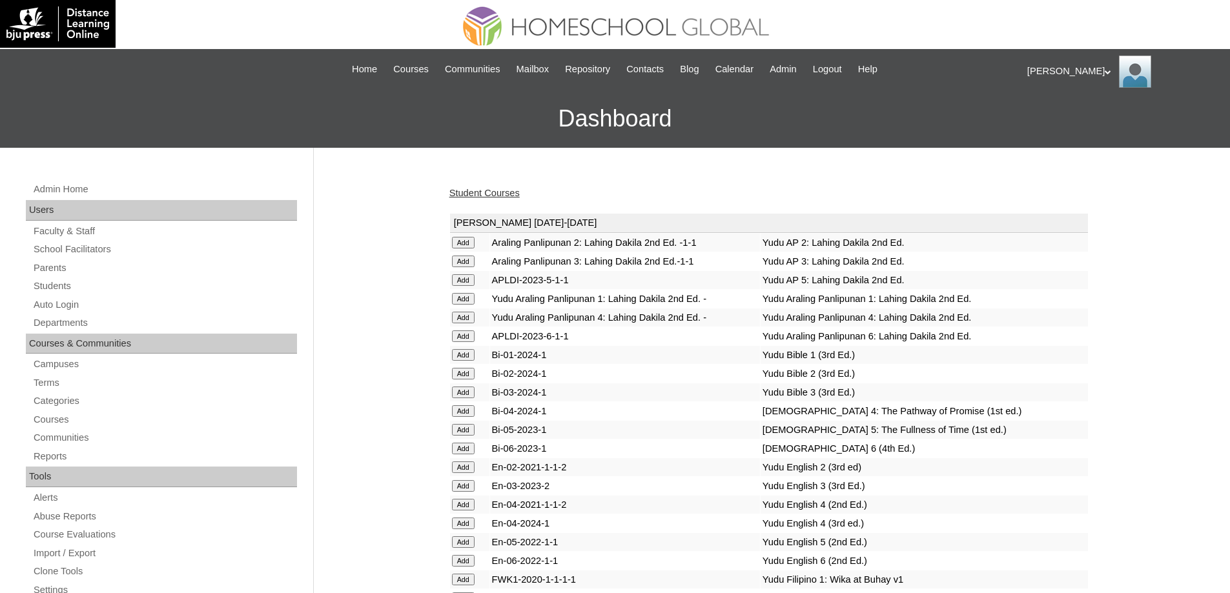
click at [500, 189] on link "Student Courses" at bounding box center [484, 193] width 70 height 10
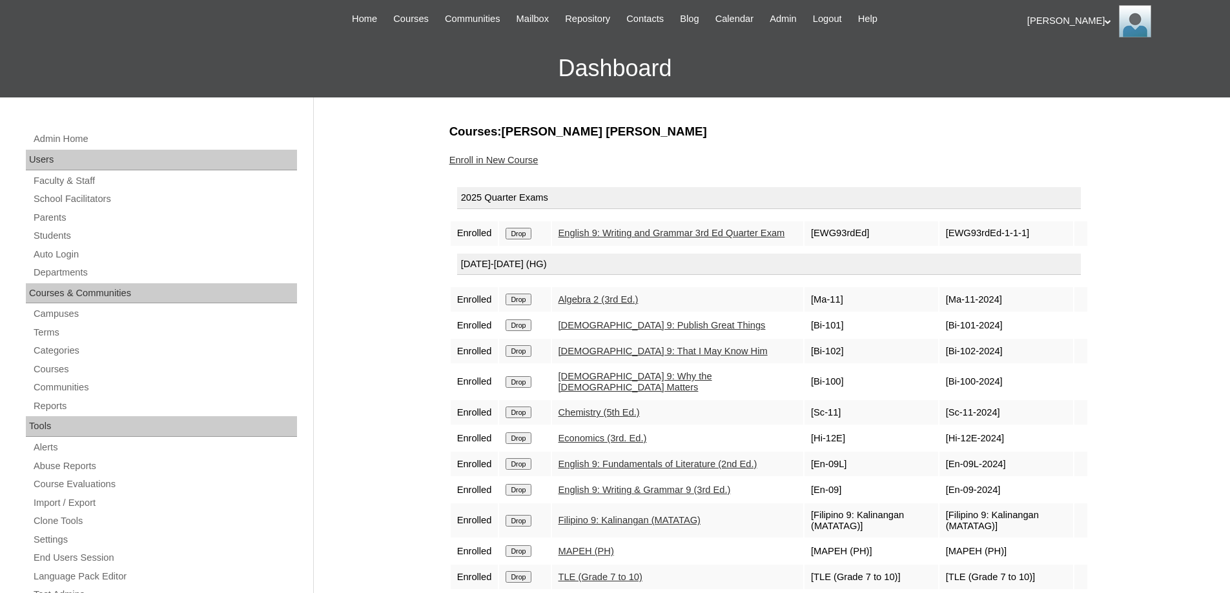
scroll to position [194, 0]
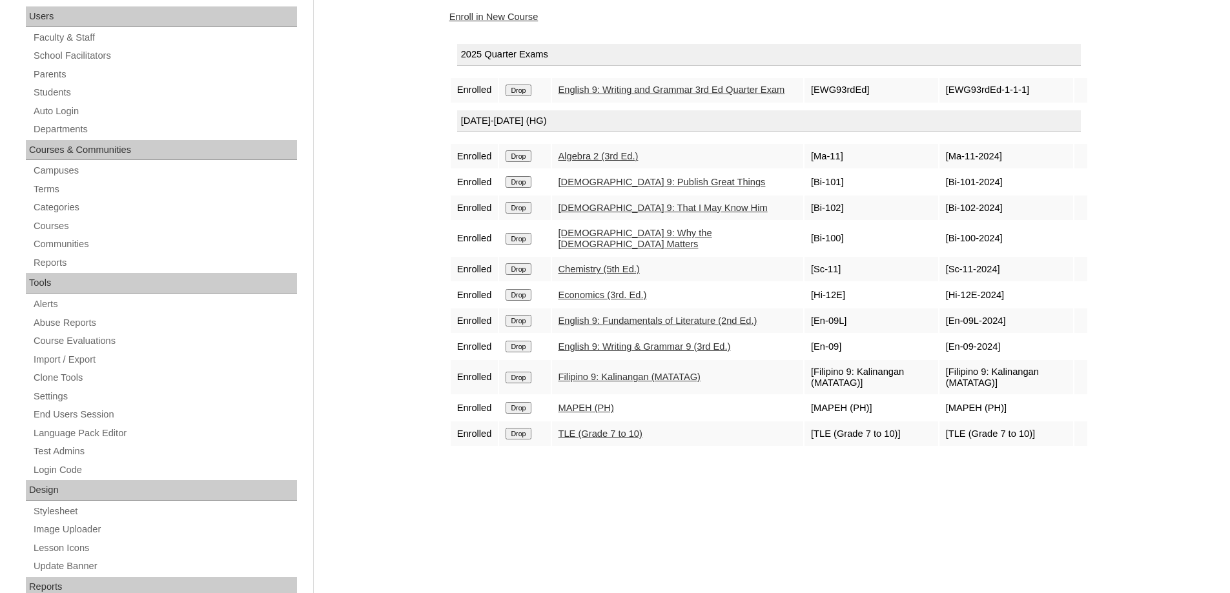
click at [518, 24] on div "Courses:[PERSON_NAME] [PERSON_NAME] Enroll in New Course 2025 Quarter Exams Enr…" at bounding box center [766, 412] width 646 height 865
click at [514, 15] on link "Enroll in New Course" at bounding box center [493, 17] width 89 height 10
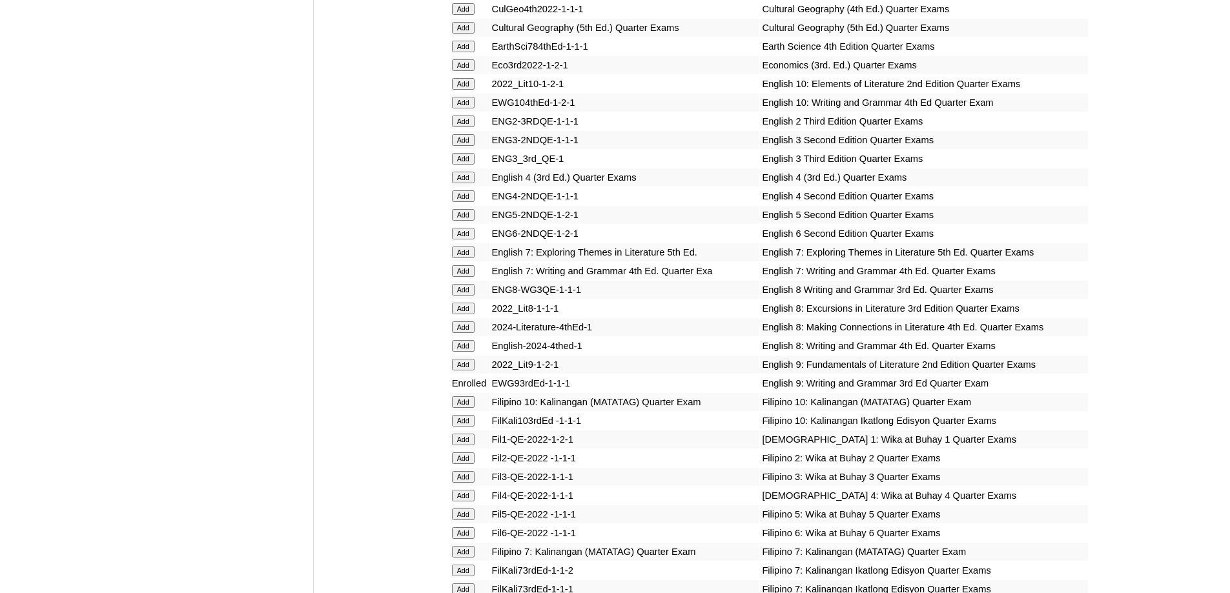
scroll to position [1808, 0]
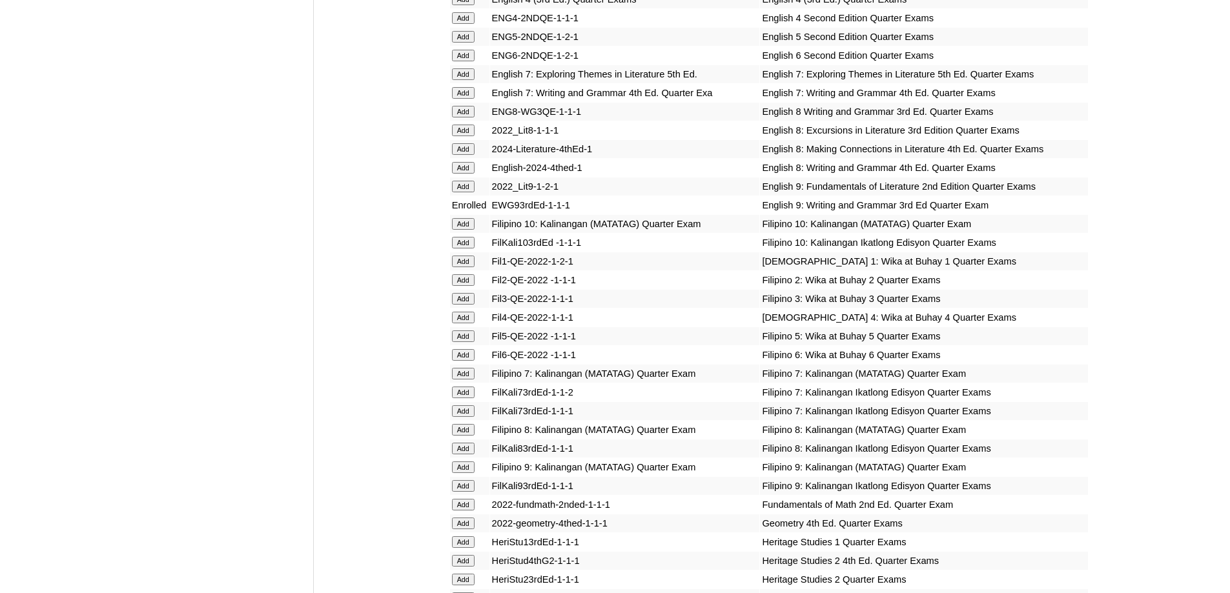
click at [469, 192] on input "Add" at bounding box center [463, 187] width 23 height 12
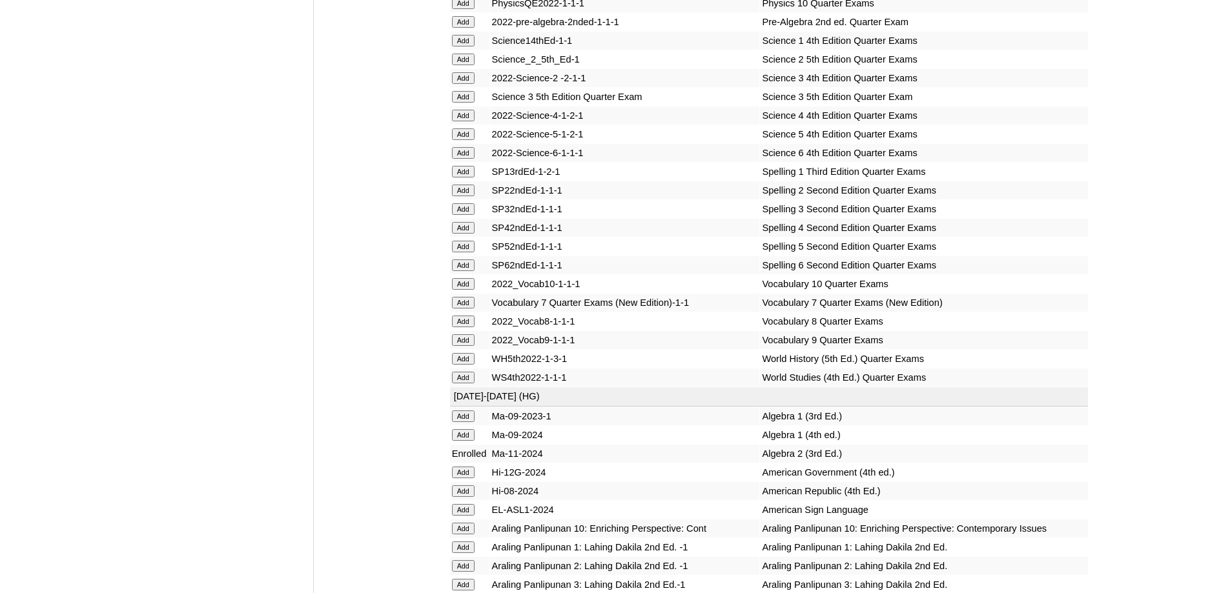
scroll to position [2860, 0]
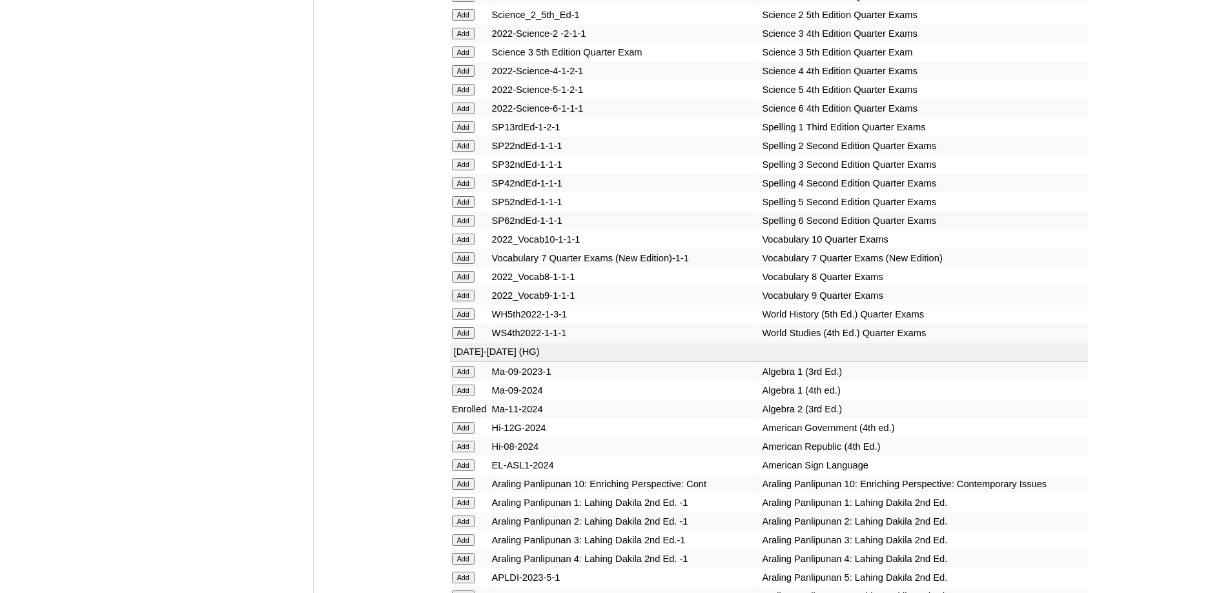
click at [459, 302] on input "Add" at bounding box center [463, 296] width 23 height 12
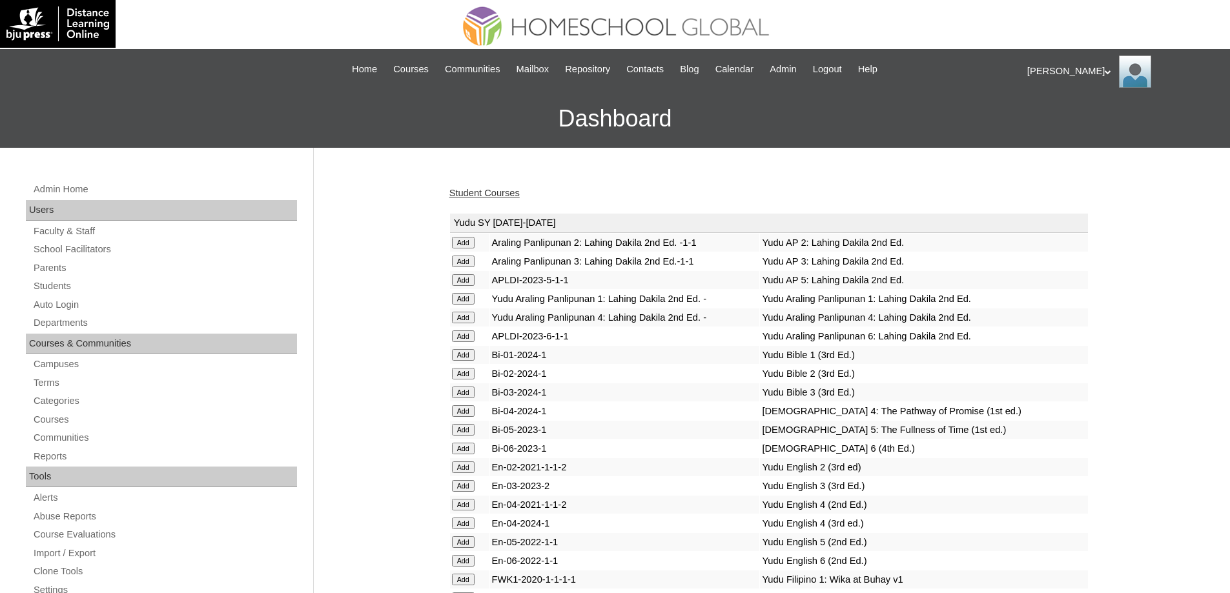
click at [688, 439] on td "Bi-05-2023-1" at bounding box center [625, 430] width 270 height 18
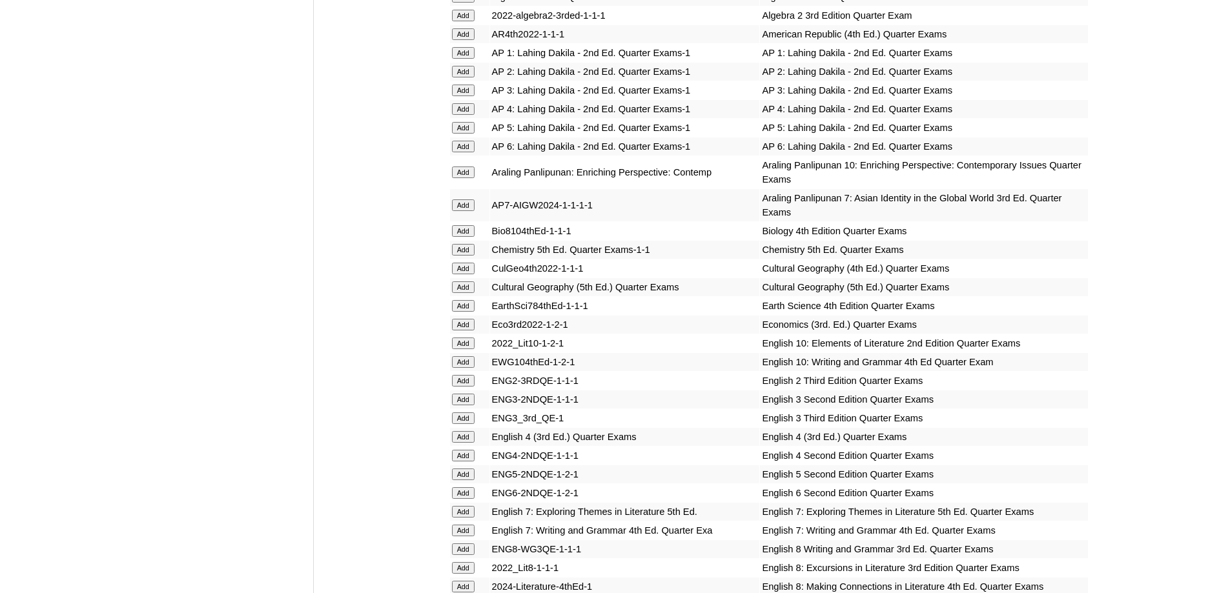
scroll to position [1356, 0]
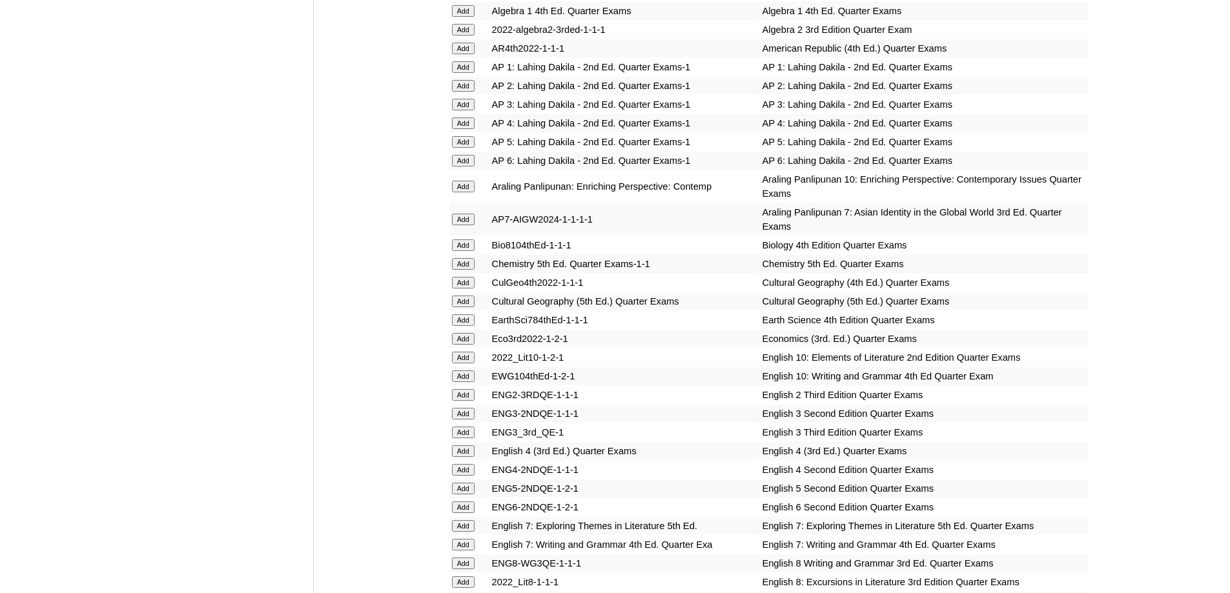
click at [453, 270] on input "Add" at bounding box center [463, 264] width 23 height 12
click at [465, 270] on input "Add" at bounding box center [463, 264] width 23 height 12
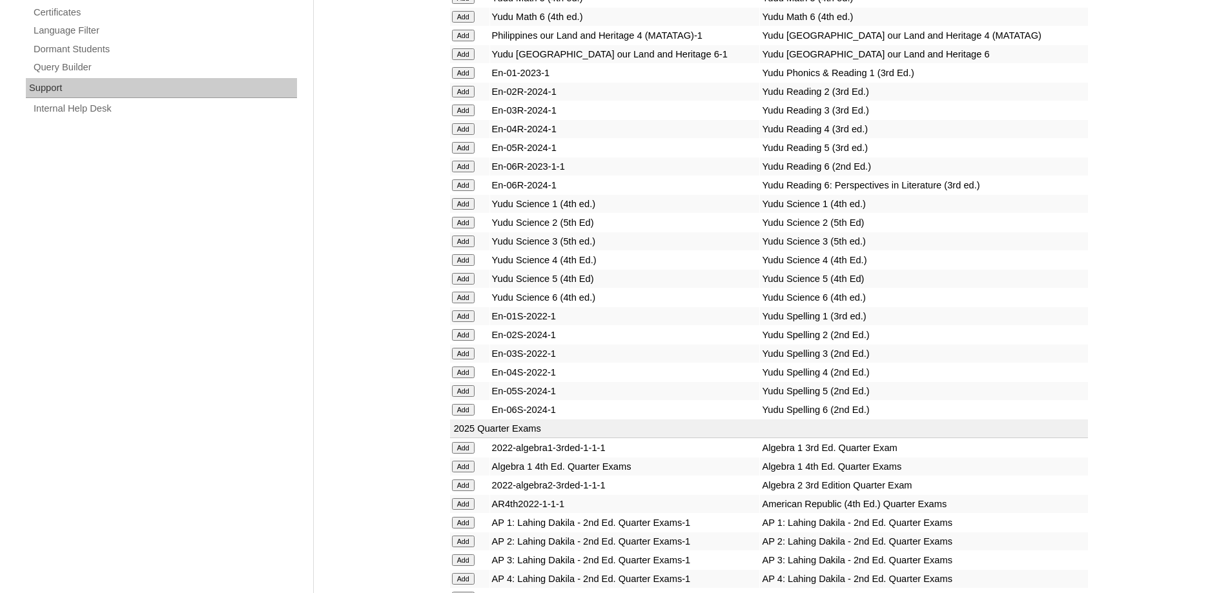
scroll to position [904, 0]
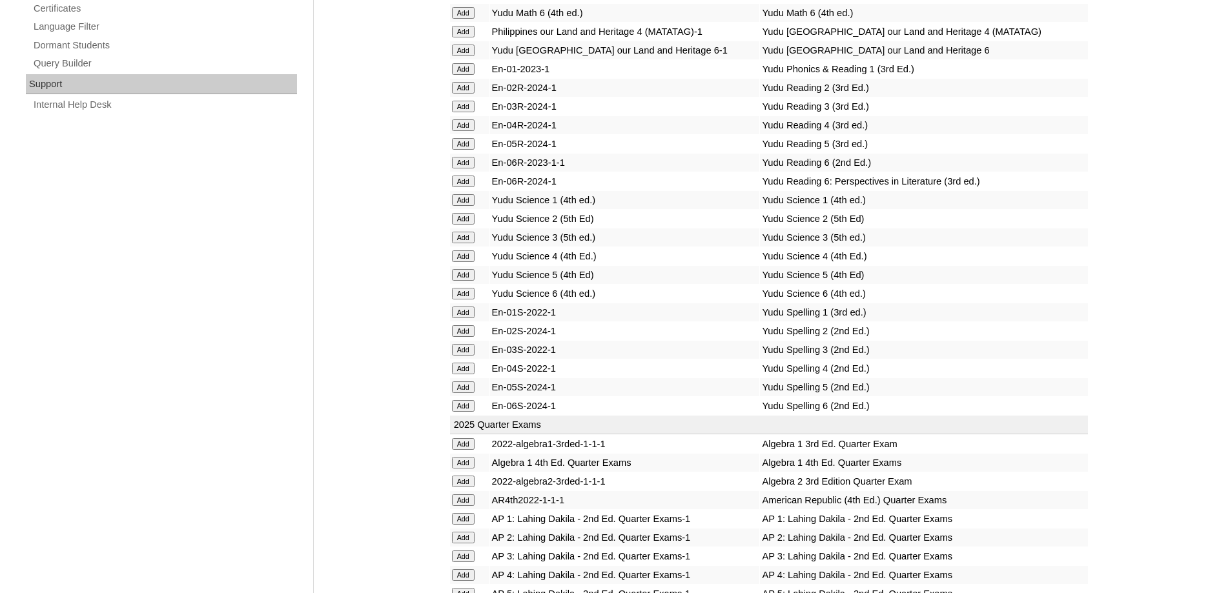
click at [462, 488] on input "Add" at bounding box center [463, 482] width 23 height 12
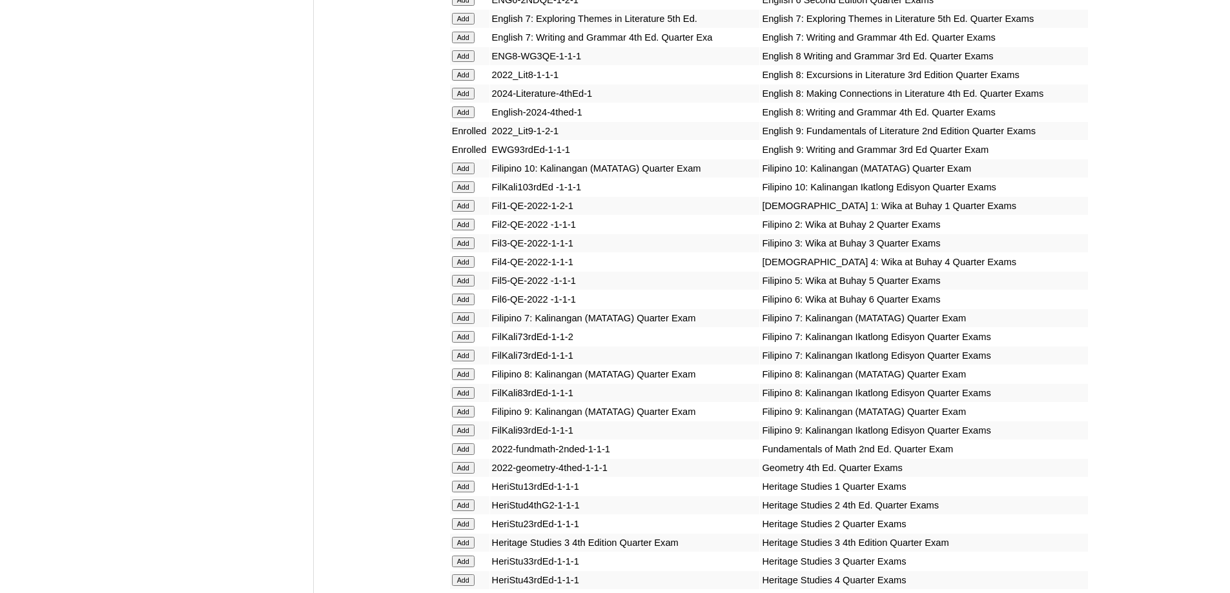
scroll to position [1873, 0]
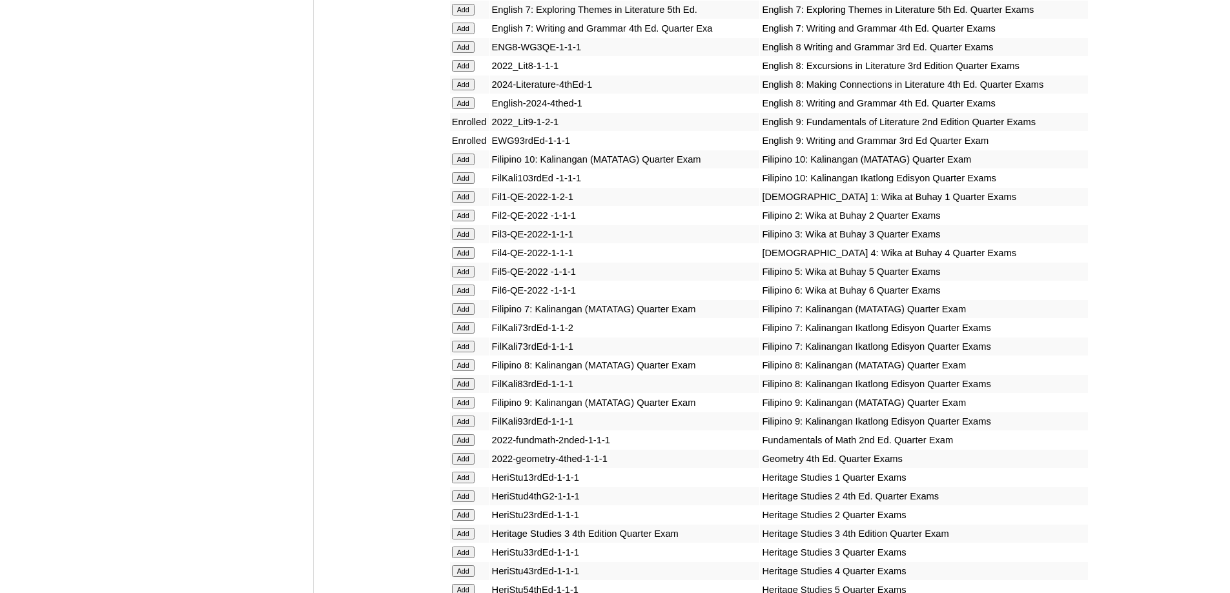
click at [471, 409] on input "Add" at bounding box center [463, 403] width 23 height 12
click at [470, 409] on input "Add" at bounding box center [463, 403] width 23 height 12
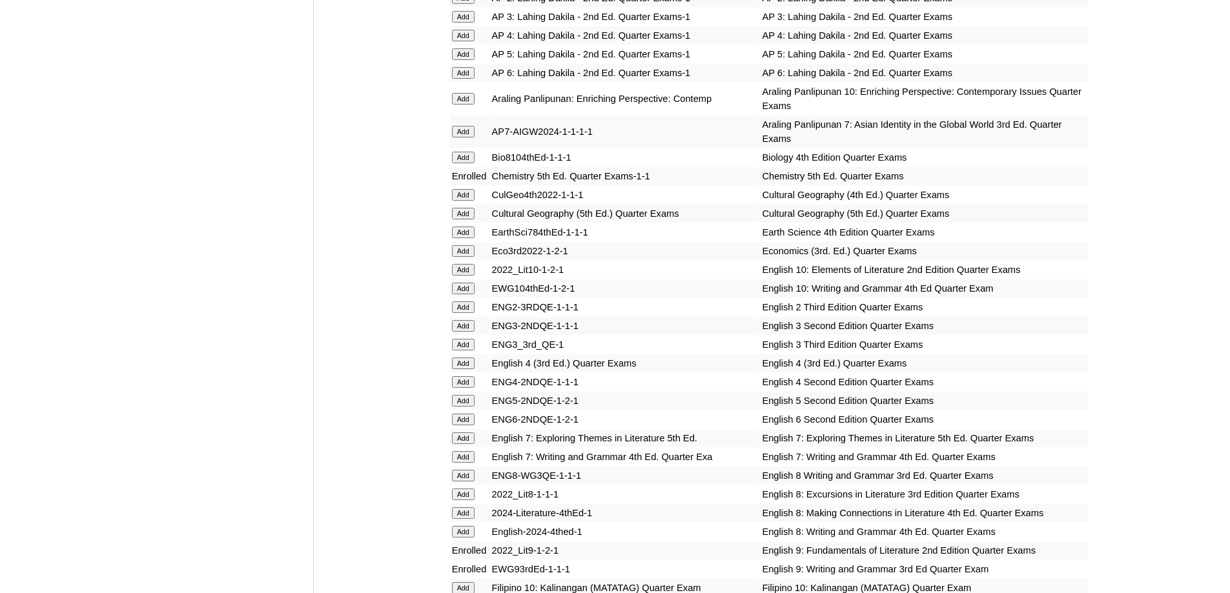
scroll to position [1485, 0]
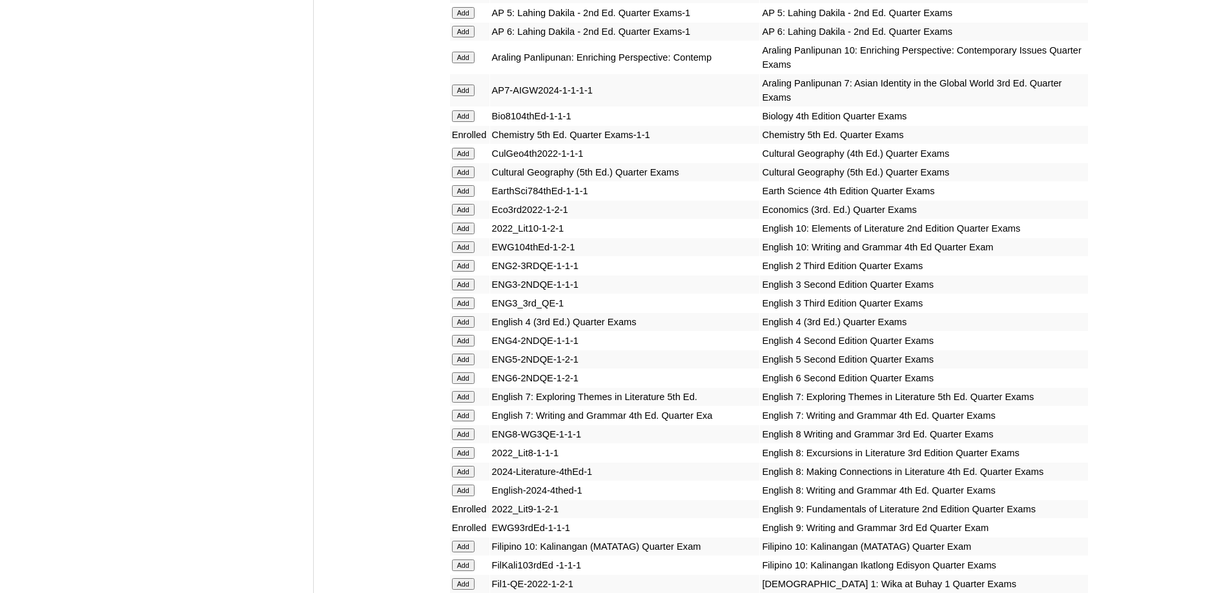
click at [455, 216] on input "Add" at bounding box center [463, 210] width 23 height 12
click at [457, 216] on input "Add" at bounding box center [463, 210] width 23 height 12
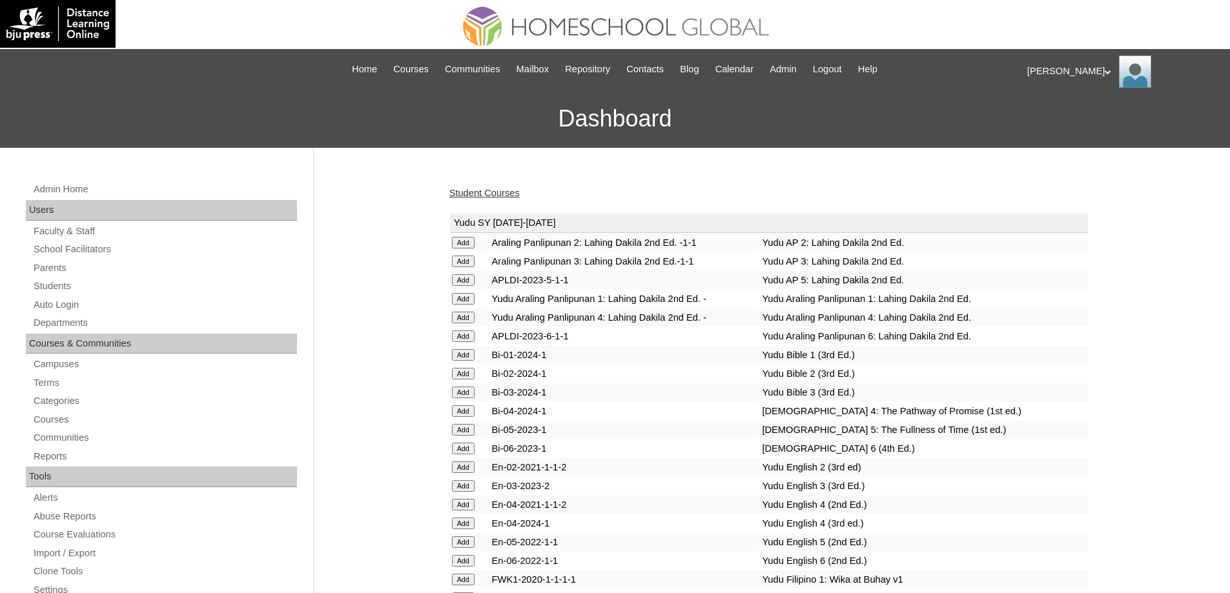
click at [520, 192] on link "Student Courses" at bounding box center [484, 193] width 70 height 10
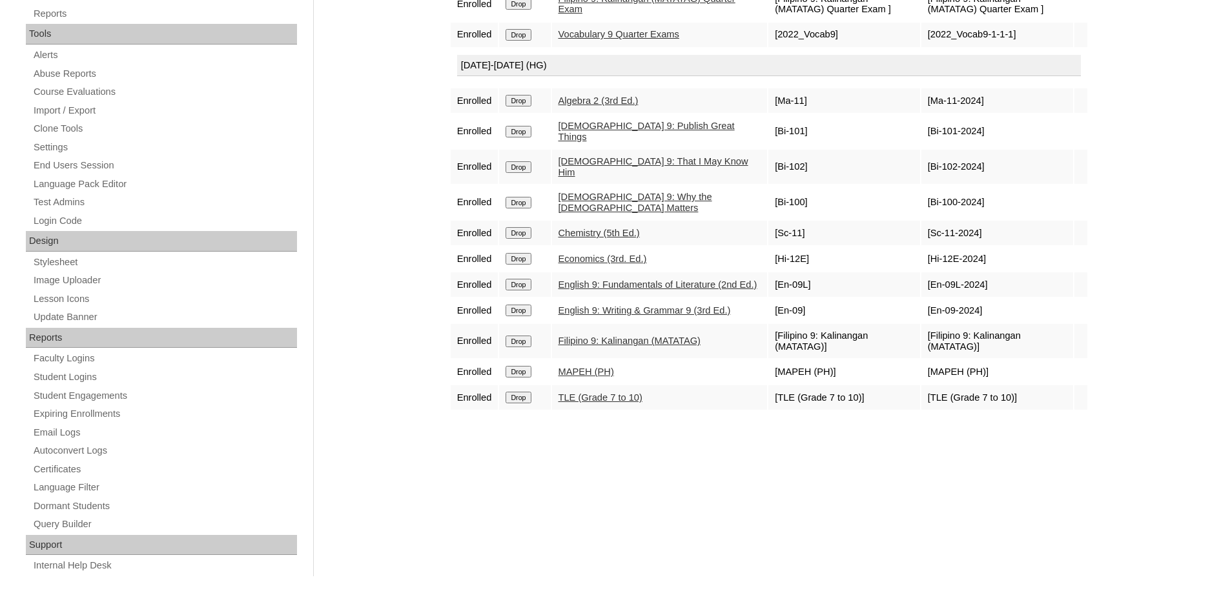
scroll to position [458, 0]
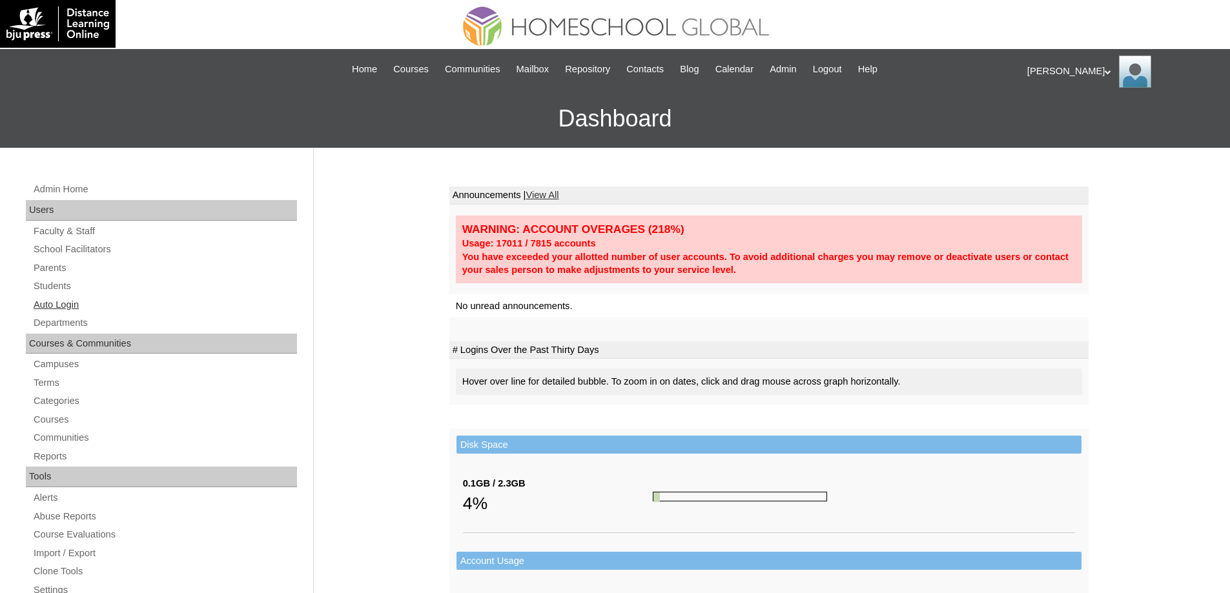
click at [76, 300] on link "Auto Login" at bounding box center [164, 305] width 265 height 16
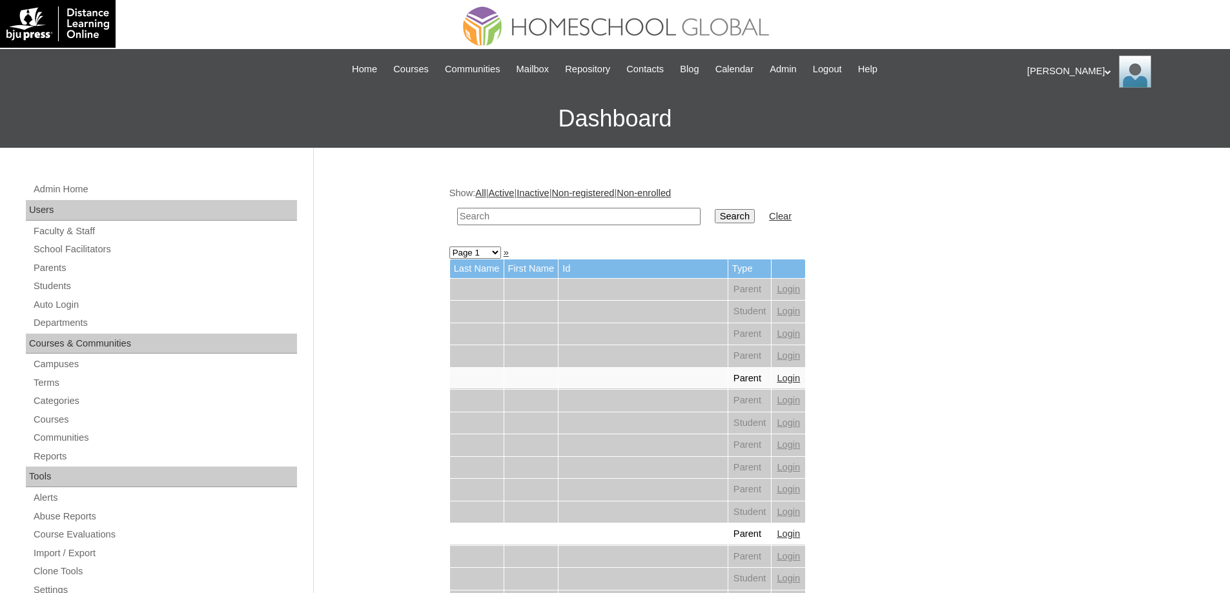
click at [517, 217] on input "text" at bounding box center [578, 216] width 243 height 17
paste input "Elyz Gel"
type input "Elyz Gel"
click at [775, 227] on td "Clear" at bounding box center [781, 216] width 36 height 30
click at [755, 220] on input "Search" at bounding box center [735, 216] width 40 height 14
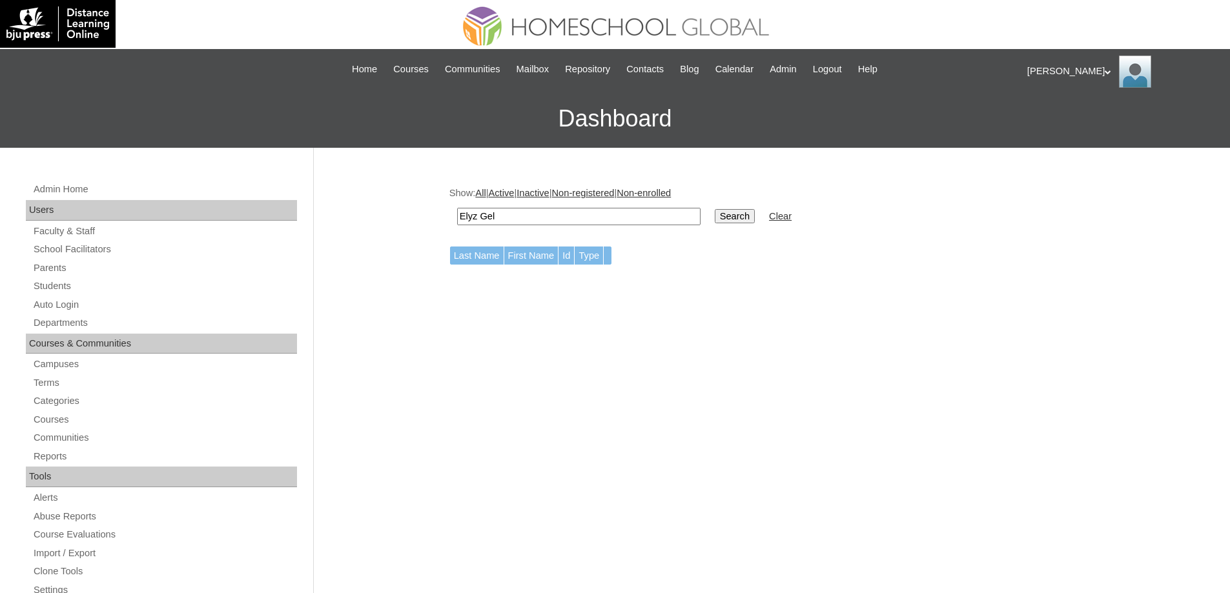
drag, startPoint x: 489, startPoint y: 221, endPoint x: 480, endPoint y: 222, distance: 9.1
click at [480, 222] on input "Elyz Gel" at bounding box center [578, 216] width 243 height 17
type input "Elyz"
click at [739, 216] on input "Search" at bounding box center [735, 216] width 40 height 14
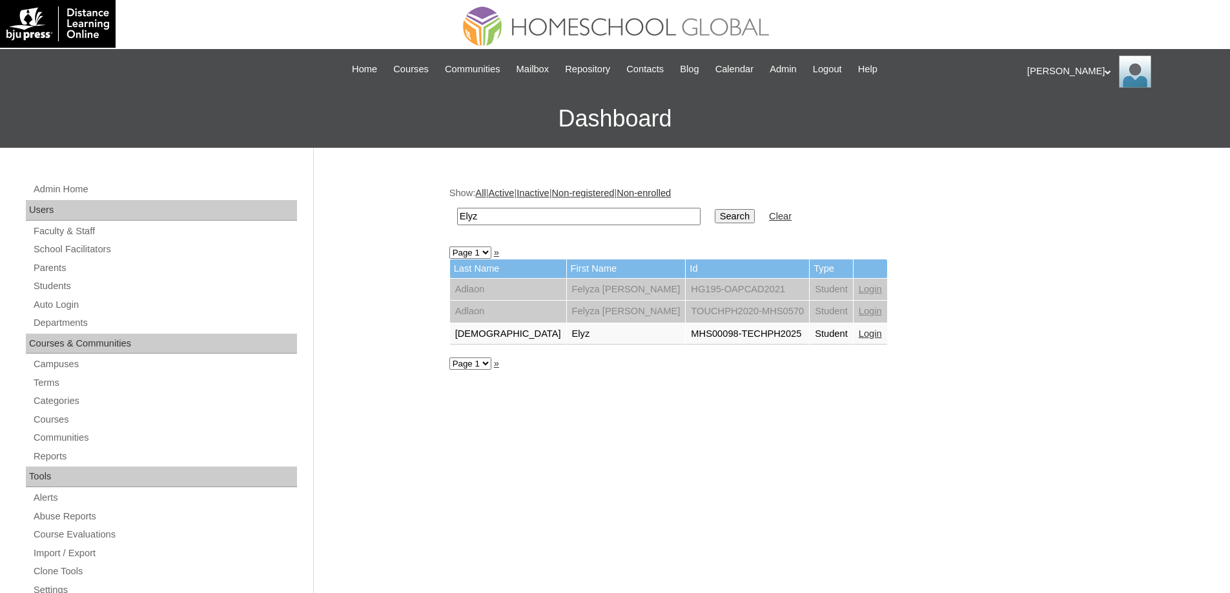
click at [859, 335] on link "Login" at bounding box center [870, 334] width 23 height 10
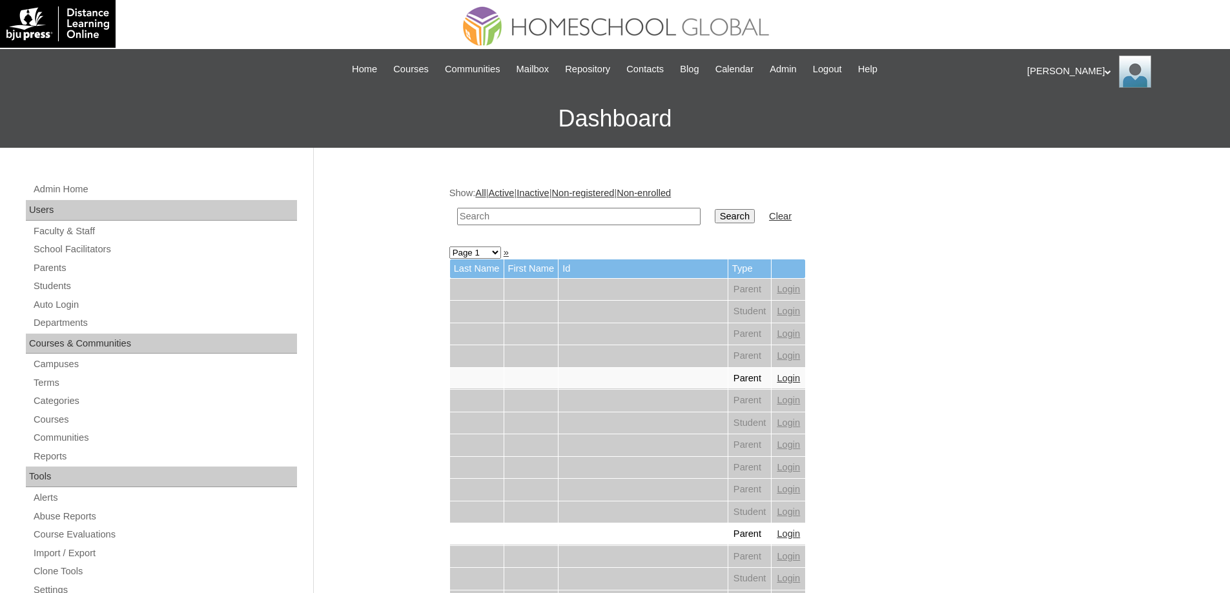
click at [614, 218] on input "text" at bounding box center [578, 216] width 243 height 17
type input "[PERSON_NAME]"
click at [716, 212] on td "Search" at bounding box center [734, 216] width 53 height 30
click at [730, 216] on input "Search" at bounding box center [735, 216] width 40 height 14
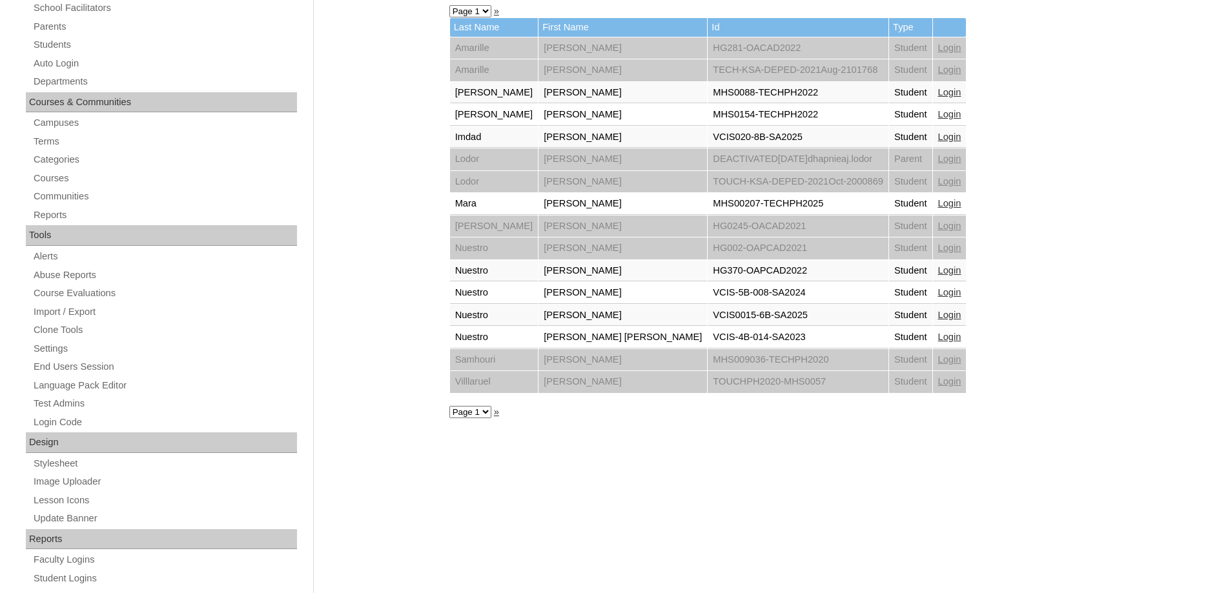
scroll to position [258, 0]
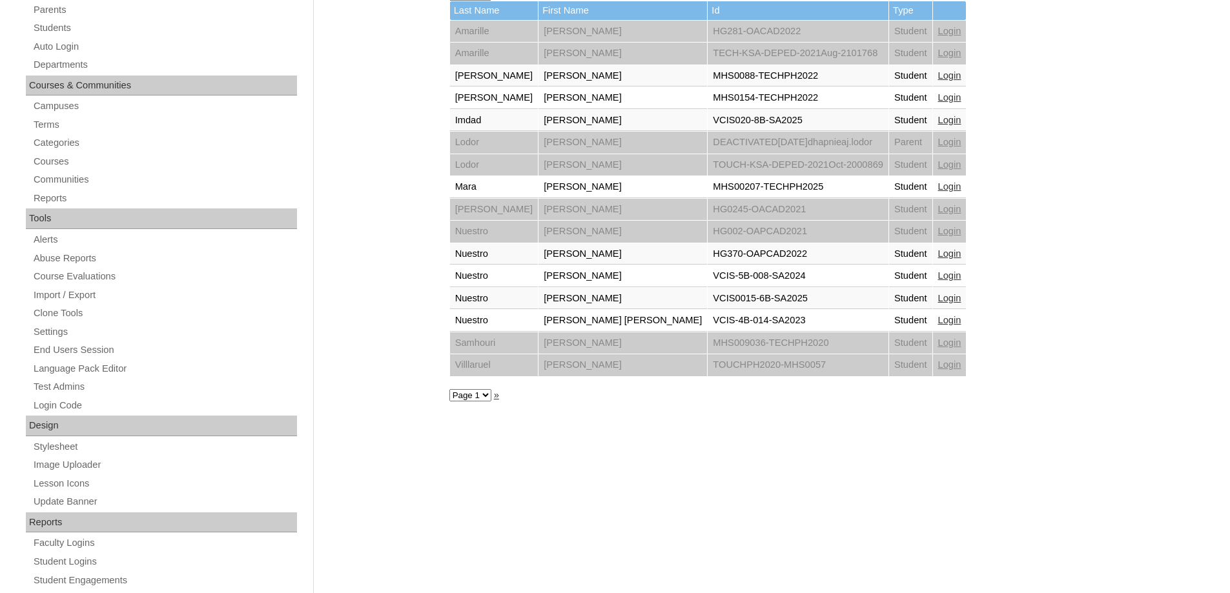
click at [938, 188] on link "Login" at bounding box center [949, 186] width 23 height 10
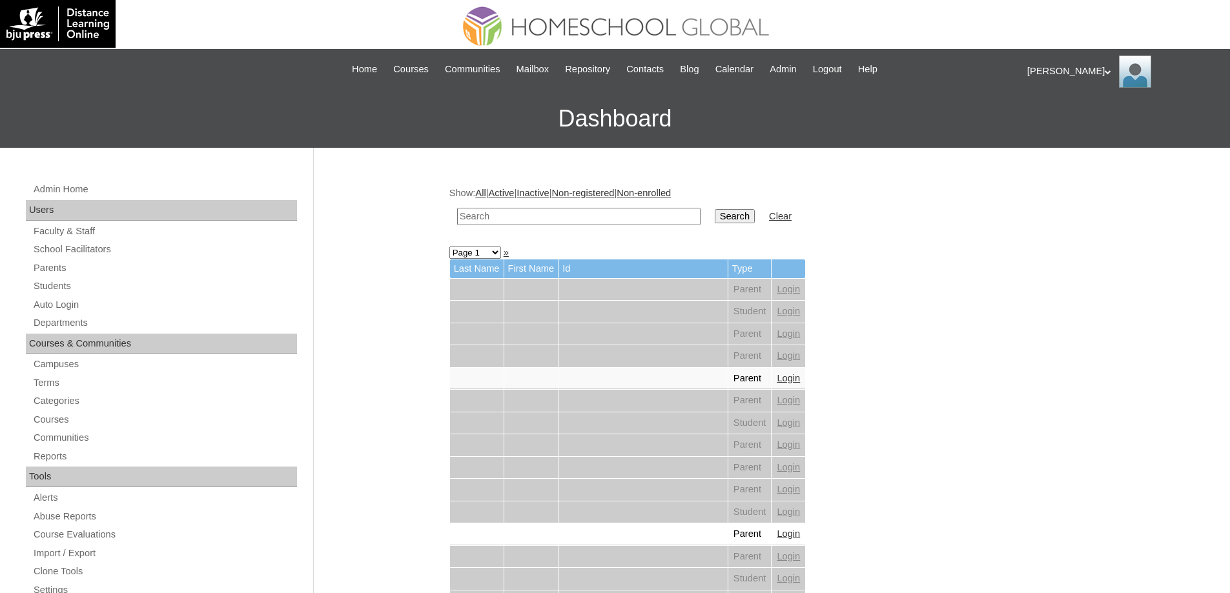
click at [557, 219] on input "text" at bounding box center [578, 216] width 243 height 17
paste input "Andres Joa"
type input "Andres Joa"
click at [734, 223] on input "Search" at bounding box center [735, 216] width 40 height 14
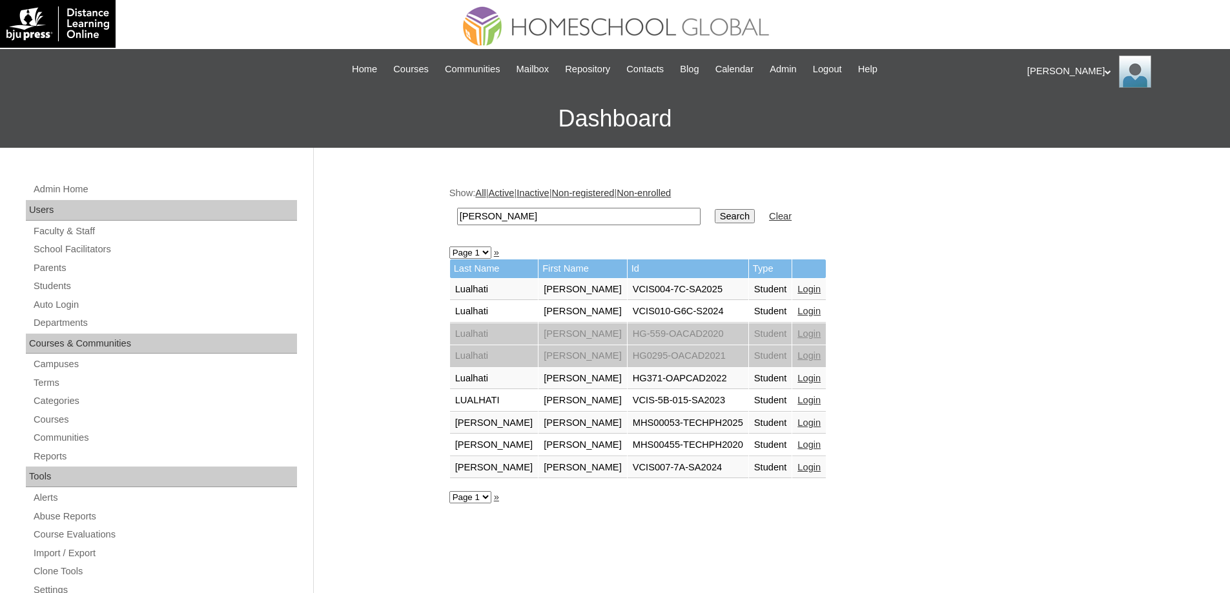
click at [406, 440] on div "Admin Home Users Faculty & Staff School Facilitators Parents Students Auto Logi…" at bounding box center [615, 593] width 1230 height 890
click at [797, 421] on link "Login" at bounding box center [808, 423] width 23 height 10
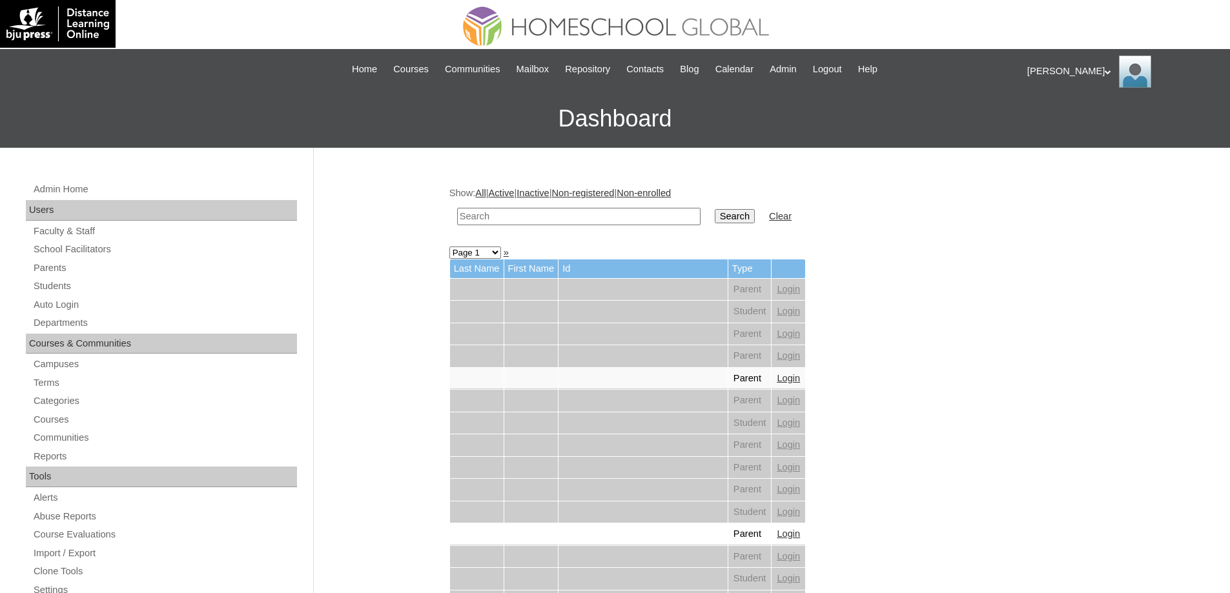
drag, startPoint x: 576, startPoint y: 215, endPoint x: 661, endPoint y: 217, distance: 84.6
click at [580, 214] on input "text" at bounding box center [578, 216] width 243 height 17
paste input "[PERSON_NAME]"
type input "[PERSON_NAME]"
click at [735, 223] on input "Search" at bounding box center [735, 216] width 40 height 14
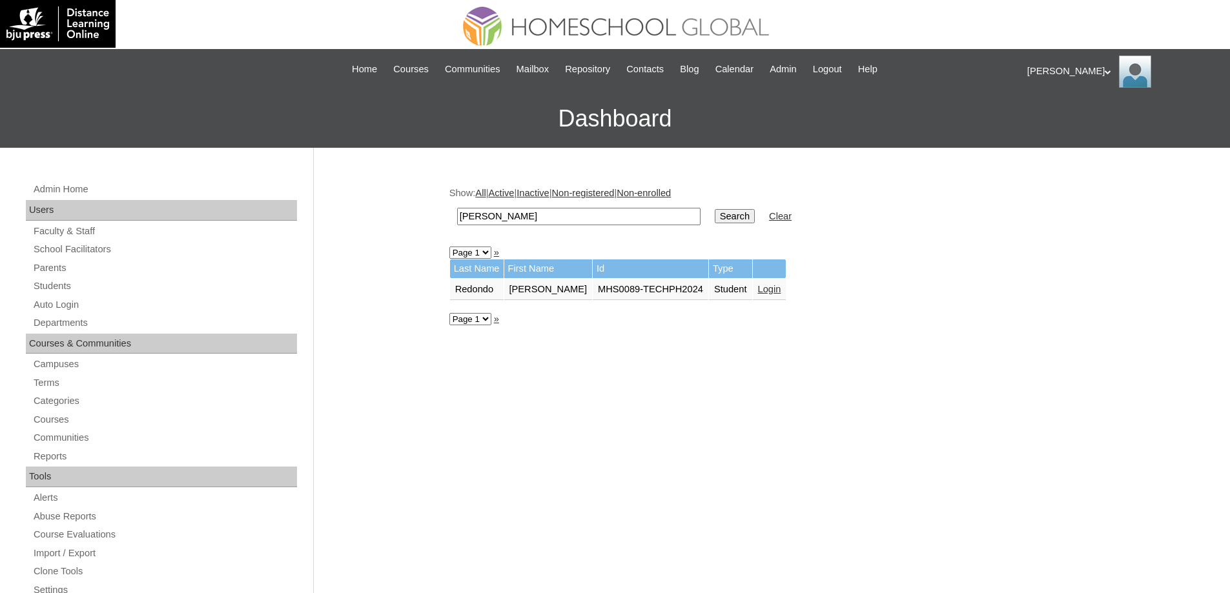
click at [758, 291] on link "Login" at bounding box center [769, 289] width 23 height 10
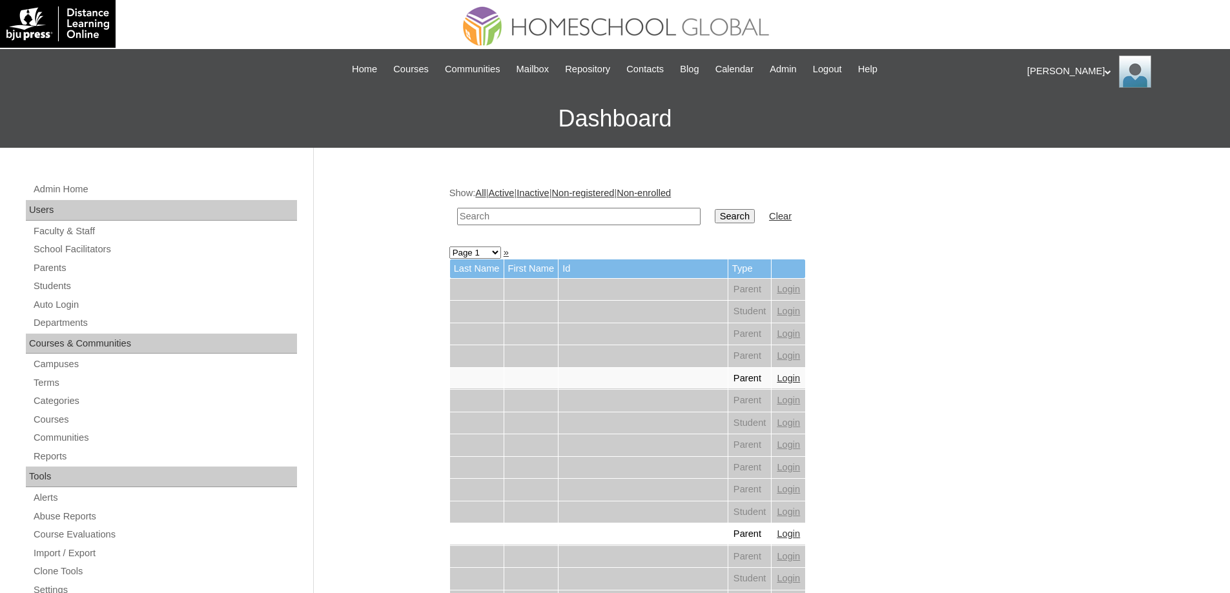
click at [576, 216] on input "text" at bounding box center [578, 216] width 243 height 17
type input "Carly Nath"
click at [731, 220] on input "Search" at bounding box center [735, 216] width 40 height 14
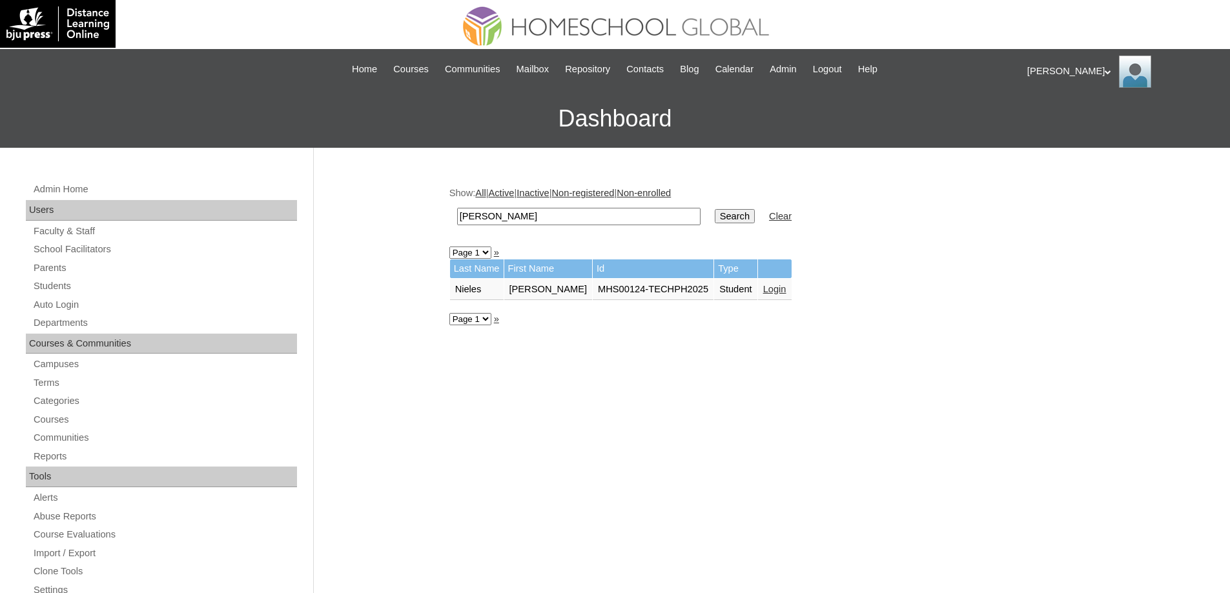
click at [774, 285] on link "Login" at bounding box center [774, 289] width 23 height 10
